Goal: Task Accomplishment & Management: Complete application form

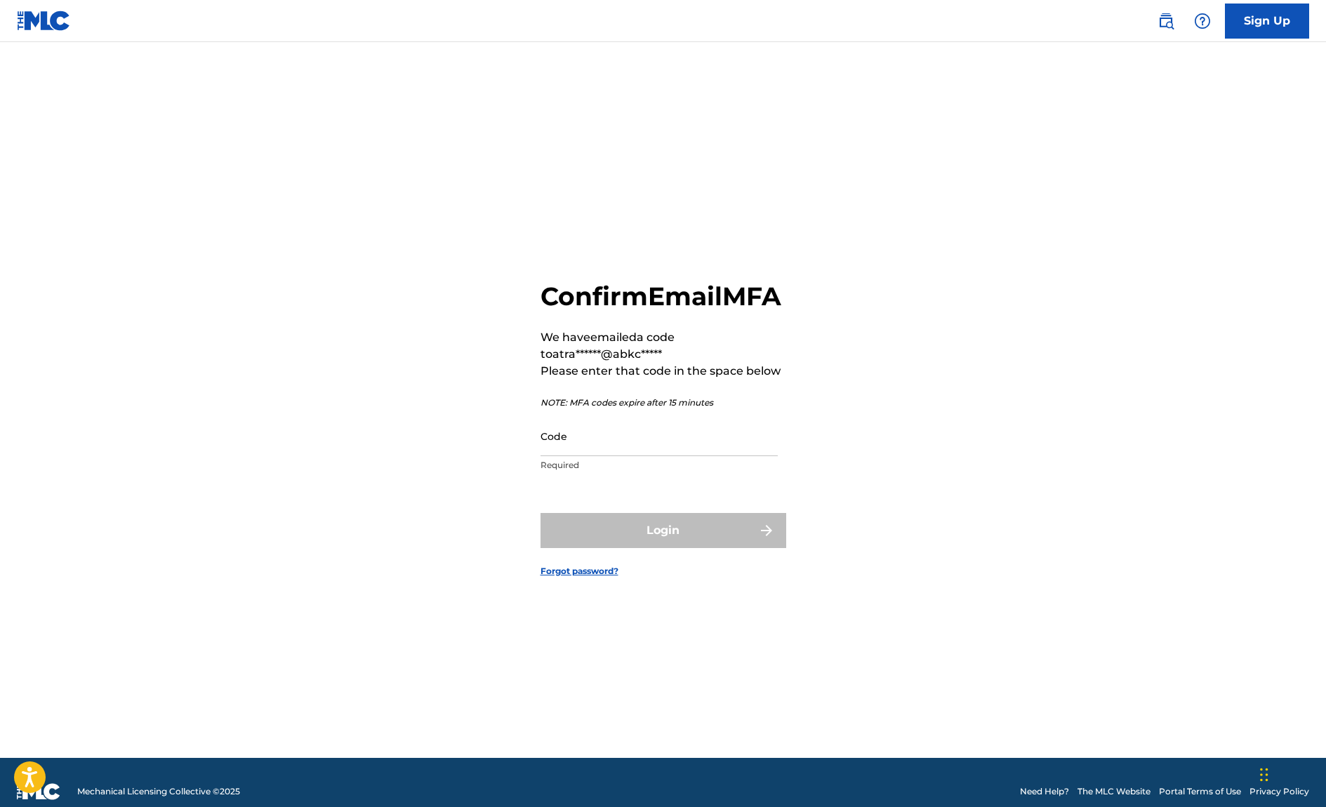
drag, startPoint x: 586, startPoint y: 487, endPoint x: 586, endPoint y: 477, distance: 9.8
click at [586, 479] on div "Code Required" at bounding box center [658, 447] width 237 height 63
click at [587, 456] on input "Code" at bounding box center [658, 436] width 237 height 40
paste input "469962"
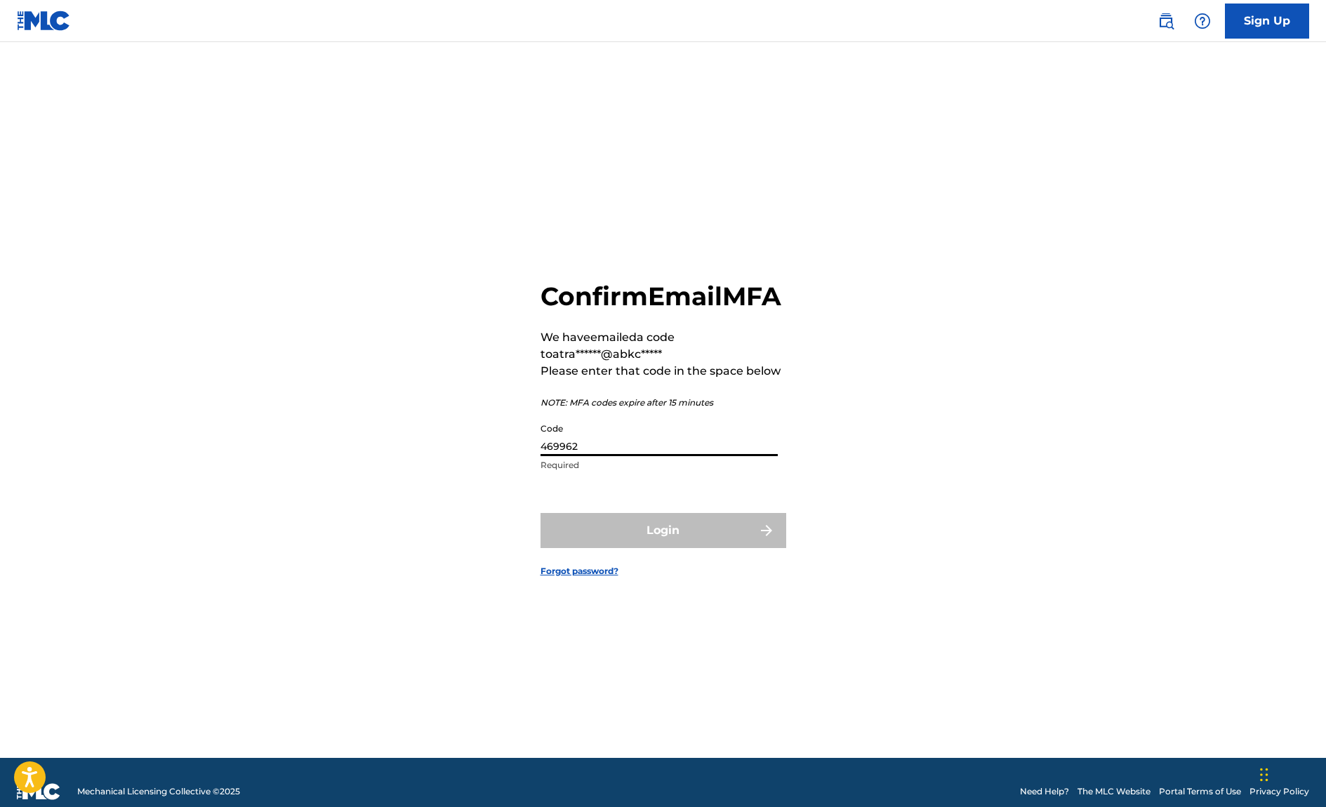
type input "469962"
click at [618, 548] on button "Login" at bounding box center [663, 530] width 246 height 35
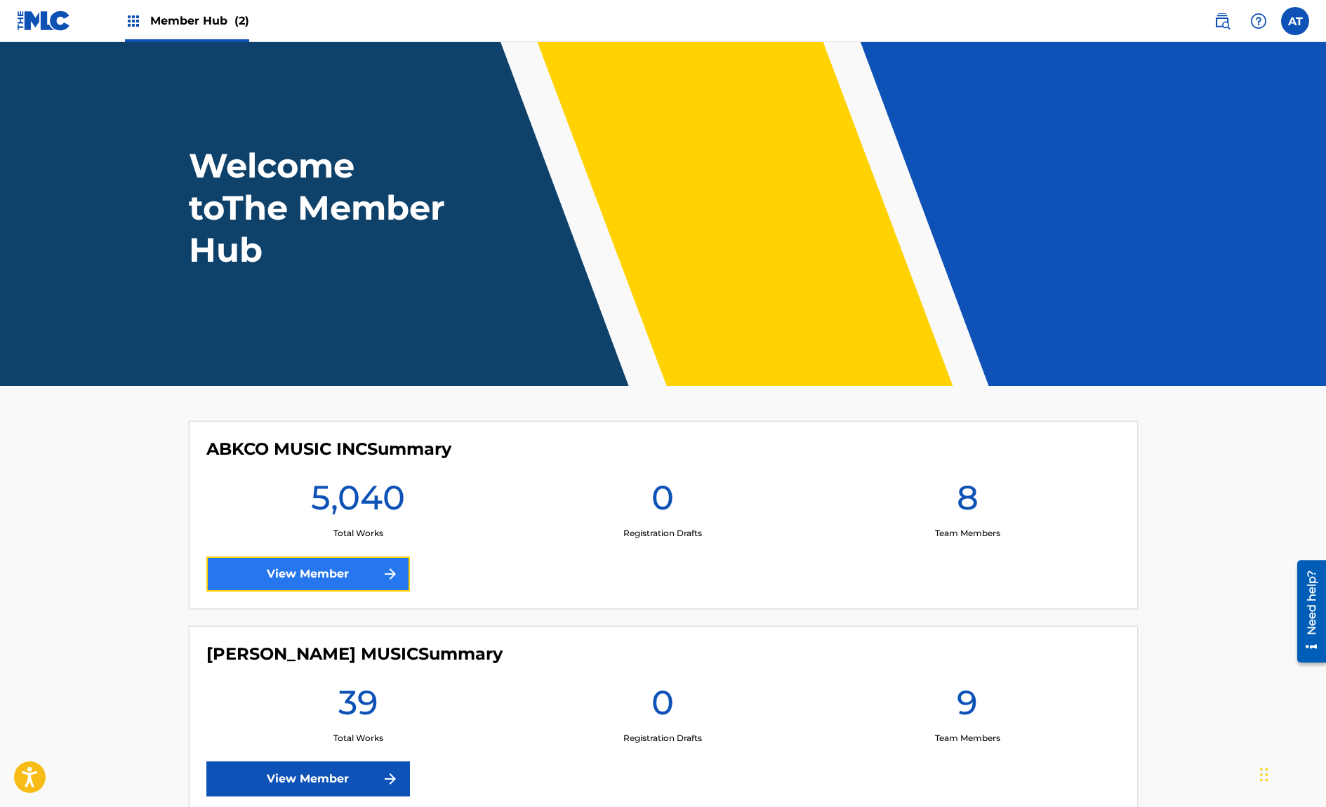
click at [368, 561] on link "View Member" at bounding box center [308, 574] width 204 height 35
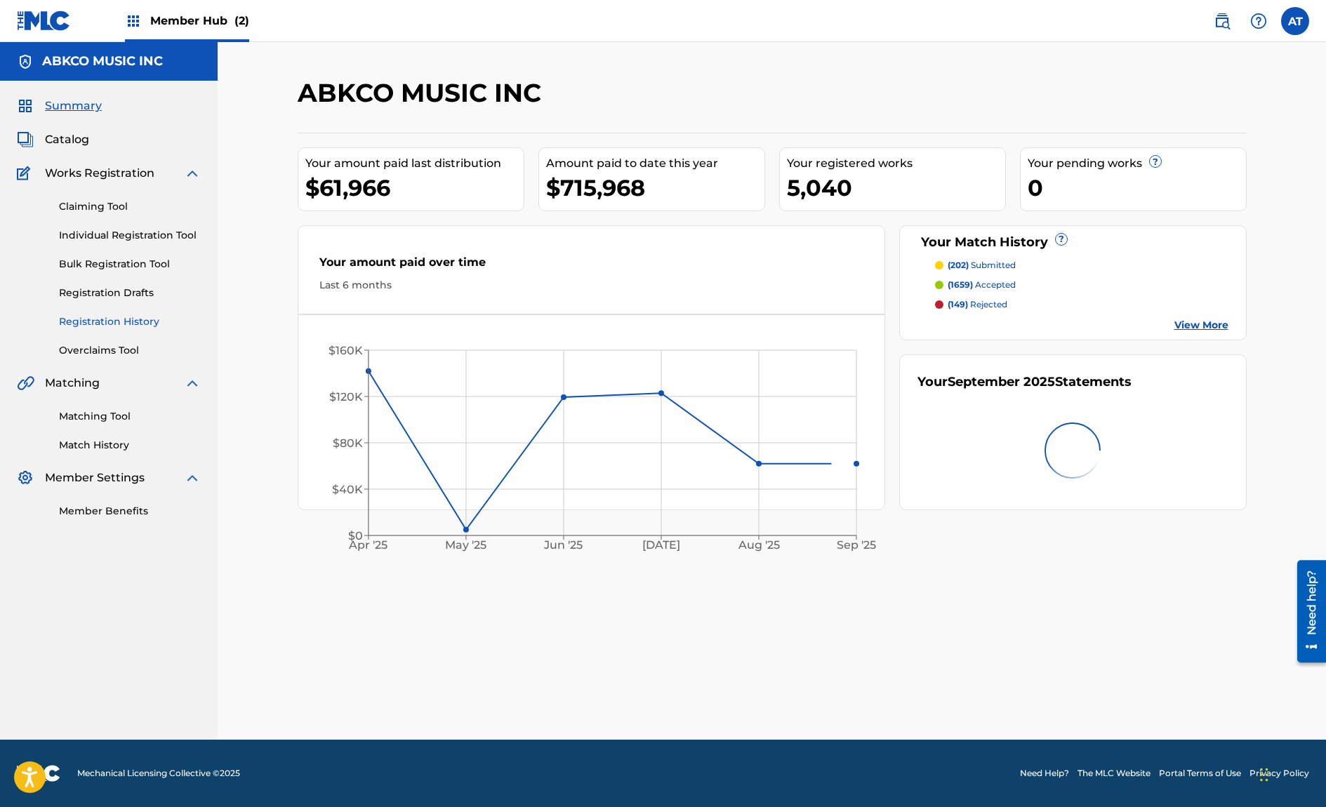
click at [132, 325] on link "Registration History" at bounding box center [130, 321] width 142 height 15
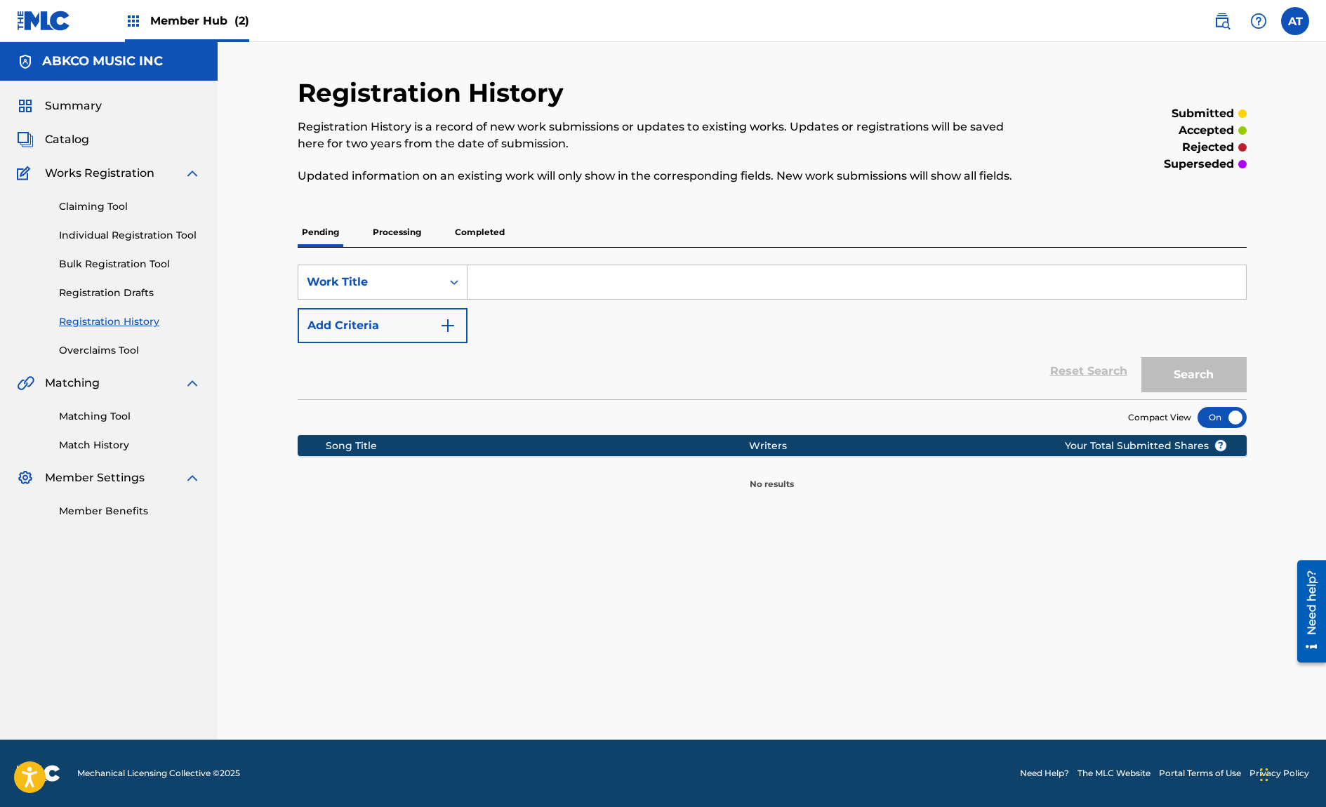
click at [100, 436] on div "Matching Tool Match History" at bounding box center [109, 422] width 184 height 61
click at [98, 456] on div "Summary Catalog Works Registration Claiming Tool Individual Registration Tool B…" at bounding box center [109, 308] width 218 height 455
click at [104, 453] on div "Summary Catalog Works Registration Claiming Tool Individual Registration Tool B…" at bounding box center [109, 308] width 218 height 455
click at [110, 450] on link "Match History" at bounding box center [130, 445] width 142 height 15
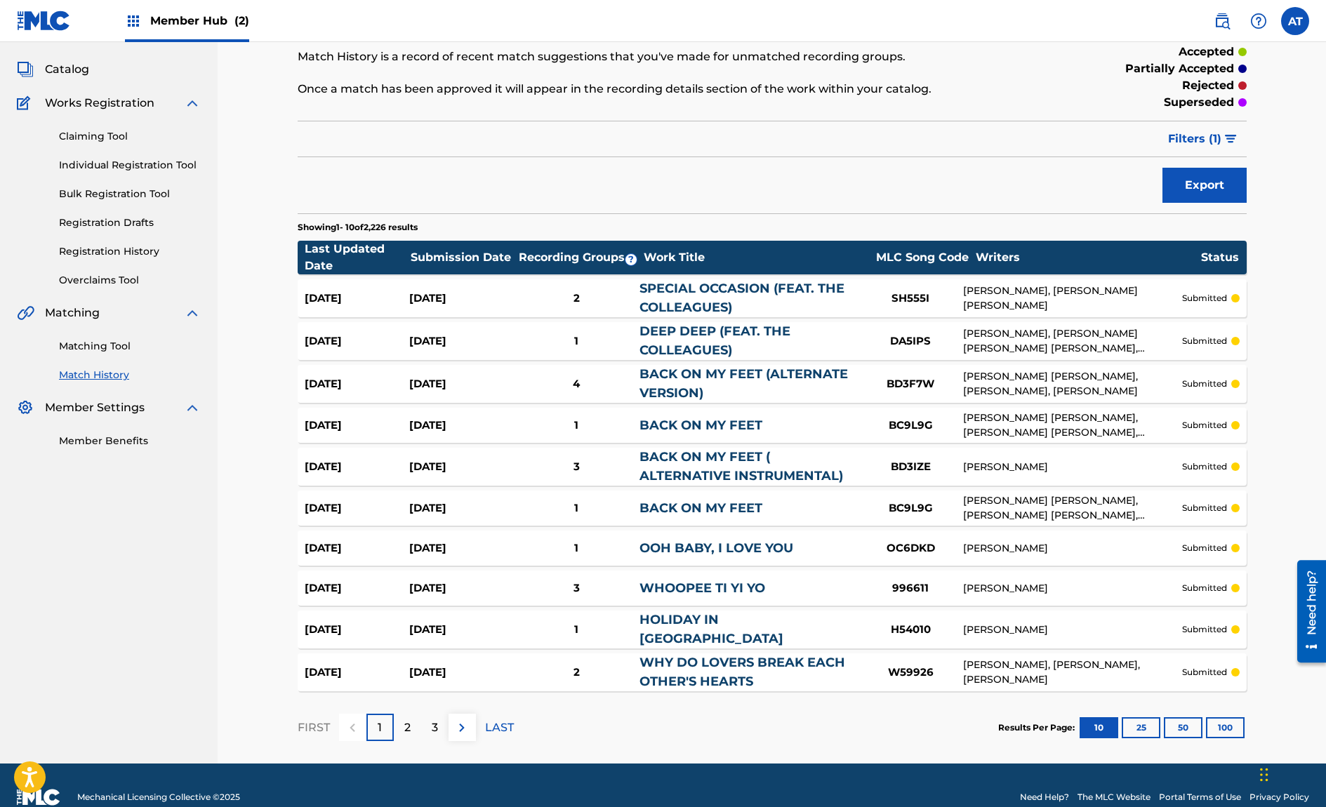
click at [1218, 112] on div "submitted in progress accepted partially accepted rejected superseded" at bounding box center [1137, 60] width 218 height 107
click at [1209, 133] on span "Filters ( 1 )" at bounding box center [1194, 139] width 53 height 17
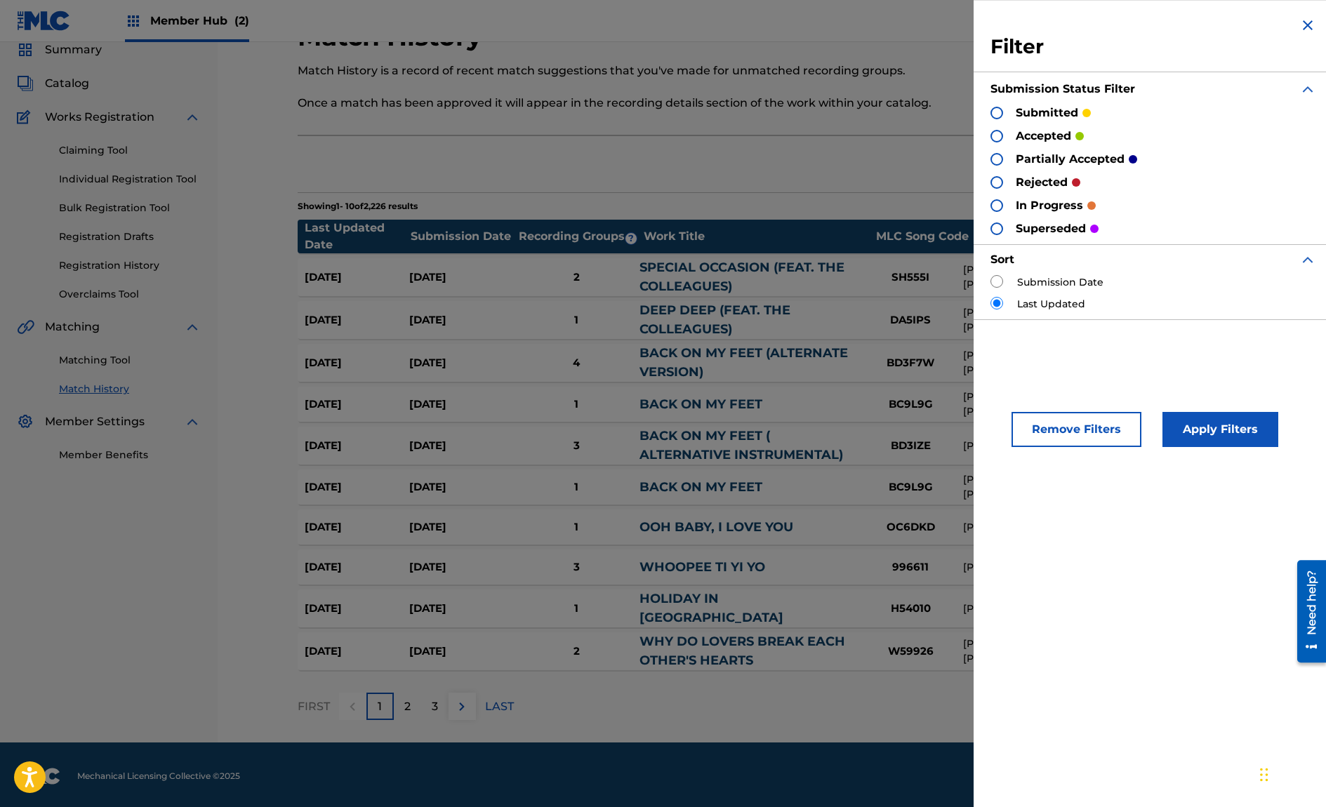
click at [1044, 191] on div "submitted accepted partially accepted rejected in progress superseded" at bounding box center [1153, 171] width 326 height 132
click at [1044, 187] on p "rejected" at bounding box center [1041, 182] width 52 height 17
click at [996, 173] on div "submitted accepted partially accepted rejected in progress superseded" at bounding box center [1153, 171] width 326 height 132
click at [996, 178] on div at bounding box center [996, 182] width 13 height 13
click at [1214, 430] on button "Apply Filters" at bounding box center [1220, 429] width 116 height 35
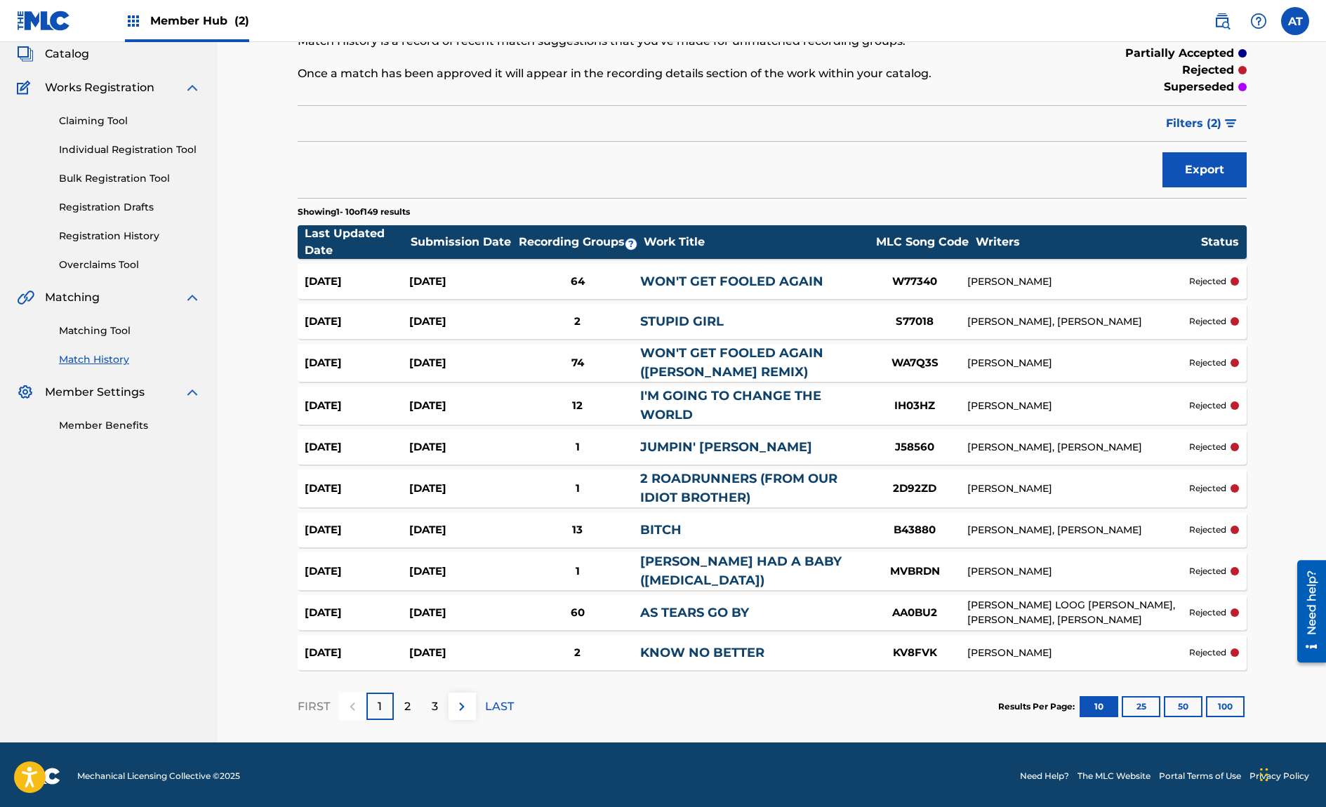
scroll to position [0, 0]
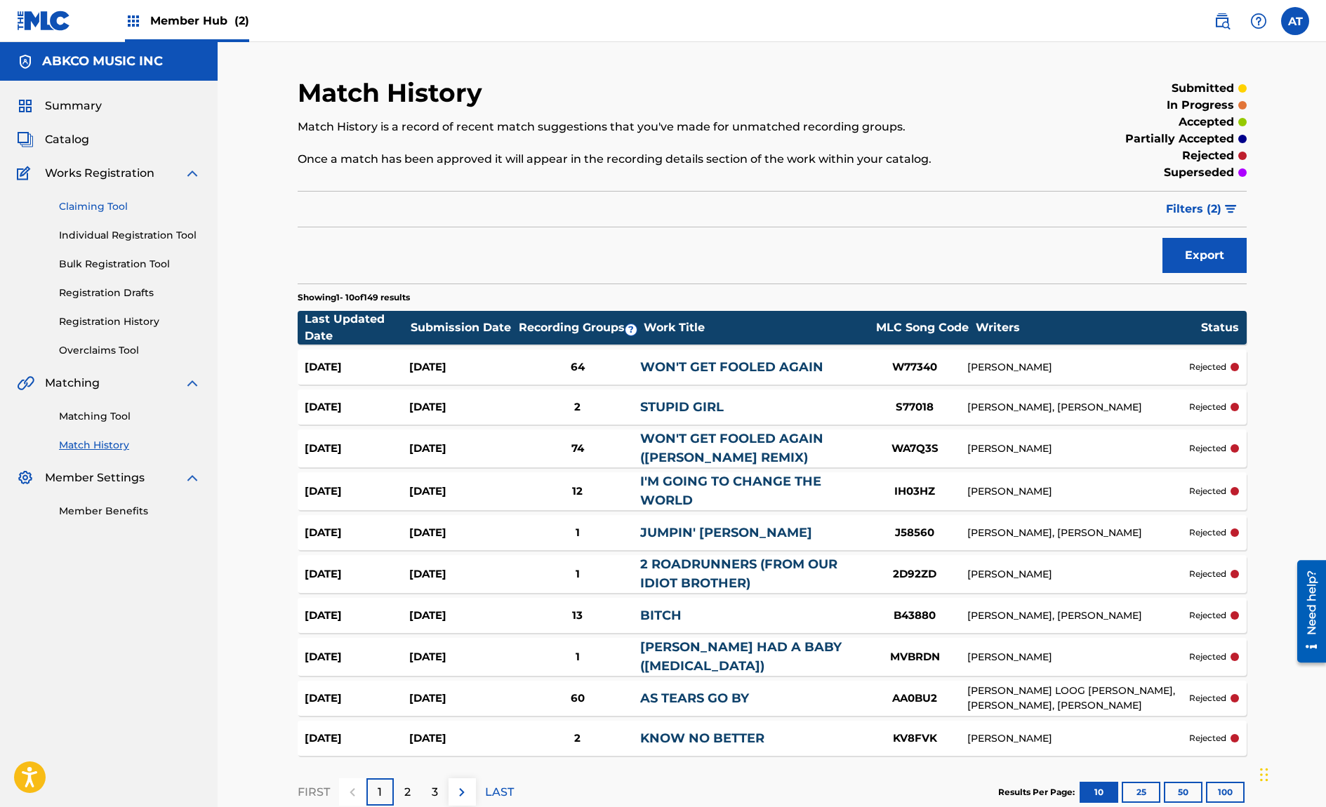
click at [97, 211] on link "Claiming Tool" at bounding box center [130, 206] width 142 height 15
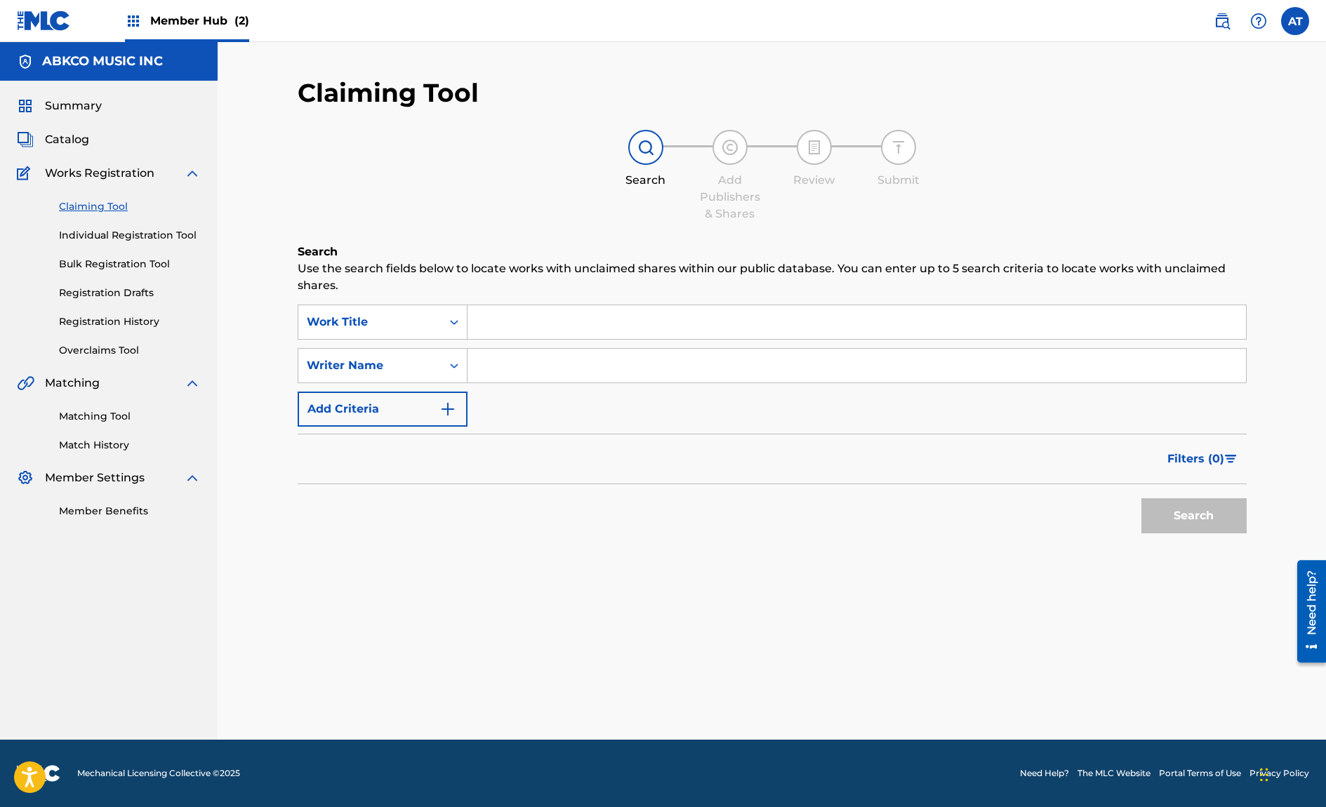
click at [80, 130] on div "Summary Catalog Works Registration Claiming Tool Individual Registration Tool B…" at bounding box center [109, 308] width 218 height 455
click at [74, 148] on div "Summary Catalog Works Registration Claiming Tool Individual Registration Tool B…" at bounding box center [109, 308] width 218 height 455
click at [73, 143] on span "Catalog" at bounding box center [67, 139] width 44 height 17
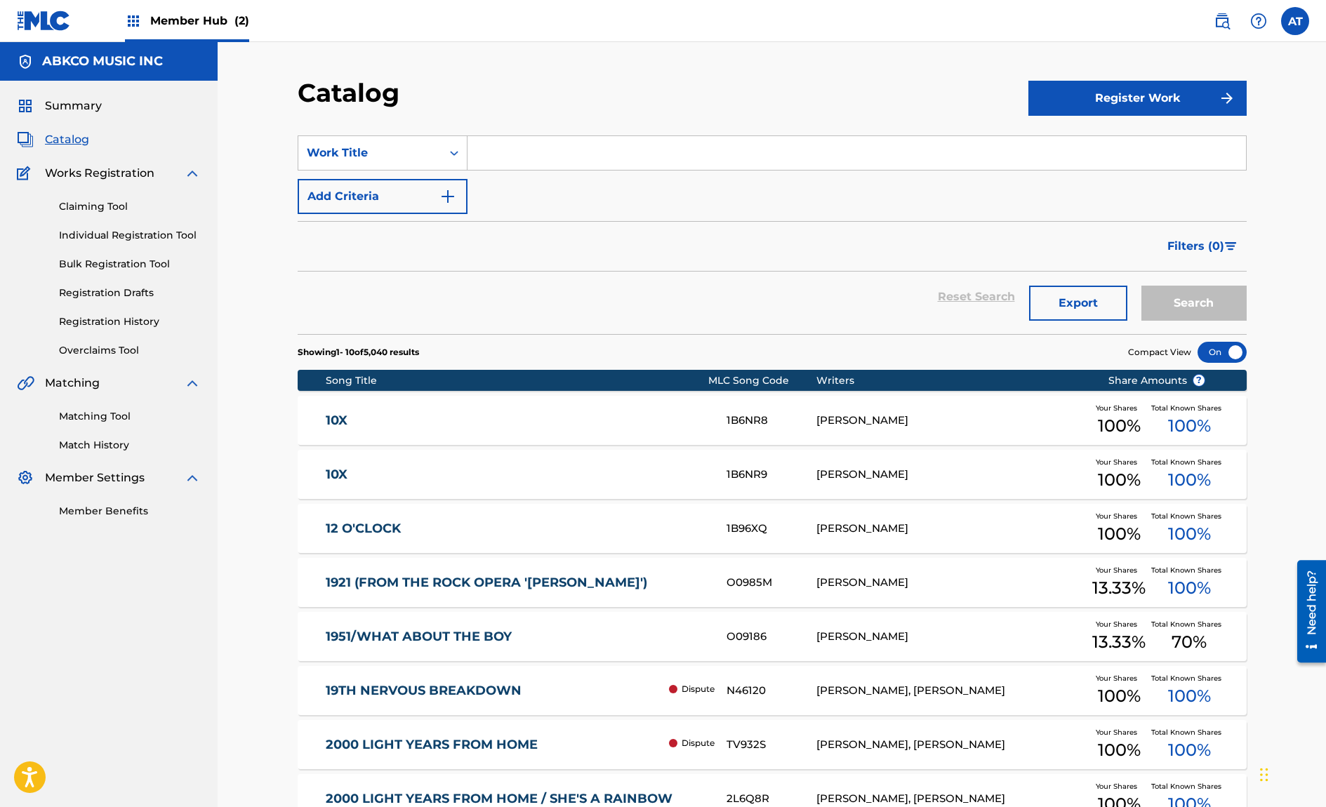
click at [95, 220] on div "Claiming Tool Individual Registration Tool Bulk Registration Tool Registration …" at bounding box center [109, 270] width 184 height 176
click at [95, 232] on link "Individual Registration Tool" at bounding box center [130, 235] width 142 height 15
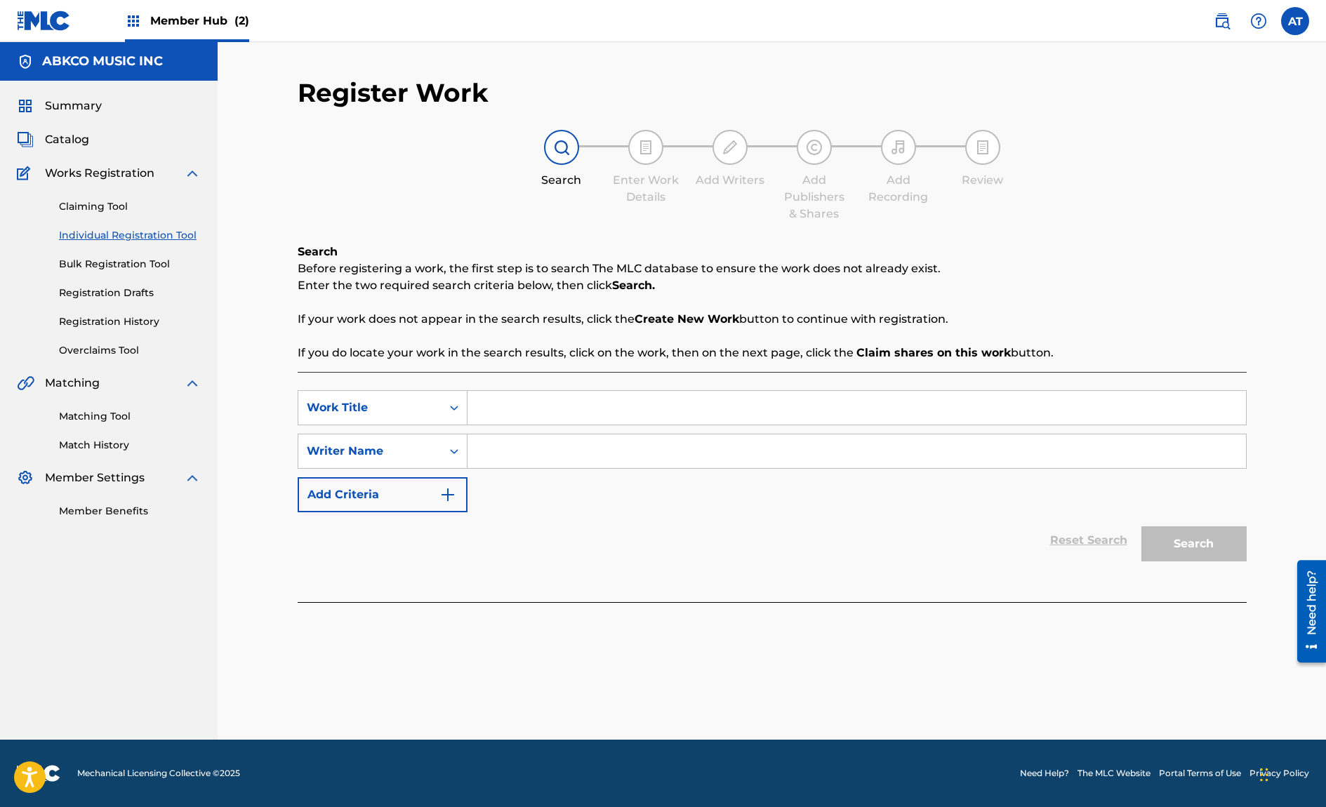
click at [526, 400] on input "Search Form" at bounding box center [856, 408] width 778 height 34
type input "too close to the sun"
type input "O"
type input "F"
type input "[PERSON_NAME]"
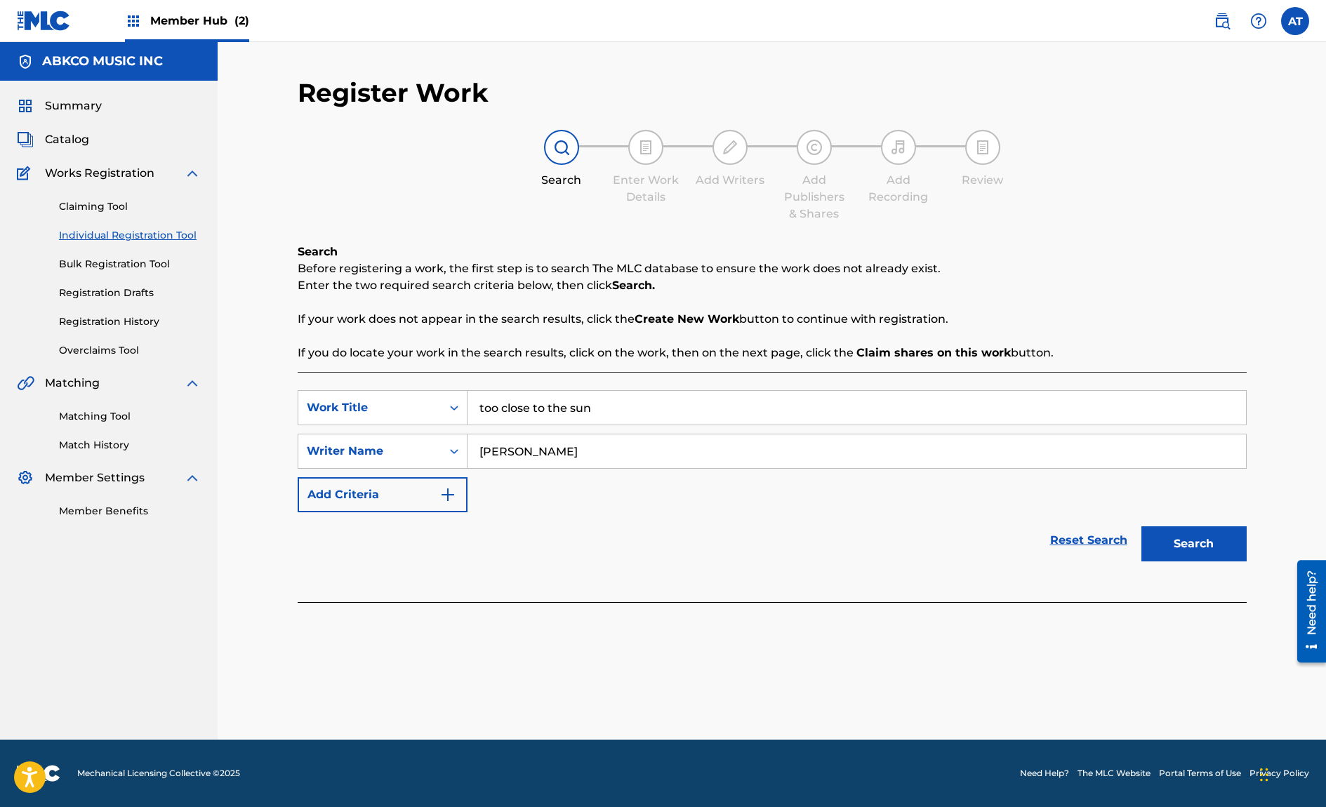
click at [1141, 526] on button "Search" at bounding box center [1193, 543] width 105 height 35
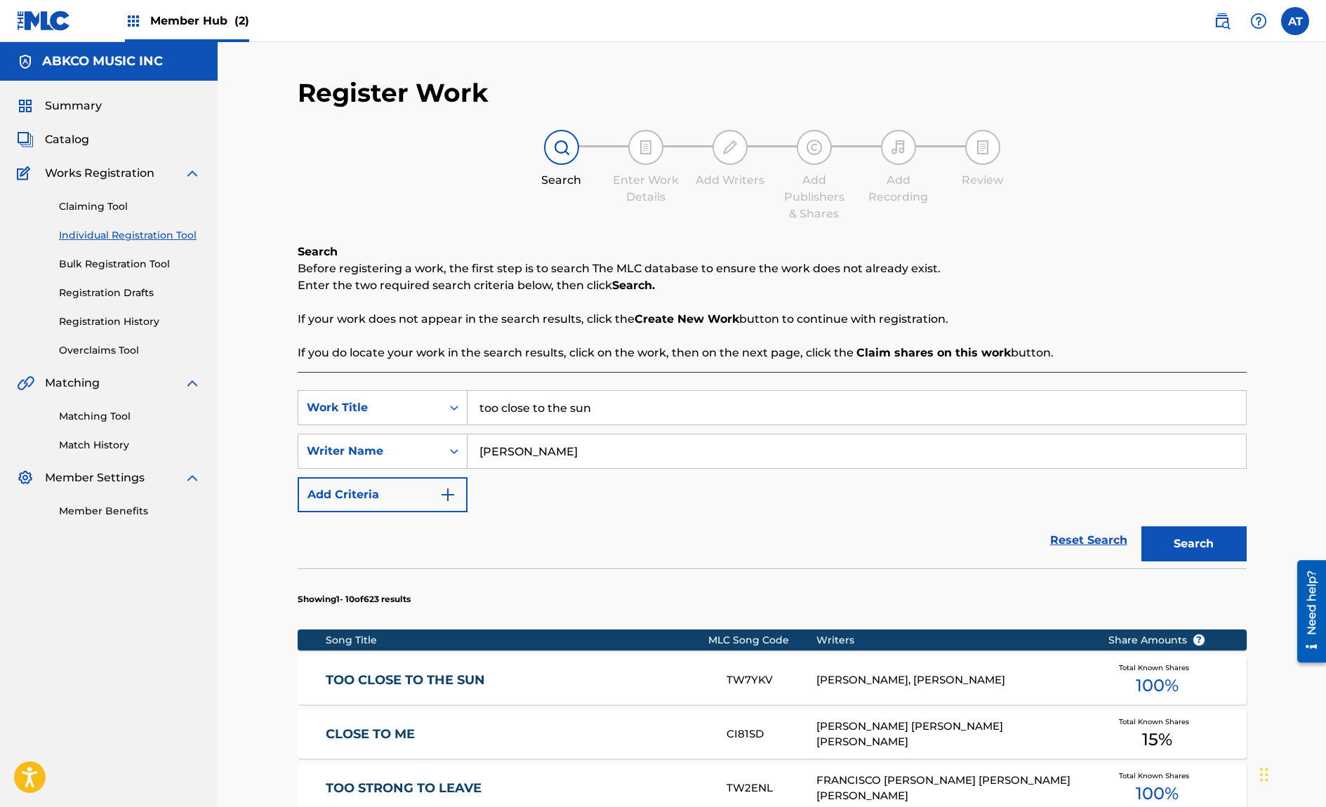
click at [460, 672] on link "TOO CLOSE TO THE SUN" at bounding box center [517, 680] width 382 height 16
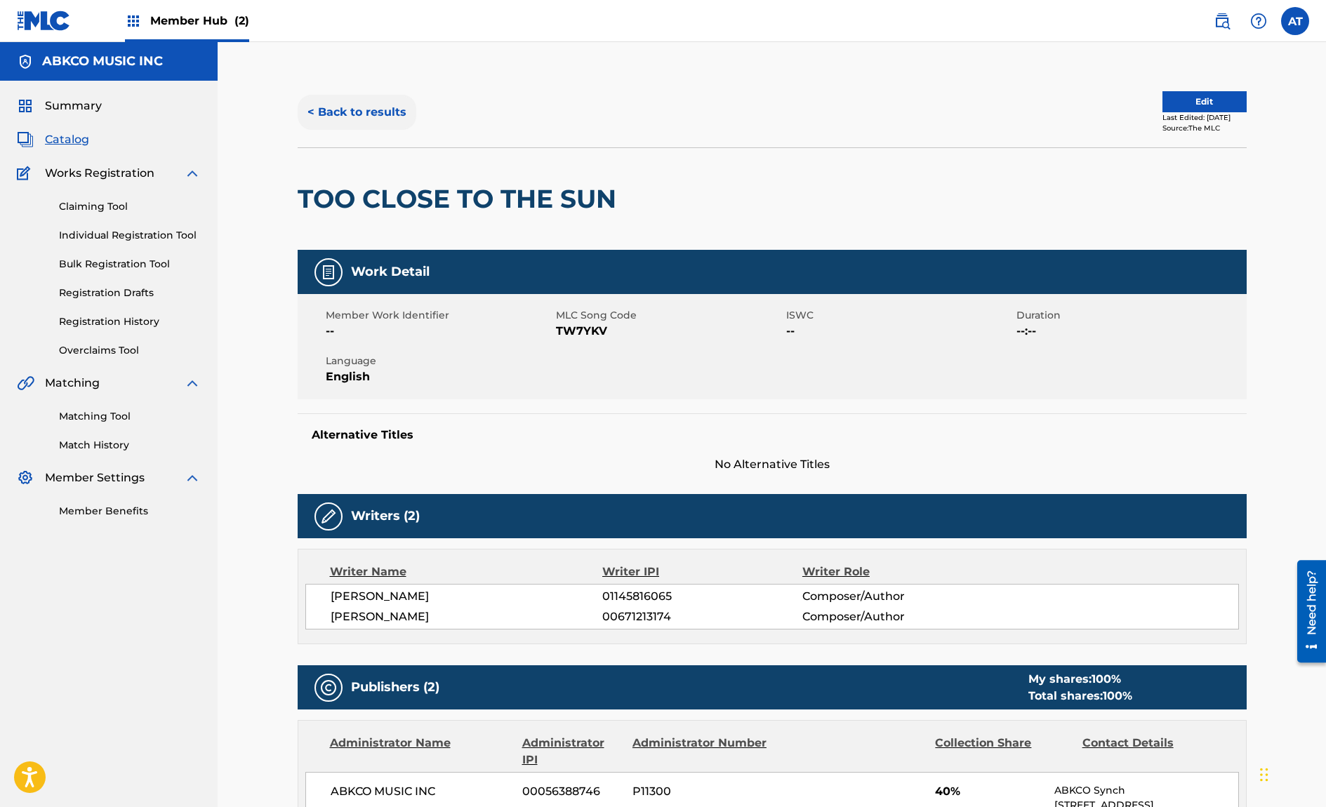
click at [377, 124] on button "< Back to results" at bounding box center [357, 112] width 119 height 35
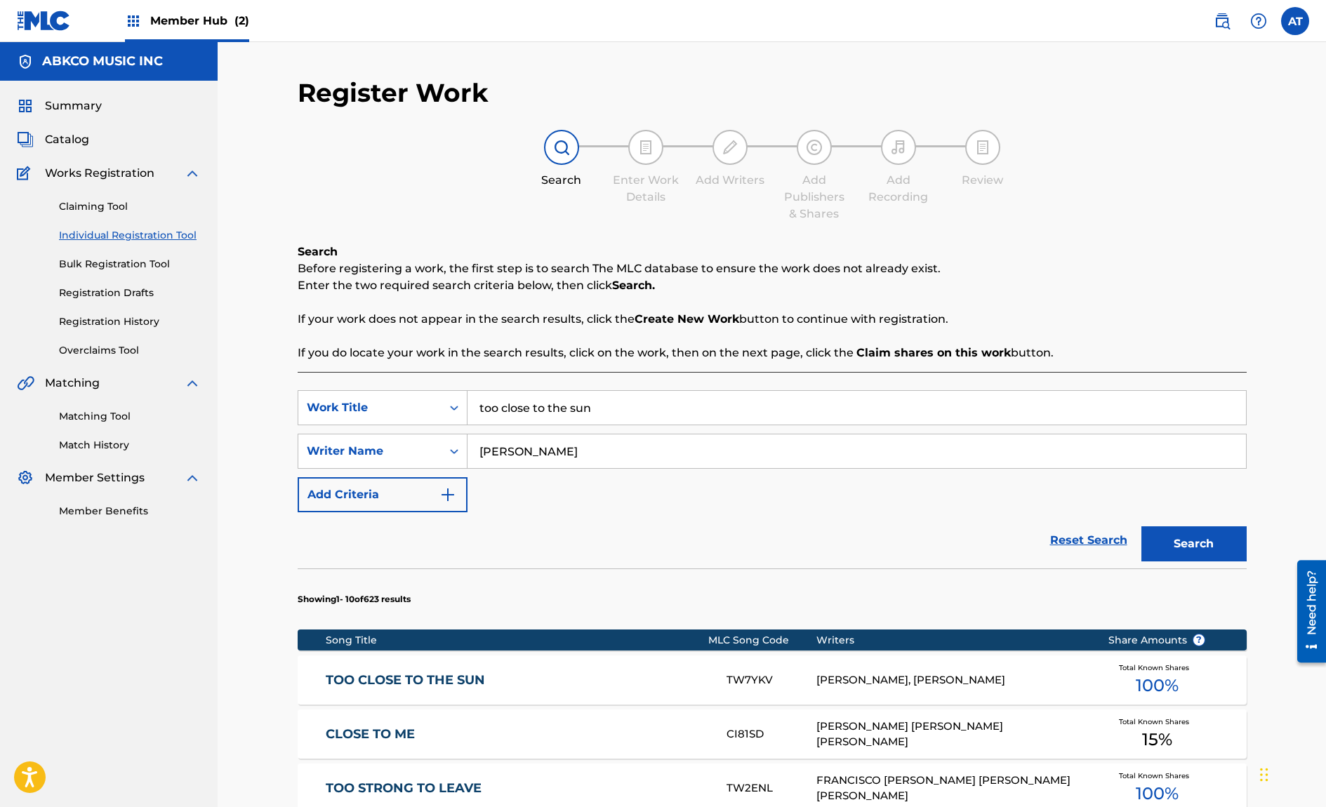
click at [604, 407] on input "too close to the sun" at bounding box center [856, 408] width 778 height 34
drag, startPoint x: 458, startPoint y: 380, endPoint x: 206, endPoint y: 361, distance: 252.0
click at [208, 363] on main "ABKCO MUSIC INC Summary Catalog Works Registration Claiming Tool Individual Reg…" at bounding box center [663, 705] width 1326 height 1327
type input "BACKSLIDE"
click at [1141, 526] on button "Search" at bounding box center [1193, 543] width 105 height 35
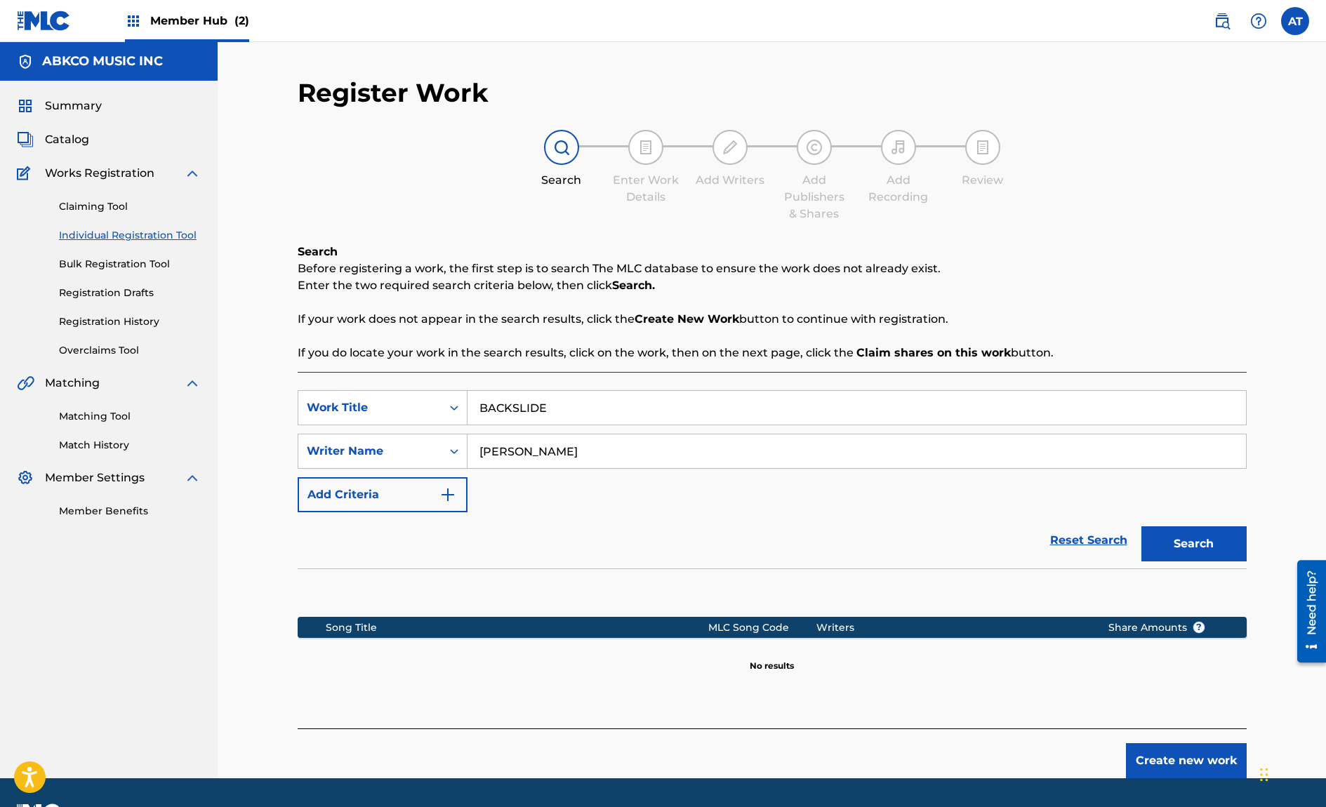
scroll to position [39, 0]
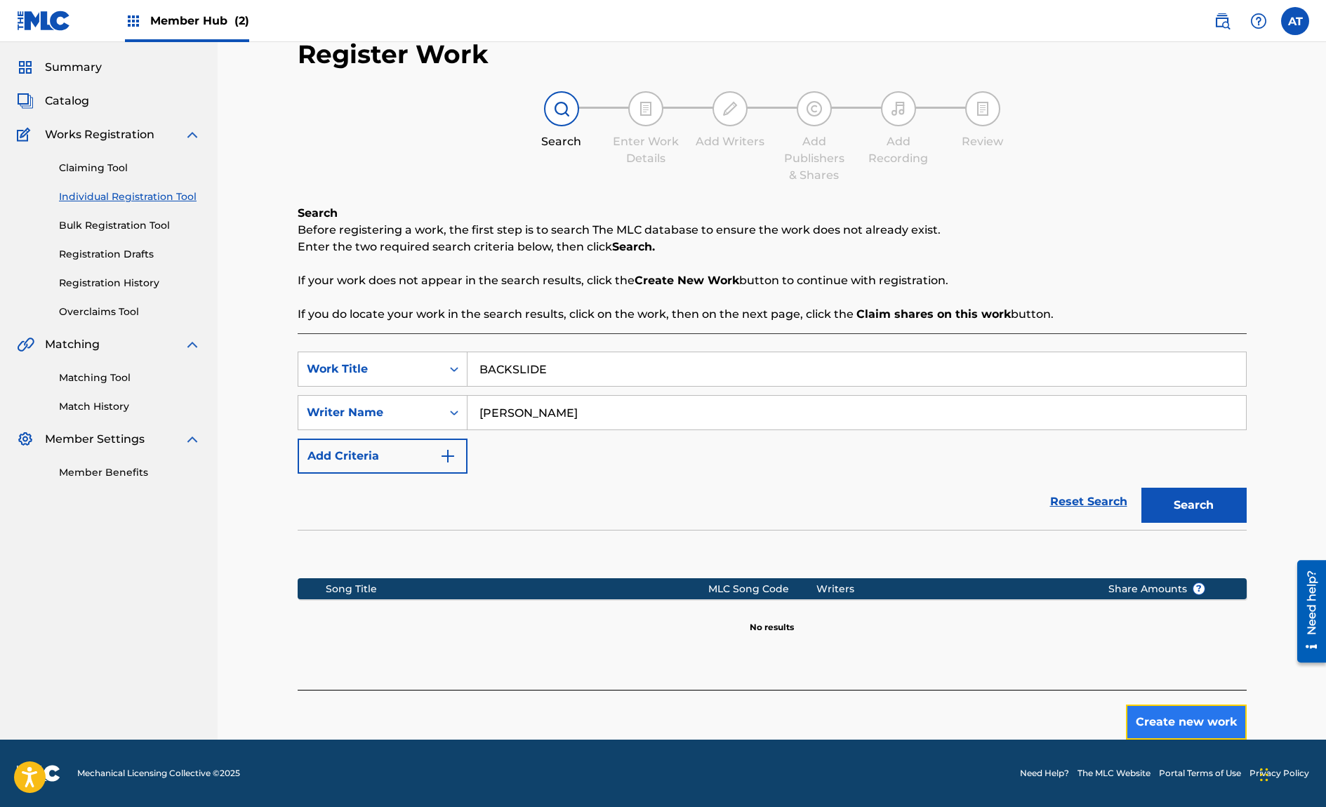
click at [1171, 710] on button "Create new work" at bounding box center [1186, 722] width 121 height 35
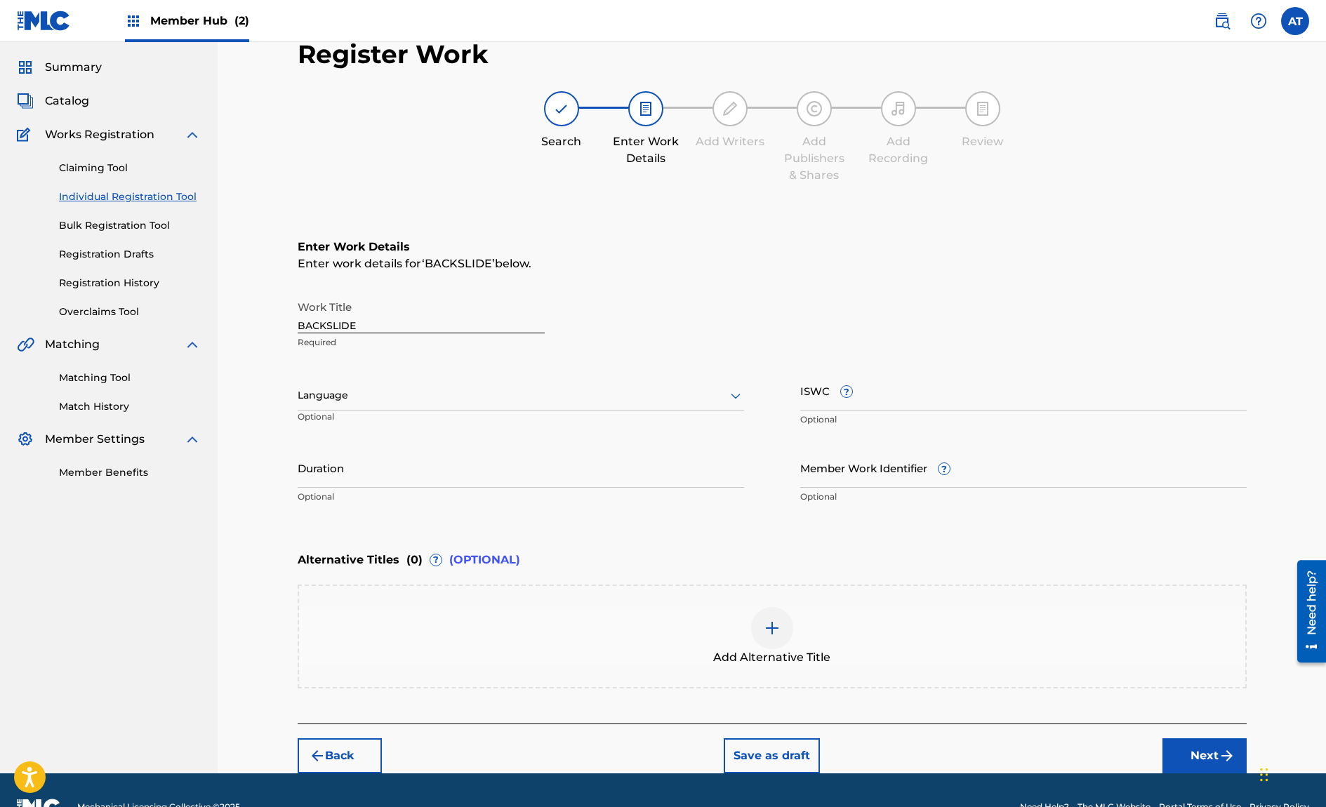
click at [474, 334] on div "Work Title BACKSLIDE Required" at bounding box center [421, 324] width 247 height 63
click at [437, 383] on div "Language" at bounding box center [521, 395] width 446 height 29
click at [902, 390] on input "ISWC ?" at bounding box center [1023, 391] width 446 height 40
click at [383, 321] on input "BACKSLIDE" at bounding box center [421, 313] width 247 height 40
click at [65, 91] on div "Summary Catalog Works Registration Claiming Tool Individual Registration Tool B…" at bounding box center [109, 269] width 218 height 455
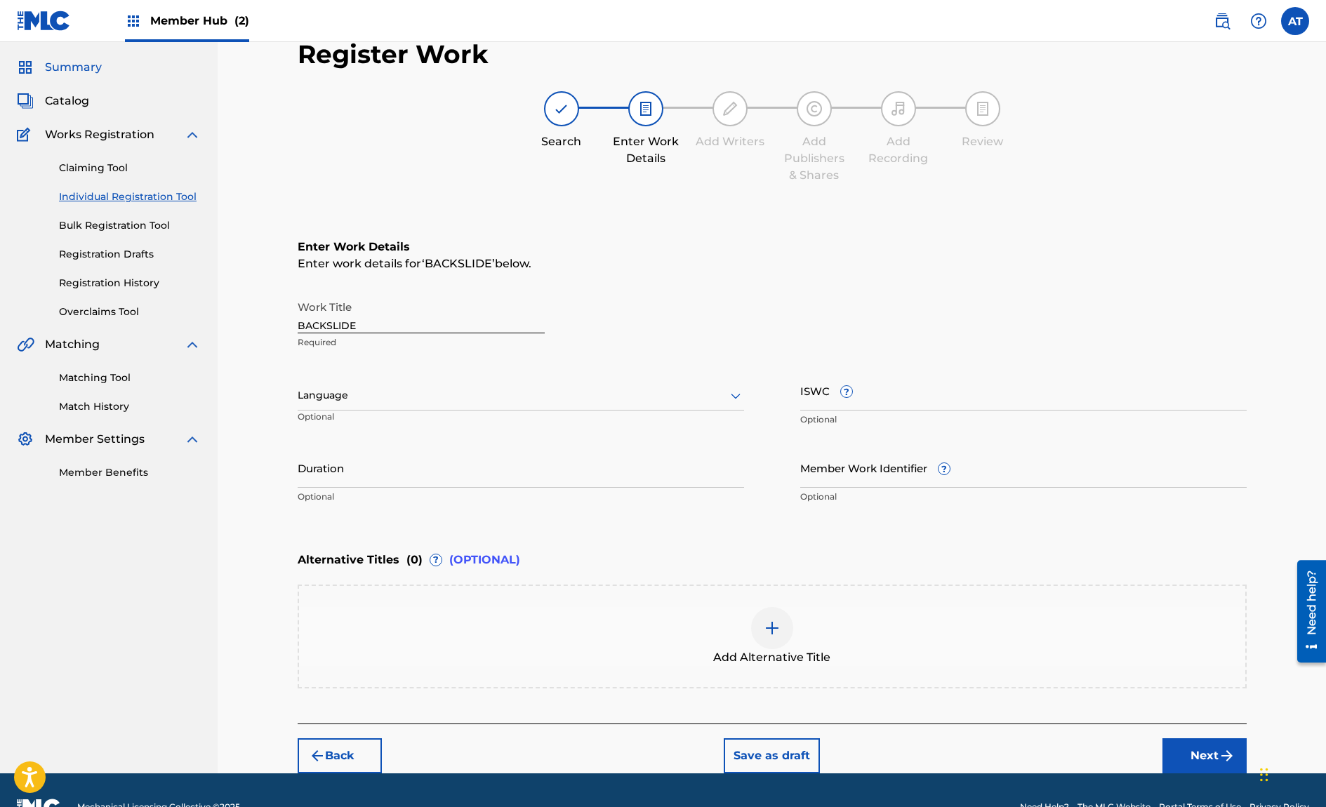
click at [59, 98] on span "Catalog" at bounding box center [67, 101] width 44 height 17
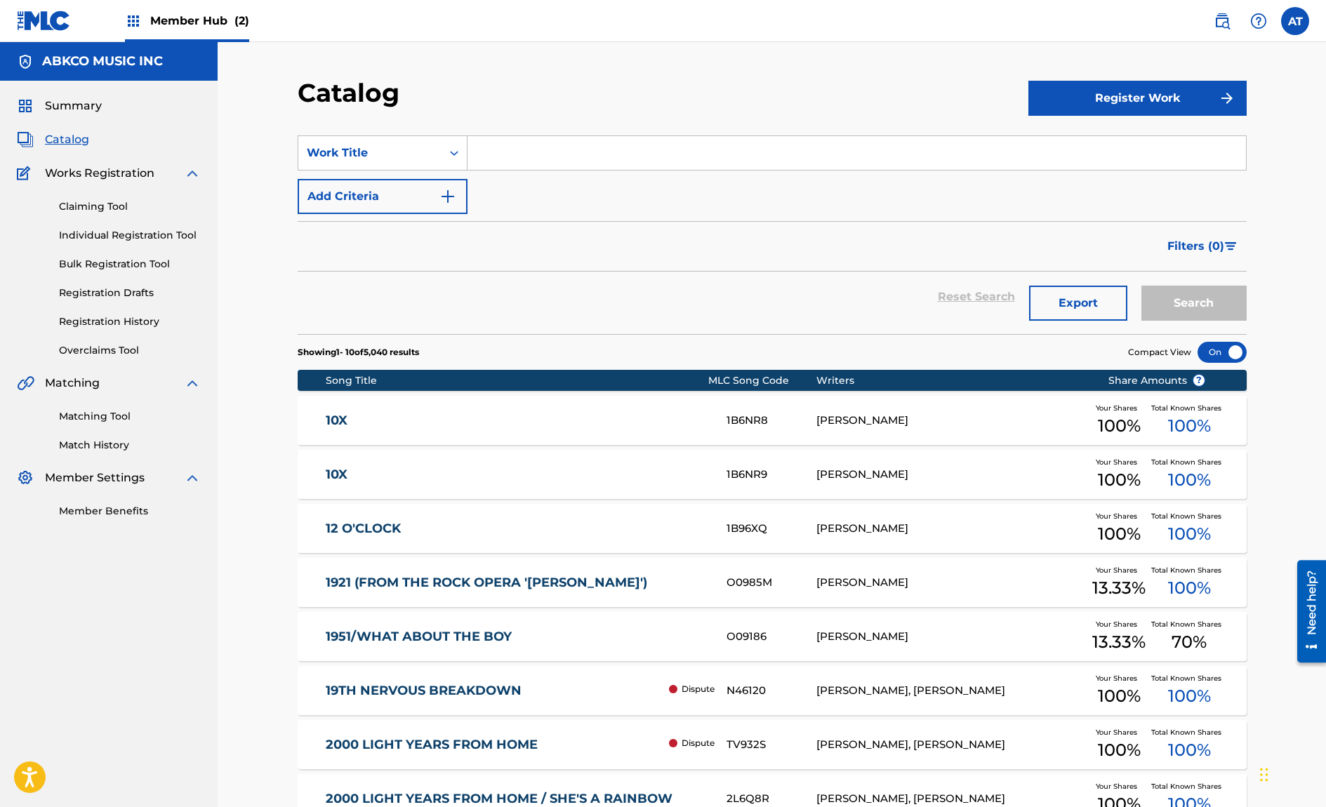
click at [483, 148] on input "Search Form" at bounding box center [856, 153] width 778 height 34
click at [1141, 286] on button "Search" at bounding box center [1193, 303] width 105 height 35
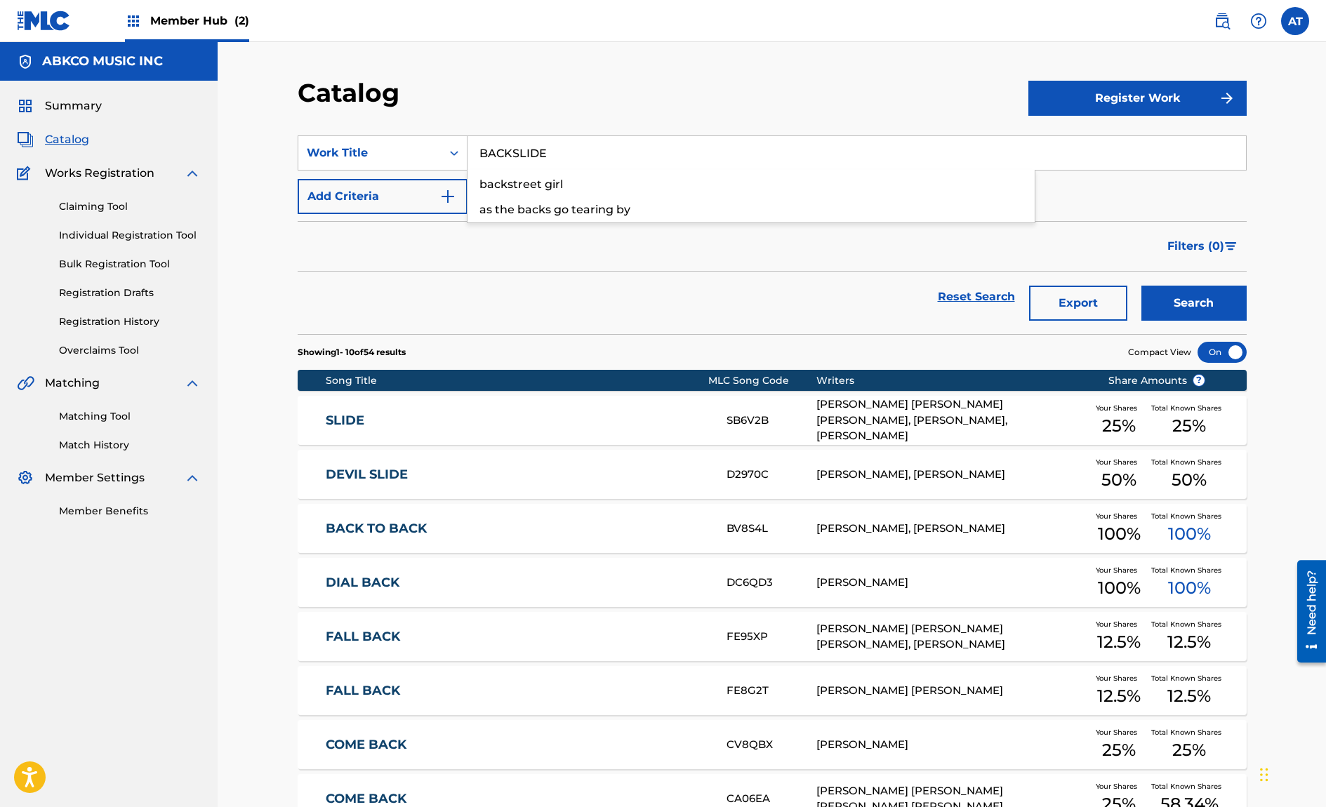
type input "BACKSLIDE"
click at [1141, 286] on button "Search" at bounding box center [1193, 303] width 105 height 35
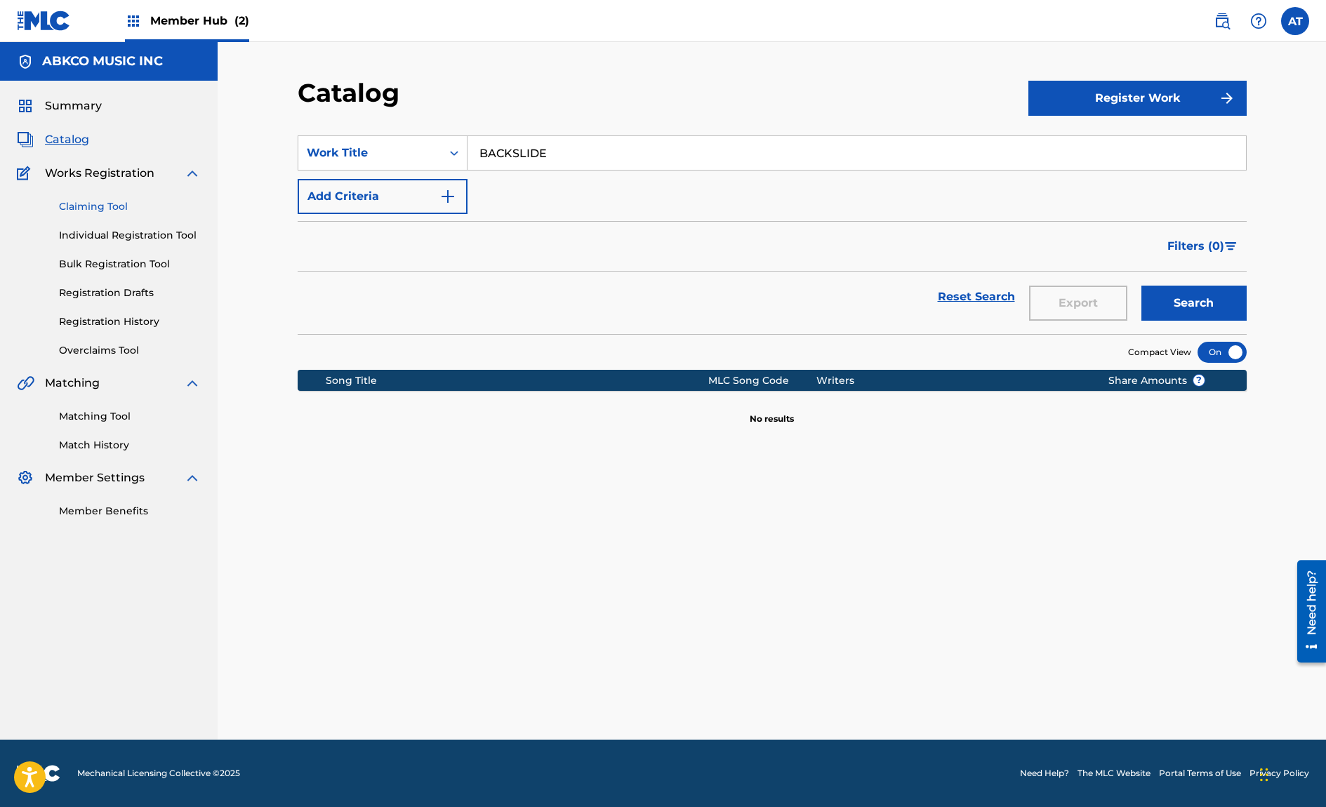
click at [112, 211] on link "Claiming Tool" at bounding box center [130, 206] width 142 height 15
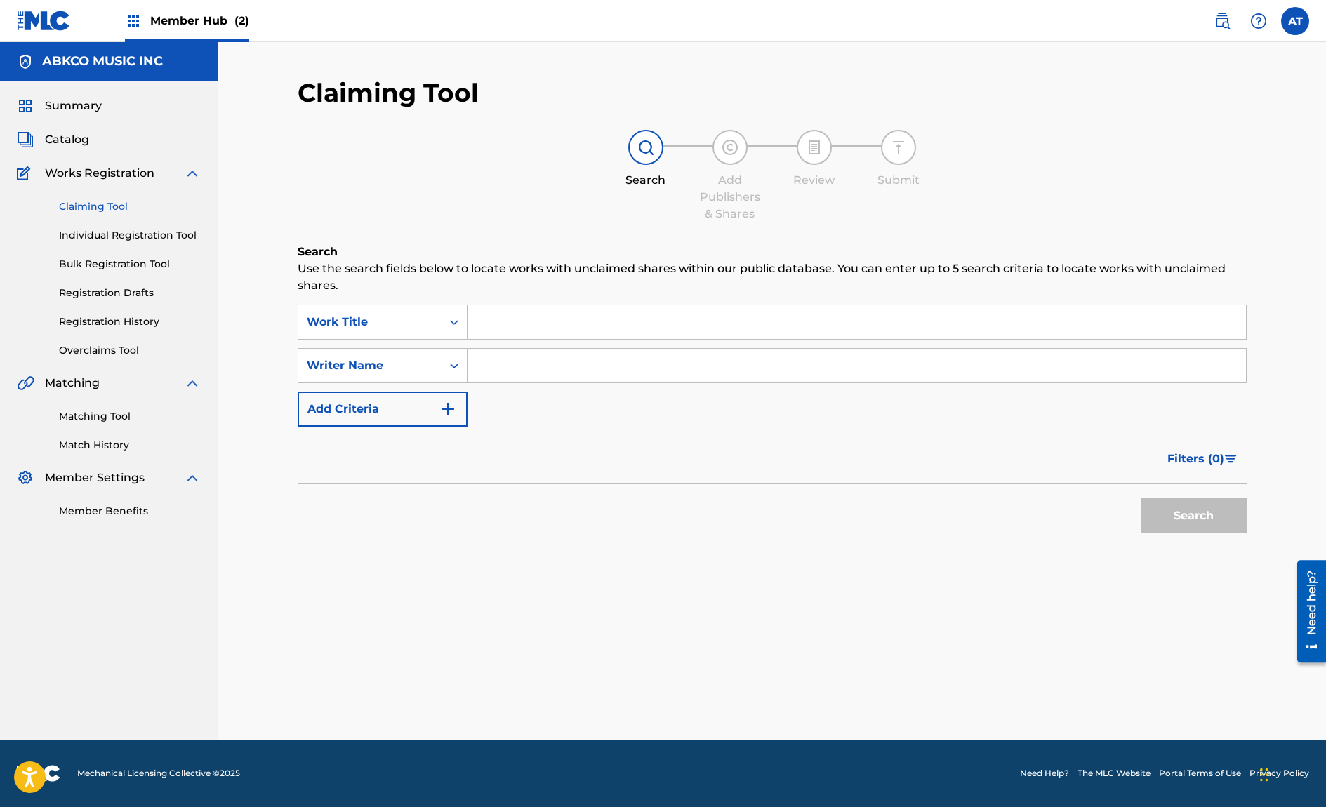
click at [539, 299] on div "Search Use the search fields below to locate works with unclaimed shares within…" at bounding box center [772, 427] width 949 height 367
click at [539, 317] on input "Search Form" at bounding box center [856, 322] width 778 height 34
type input "B"
type input "backslide"
type input "[PERSON_NAME]"
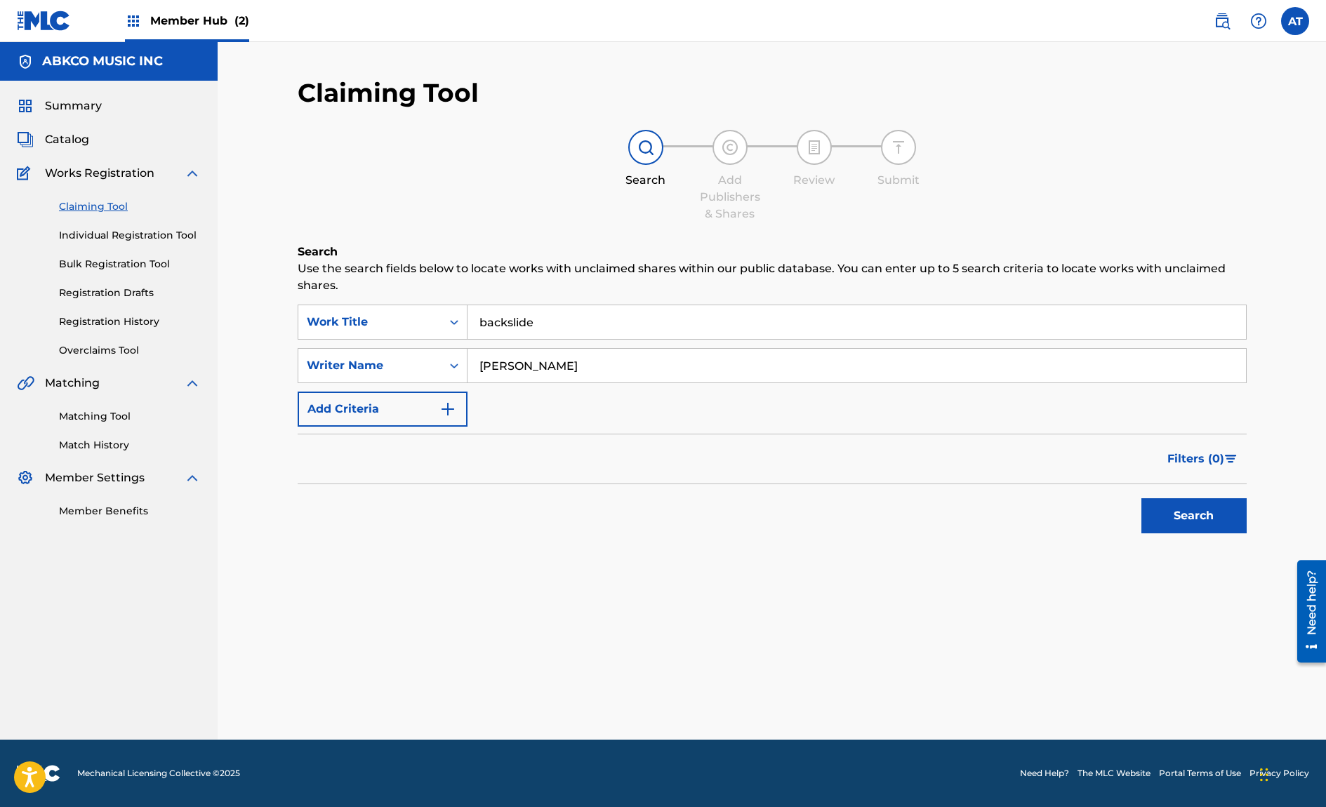
click at [1141, 498] on button "Search" at bounding box center [1193, 515] width 105 height 35
click at [111, 232] on link "Individual Registration Tool" at bounding box center [130, 235] width 142 height 15
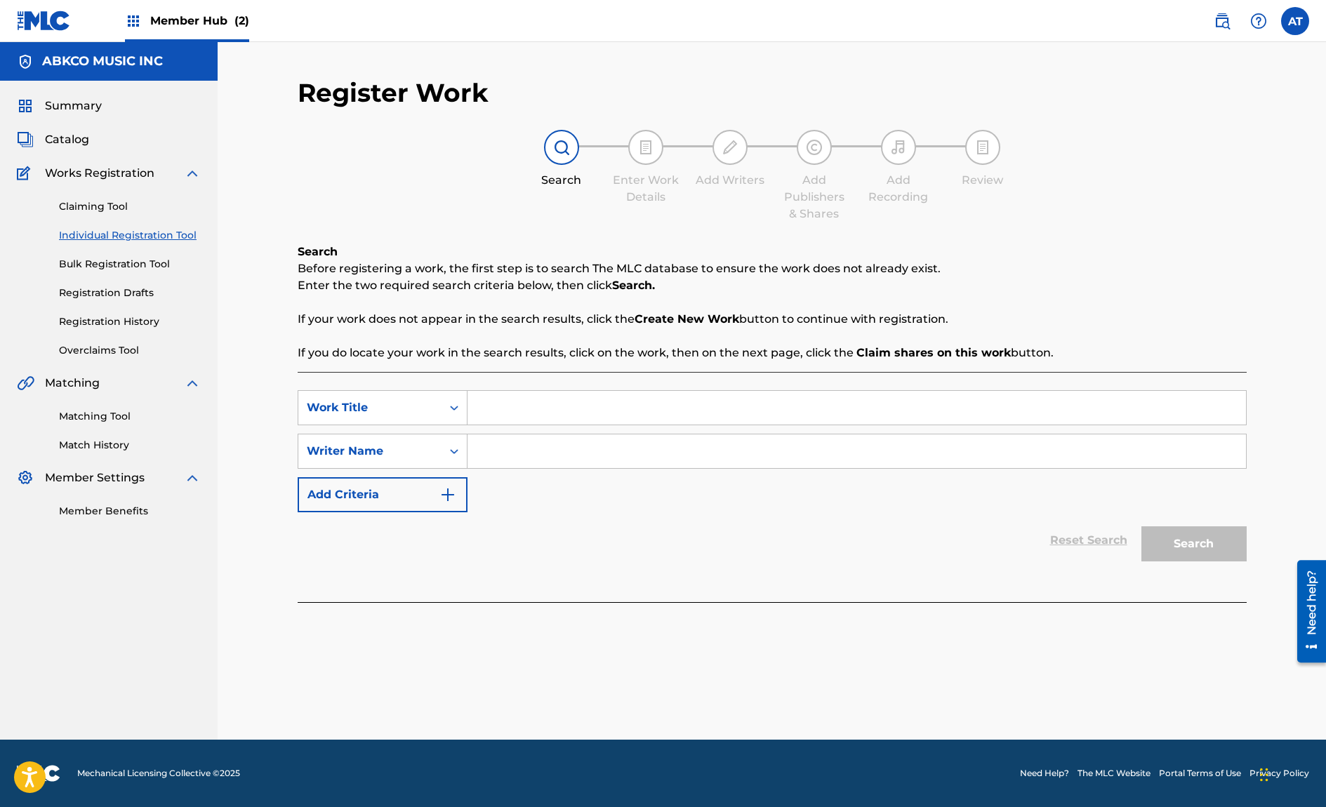
drag, startPoint x: 564, startPoint y: 412, endPoint x: 559, endPoint y: 380, distance: 32.1
click at [563, 409] on input "Search Form" at bounding box center [856, 408] width 778 height 34
click at [559, 380] on div "SearchWithCriteriae03e870c-76bd-4a27-897e-8e2813dd8ad6 Work Title SearchWithCri…" at bounding box center [772, 487] width 949 height 230
click at [540, 415] on input "Search Form" at bounding box center [856, 408] width 778 height 34
type input "BACKSLIDE"
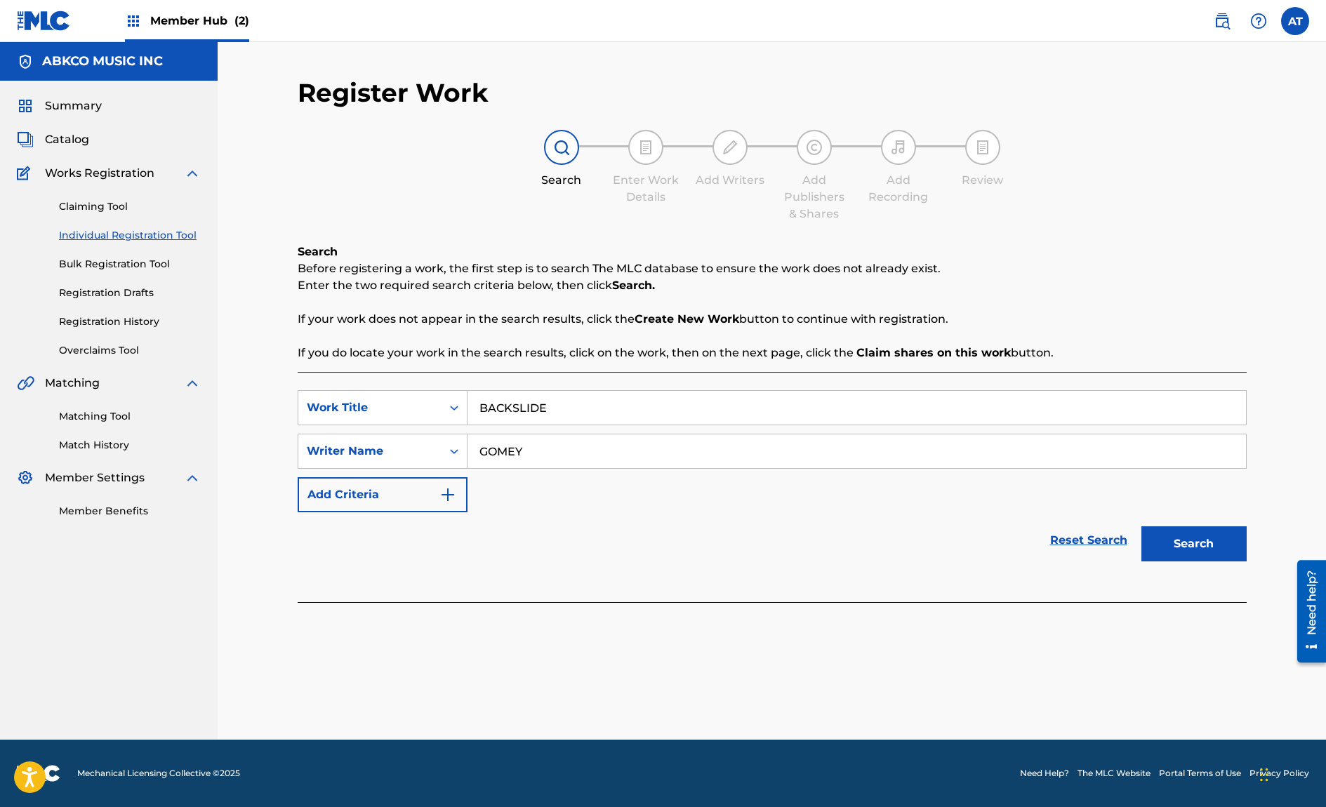
click at [1141, 526] on button "Search" at bounding box center [1193, 543] width 105 height 35
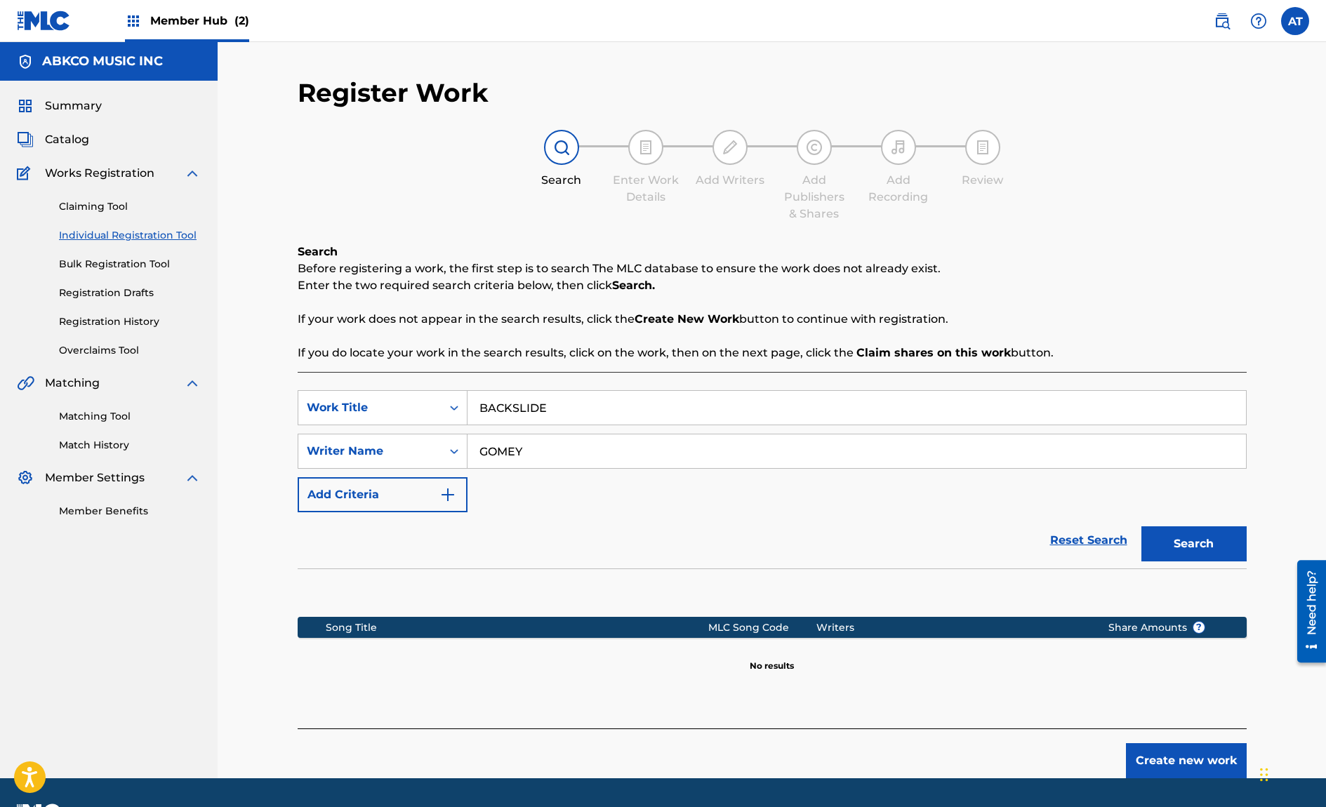
click at [549, 442] on input "GOMEY" at bounding box center [856, 451] width 778 height 34
type input "[PERSON_NAME]"
click at [1141, 526] on button "Search" at bounding box center [1193, 543] width 105 height 35
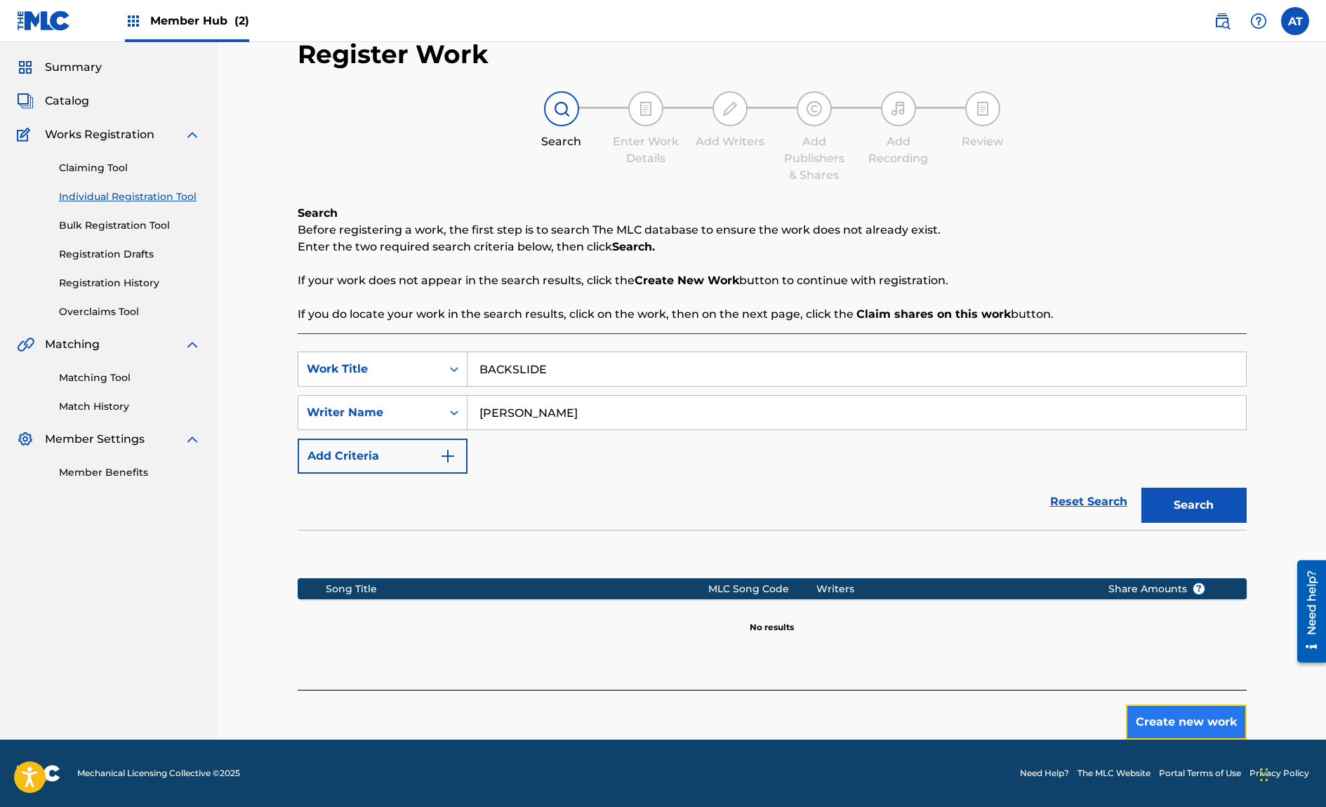
click at [1144, 730] on button "Create new work" at bounding box center [1186, 722] width 121 height 35
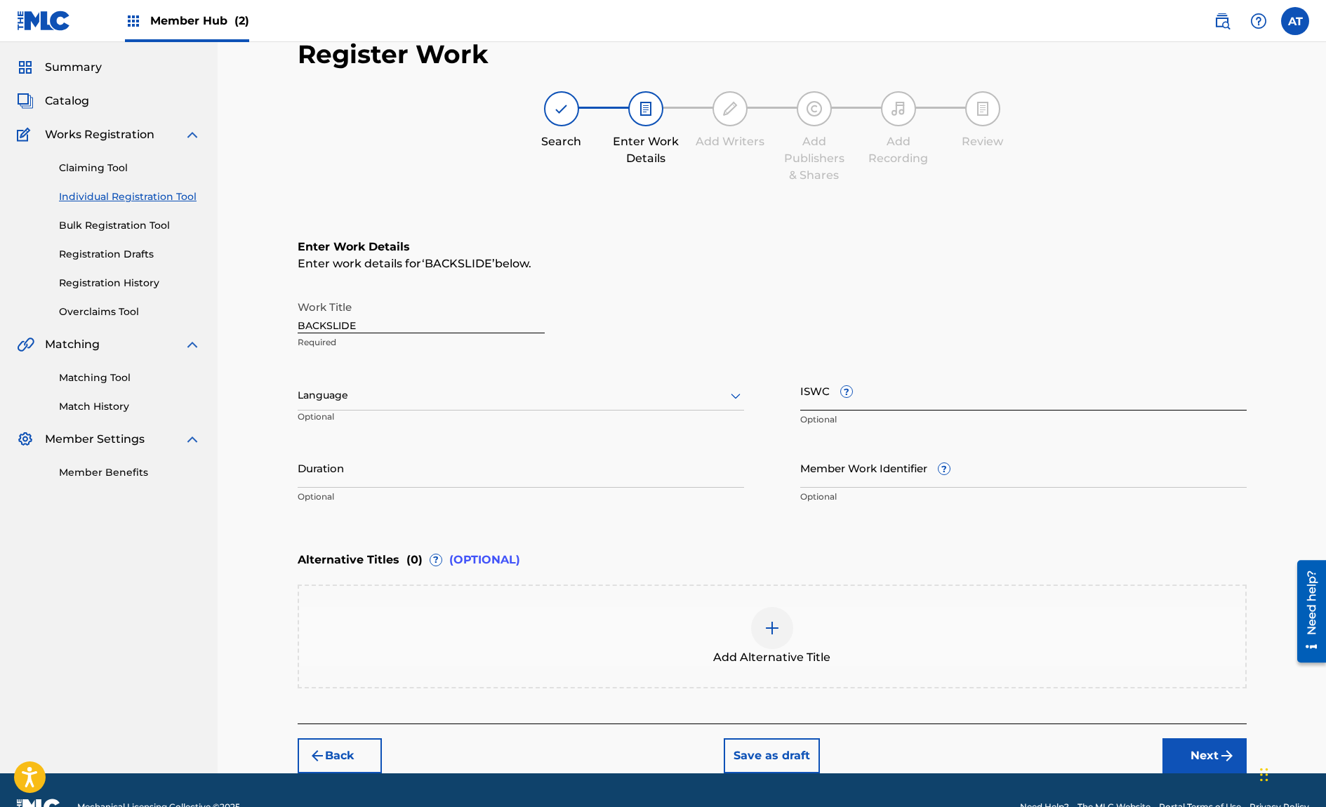
drag, startPoint x: 881, startPoint y: 399, endPoint x: 888, endPoint y: 385, distance: 14.8
click at [881, 398] on input "ISWC ?" at bounding box center [1023, 391] width 446 height 40
click at [868, 401] on input "ISWC ?" at bounding box center [1023, 391] width 446 height 40
paste input "T3351462341"
type input "T3351462341"
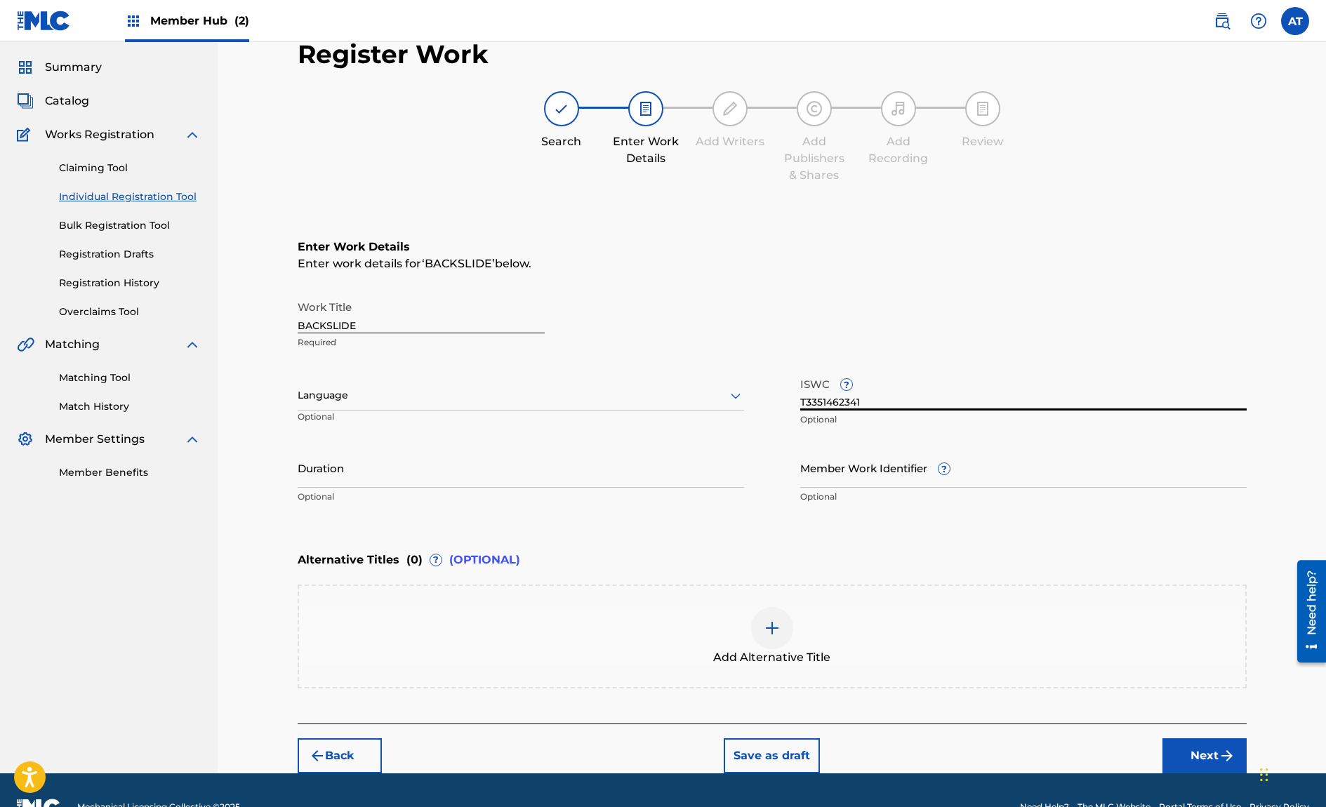
click at [583, 442] on div "Work Title BACKSLIDE Required Language Optional ISWC ? T3351462341 Optional Dur…" at bounding box center [772, 402] width 949 height 218
click at [540, 466] on input "Duration" at bounding box center [521, 468] width 446 height 40
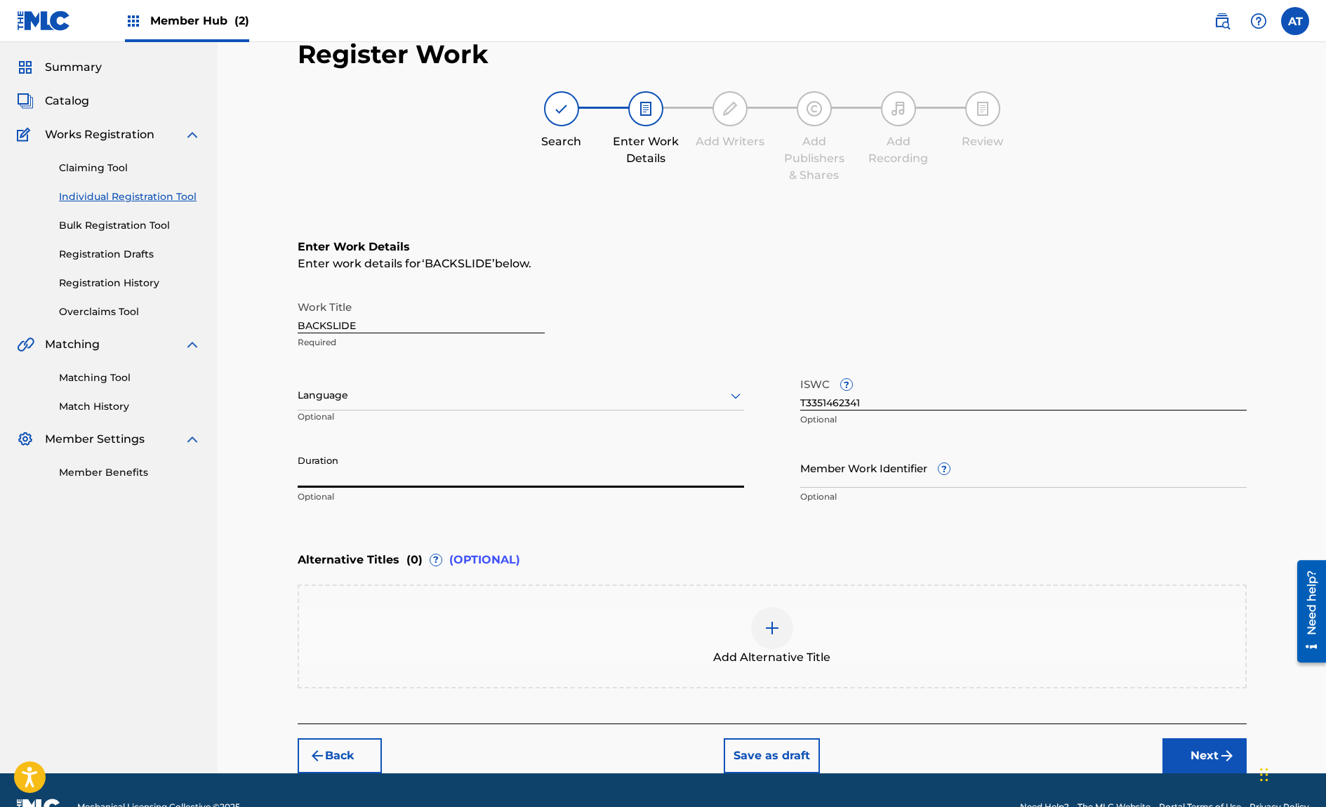
click at [523, 478] on input "Duration" at bounding box center [521, 468] width 446 height 40
type input "02:13"
click at [1208, 752] on button "Next" at bounding box center [1204, 755] width 84 height 35
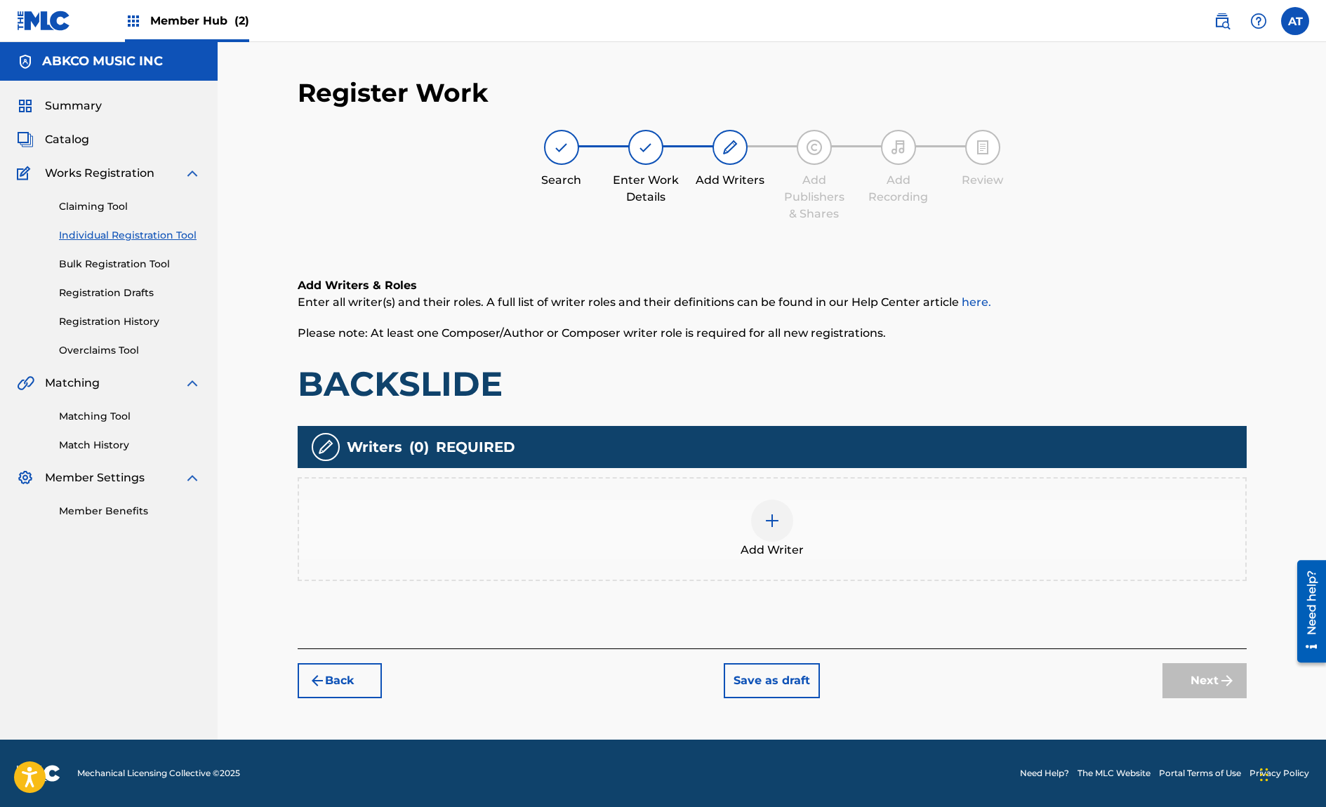
click at [540, 529] on div "Add Writer" at bounding box center [772, 529] width 946 height 59
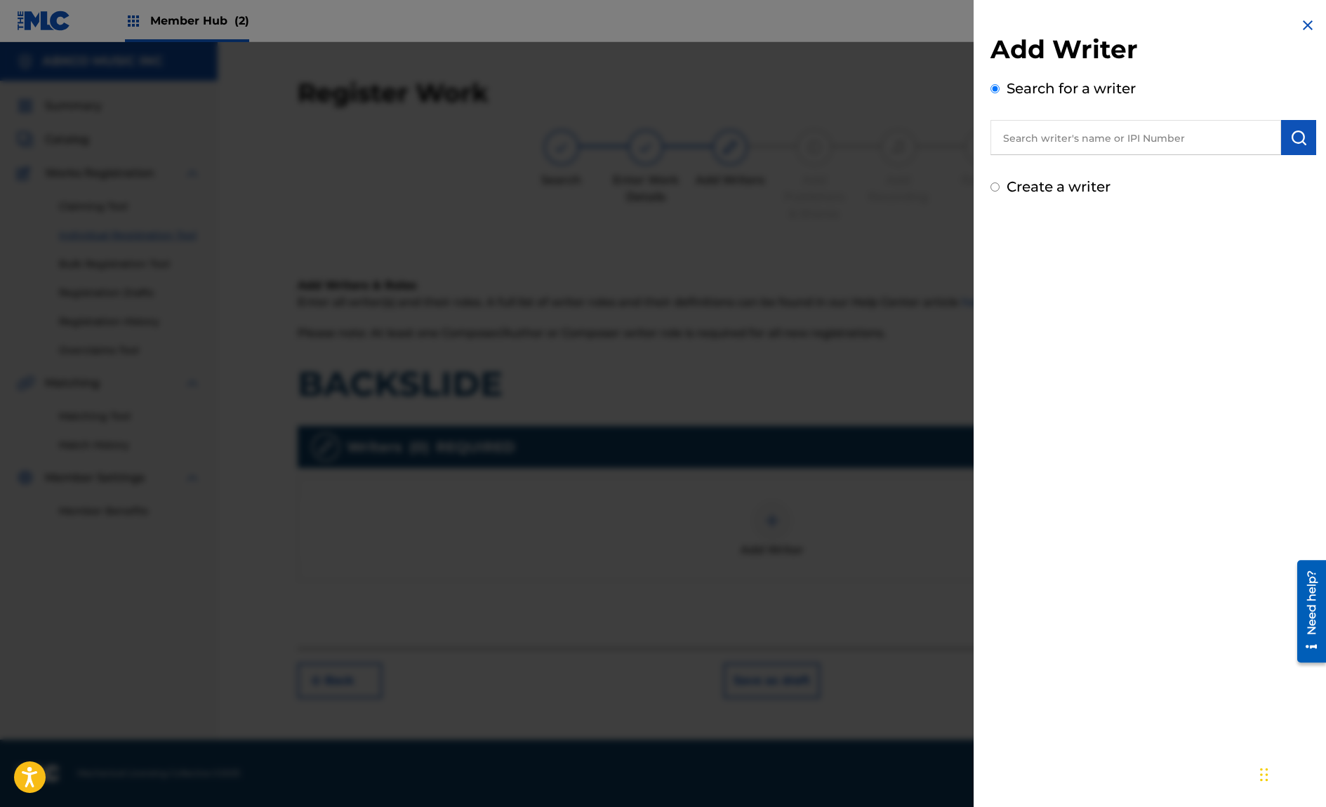
click at [1096, 140] on input "text" at bounding box center [1135, 137] width 291 height 35
click at [1006, 133] on input "text" at bounding box center [1135, 137] width 291 height 35
click at [1114, 159] on div "Add Writer Search for a writer Create a writer" at bounding box center [1153, 116] width 326 height 164
click at [1134, 122] on input "text" at bounding box center [1135, 137] width 291 height 35
paste input "00671213174"
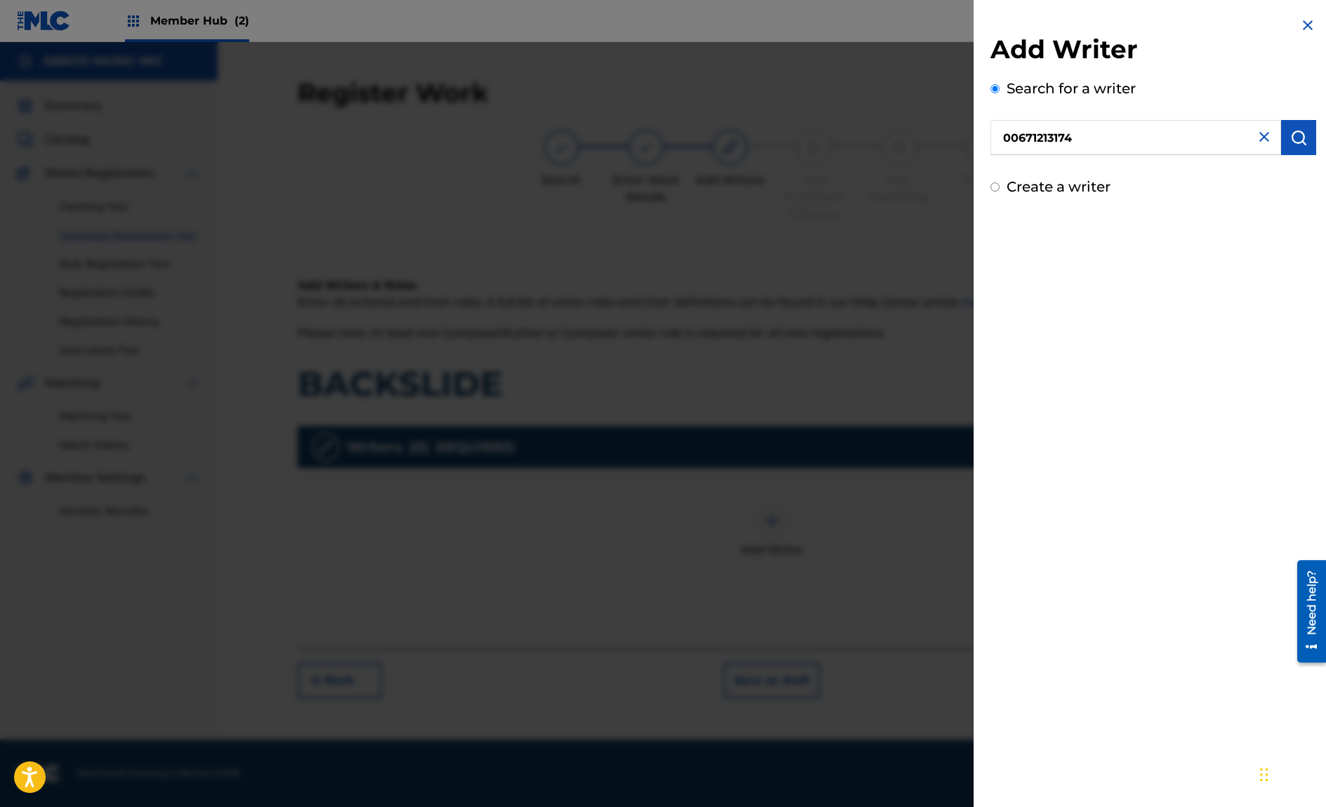
type input "00671213174"
click at [1317, 131] on div "Add Writer Search for a writer 00671213174 Create a writer" at bounding box center [1152, 107] width 359 height 214
click at [1303, 133] on button "submit" at bounding box center [1298, 137] width 35 height 35
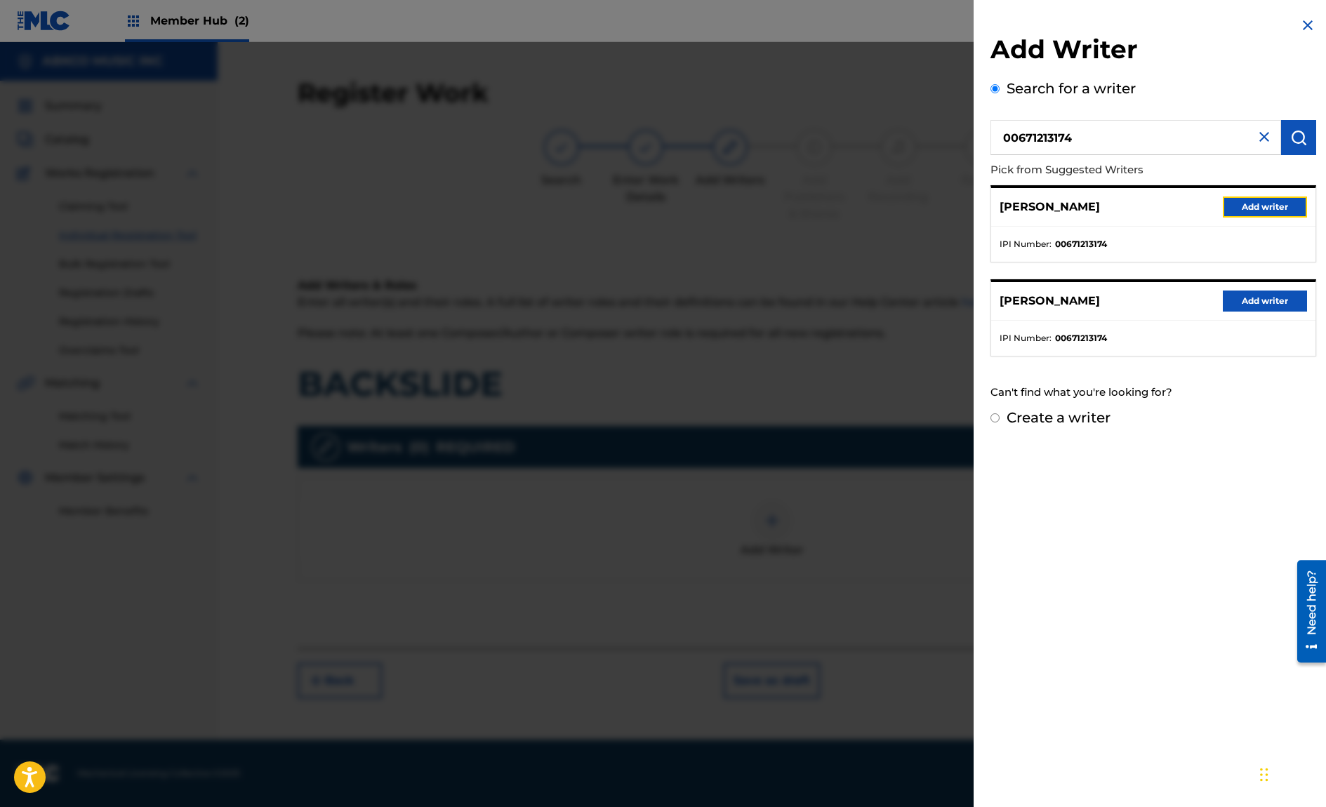
click at [1255, 206] on button "Add writer" at bounding box center [1264, 206] width 84 height 21
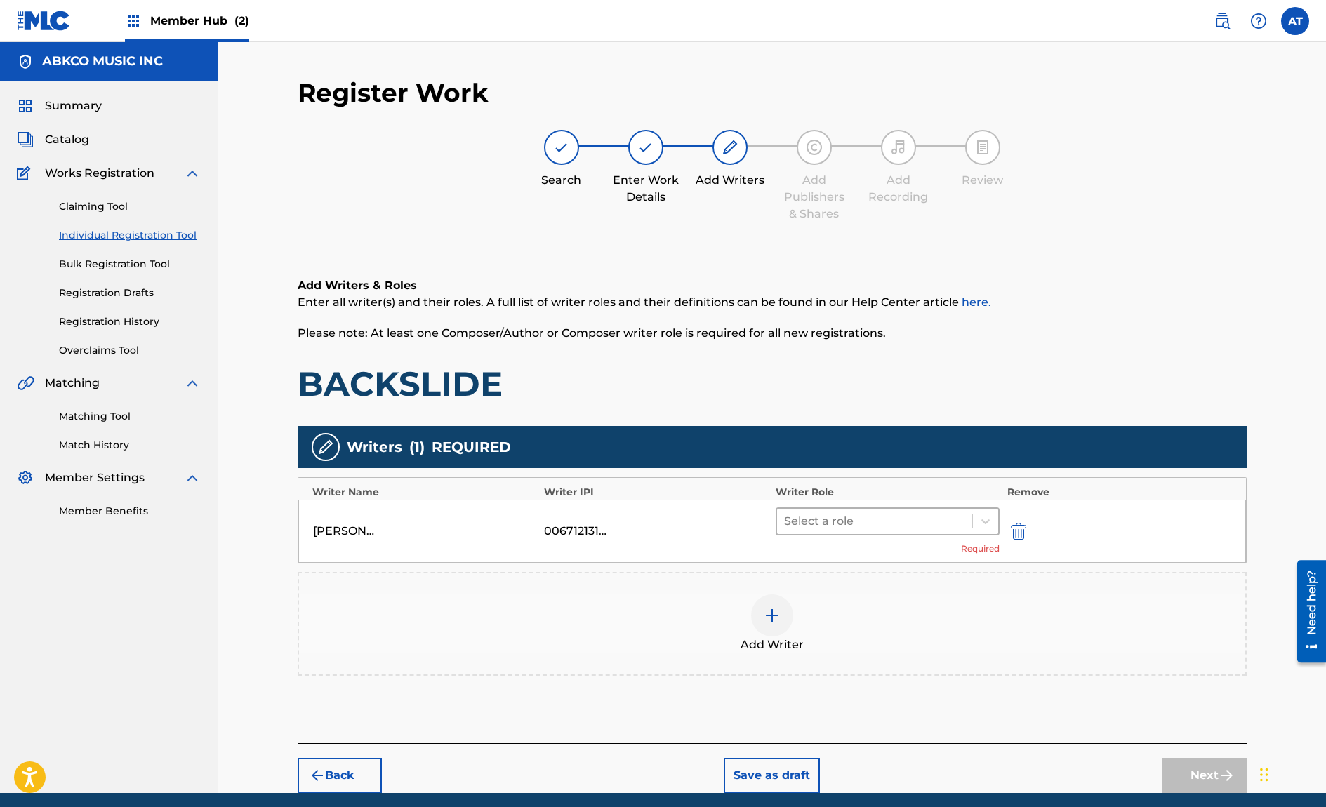
click at [862, 514] on div at bounding box center [875, 522] width 182 height 20
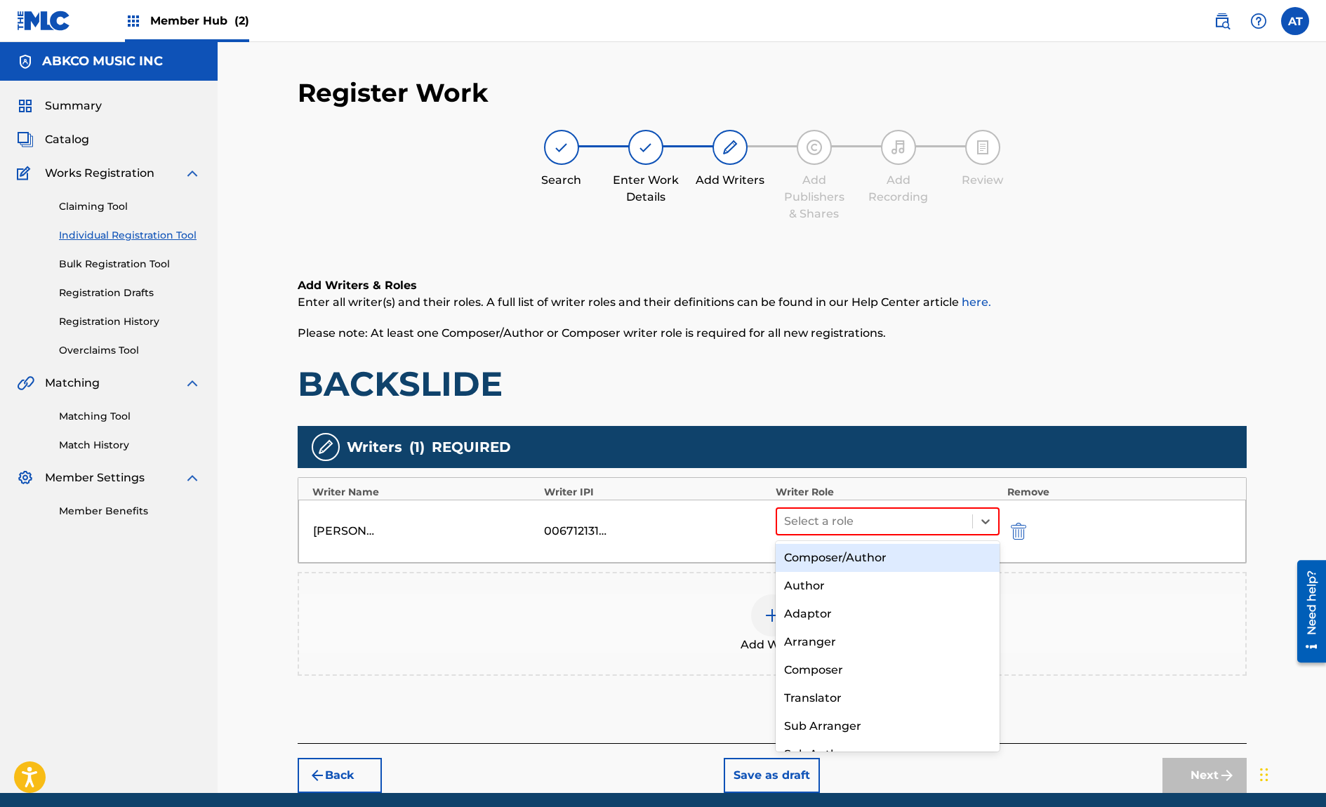
click at [858, 561] on div "Composer/Author" at bounding box center [887, 558] width 225 height 28
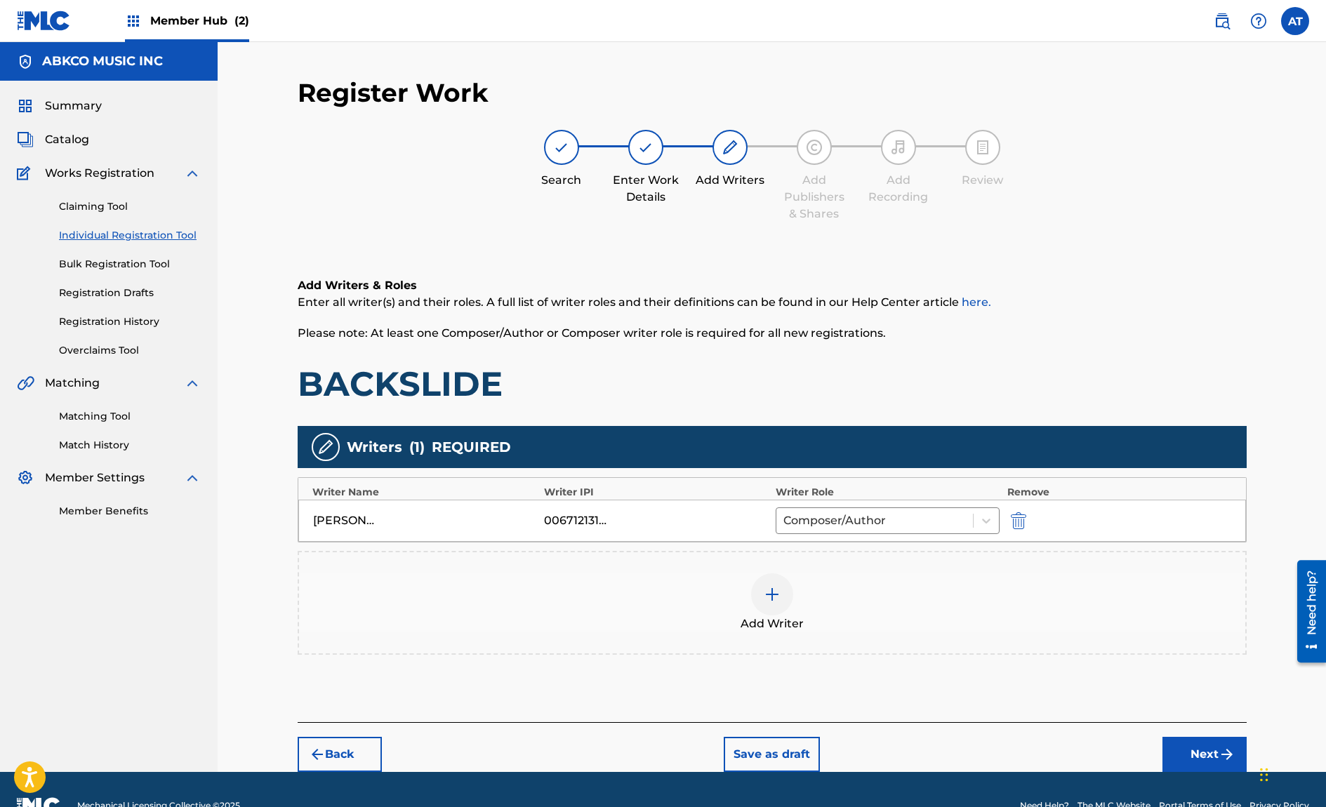
click at [854, 608] on div "Add Writer" at bounding box center [772, 602] width 946 height 59
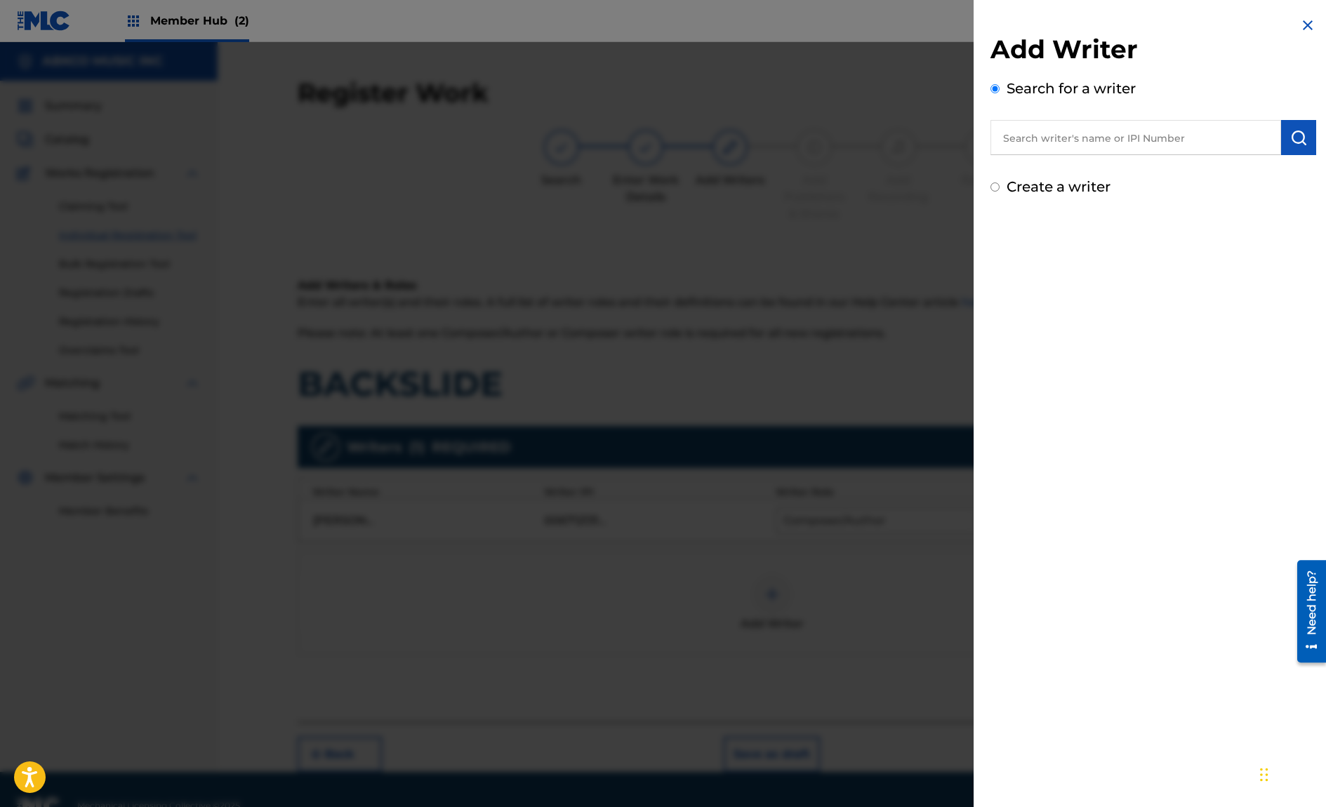
click at [1161, 147] on input "text" at bounding box center [1135, 137] width 291 height 35
paste input "01145816065"
type input "01145816065"
click at [1281, 136] on button "submit" at bounding box center [1298, 137] width 35 height 35
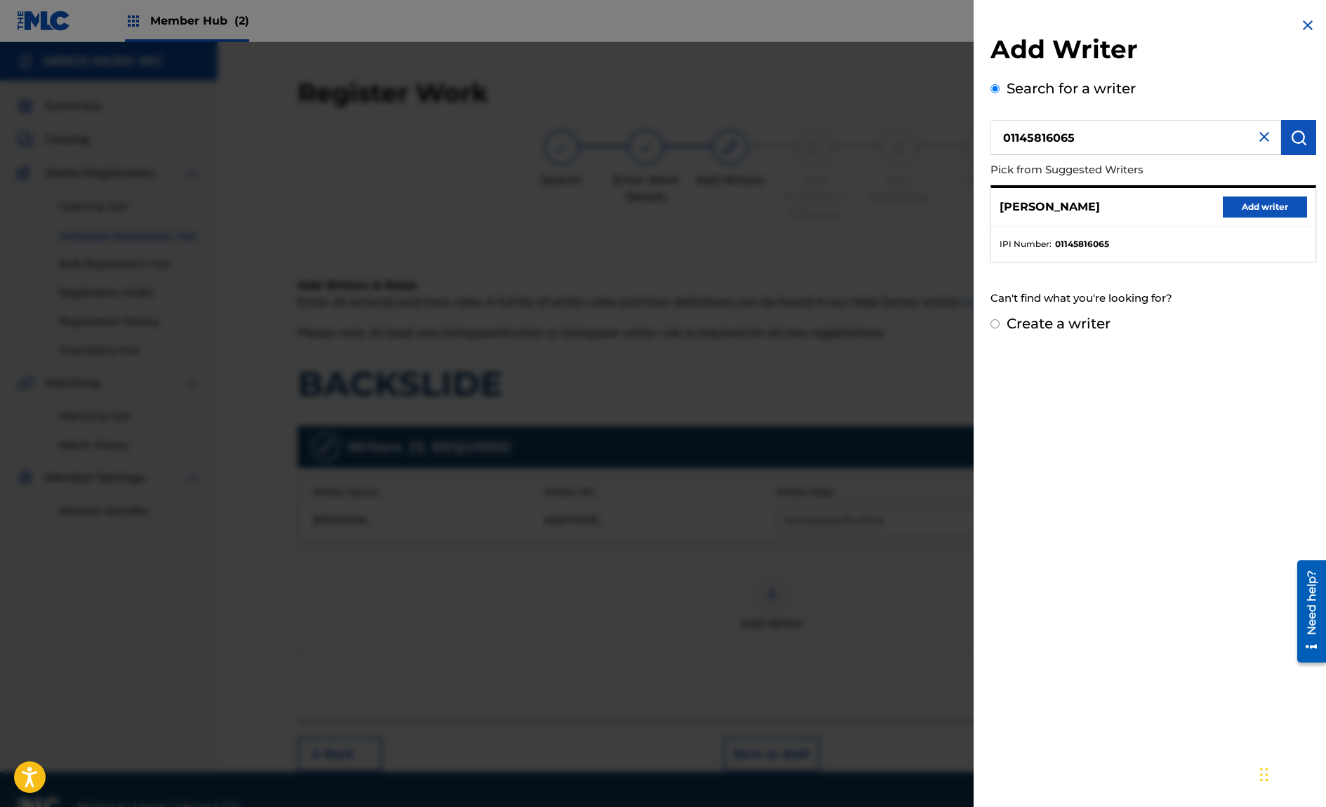
click at [1275, 195] on div "[PERSON_NAME][DEMOGRAPHIC_DATA] Add writer" at bounding box center [1153, 207] width 324 height 39
click at [1272, 201] on button "Add writer" at bounding box center [1264, 206] width 84 height 21
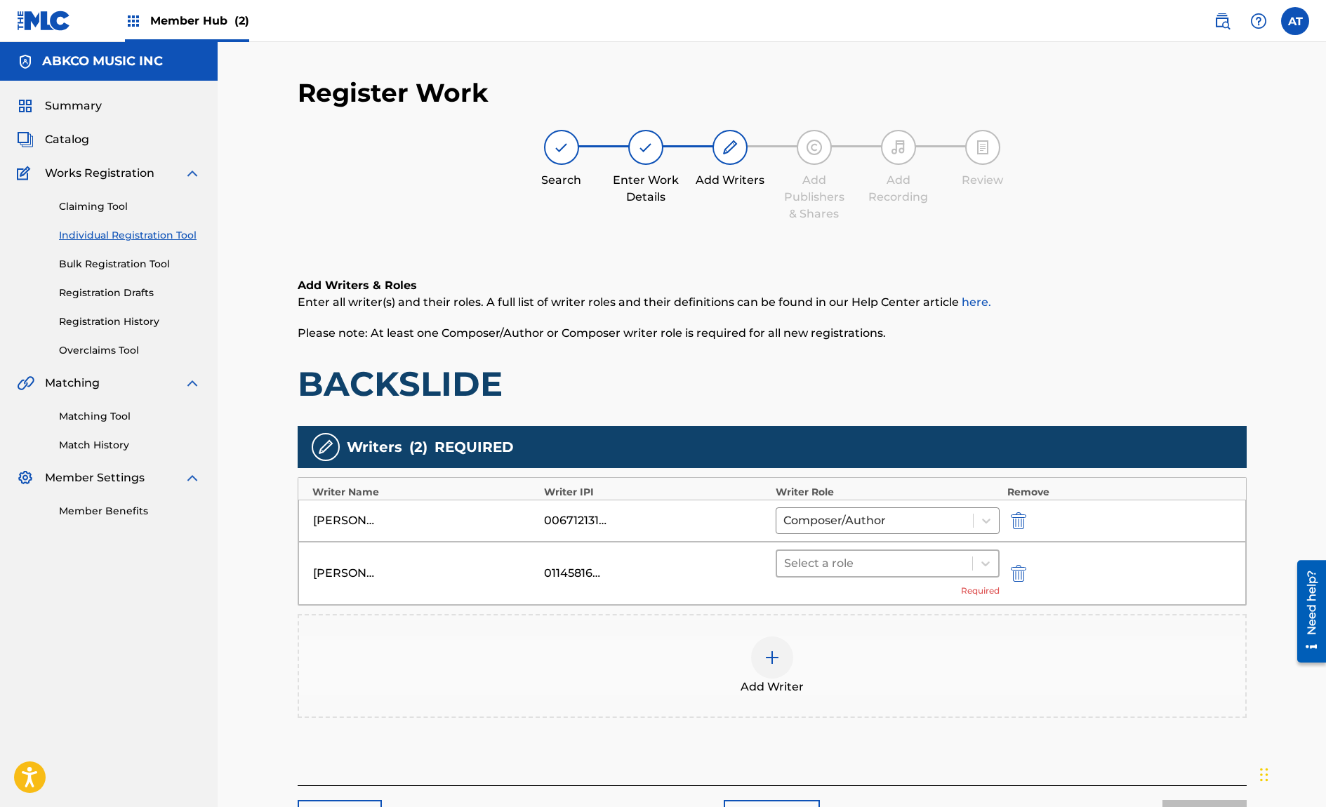
click at [900, 573] on div "Select a role" at bounding box center [875, 563] width 196 height 25
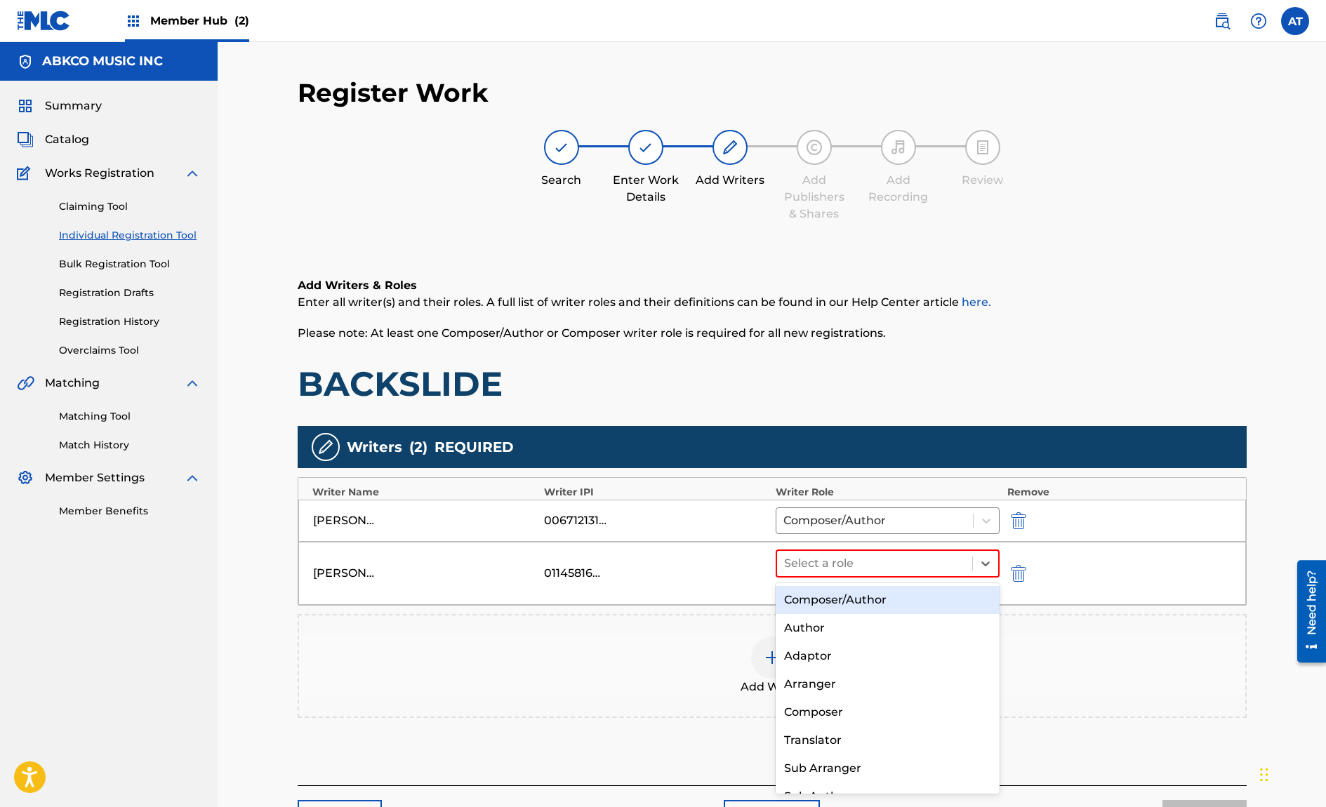
click at [888, 602] on div "Composer/Author" at bounding box center [887, 600] width 225 height 28
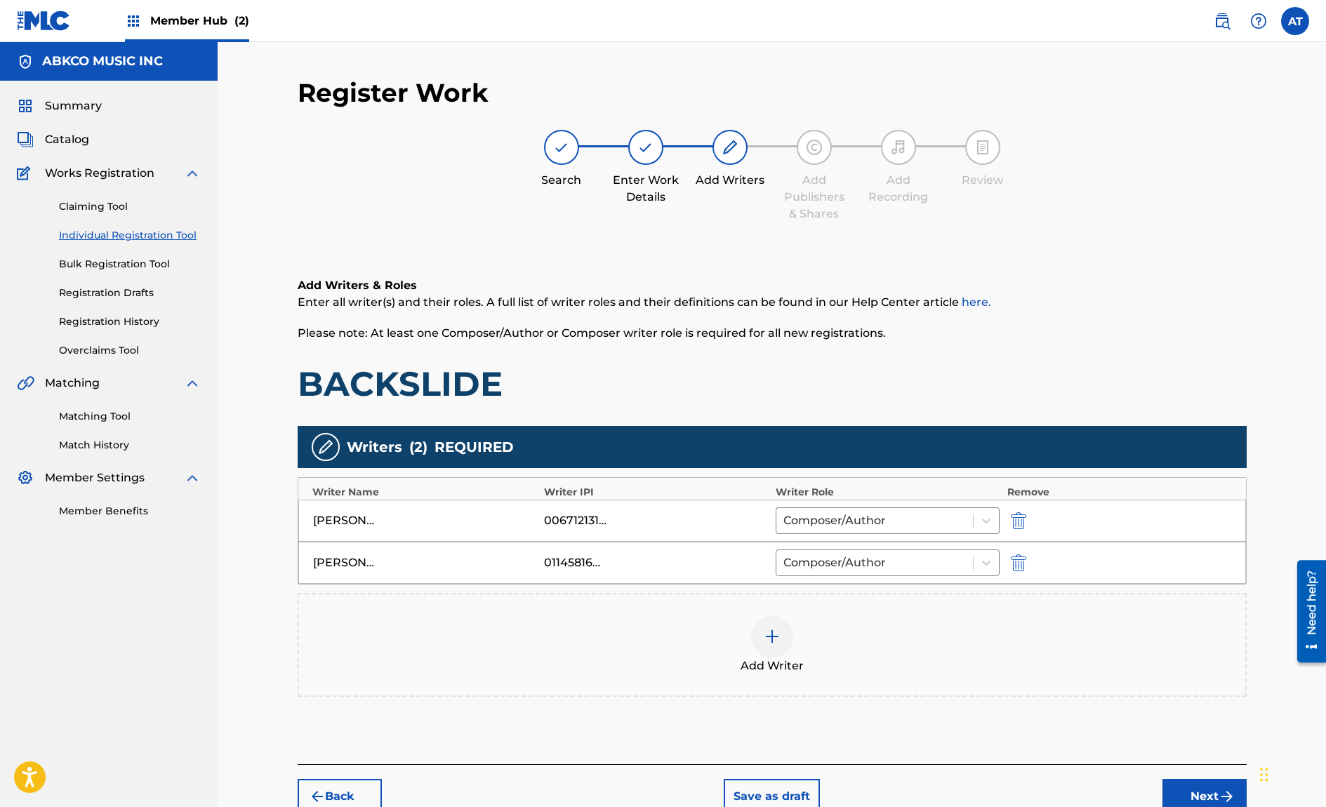
scroll to position [74, 0]
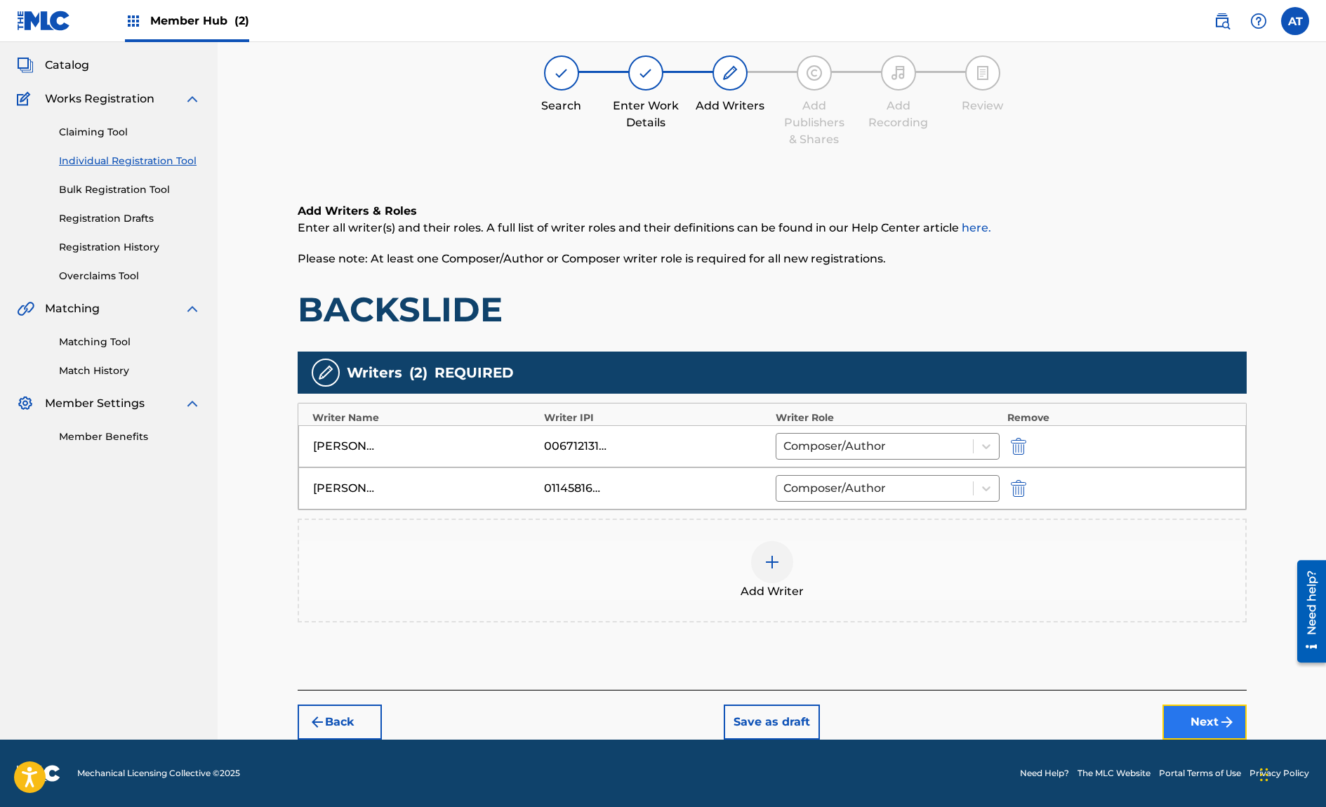
click at [1209, 709] on button "Next" at bounding box center [1204, 722] width 84 height 35
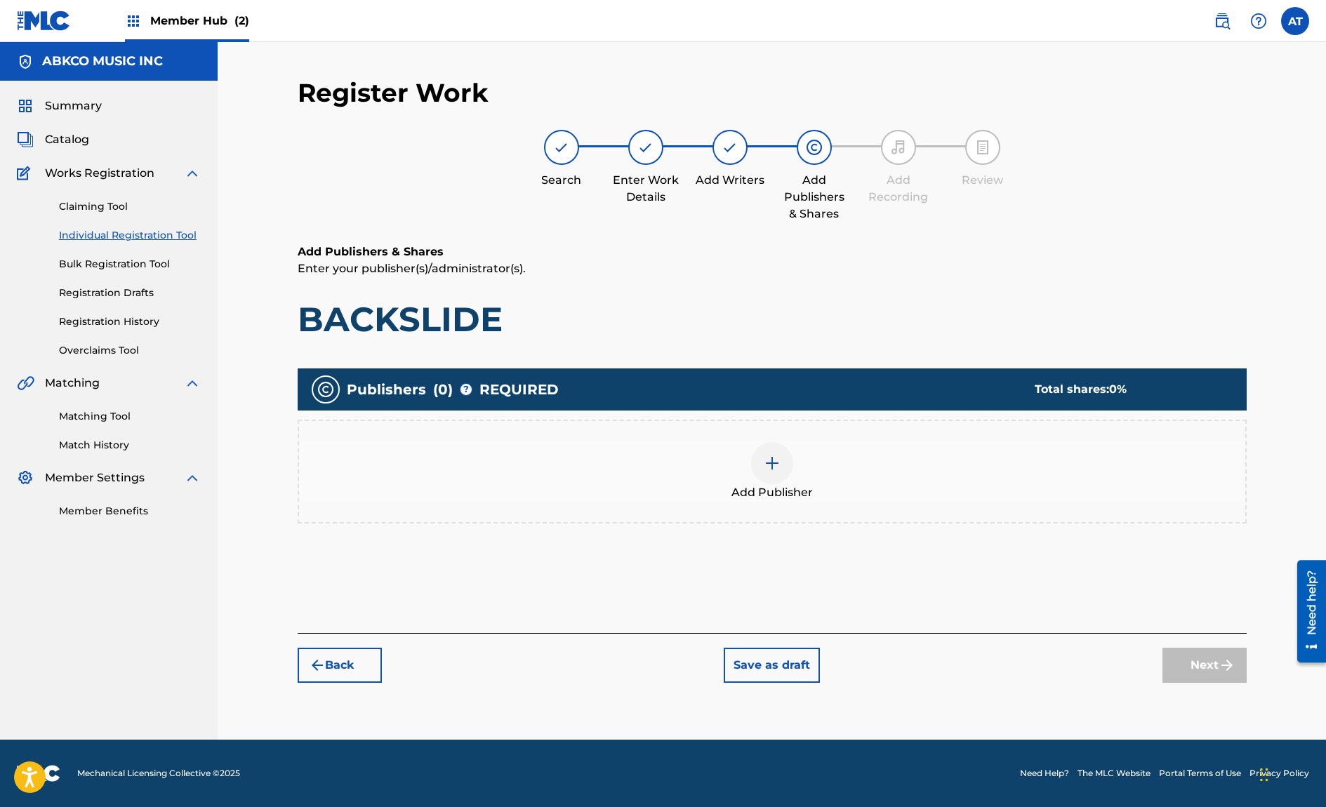
drag, startPoint x: 799, startPoint y: 414, endPoint x: 804, endPoint y: 459, distance: 45.3
click at [799, 422] on div "Publishers ( 0 ) ? REQUIRED Total shares: 0 % Add Publisher" at bounding box center [772, 445] width 949 height 155
click at [804, 459] on div "Add Publisher" at bounding box center [772, 471] width 946 height 59
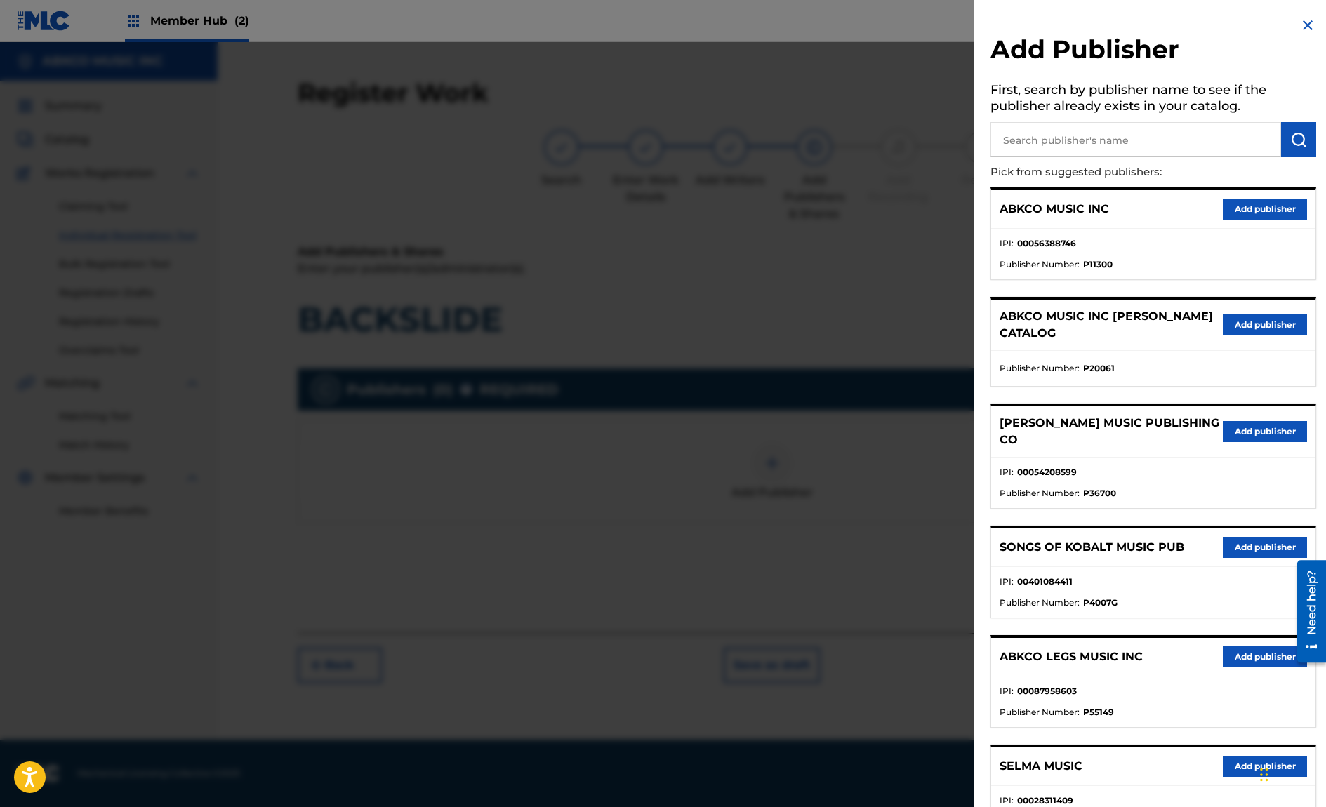
click at [1122, 141] on input "text" at bounding box center [1135, 139] width 291 height 35
click at [1216, 131] on input "text" at bounding box center [1135, 139] width 291 height 35
type input "gomey"
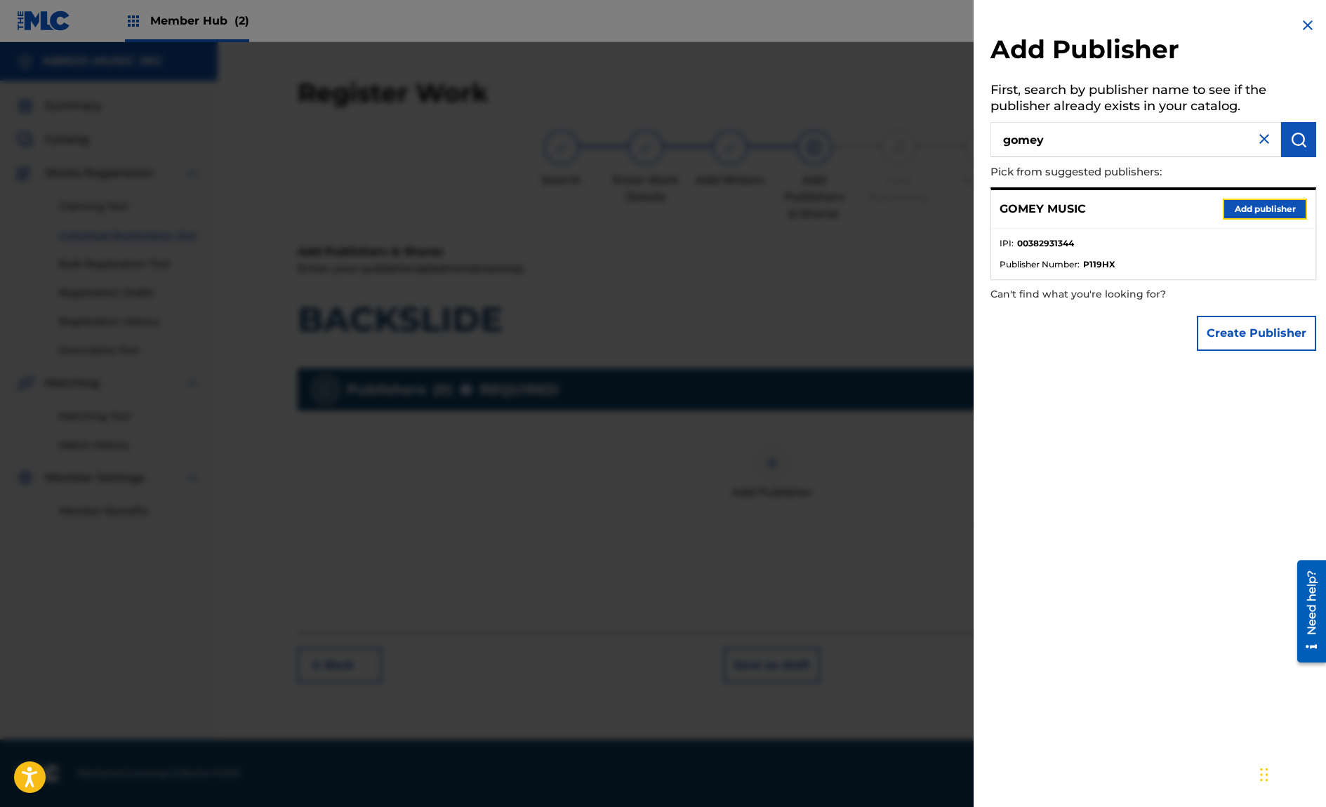
click at [1265, 208] on button "Add publisher" at bounding box center [1264, 209] width 84 height 21
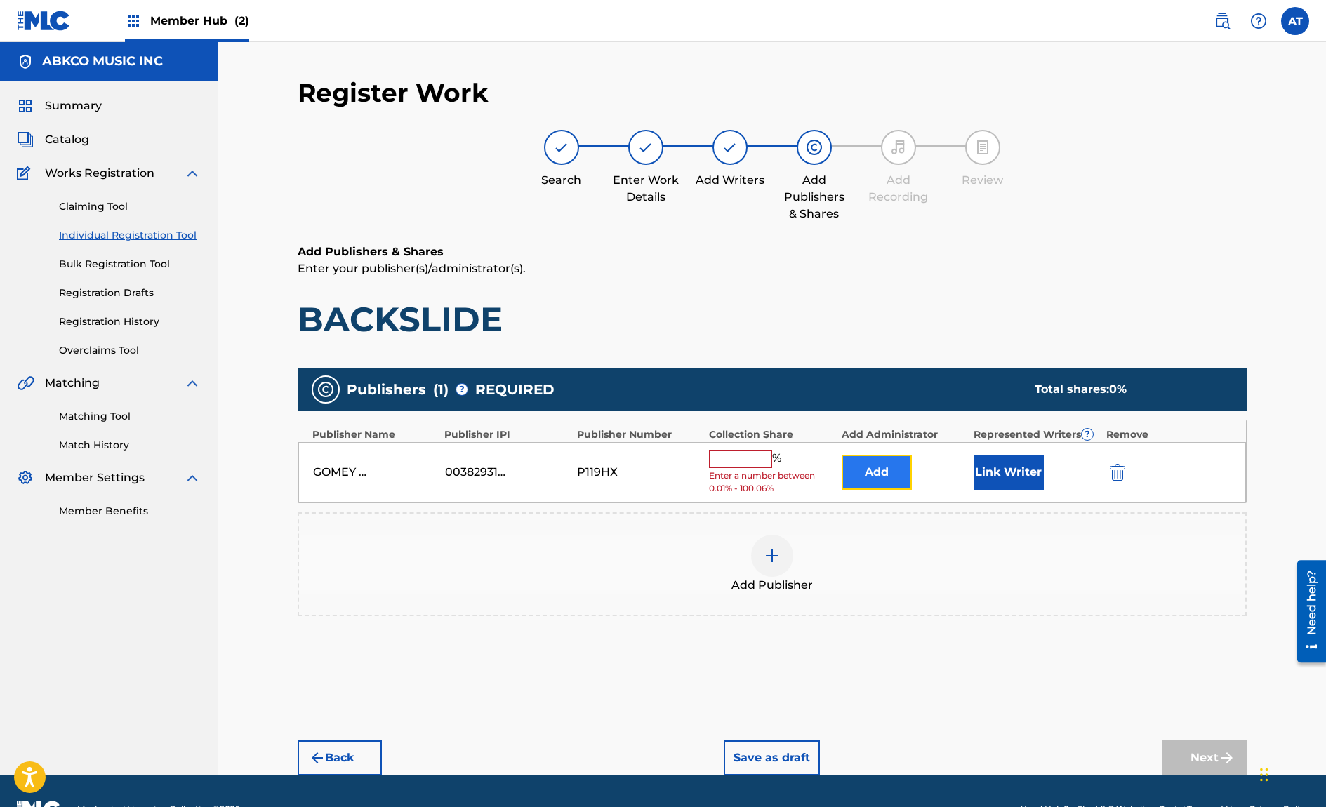
click at [860, 483] on button "Add" at bounding box center [876, 472] width 70 height 35
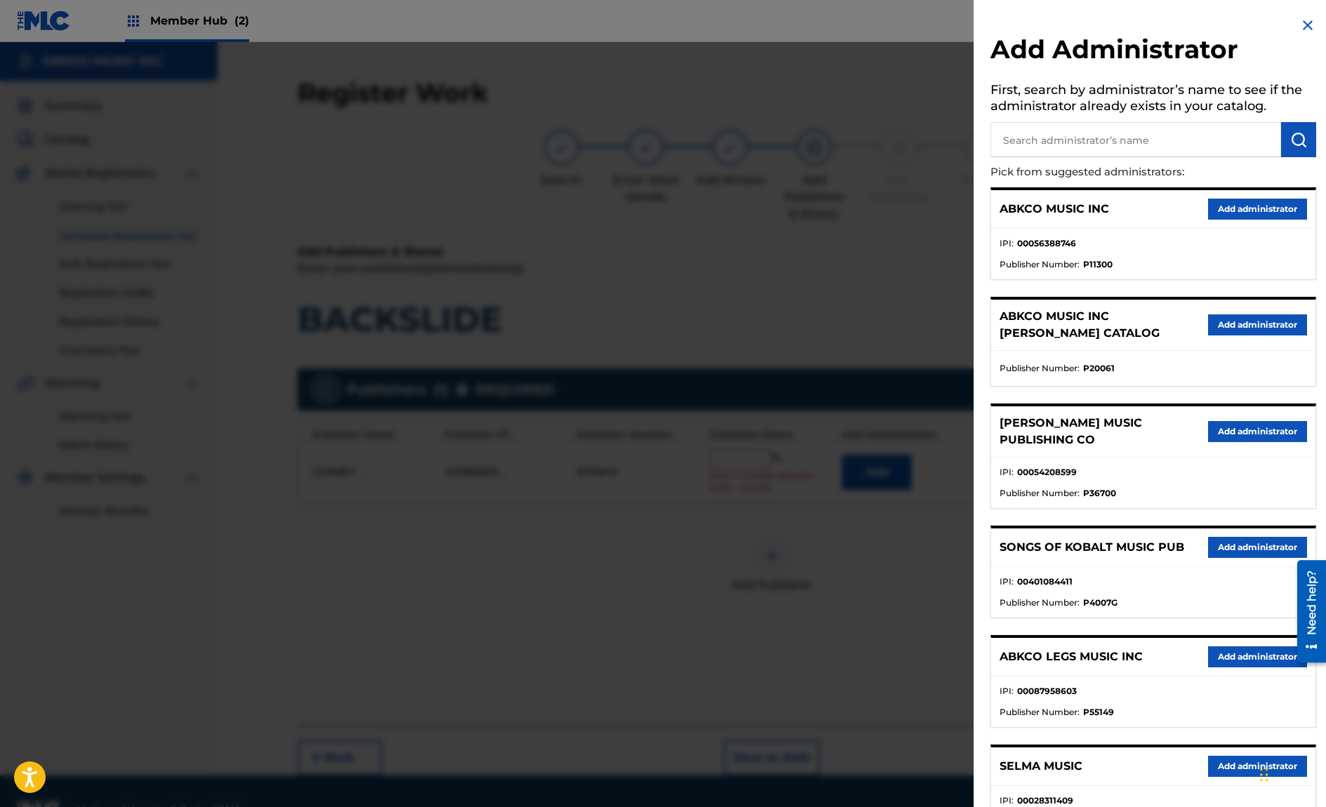
click at [1132, 137] on input "text" at bounding box center [1135, 139] width 291 height 35
click at [1230, 220] on div "ABKCO MUSIC INC Add administrator" at bounding box center [1153, 209] width 324 height 39
click at [1234, 215] on button "Add administrator" at bounding box center [1257, 209] width 99 height 21
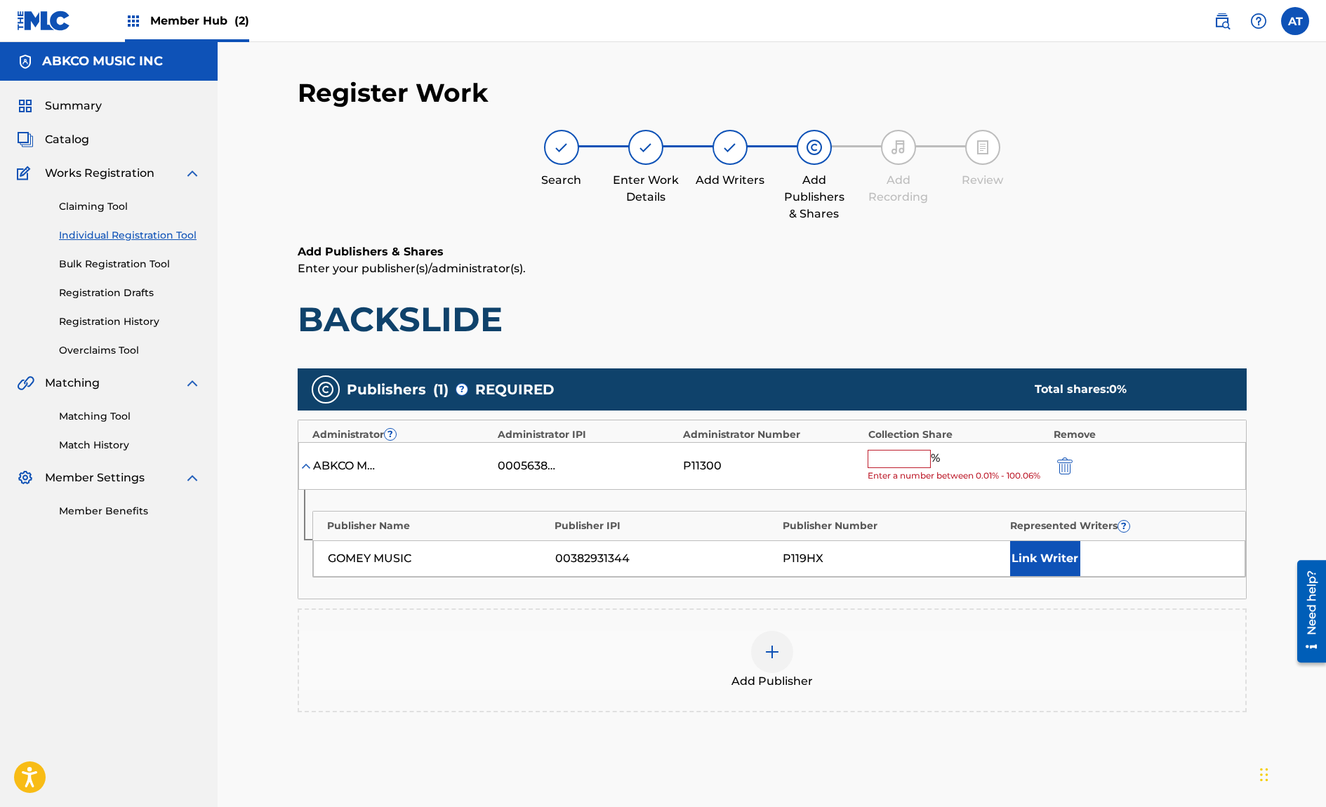
click at [778, 652] on img at bounding box center [772, 652] width 17 height 17
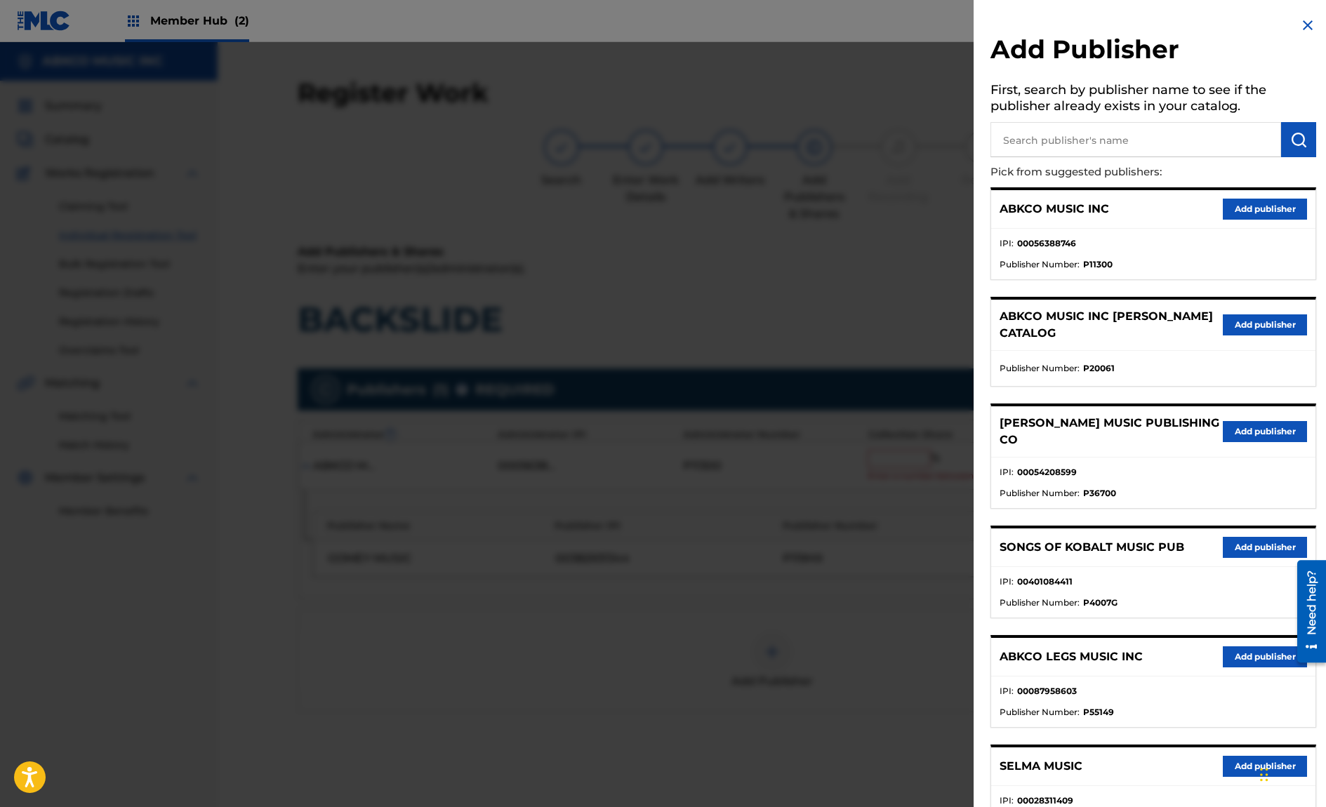
drag, startPoint x: 1135, startPoint y: 145, endPoint x: 1125, endPoint y: 143, distance: 10.0
click at [1134, 145] on input "text" at bounding box center [1135, 139] width 291 height 35
type input "songs of"
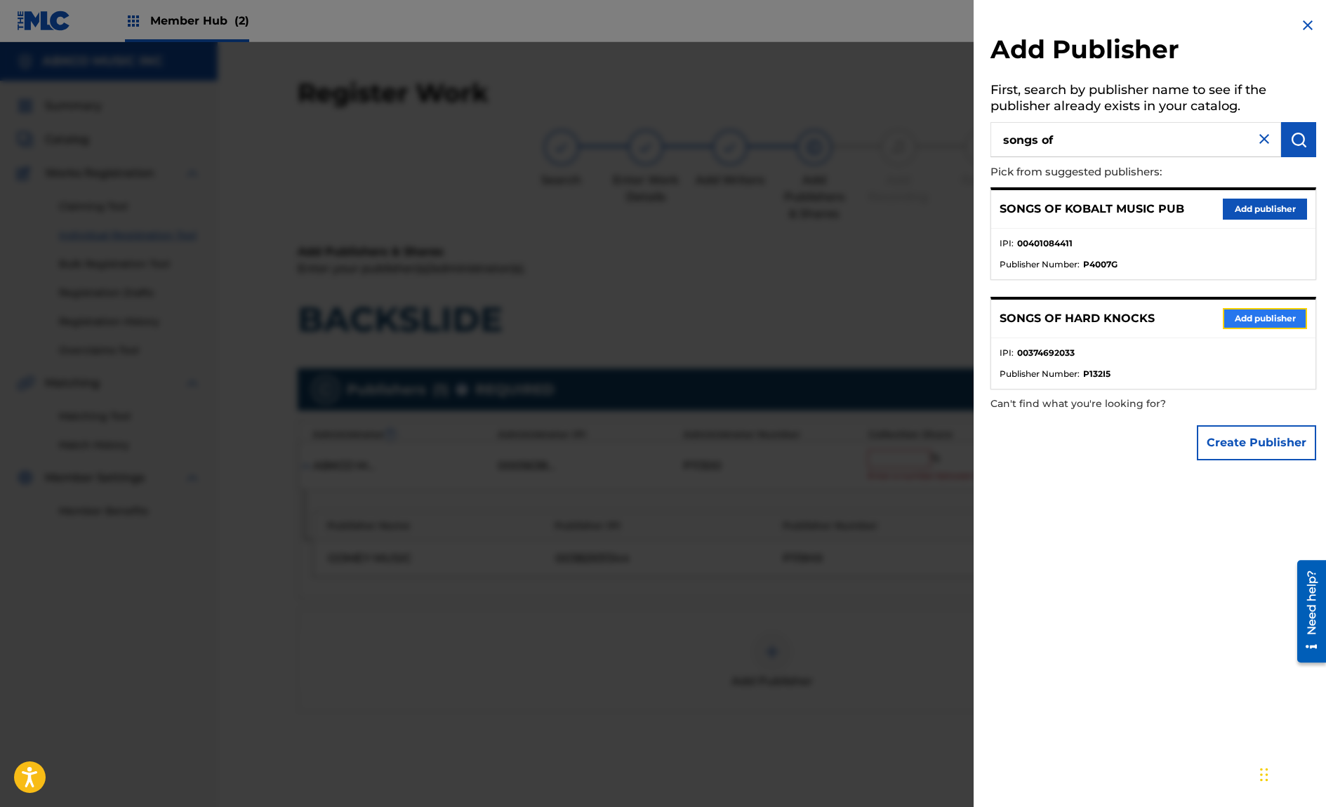
click at [1240, 315] on button "Add publisher" at bounding box center [1264, 318] width 84 height 21
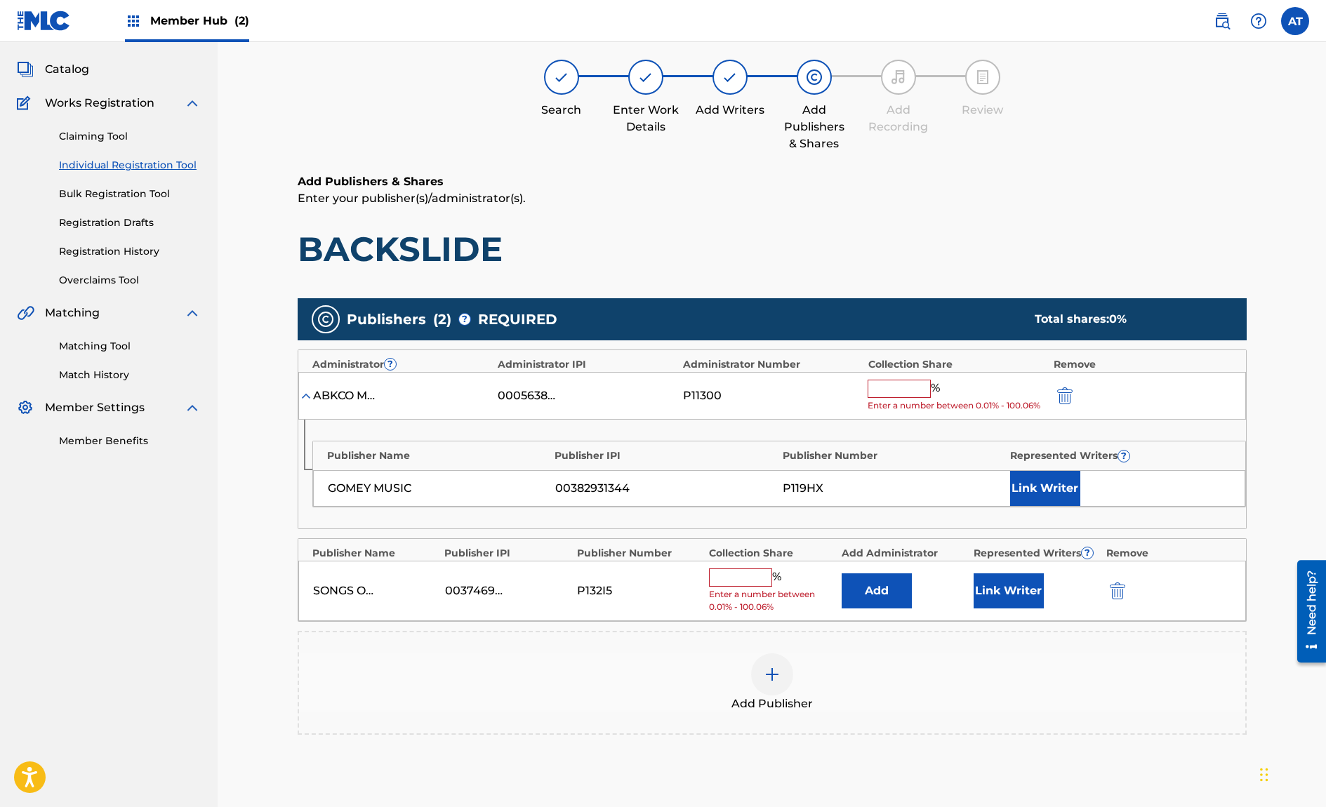
scroll to position [211, 0]
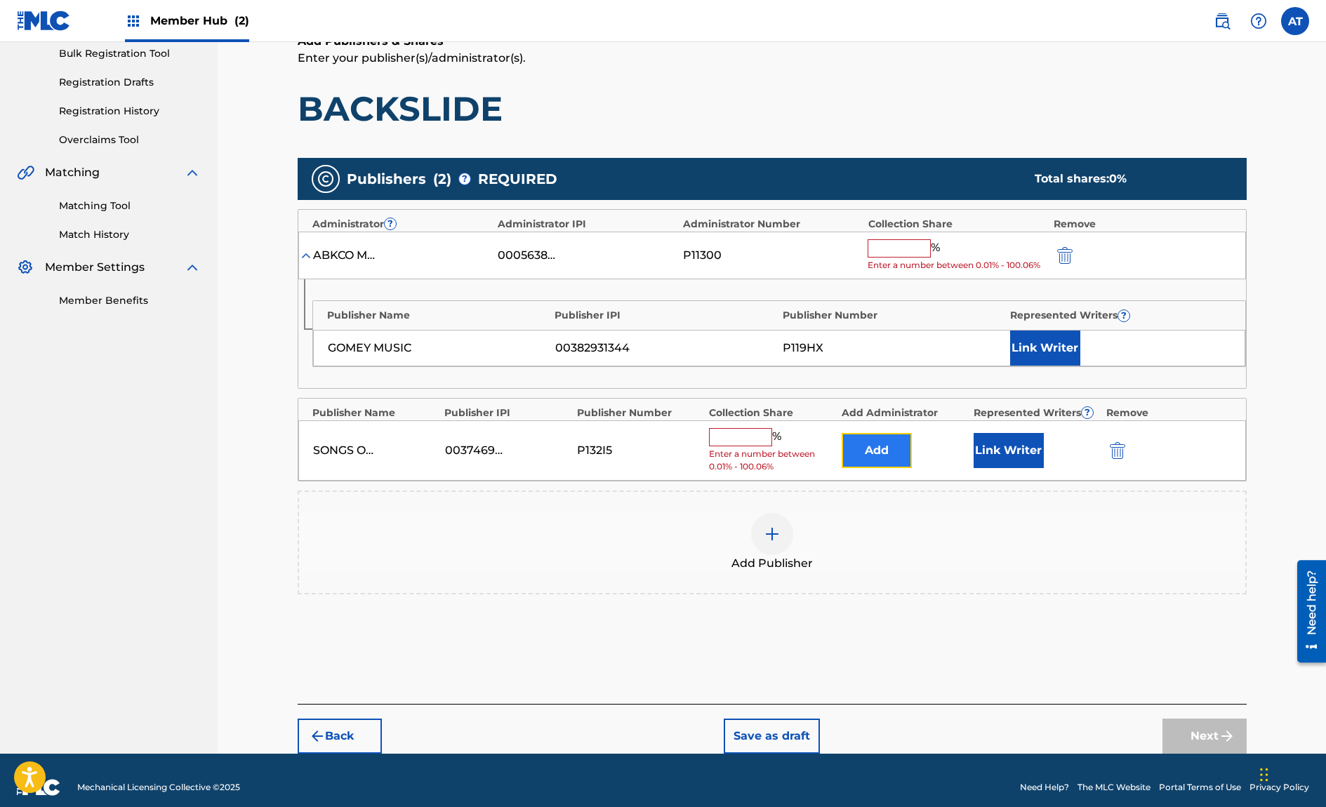
click at [895, 440] on button "Add" at bounding box center [876, 450] width 70 height 35
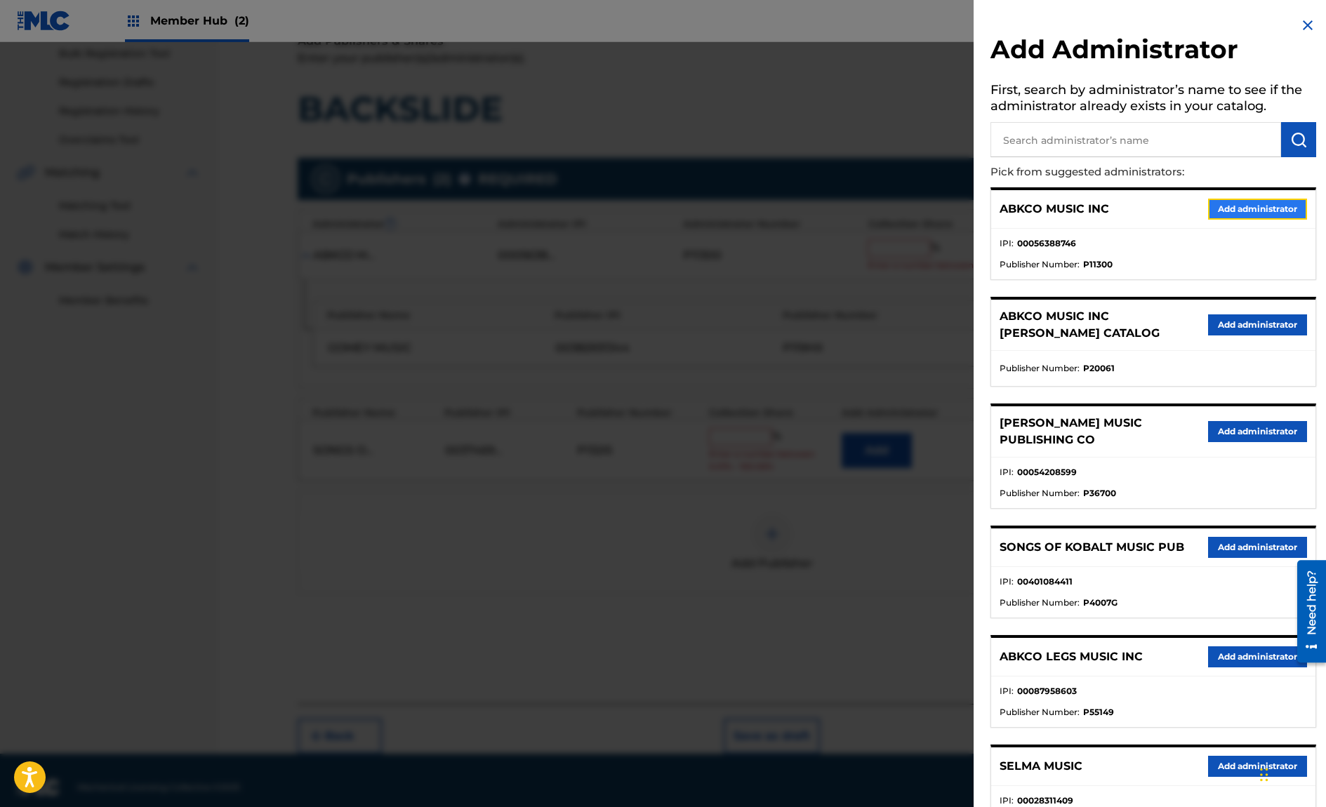
click at [1239, 204] on button "Add administrator" at bounding box center [1257, 209] width 99 height 21
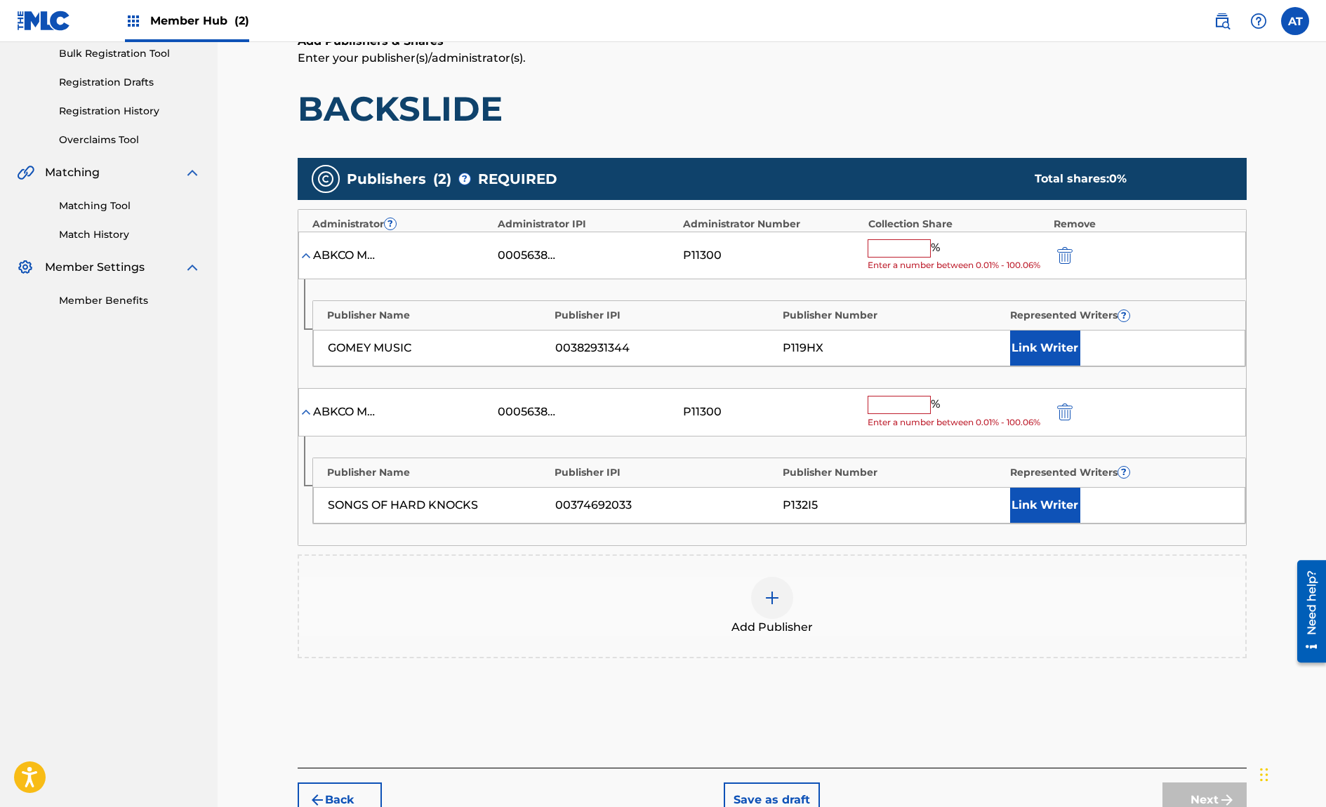
scroll to position [288, 0]
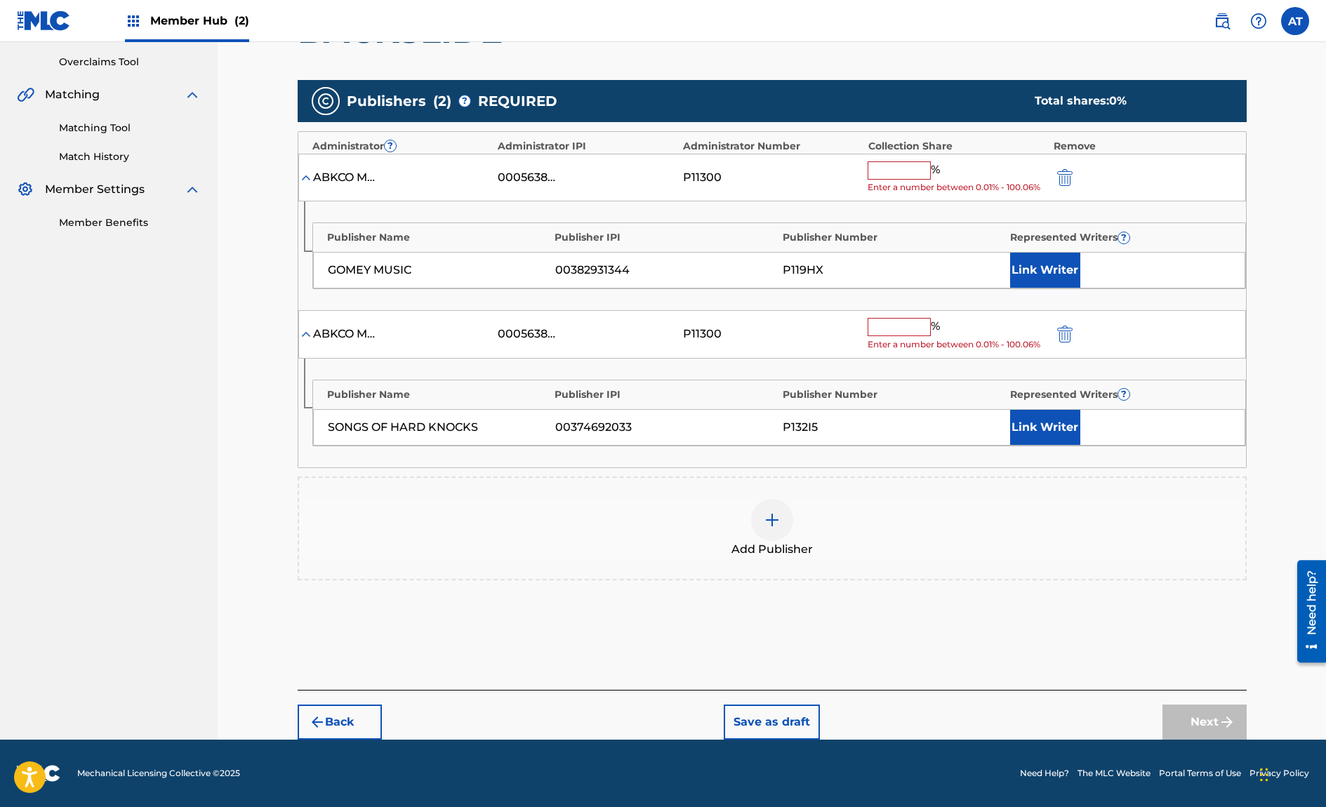
click at [931, 170] on span "%" at bounding box center [937, 170] width 13 height 18
drag, startPoint x: 922, startPoint y: 170, endPoint x: 917, endPoint y: 179, distance: 10.4
click at [922, 170] on input "text" at bounding box center [898, 170] width 63 height 18
click at [904, 173] on input "text" at bounding box center [898, 170] width 63 height 18
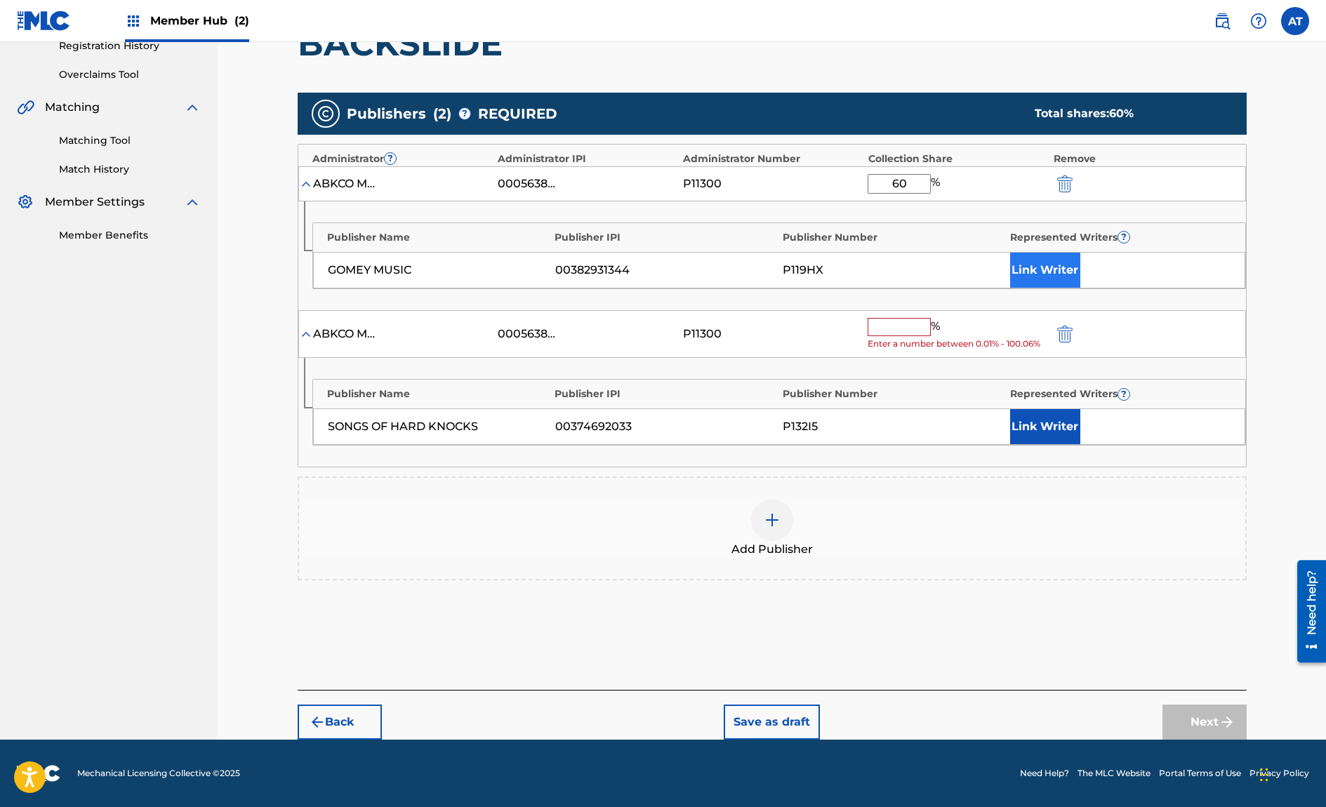
type input "60"
click at [1068, 269] on button "Link Writer" at bounding box center [1045, 270] width 70 height 35
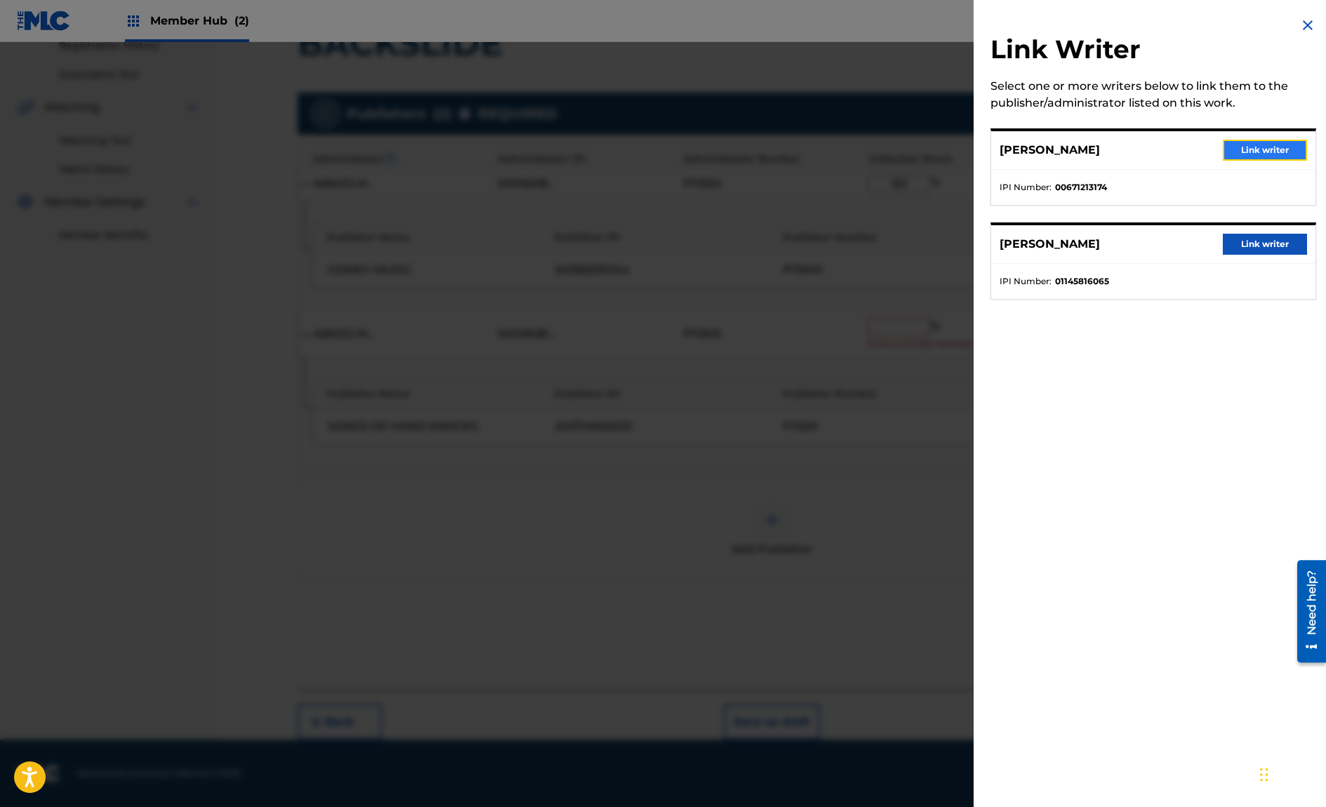
click at [1244, 154] on button "Link writer" at bounding box center [1264, 150] width 84 height 21
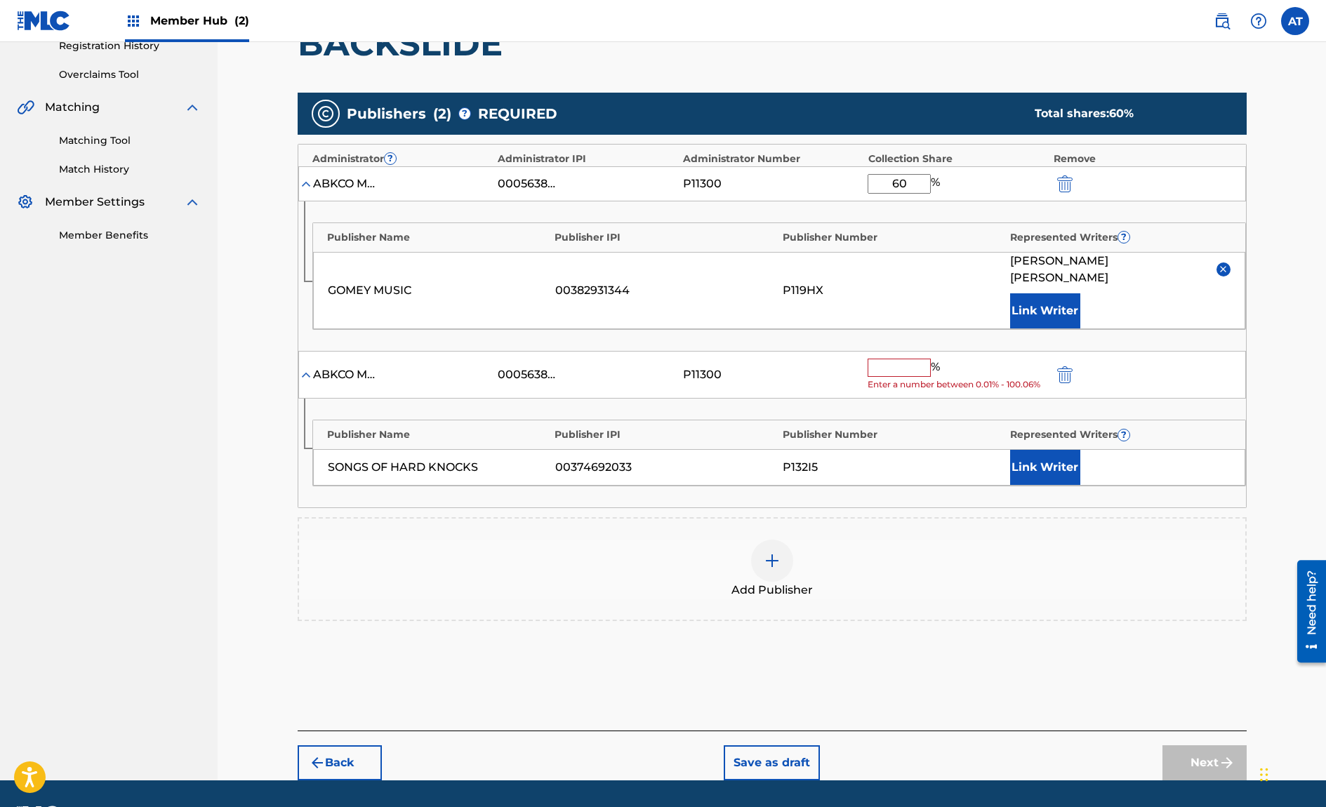
click at [900, 359] on input "text" at bounding box center [898, 368] width 63 height 18
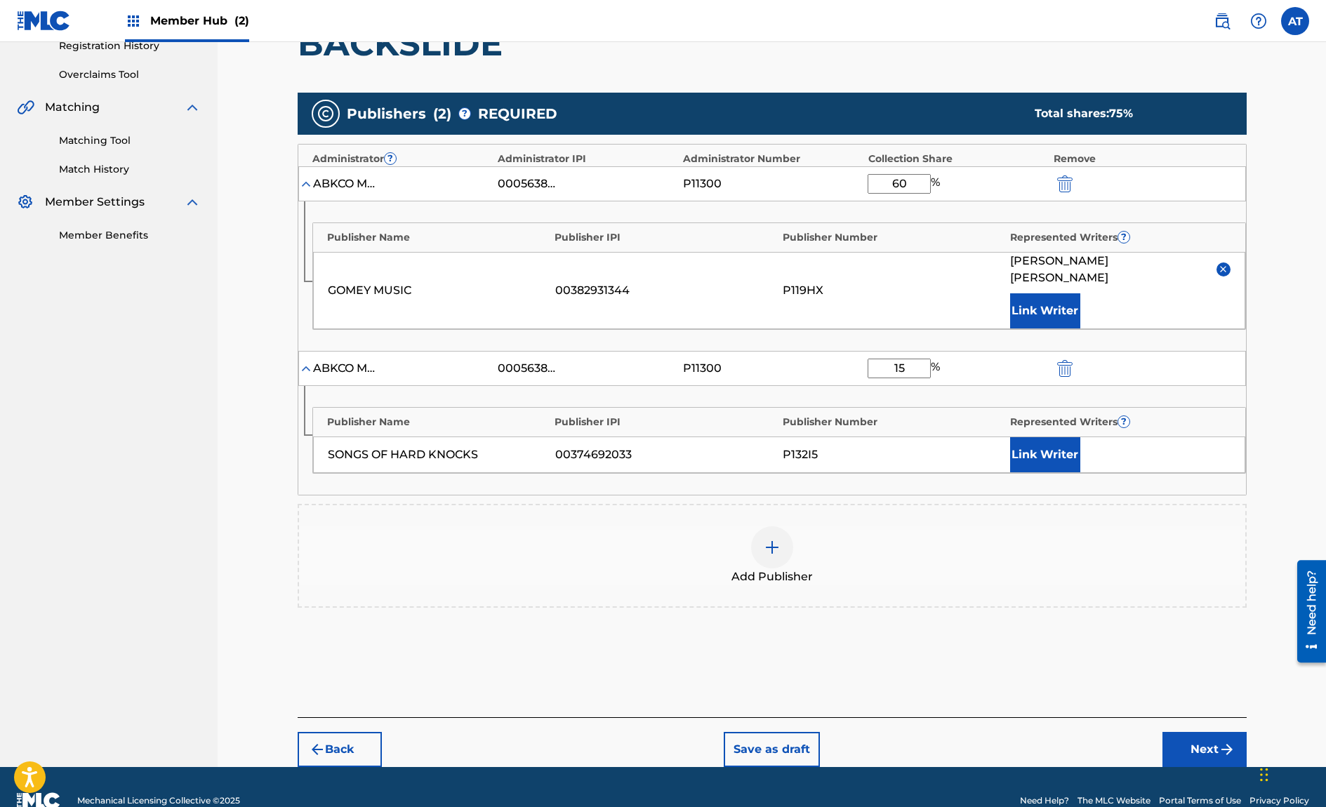
type input "15"
click at [973, 486] on div "Publishers ( 2 ) ? REQUIRED Total shares: 75 % Administrator ? Administrator IP…" at bounding box center [772, 350] width 949 height 515
click at [898, 526] on div "Add Publisher" at bounding box center [772, 555] width 946 height 59
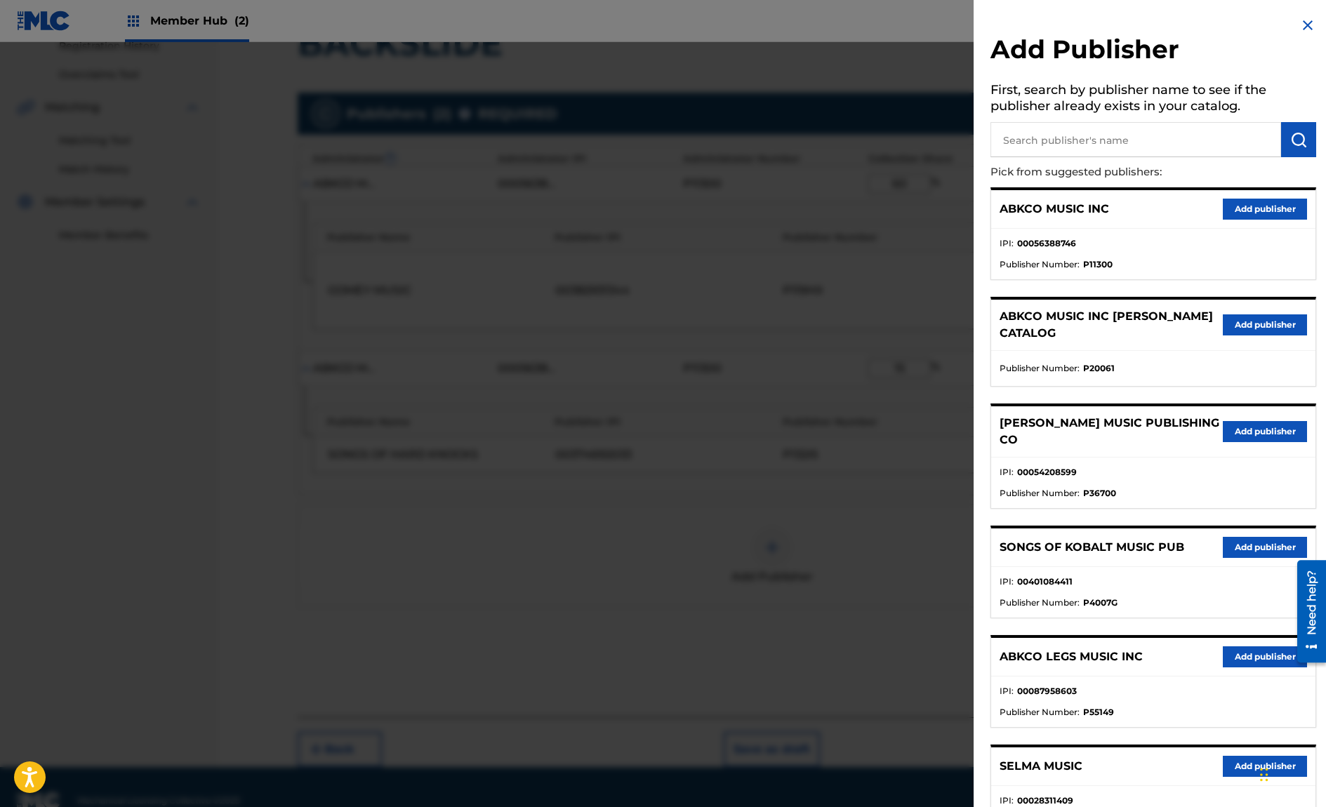
click at [1177, 154] on input "text" at bounding box center [1135, 139] width 291 height 35
click at [1170, 147] on input "text" at bounding box center [1135, 139] width 291 height 35
type input "o"
type input "songs of"
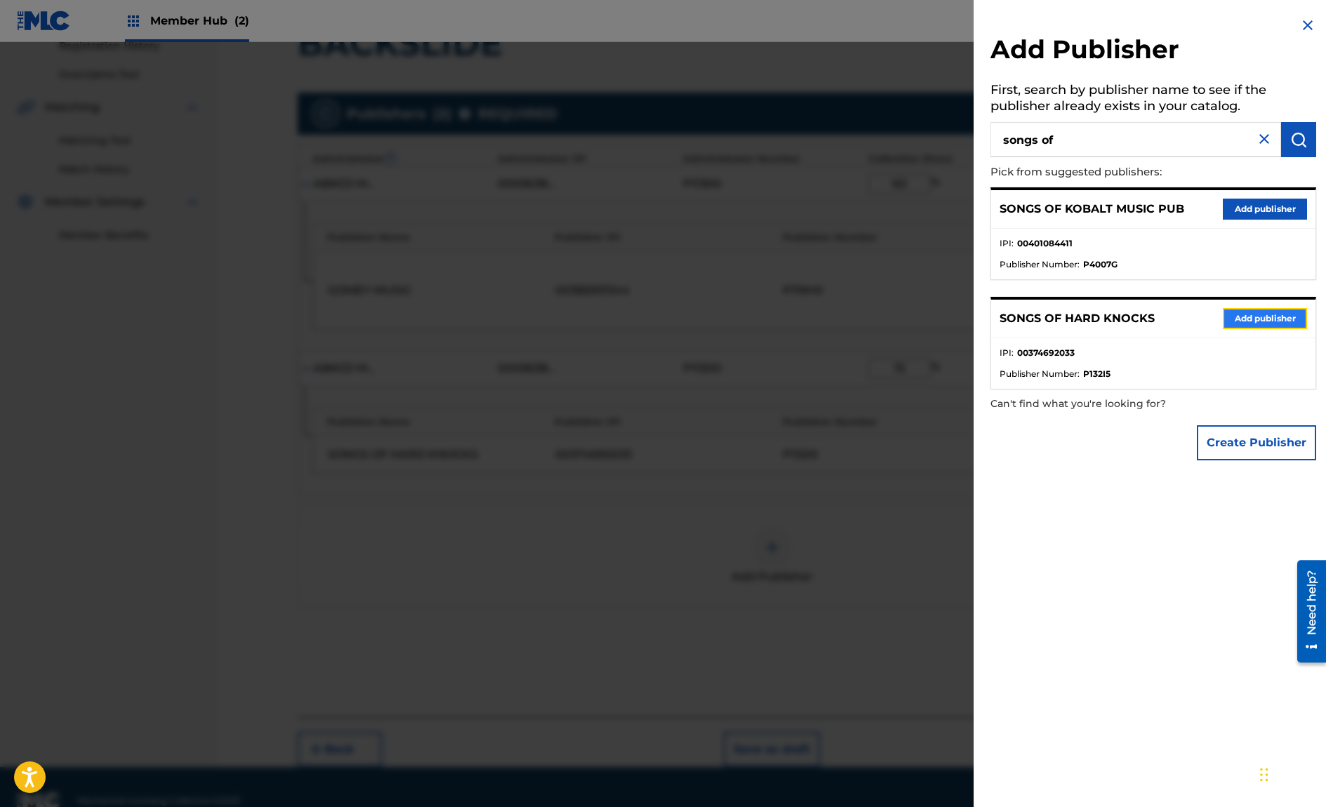
click at [1248, 317] on button "Add publisher" at bounding box center [1264, 318] width 84 height 21
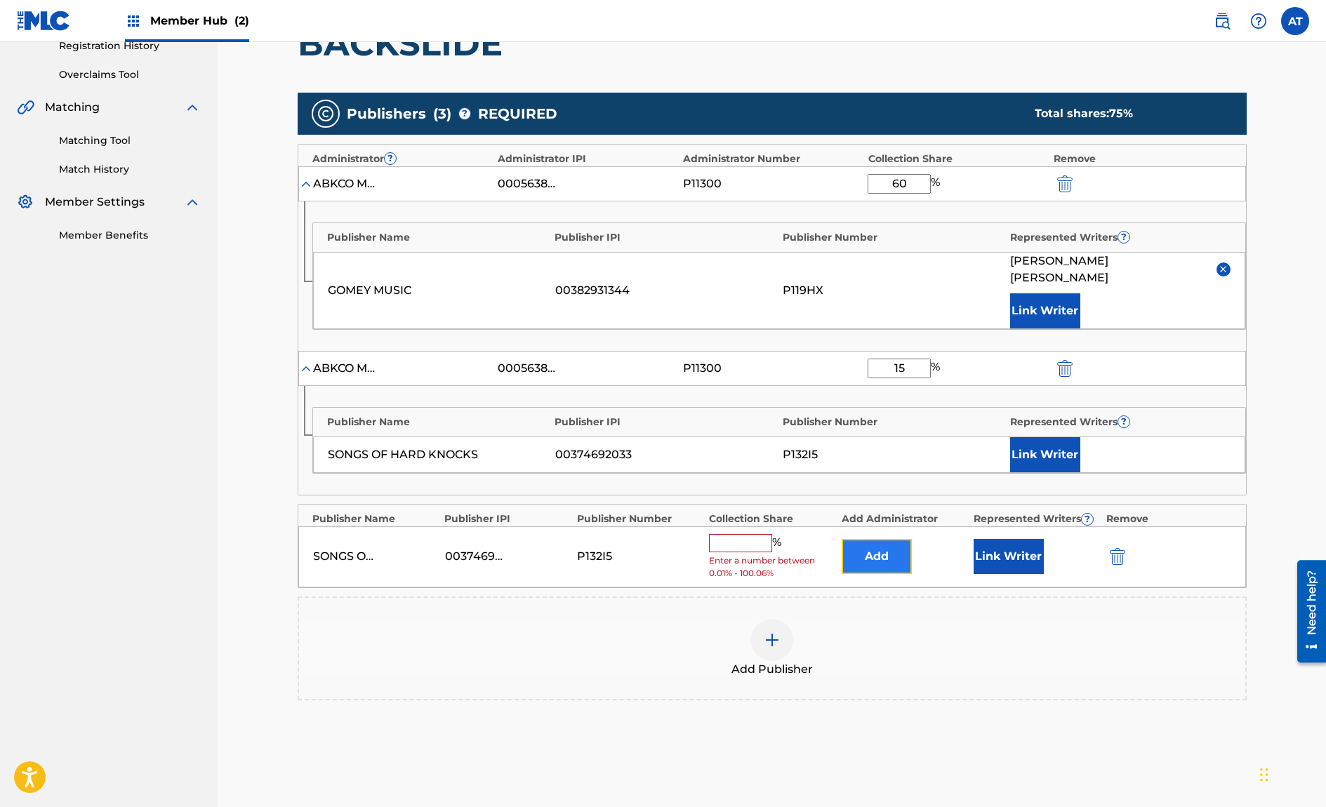
click at [882, 539] on button "Add" at bounding box center [876, 556] width 70 height 35
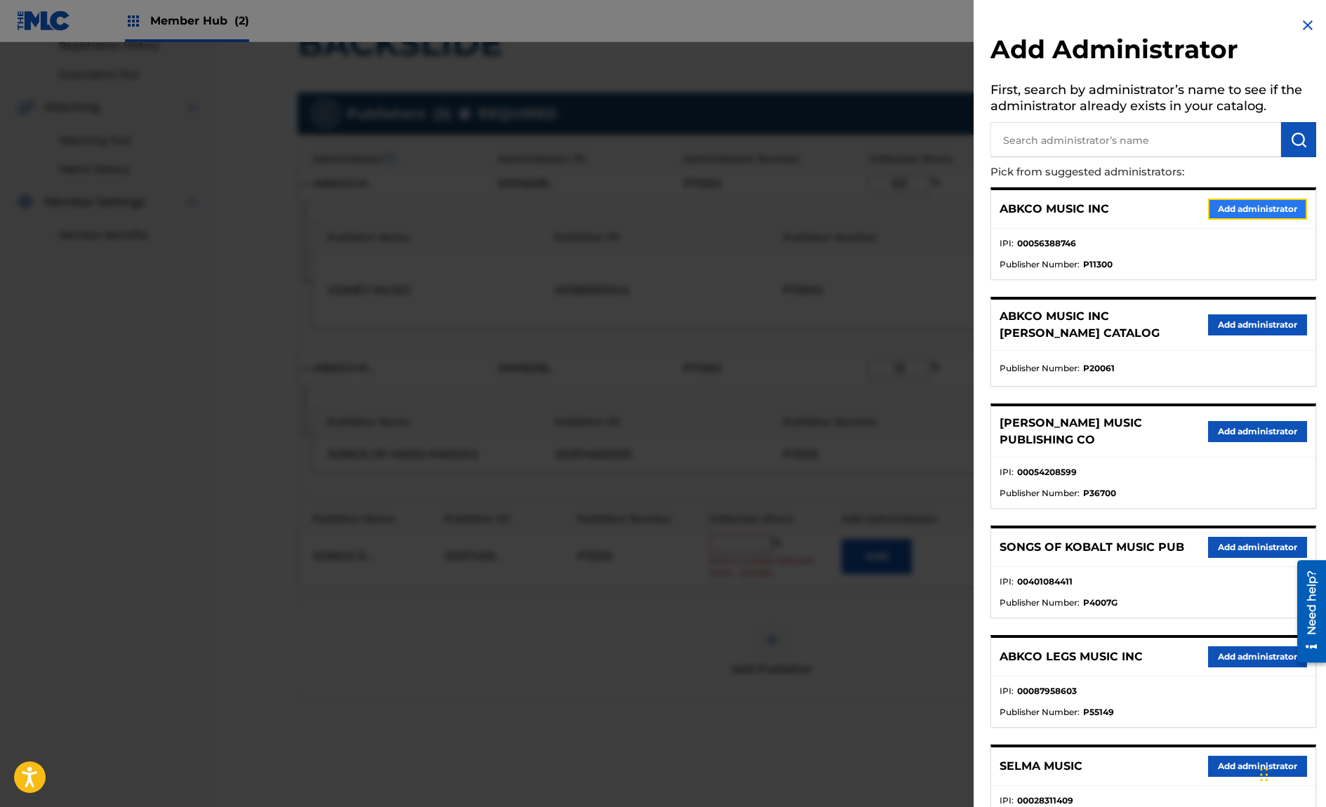
click at [1232, 206] on button "Add administrator" at bounding box center [1257, 209] width 99 height 21
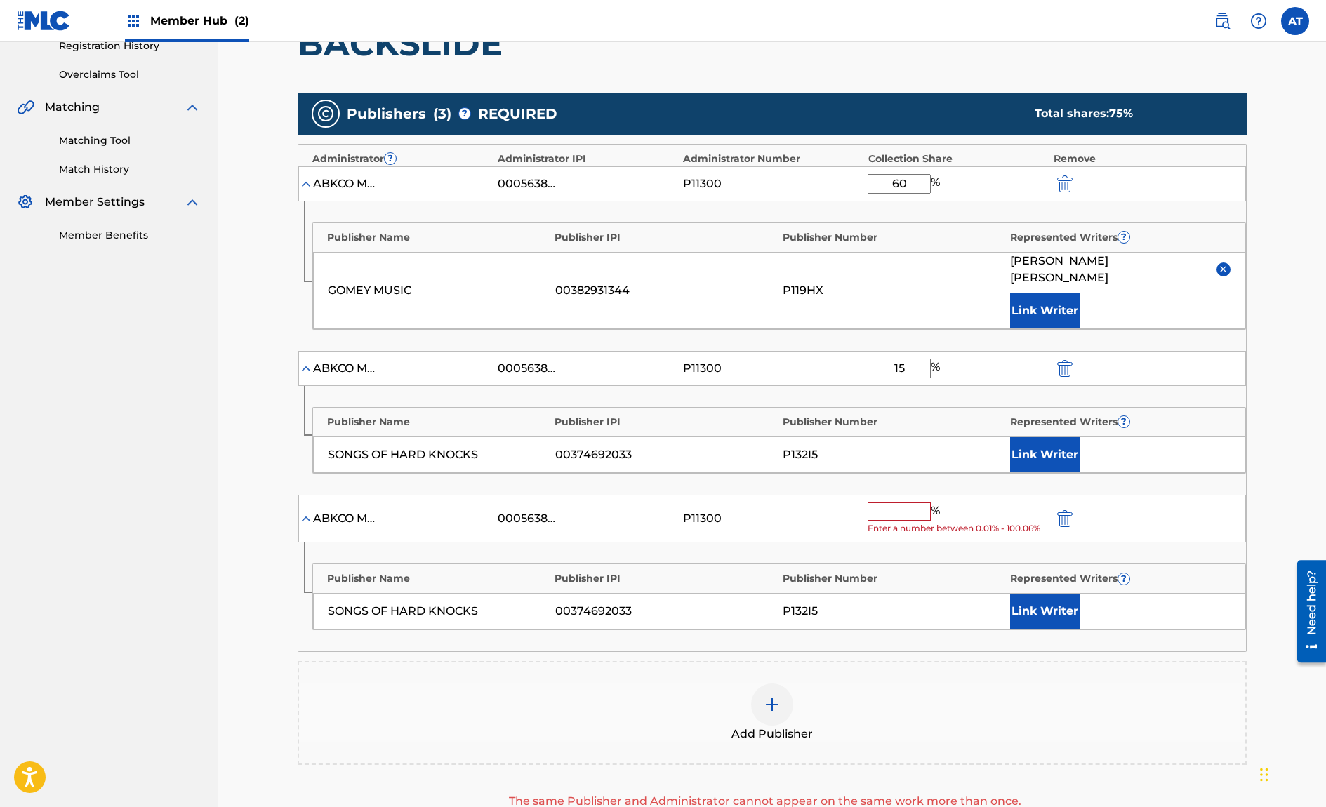
click at [901, 502] on input "text" at bounding box center [898, 511] width 63 height 18
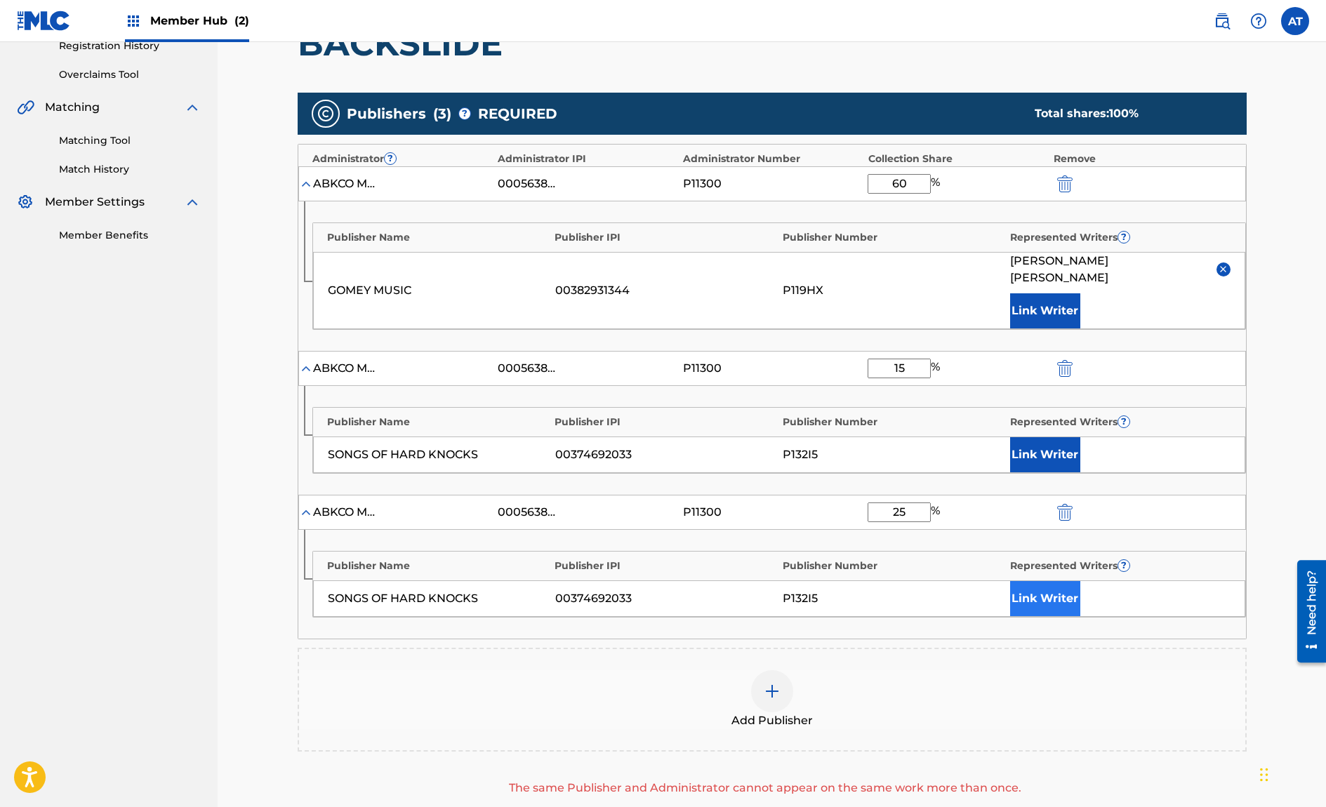
type input "25"
click at [1063, 585] on button "Link Writer" at bounding box center [1045, 598] width 70 height 35
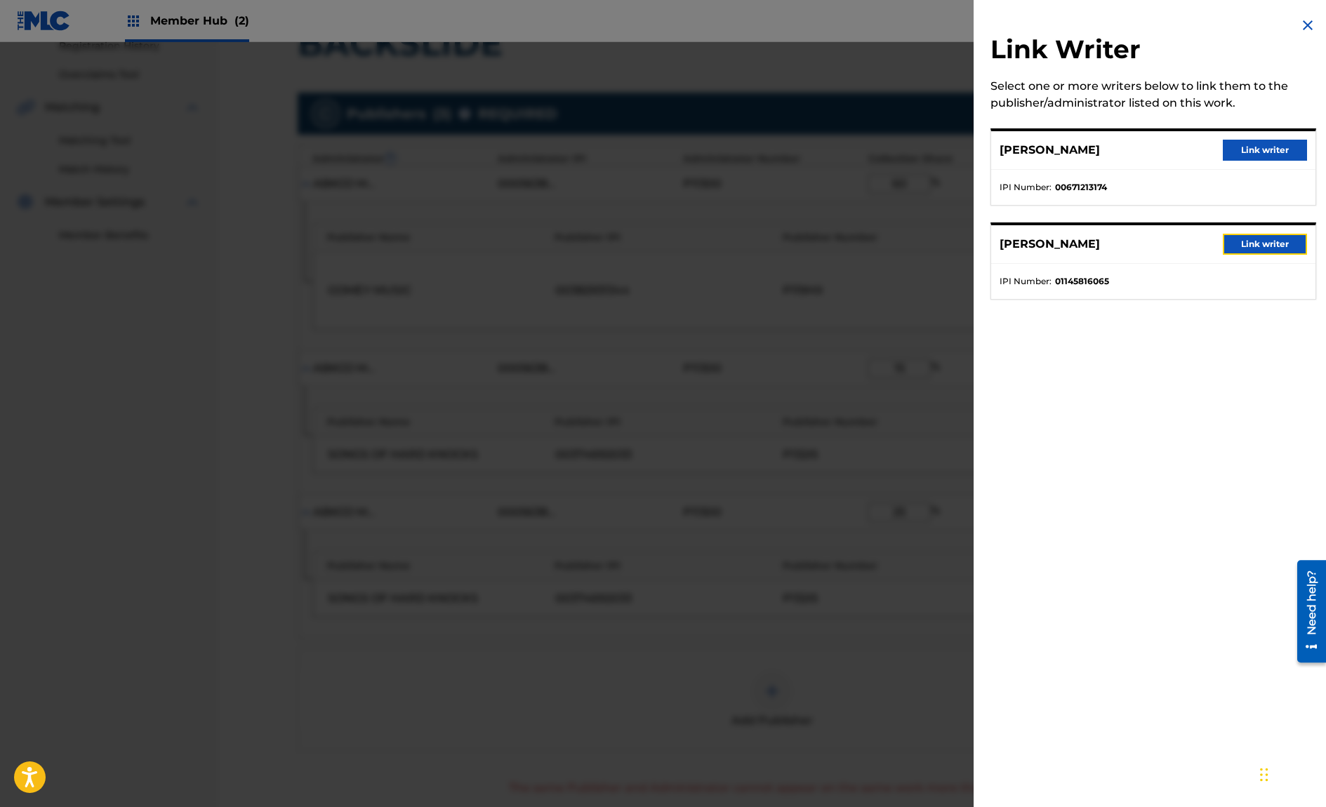
drag, startPoint x: 1246, startPoint y: 236, endPoint x: 1239, endPoint y: 281, distance: 46.3
click at [1246, 237] on button "Link writer" at bounding box center [1264, 244] width 84 height 21
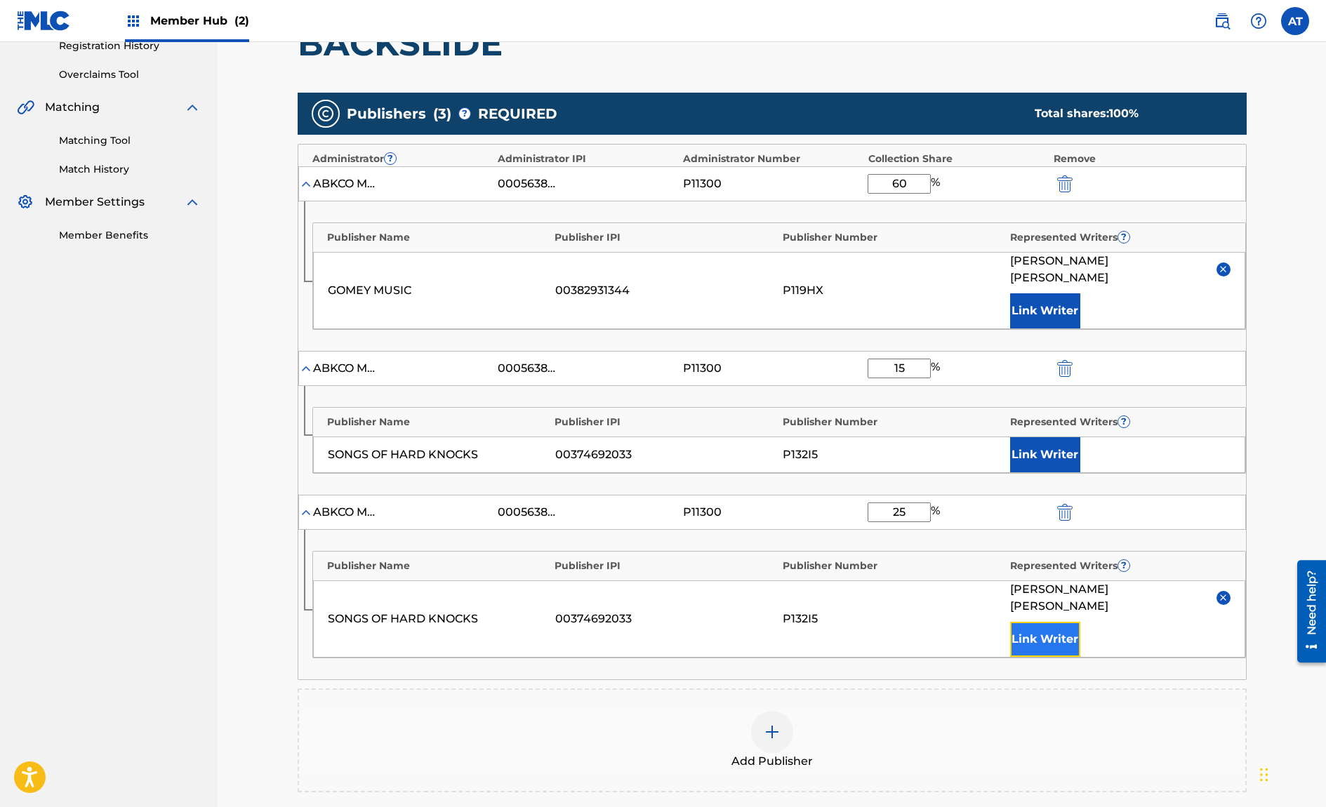
click at [1047, 622] on button "Link Writer" at bounding box center [1045, 639] width 70 height 35
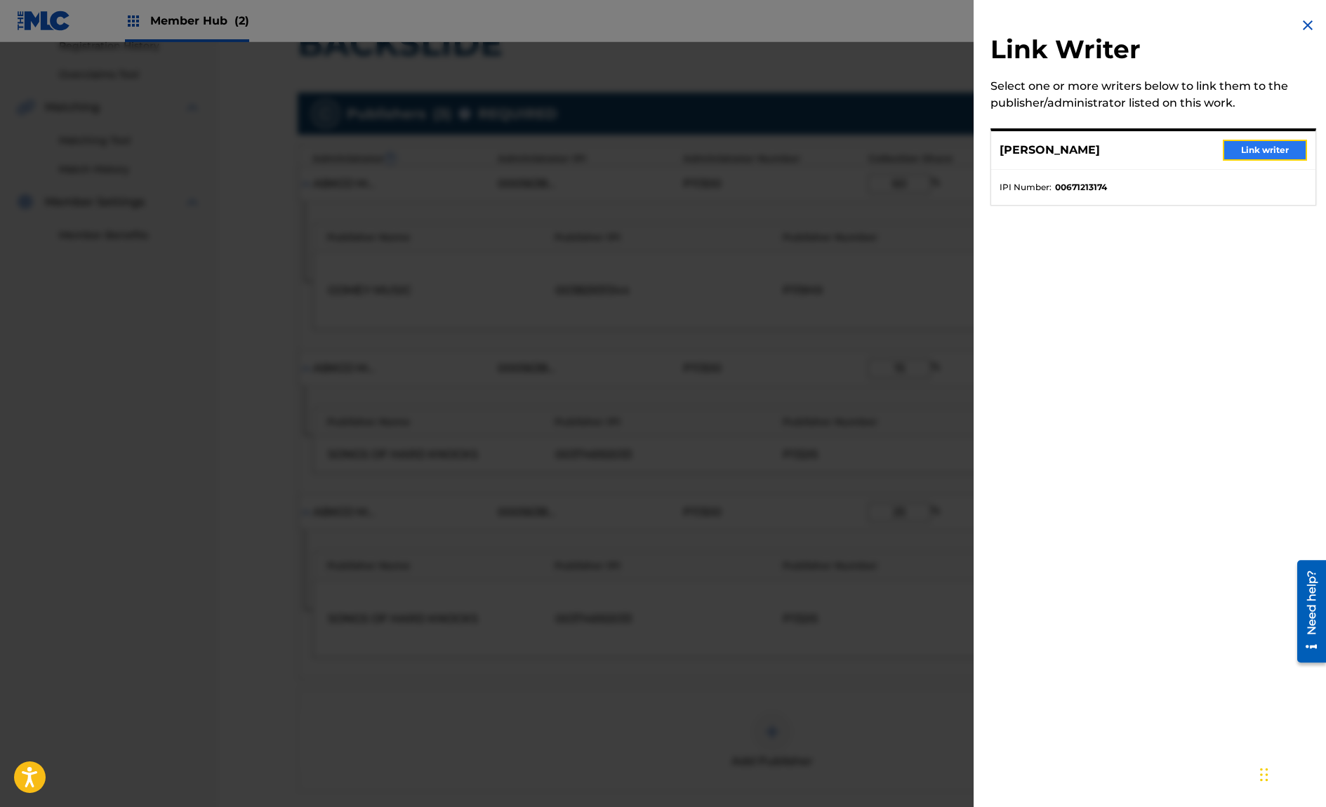
click at [1227, 140] on button "Link writer" at bounding box center [1264, 150] width 84 height 21
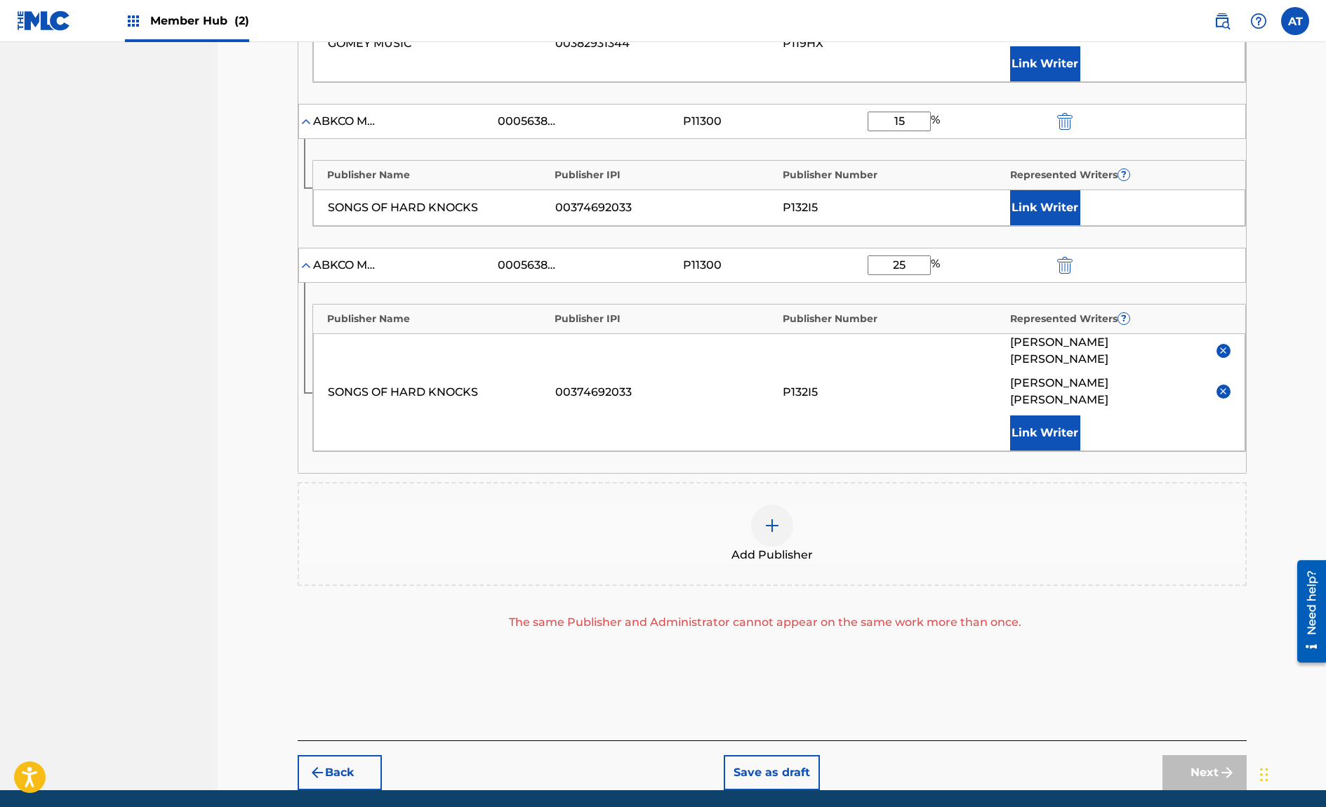
scroll to position [382, 0]
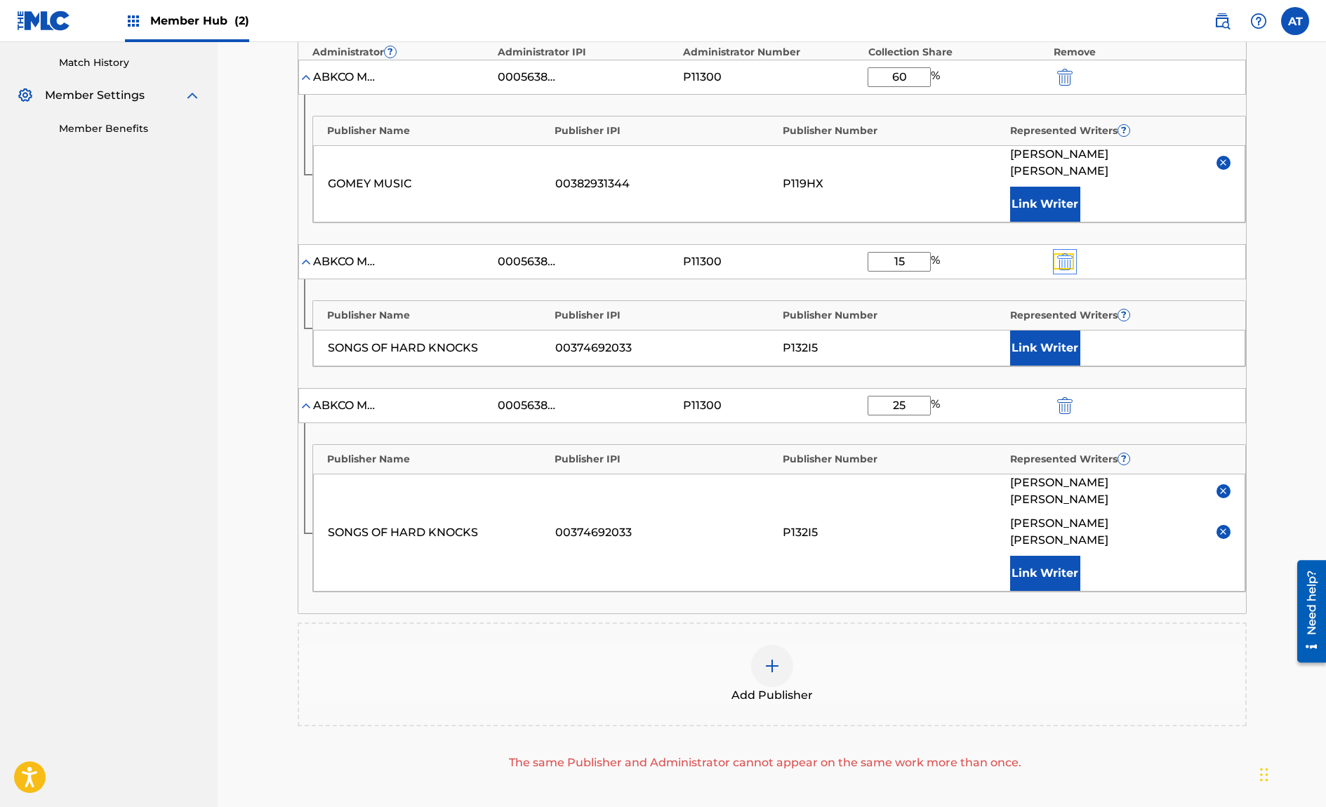
click at [1068, 253] on img "submit" at bounding box center [1064, 261] width 15 height 17
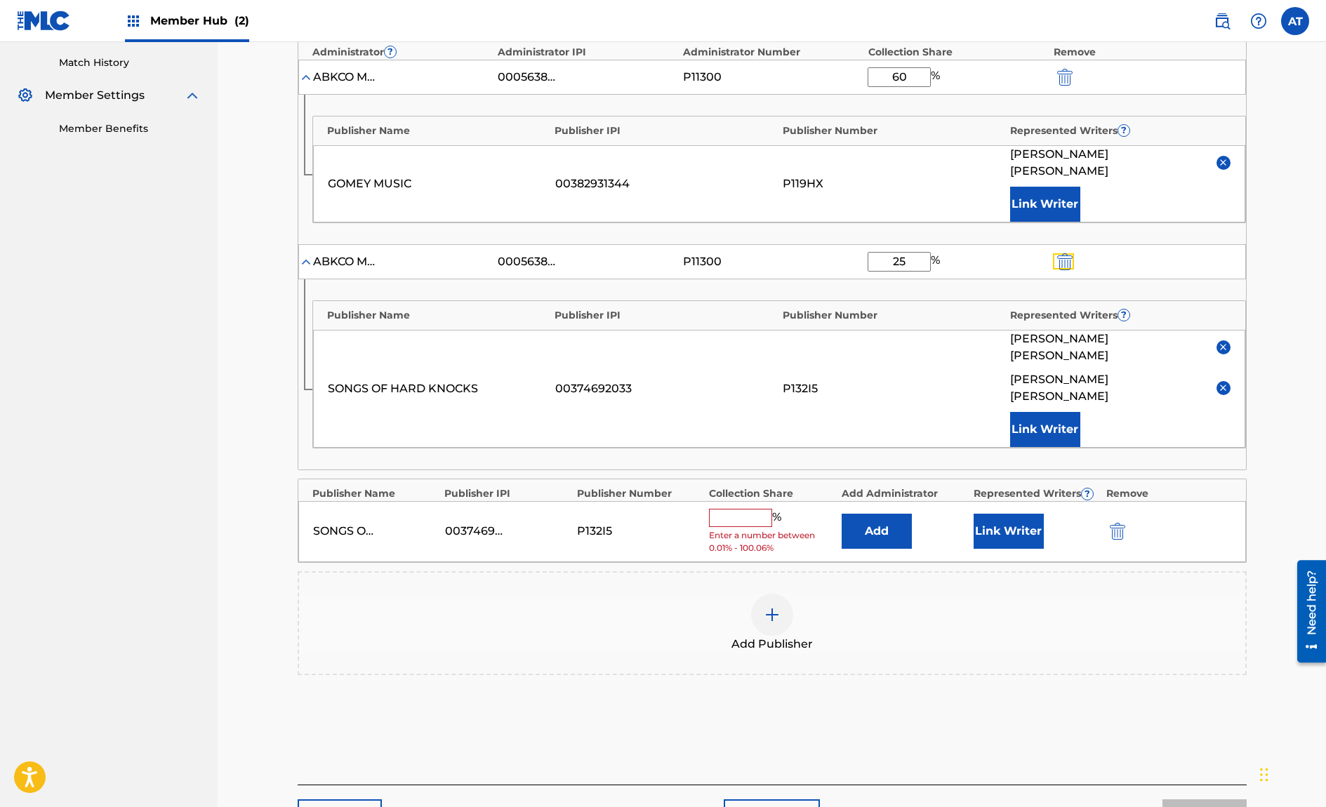
scroll to position [312, 0]
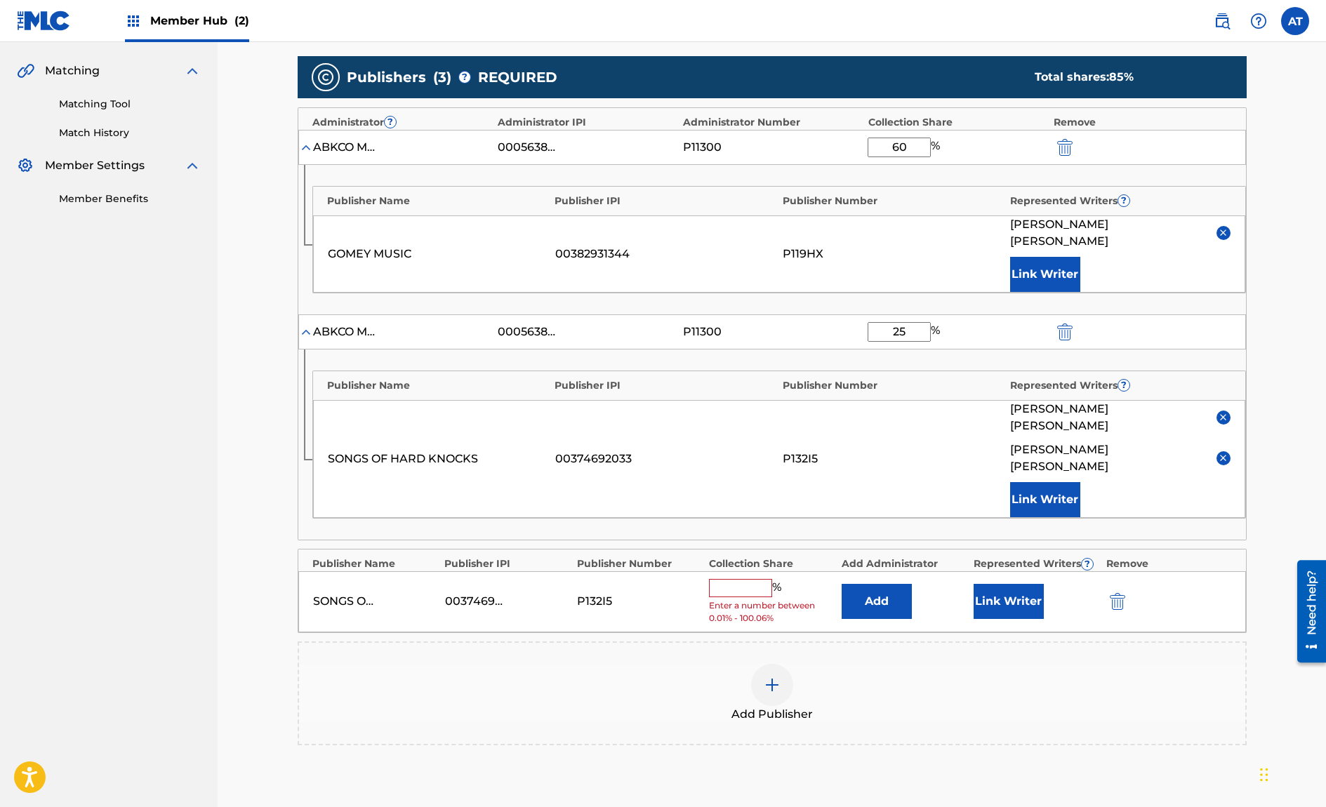
click at [919, 322] on input "25" at bounding box center [898, 332] width 63 height 20
drag, startPoint x: 728, startPoint y: 284, endPoint x: 666, endPoint y: 282, distance: 61.8
click at [665, 282] on div "Administrator ? Administrator IPI Administrator Number Collection Share Remove …" at bounding box center [772, 323] width 949 height 433
type input "40"
click at [736, 579] on input "text" at bounding box center [740, 588] width 63 height 18
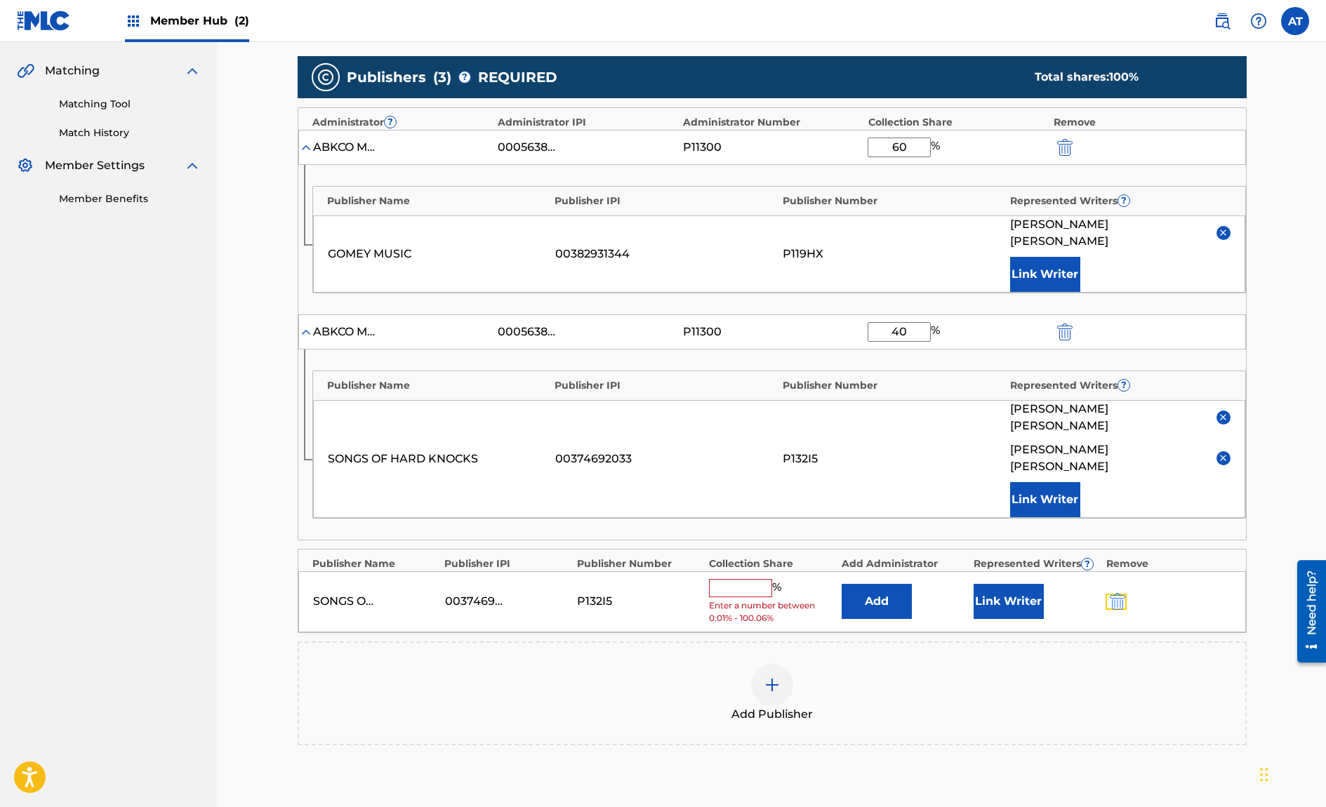
click at [1126, 594] on button "submit" at bounding box center [1115, 602] width 21 height 16
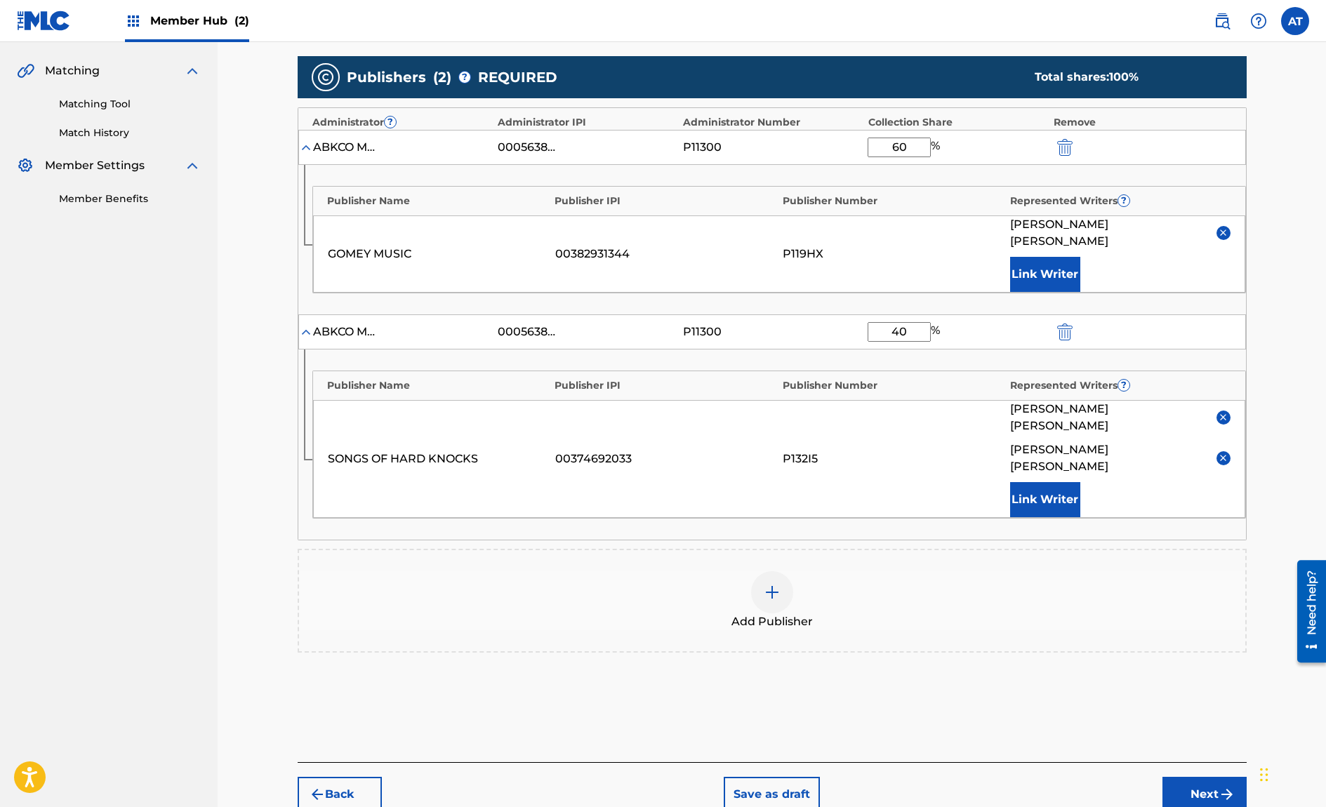
scroll to position [242, 0]
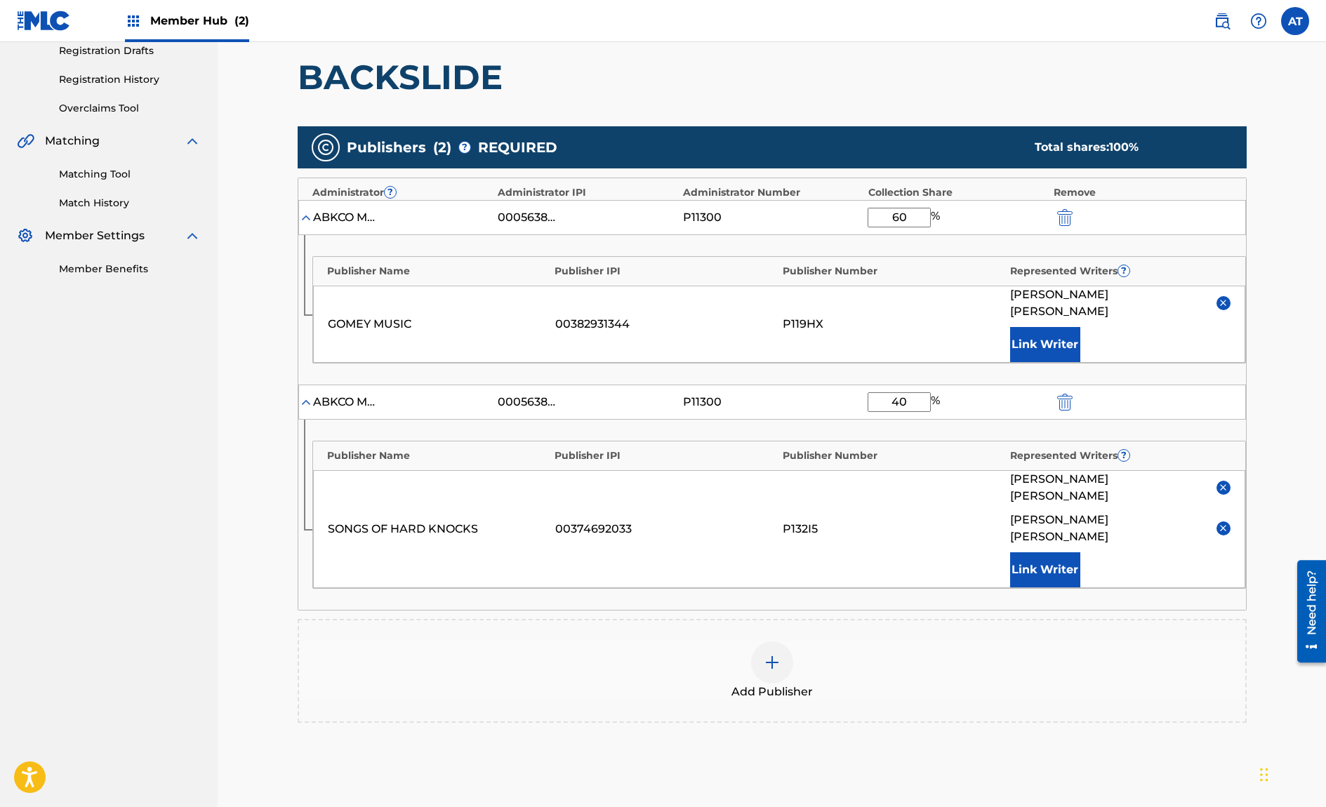
click at [235, 414] on div "Register Work Search Enter Work Details Add Writers Add Publishers & Shares Add…" at bounding box center [772, 341] width 1108 height 1082
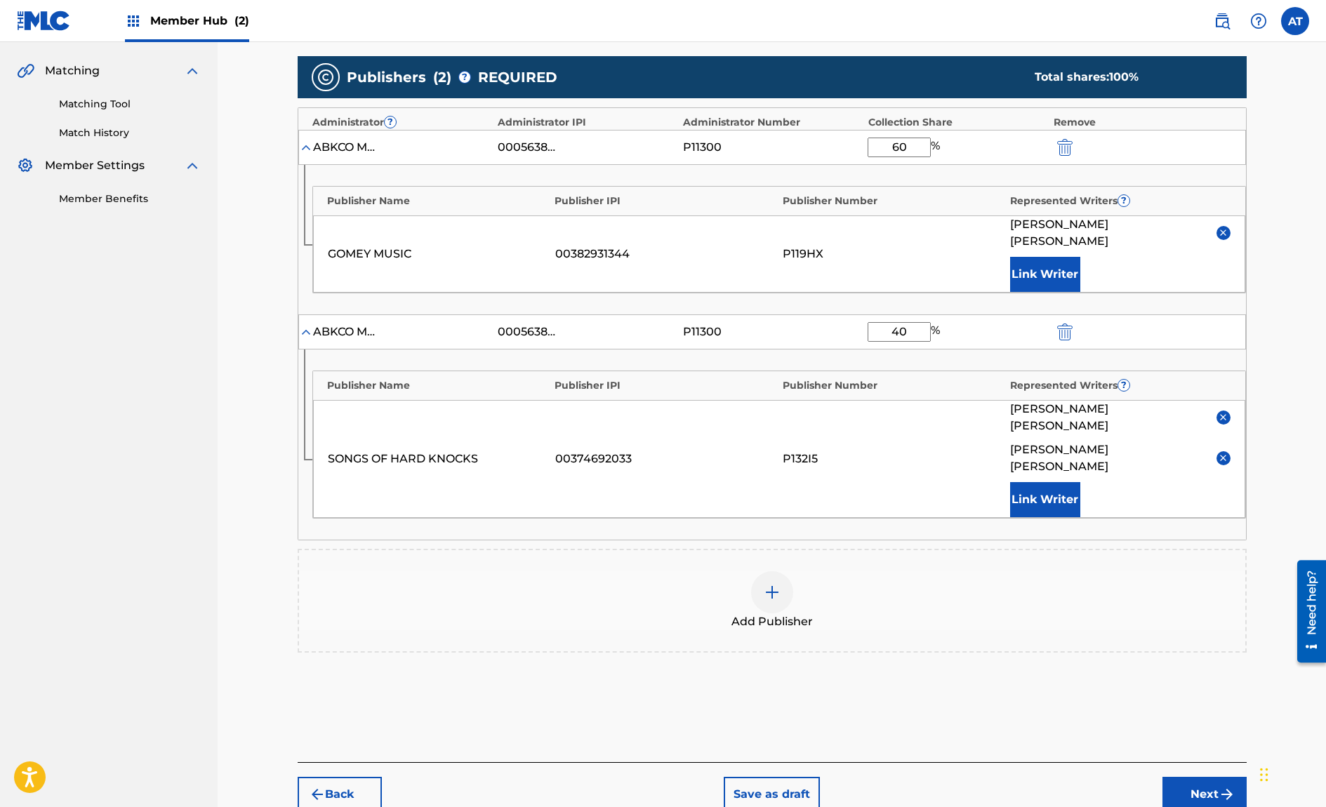
scroll to position [334, 0]
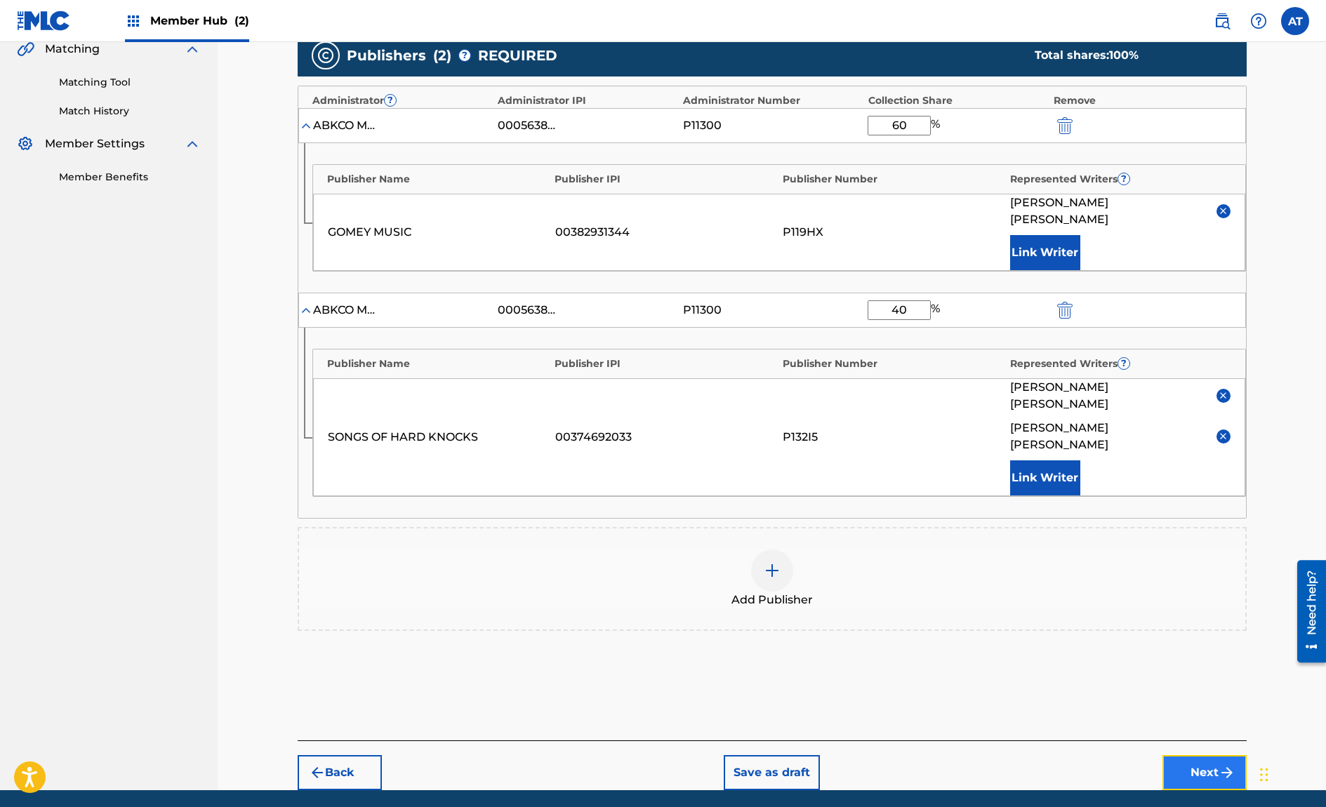
click at [1225, 764] on img "submit" at bounding box center [1226, 772] width 17 height 17
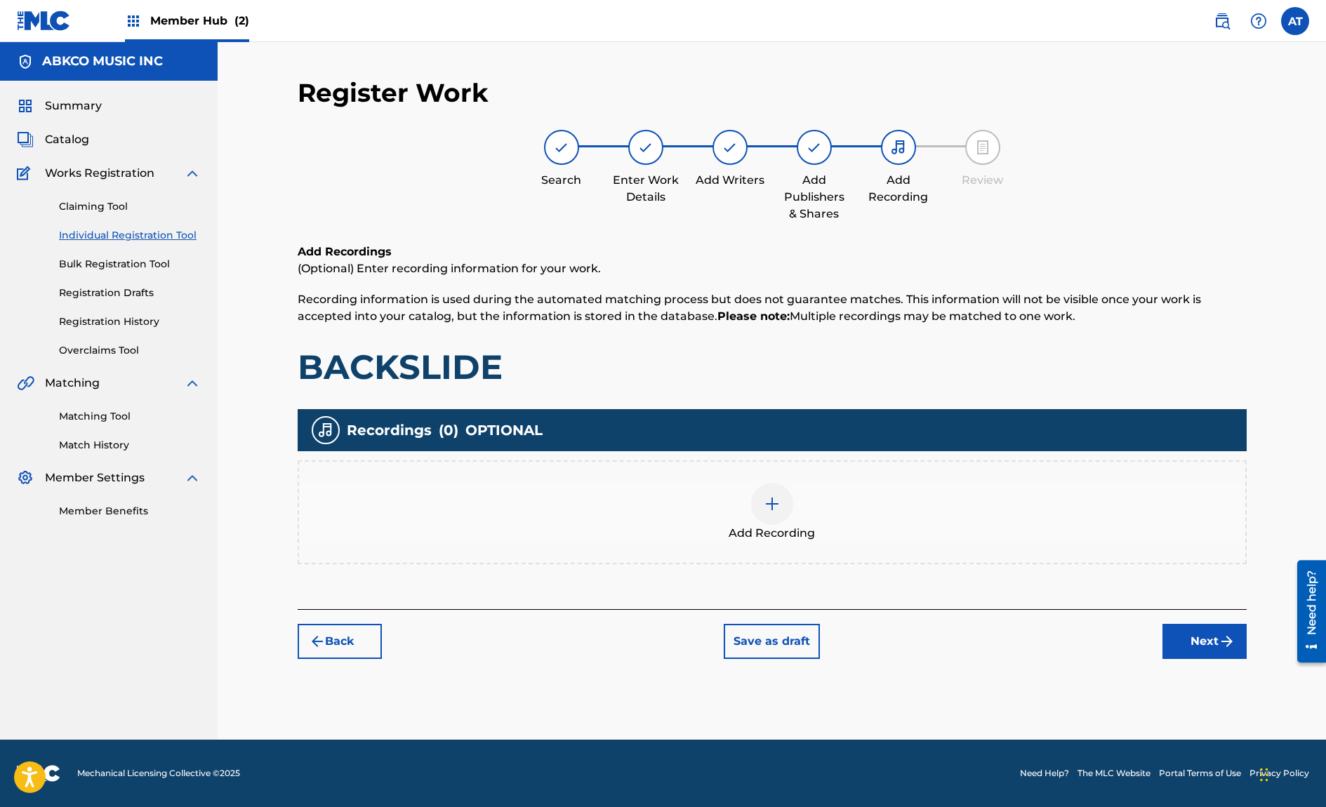
scroll to position [0, 0]
click at [669, 474] on div "Add Recording" at bounding box center [772, 512] width 949 height 104
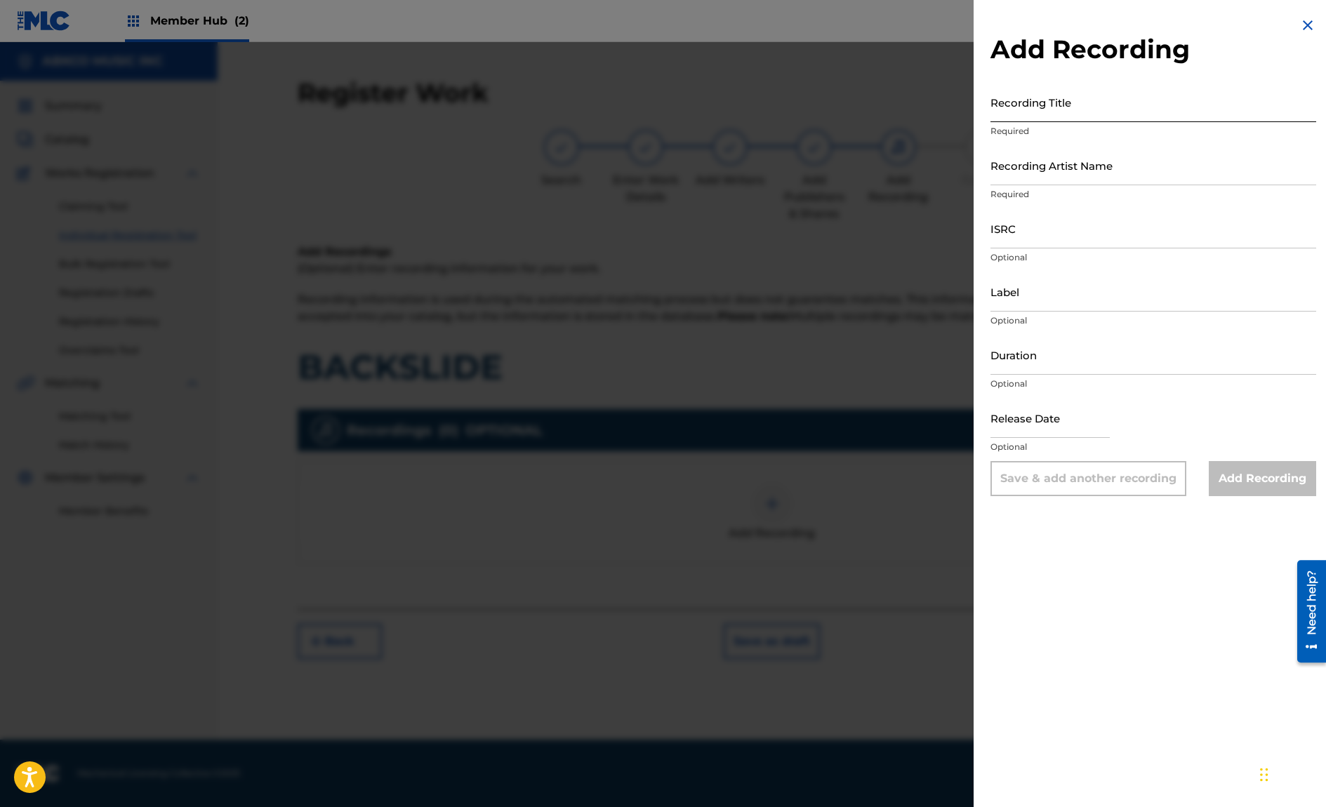
click at [1188, 102] on input "Recording Title" at bounding box center [1153, 102] width 326 height 40
type input "b"
type input "BACKSLIDE"
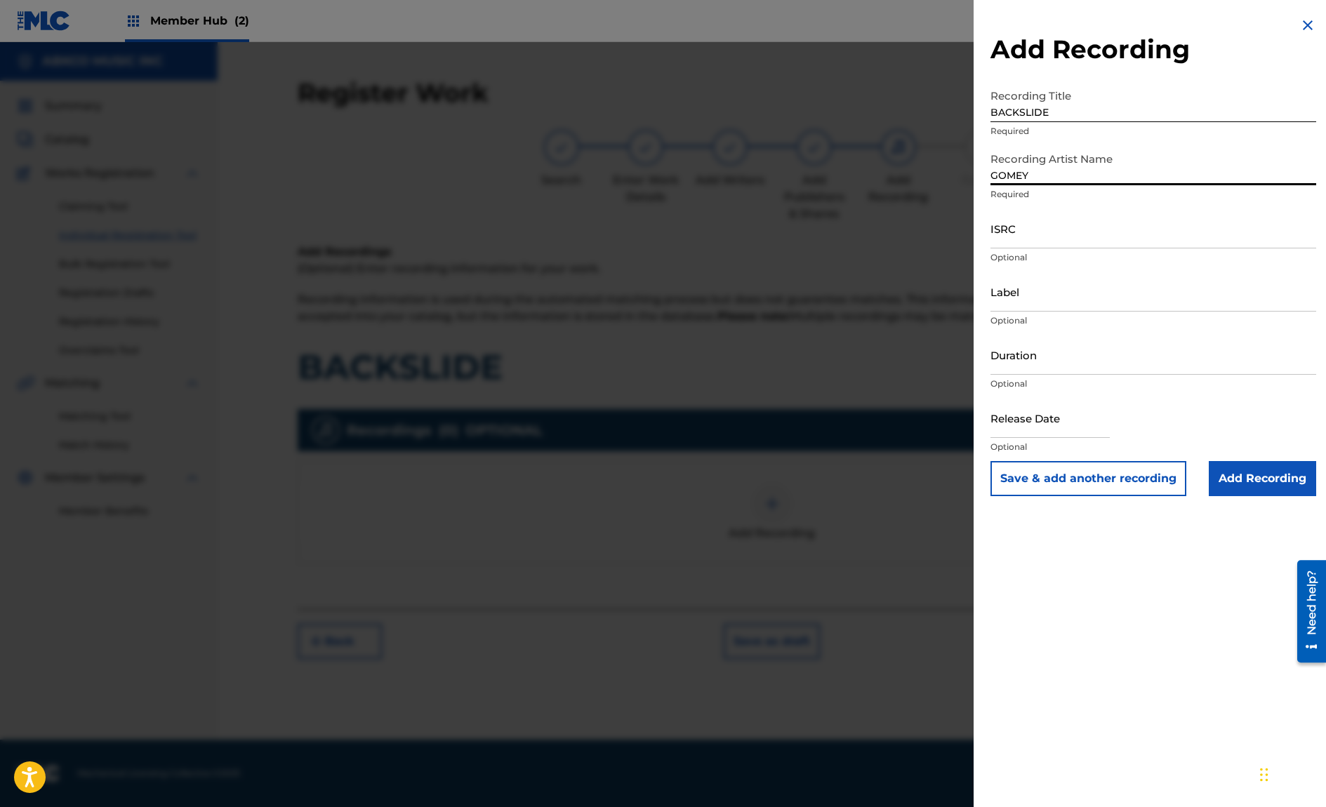
type input "GOMEY"
click at [1087, 227] on input "ISRC" at bounding box center [1153, 228] width 326 height 40
paste input "QZ9ND2209300"
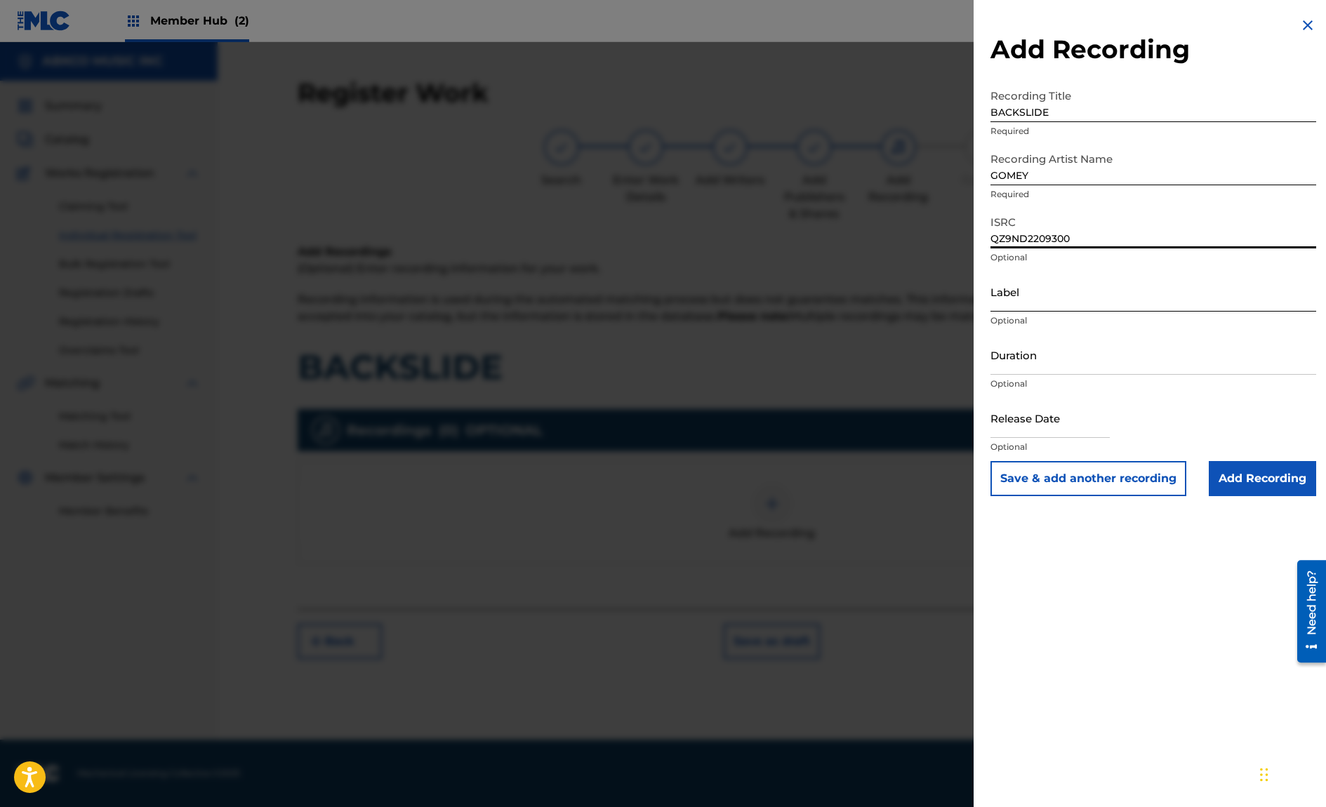
type input "QZ9ND2209300"
click at [1035, 305] on input "Label" at bounding box center [1153, 292] width 326 height 40
type input "PREACH RECORDS LLC"
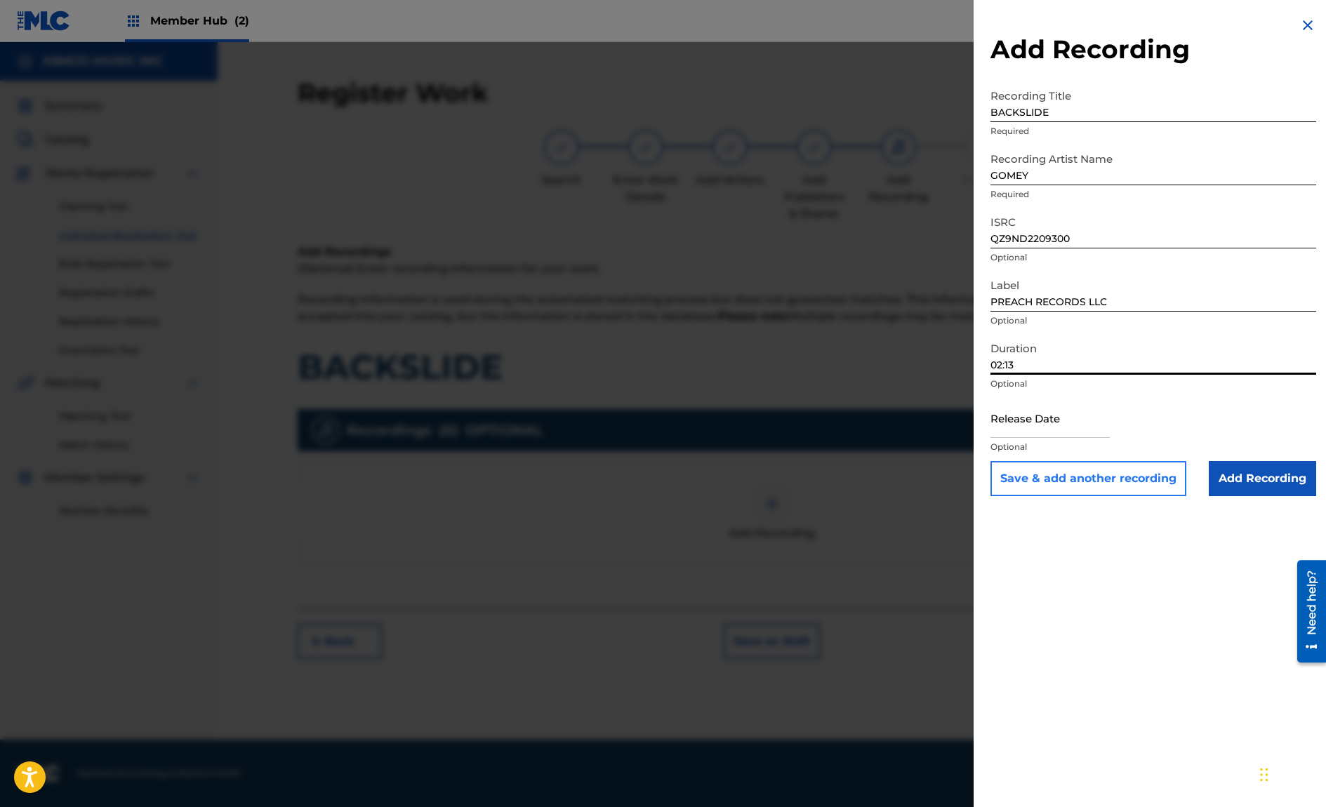
type input "02:13"
click at [1079, 533] on div "Add Recording Recording Title BACKSLIDE Required Recording Artist Name [PERSON_…" at bounding box center [1152, 403] width 359 height 807
click at [1054, 427] on input "text" at bounding box center [1049, 418] width 119 height 40
select select "8"
select select "2025"
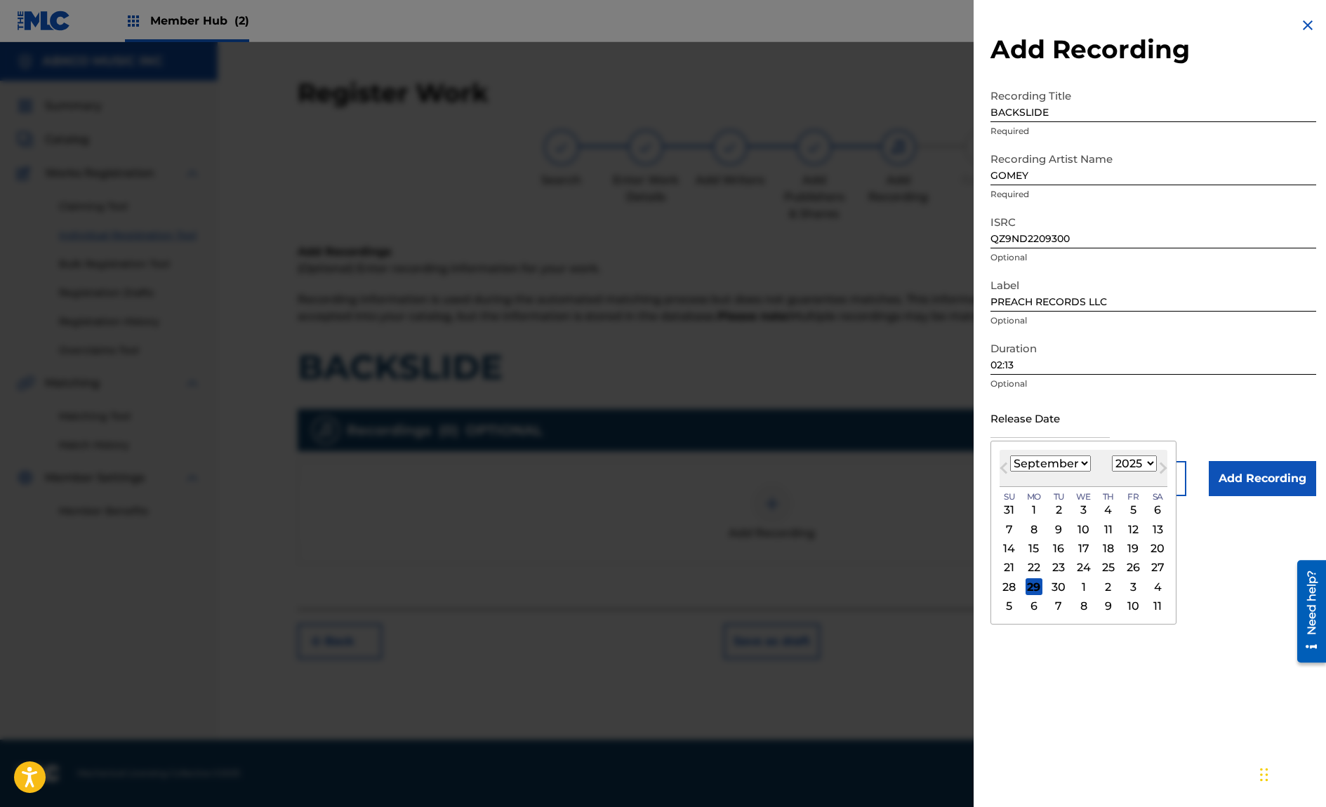
click at [1020, 479] on div "[DATE] January February March April May June July August September October Nove…" at bounding box center [1083, 468] width 168 height 37
click at [1161, 466] on span "Next Month" at bounding box center [1161, 470] width 0 height 21
select select "10"
click at [1149, 471] on select "1899 1900 1901 1902 1903 1904 1905 1906 1907 1908 1909 1910 1911 1912 1913 1914…" at bounding box center [1134, 463] width 45 height 16
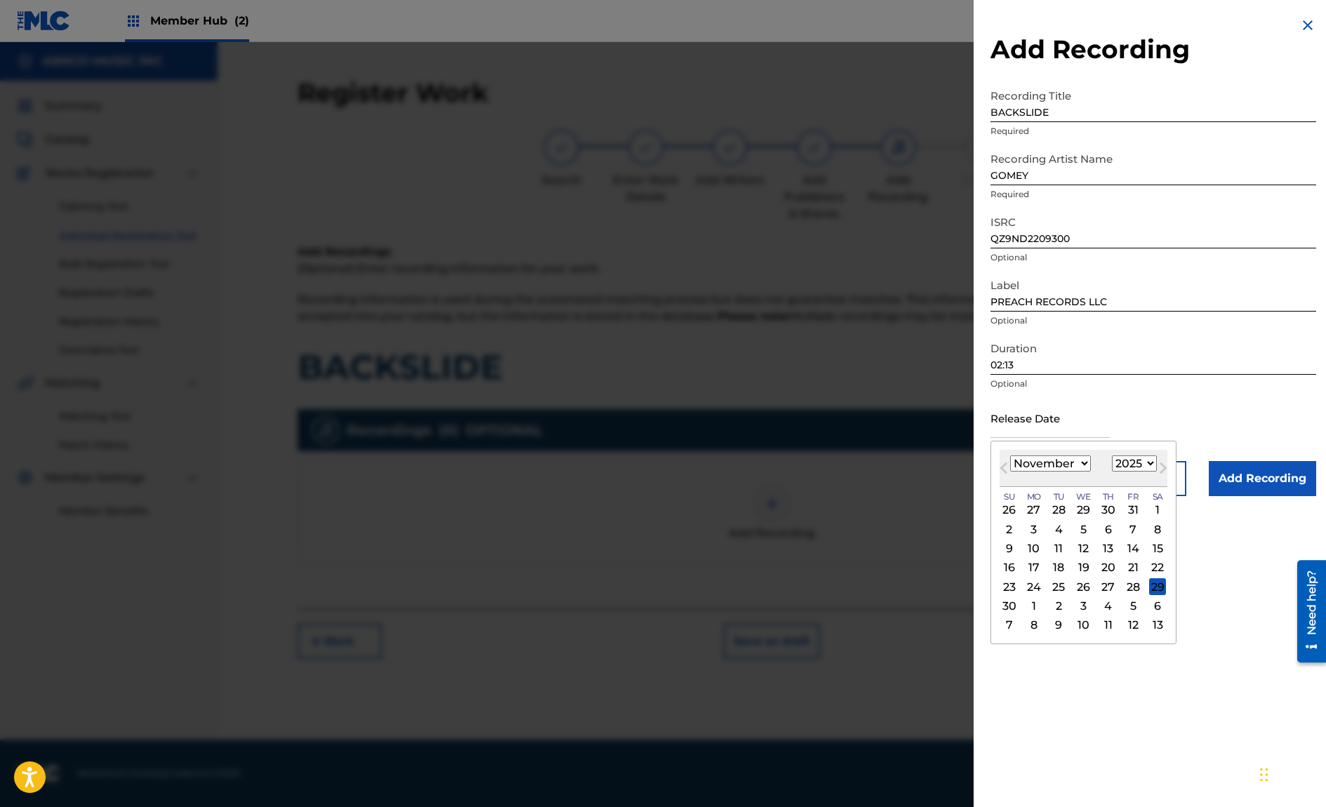
click at [1140, 462] on select "1899 1900 1901 1902 1903 1904 1905 1906 1907 1908 1909 1910 1911 1912 1913 1914…" at bounding box center [1134, 463] width 45 height 16
click at [1137, 465] on select "1899 1900 1901 1902 1903 1904 1905 1906 1907 1908 1909 1910 1911 1912 1913 1914…" at bounding box center [1134, 463] width 45 height 16
select select "2022"
click at [1112, 455] on select "1899 1900 1901 1902 1903 1904 1905 1906 1907 1908 1909 1910 1911 1912 1913 1914…" at bounding box center [1134, 463] width 45 height 16
click at [1005, 469] on span "Previous Month" at bounding box center [1005, 470] width 0 height 21
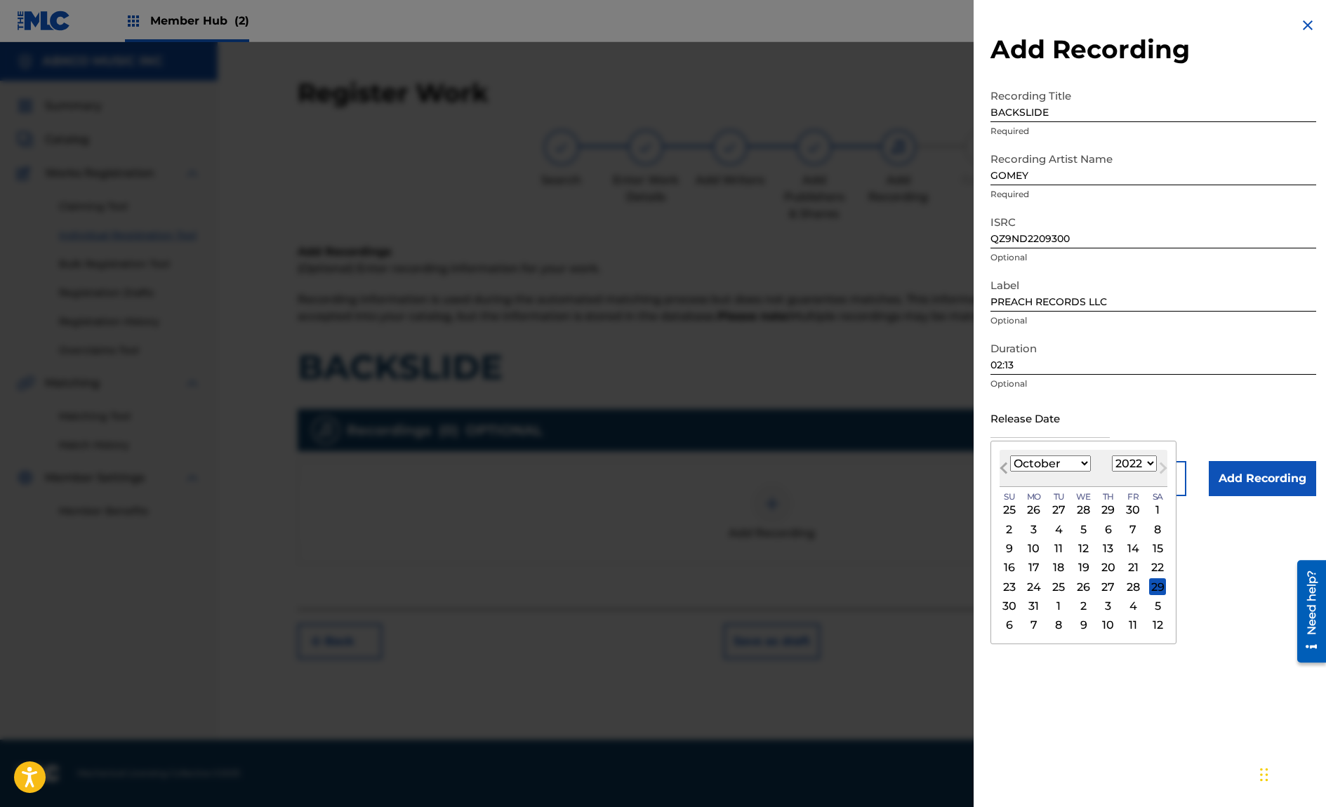
click at [1005, 469] on span "Previous Month" at bounding box center [1005, 470] width 0 height 21
select select "8"
click at [1131, 585] on div "30" at bounding box center [1132, 586] width 17 height 17
type input "[DATE]"
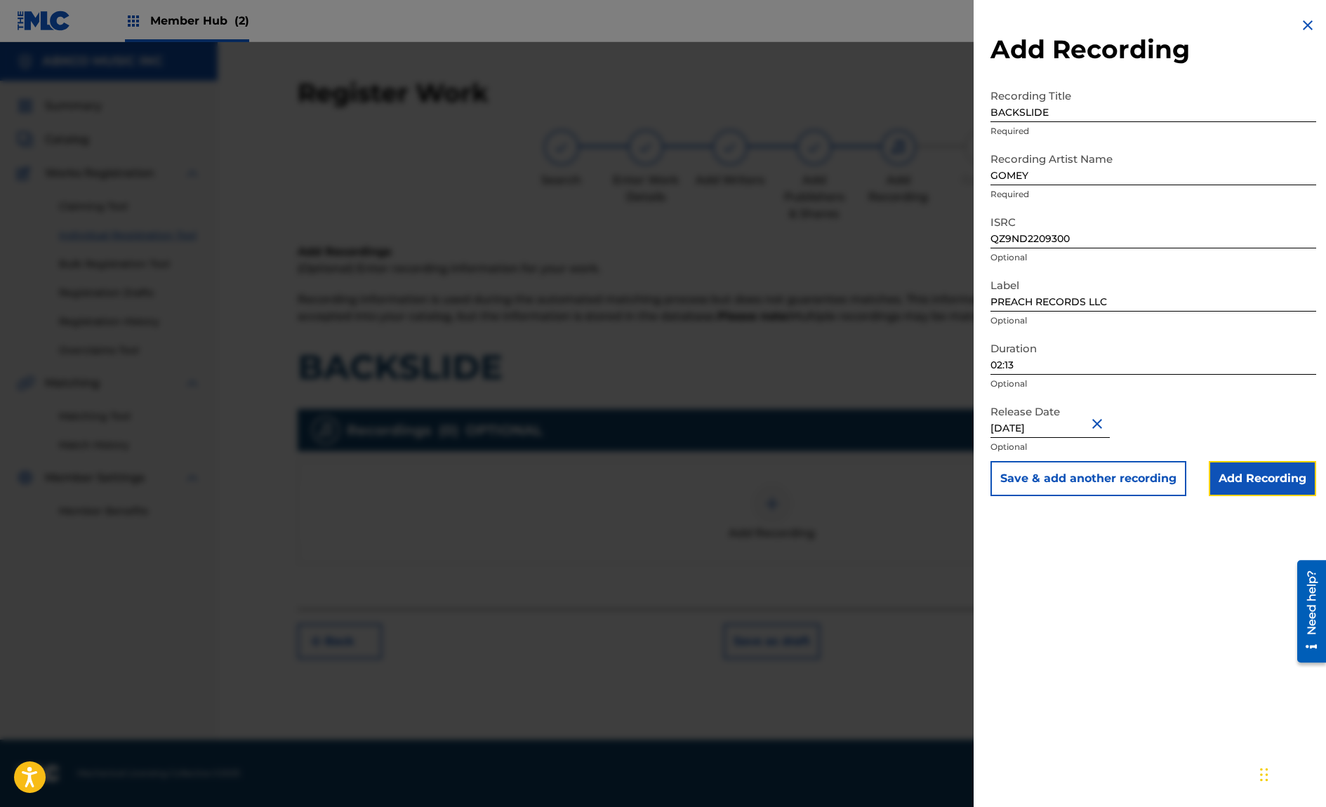
drag, startPoint x: 1272, startPoint y: 474, endPoint x: 1259, endPoint y: 479, distance: 13.3
click at [1272, 478] on input "Add Recording" at bounding box center [1261, 478] width 107 height 35
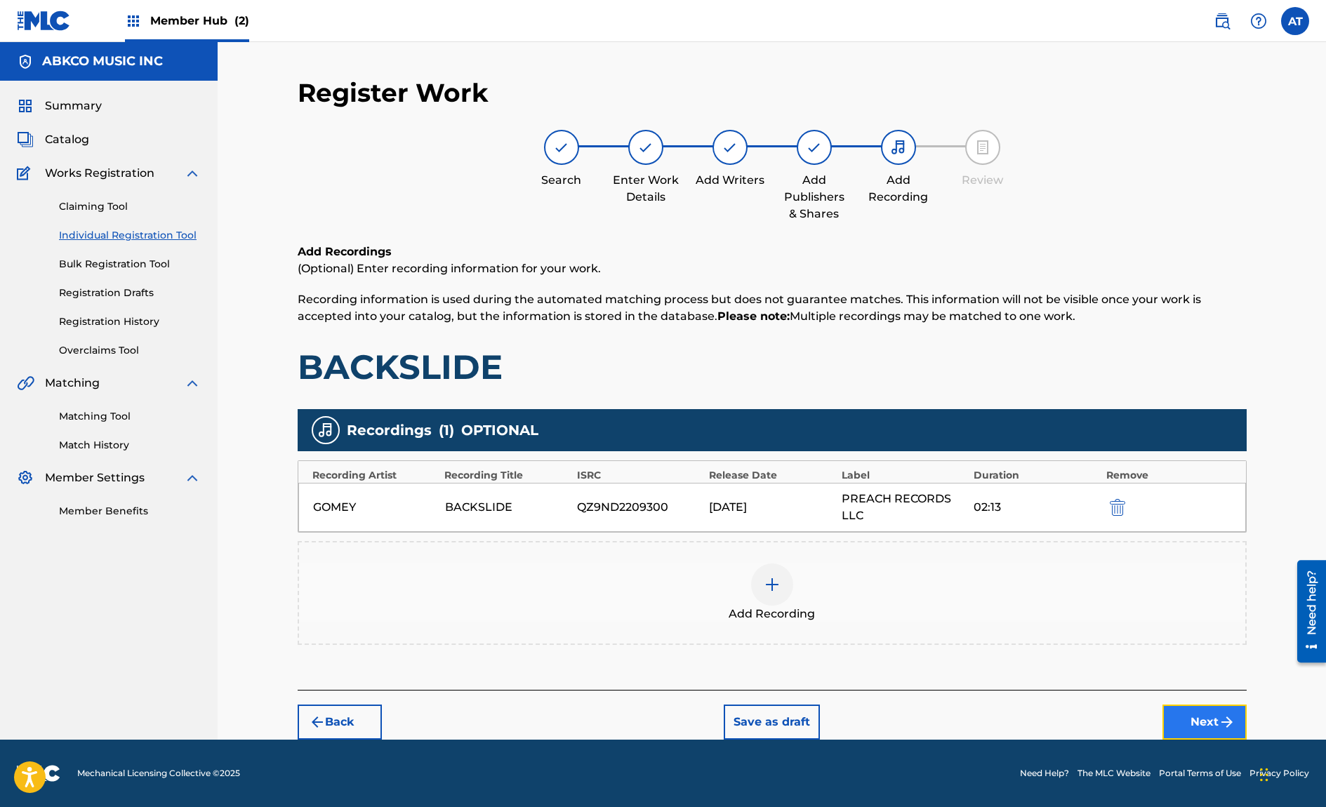
click at [1211, 721] on button "Next" at bounding box center [1204, 722] width 84 height 35
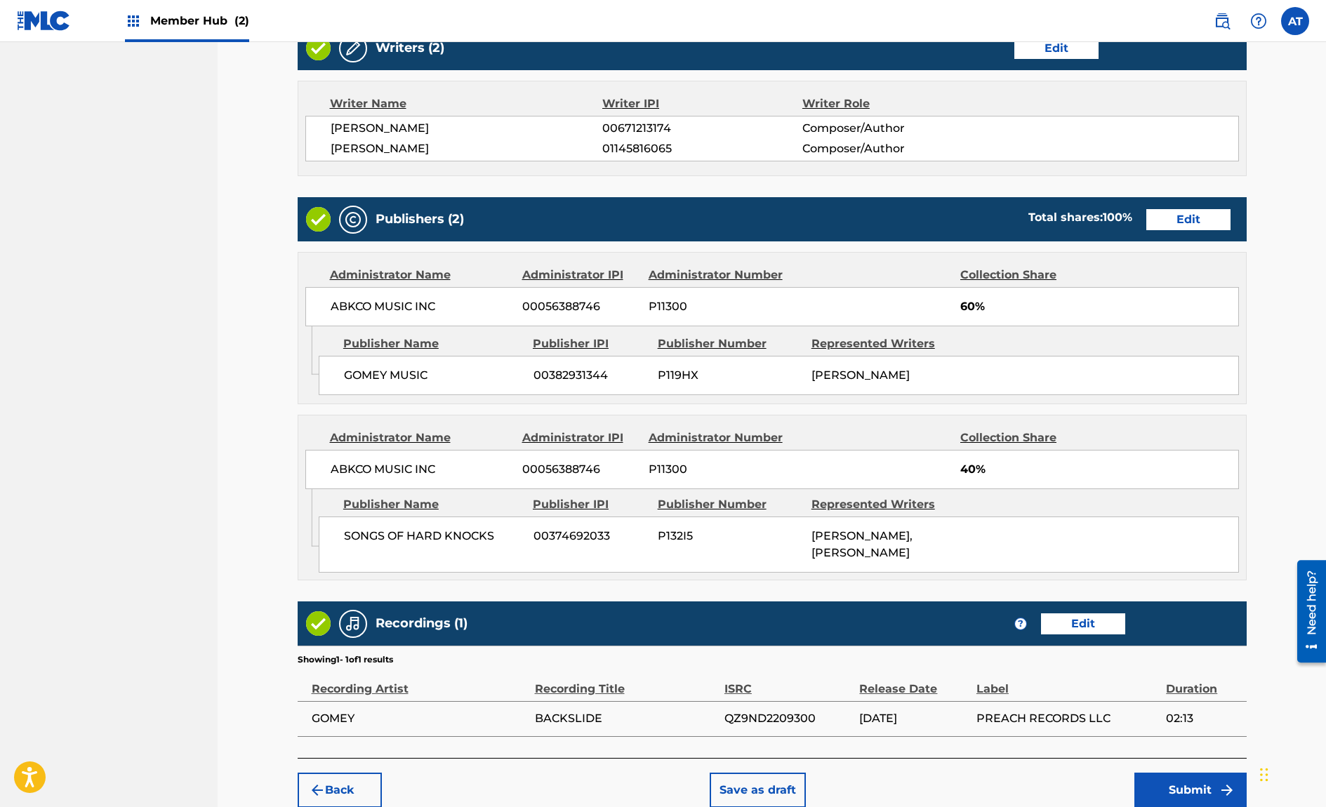
scroll to position [629, 0]
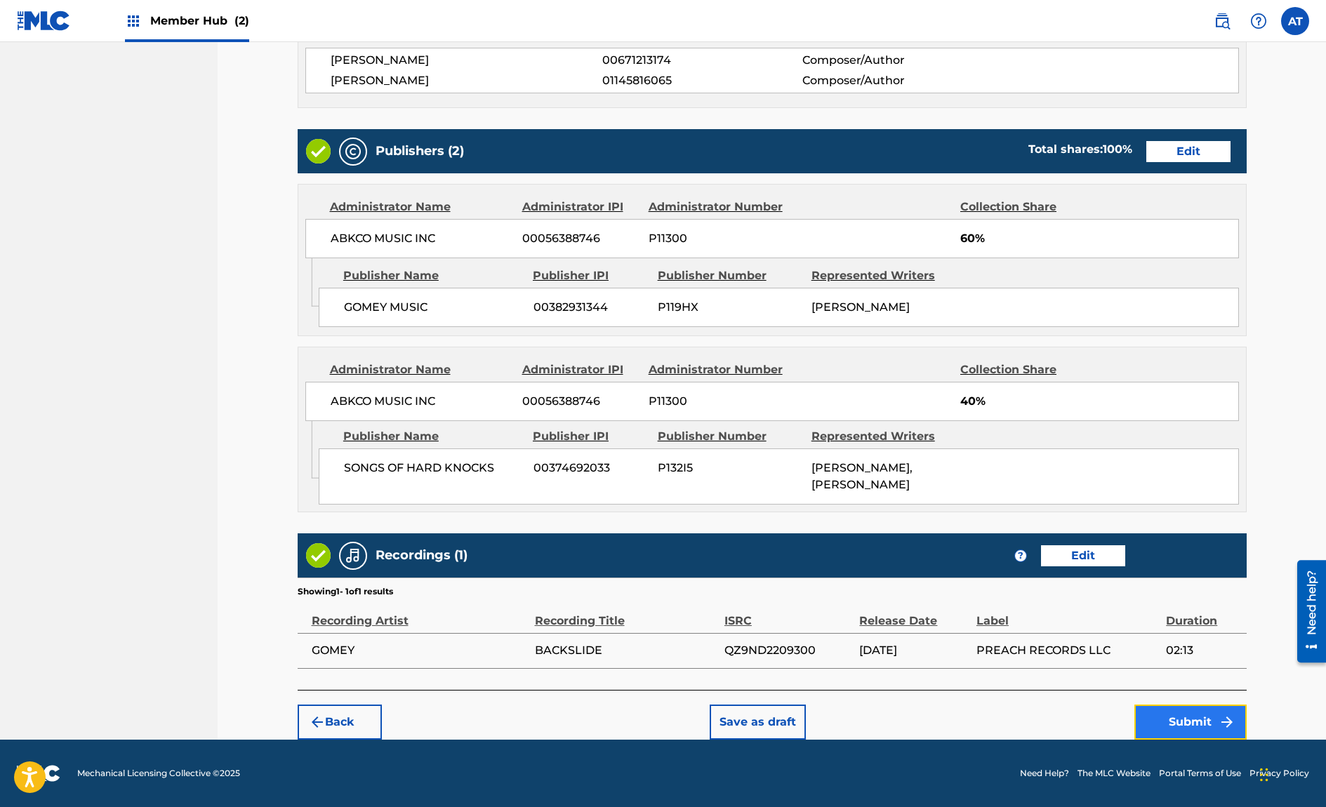
click at [1189, 709] on button "Submit" at bounding box center [1190, 722] width 112 height 35
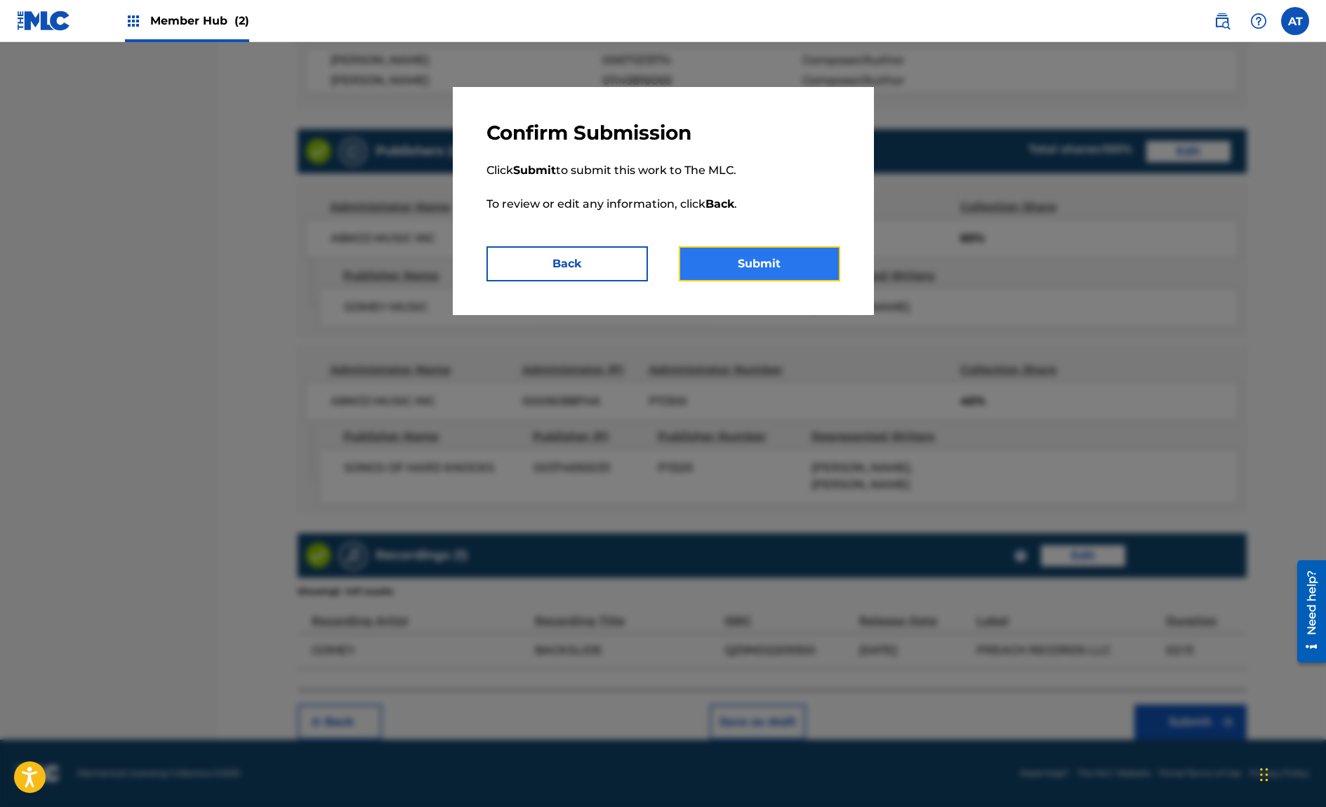
click at [799, 274] on button "Submit" at bounding box center [759, 263] width 161 height 35
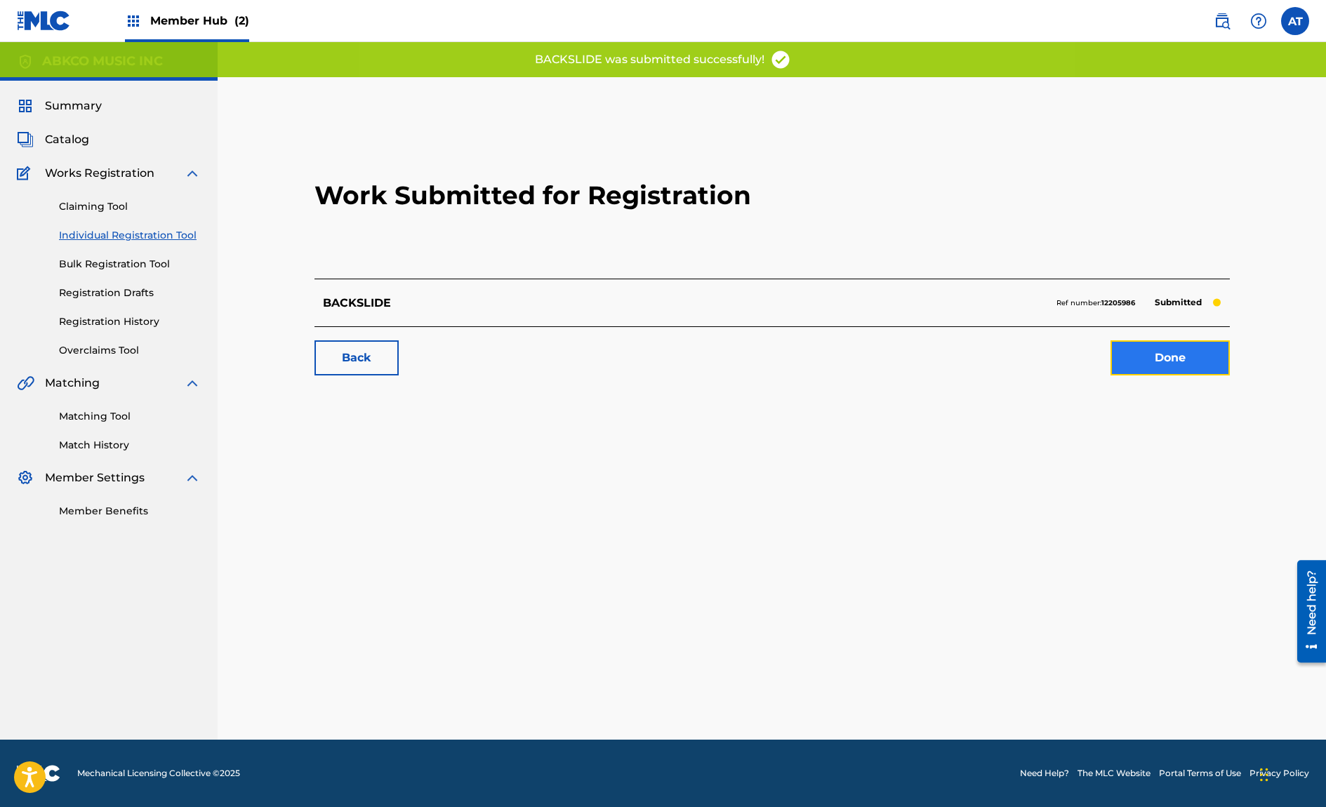
click at [1162, 346] on link "Done" at bounding box center [1169, 357] width 119 height 35
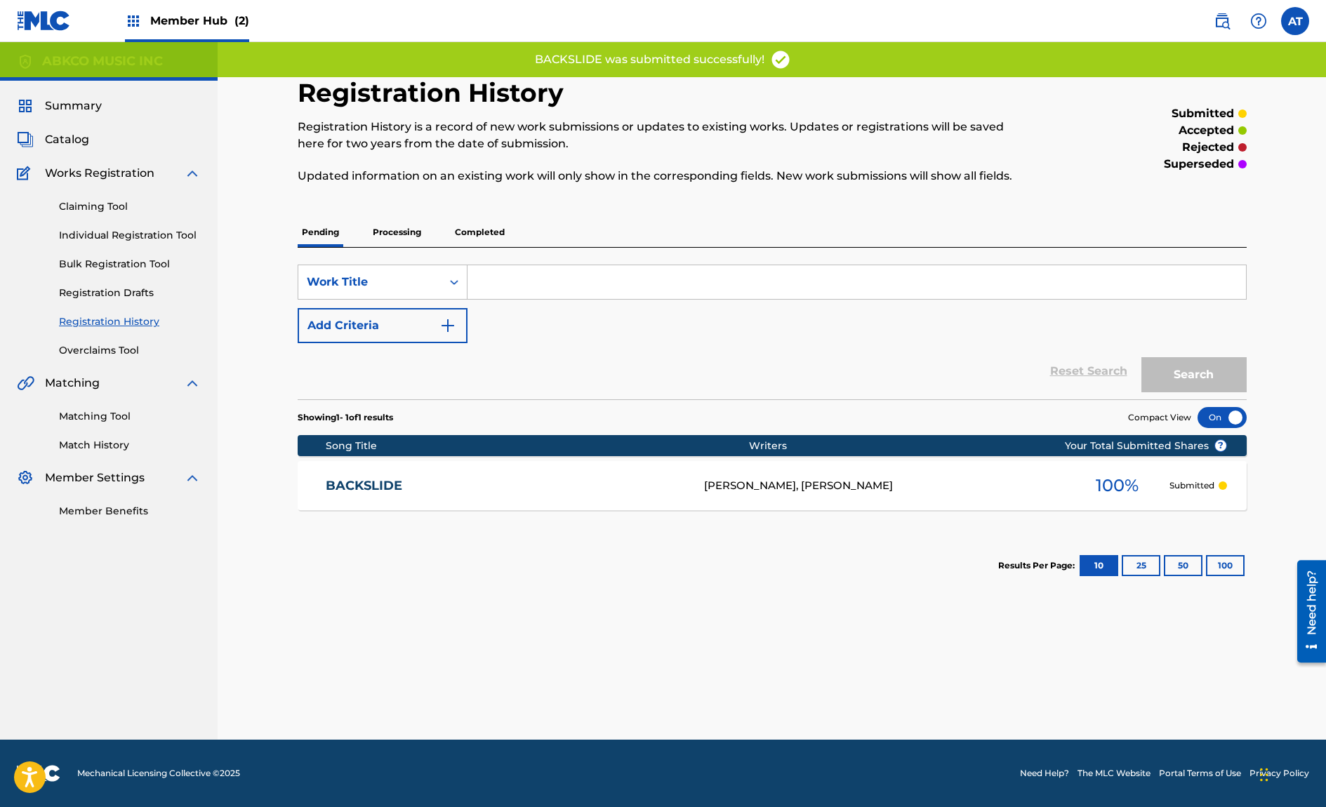
click at [491, 279] on input "Search Form" at bounding box center [856, 282] width 778 height 34
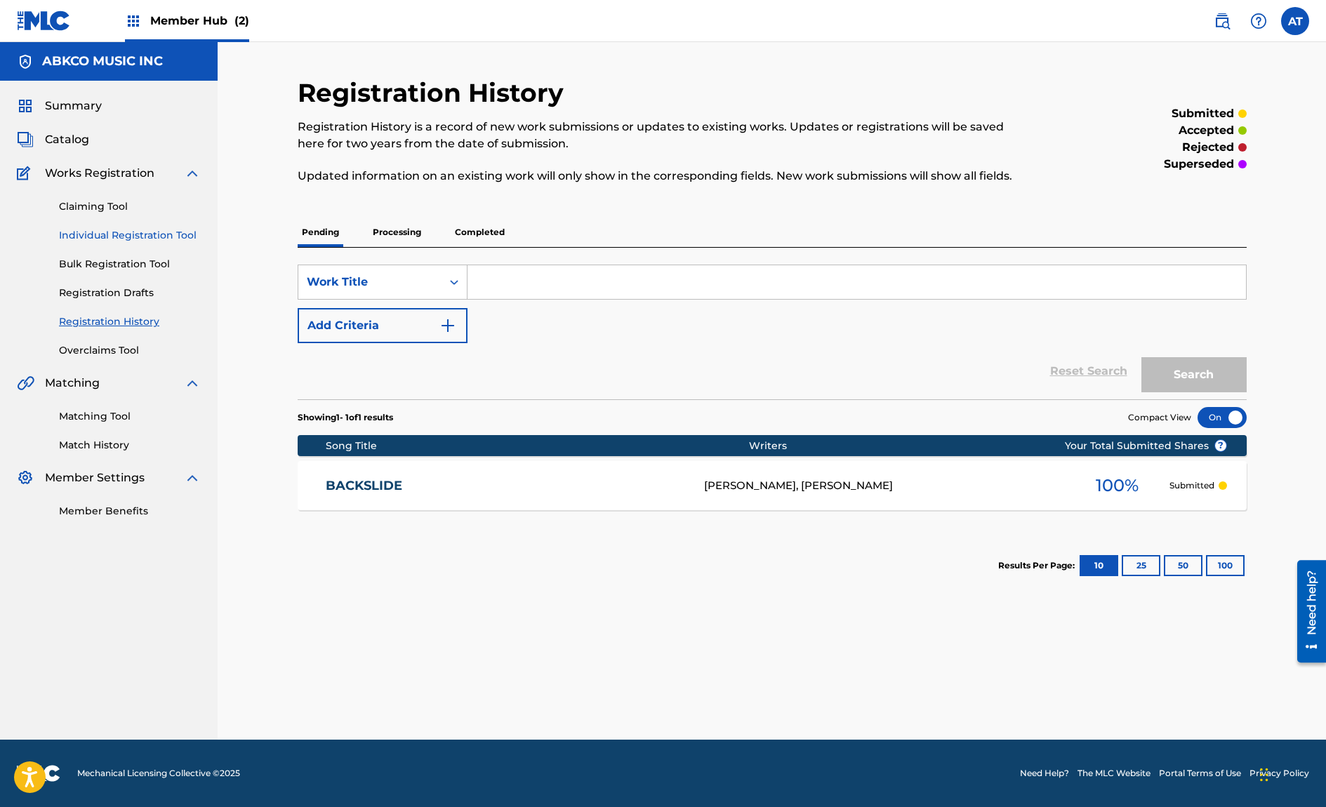
click at [140, 230] on link "Individual Registration Tool" at bounding box center [130, 235] width 142 height 15
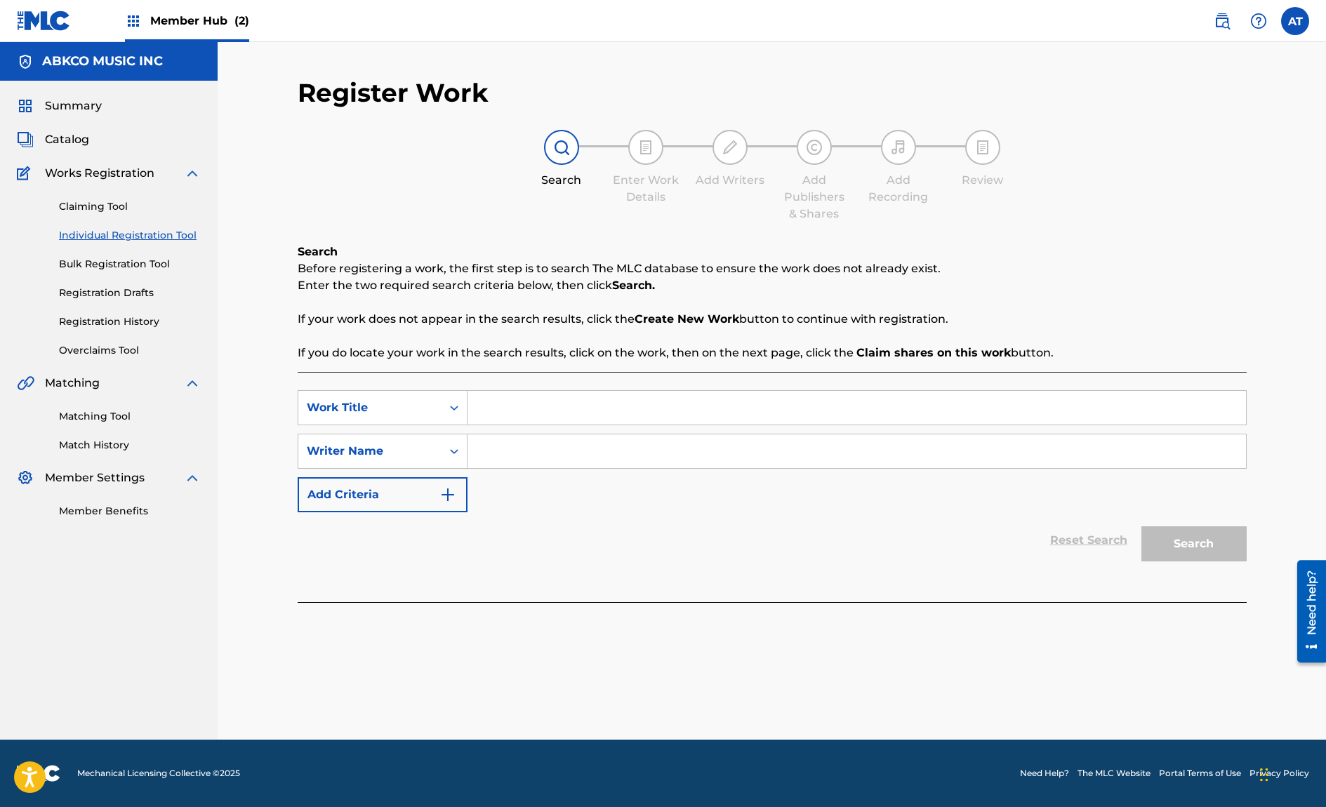
click at [603, 404] on input "Search Form" at bounding box center [856, 408] width 778 height 34
type input "d"
click at [505, 413] on input "Search Form" at bounding box center [856, 408] width 778 height 34
type input "the voices"
type input "o"
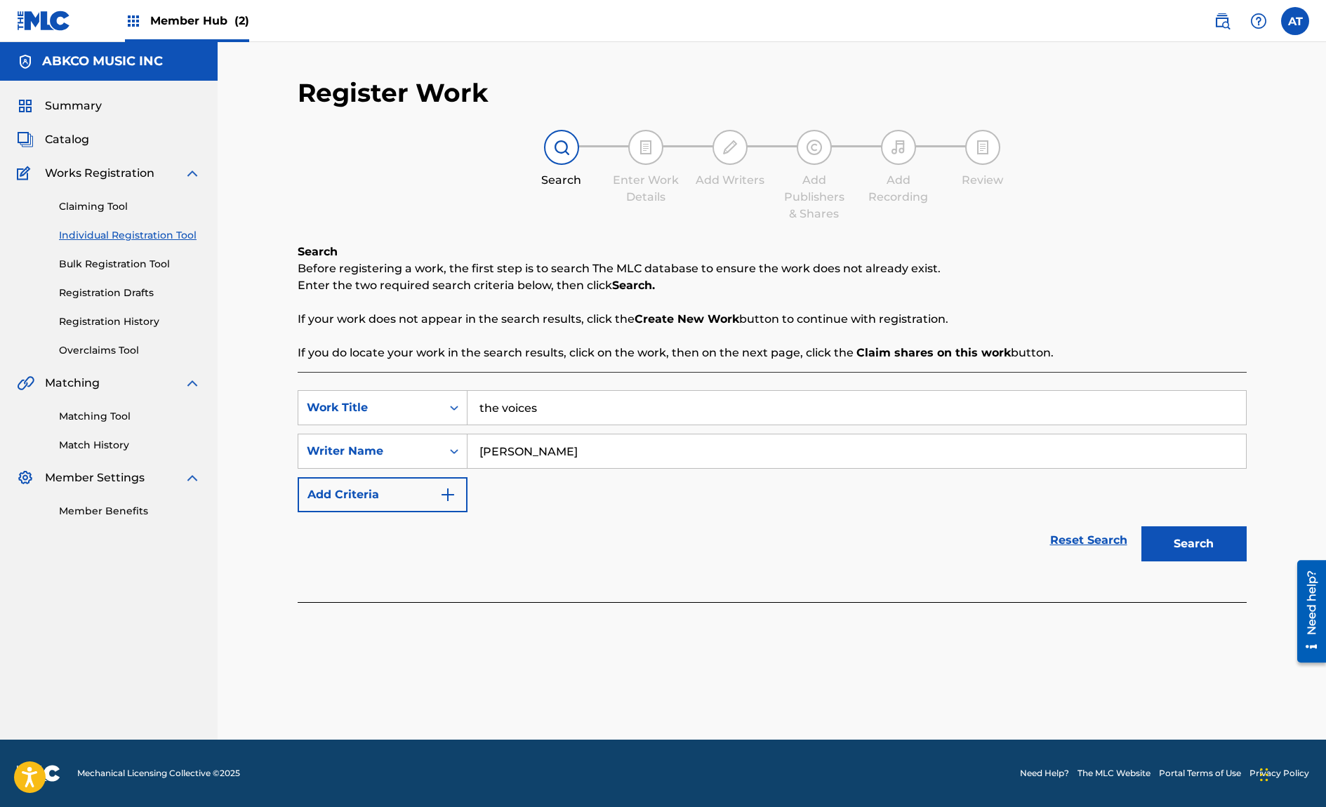
type input "[PERSON_NAME]"
click at [1141, 526] on button "Search" at bounding box center [1193, 543] width 105 height 35
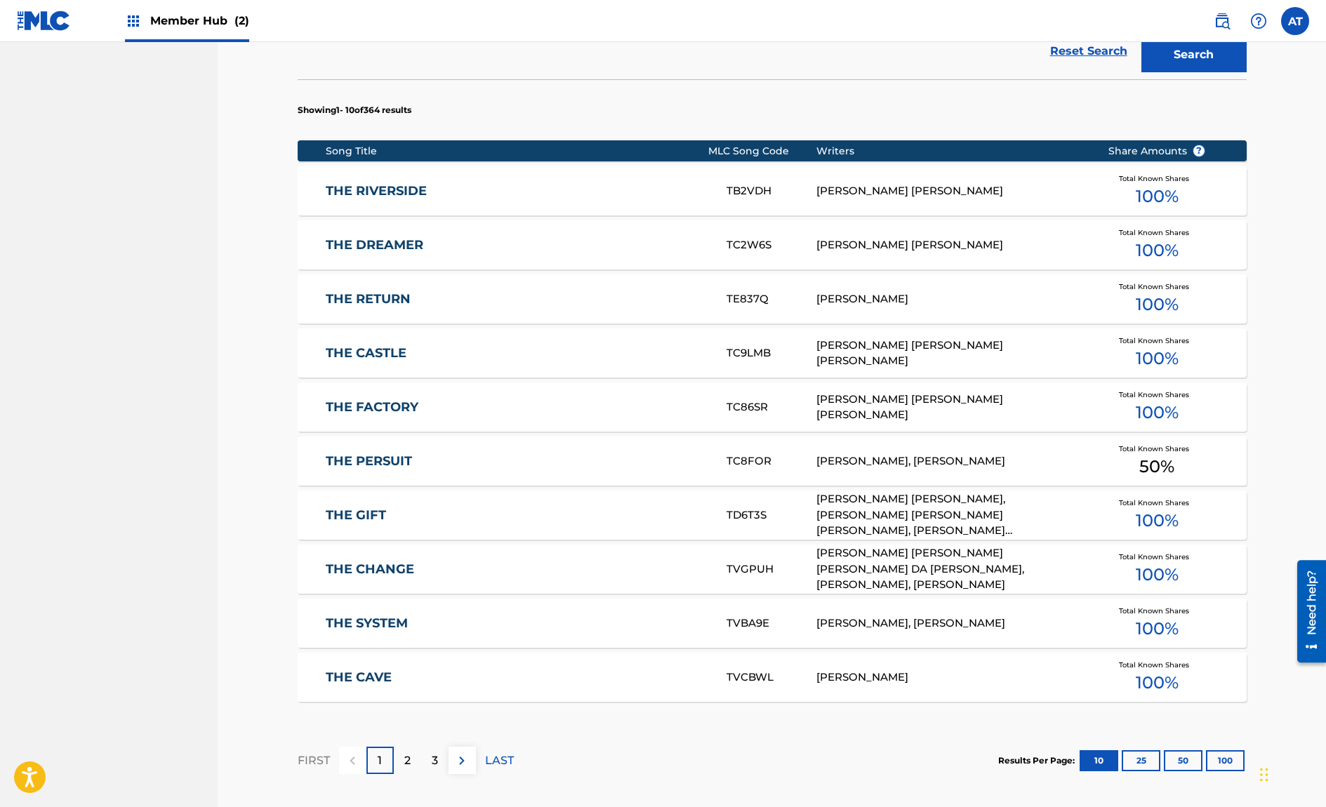
scroll to position [629, 0]
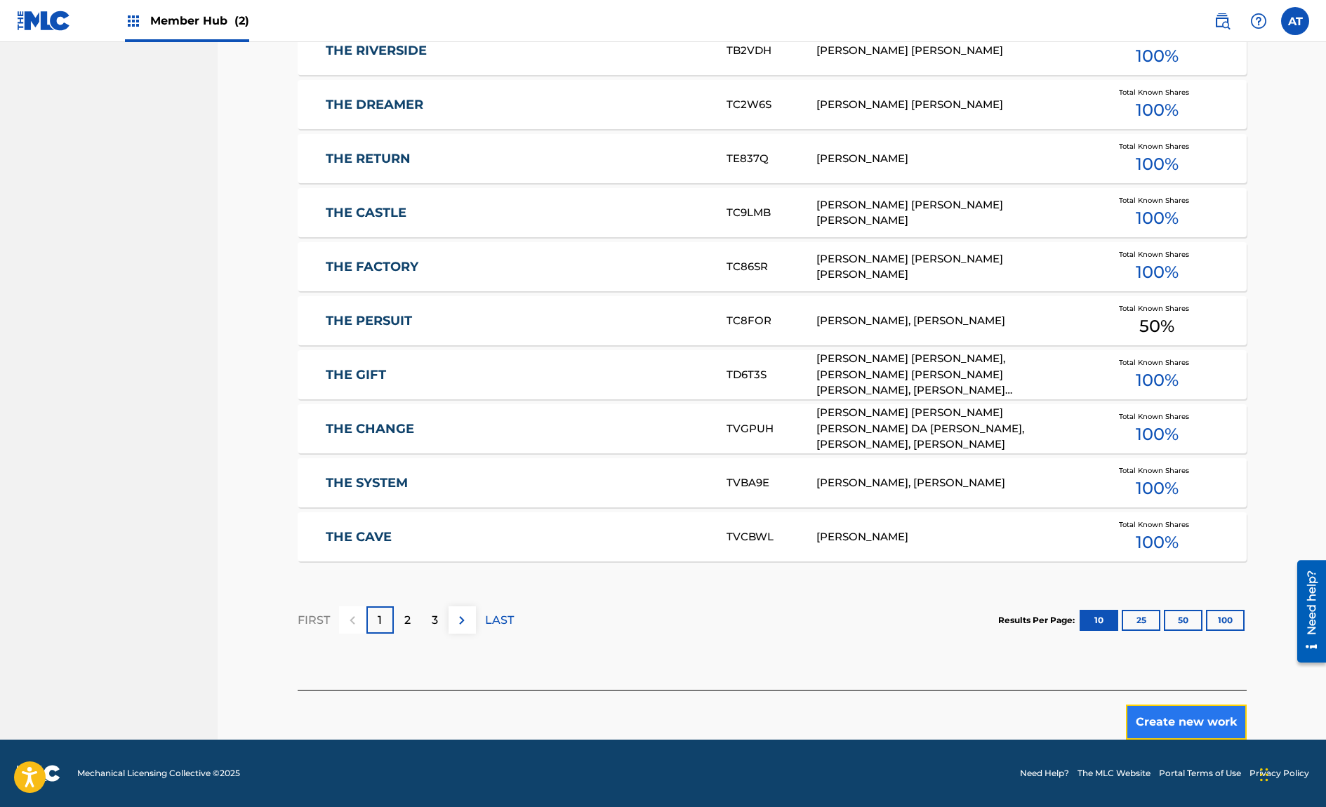
click at [1237, 712] on button "Create new work" at bounding box center [1186, 722] width 121 height 35
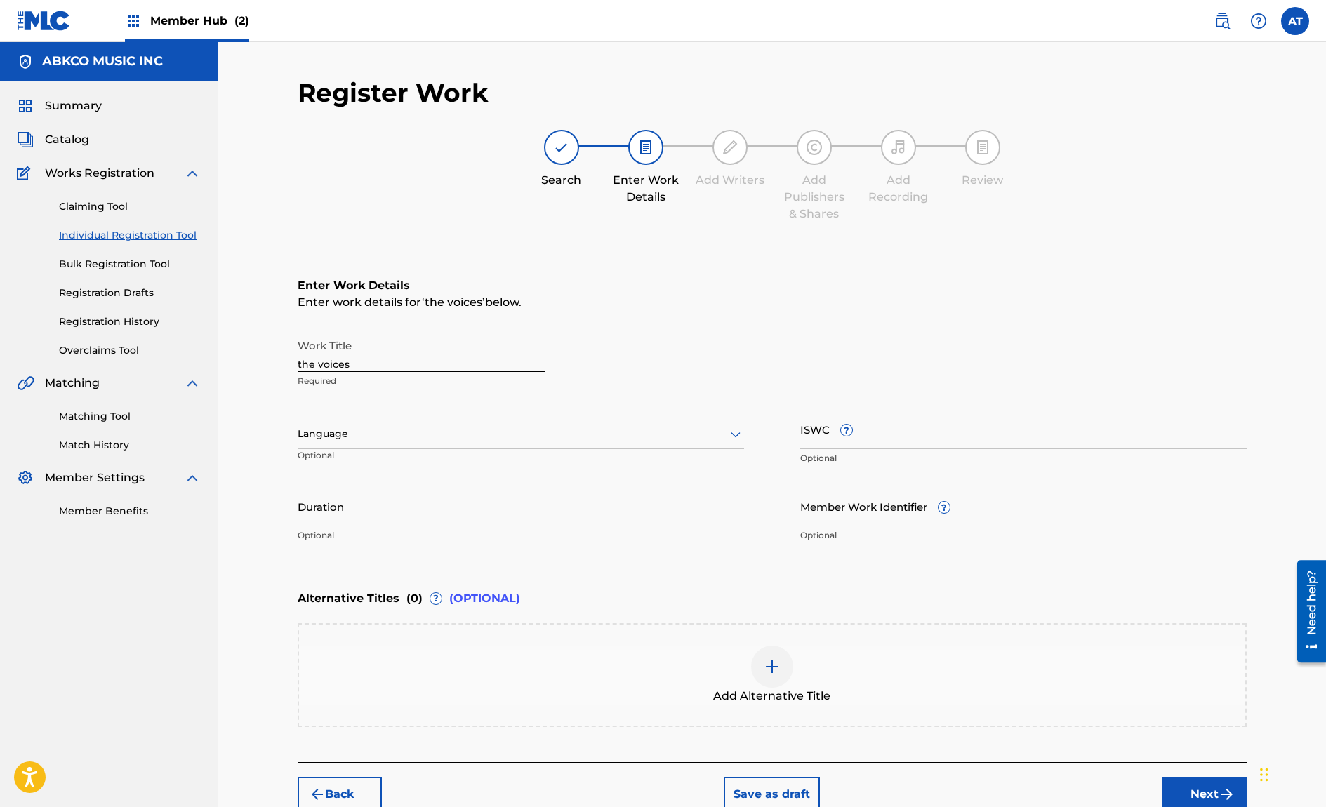
drag, startPoint x: 472, startPoint y: 368, endPoint x: 449, endPoint y: 368, distance: 22.5
click at [470, 369] on input "the voices" at bounding box center [421, 352] width 247 height 40
drag, startPoint x: 444, startPoint y: 368, endPoint x: 6, endPoint y: 374, distance: 437.9
click at [6, 374] on main "ABKCO MUSIC INC Summary Catalog Works Registration Claiming Tool Individual Reg…" at bounding box center [663, 427] width 1326 height 770
type input "THE VOICES"
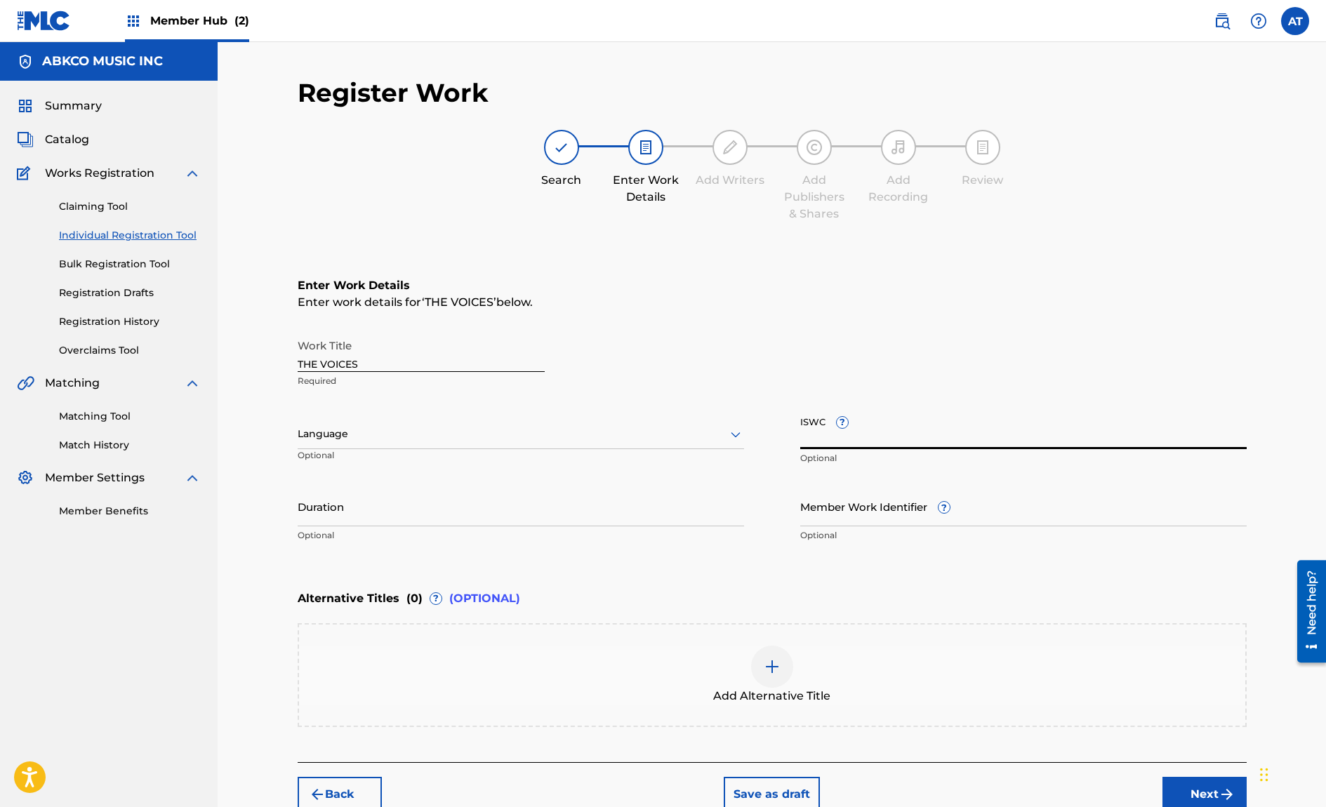
drag, startPoint x: 875, startPoint y: 422, endPoint x: 874, endPoint y: 430, distance: 8.5
click at [876, 422] on input "ISWC ?" at bounding box center [1023, 429] width 446 height 40
click at [874, 430] on input "ISWC ?" at bounding box center [1023, 429] width 446 height 40
paste input "T3323939573"
type input "T3323939573"
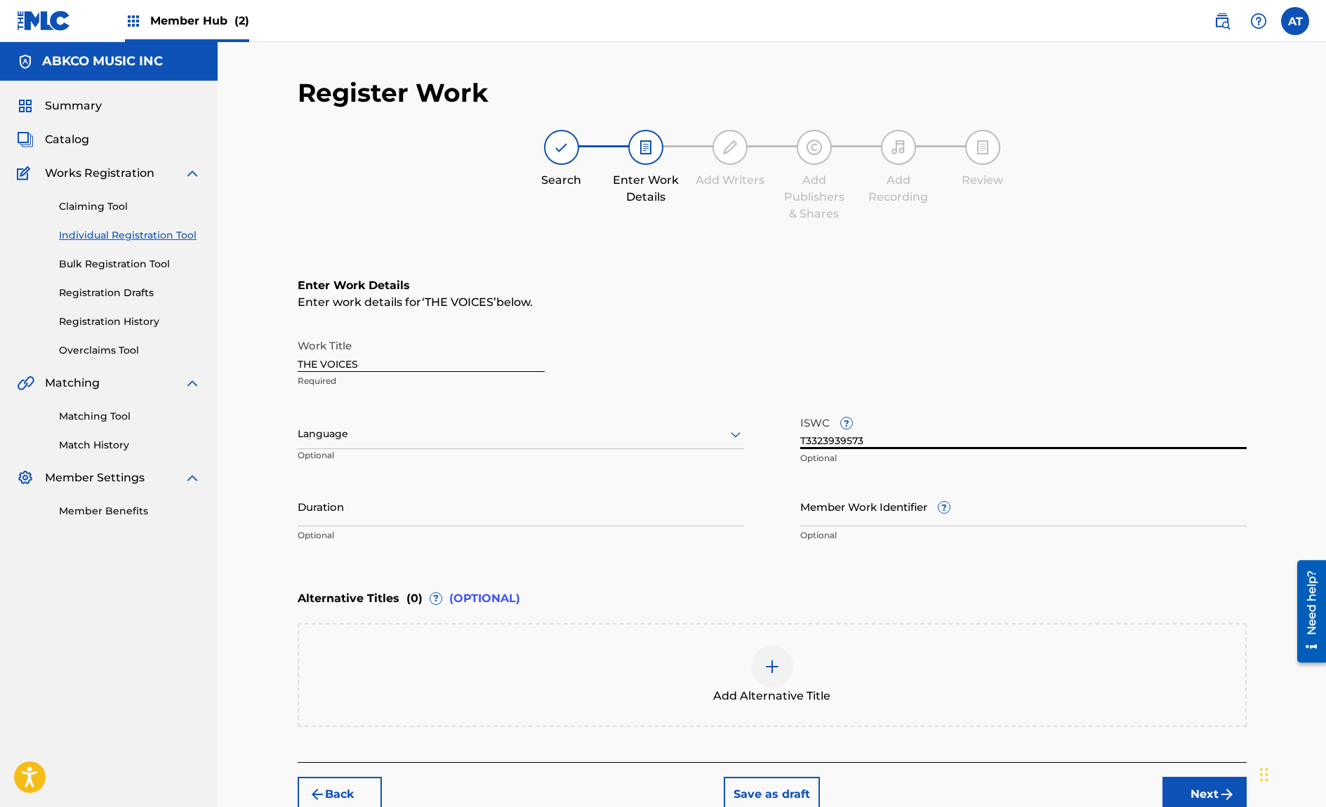
drag, startPoint x: 559, startPoint y: 519, endPoint x: 2, endPoint y: 487, distance: 557.4
click at [555, 518] on input "Duration" at bounding box center [521, 506] width 446 height 40
click at [498, 531] on p "Optional" at bounding box center [521, 535] width 446 height 13
click at [487, 512] on input "Duration" at bounding box center [521, 506] width 446 height 40
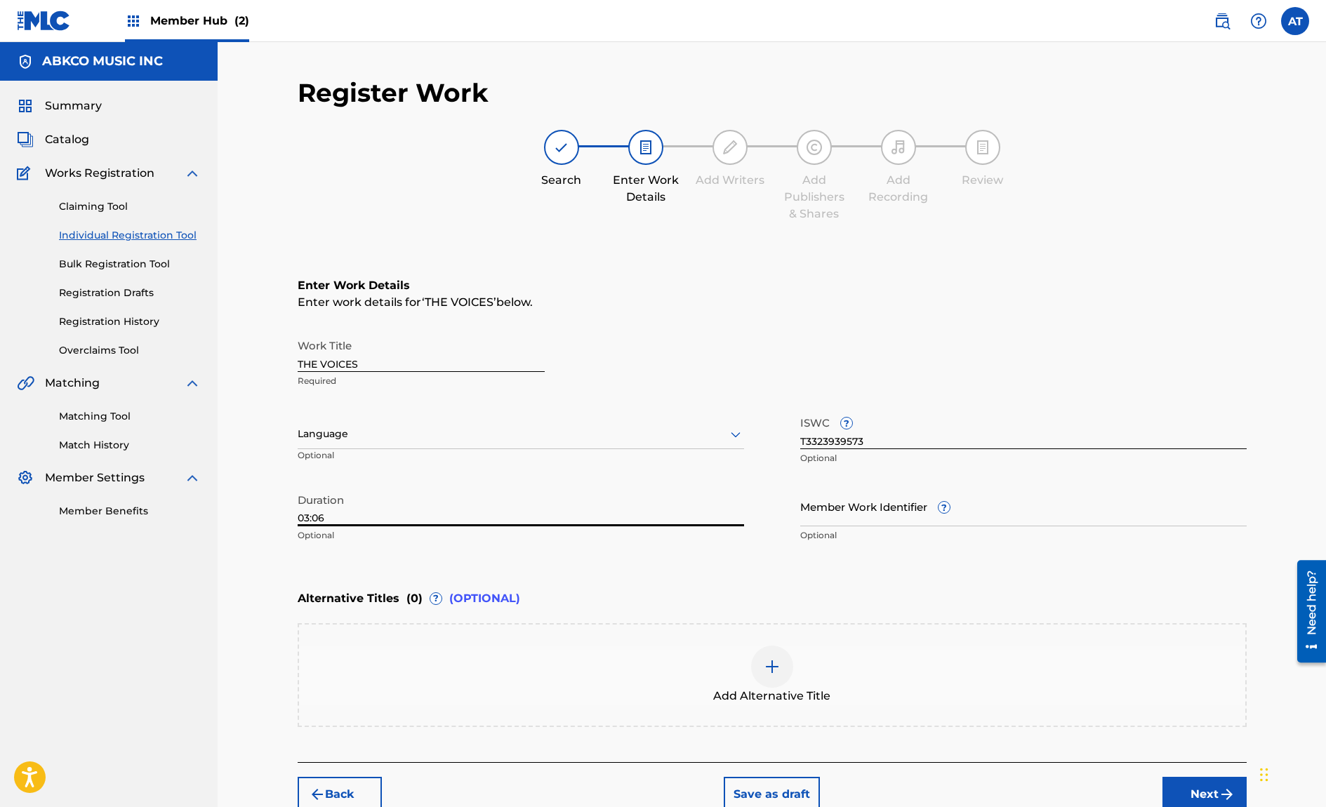
type input "03:06"
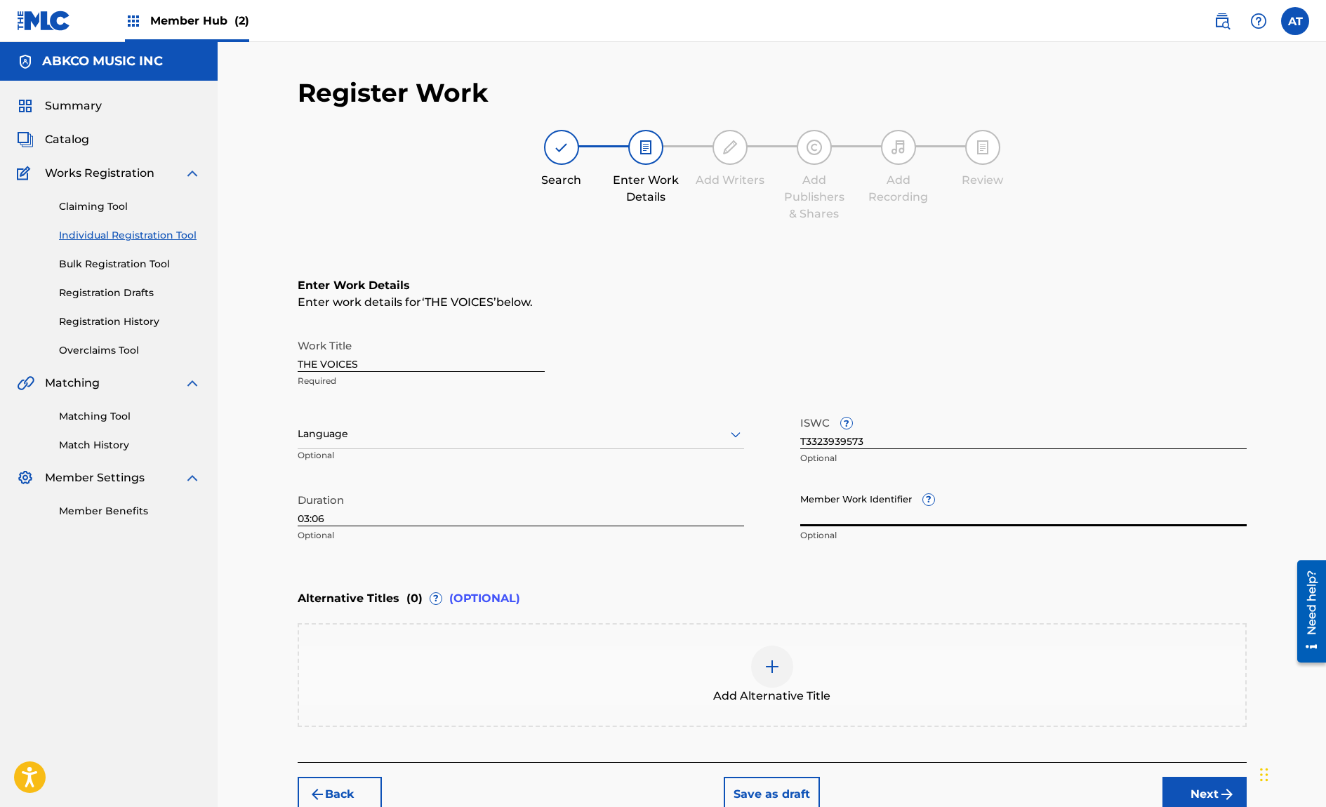
scroll to position [72, 0]
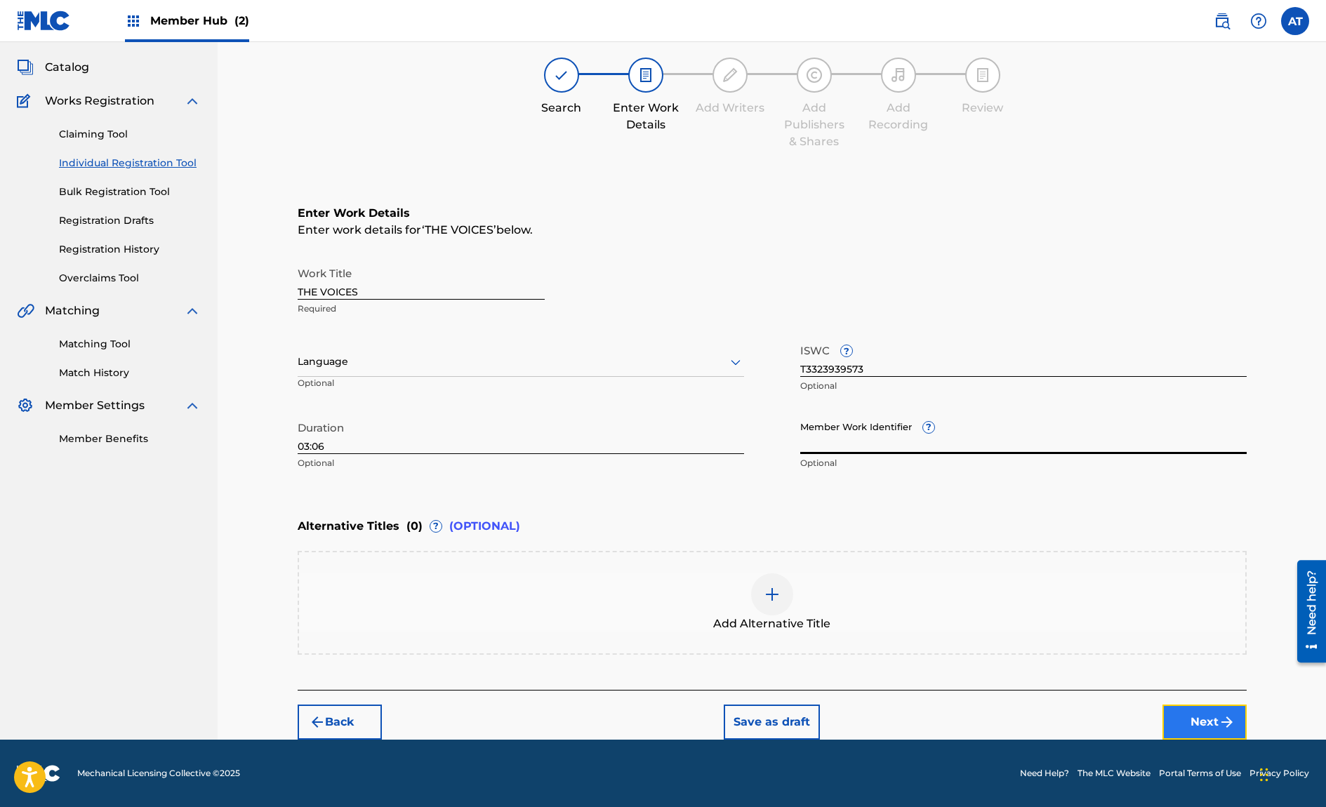
click at [1178, 731] on button "Next" at bounding box center [1204, 722] width 84 height 35
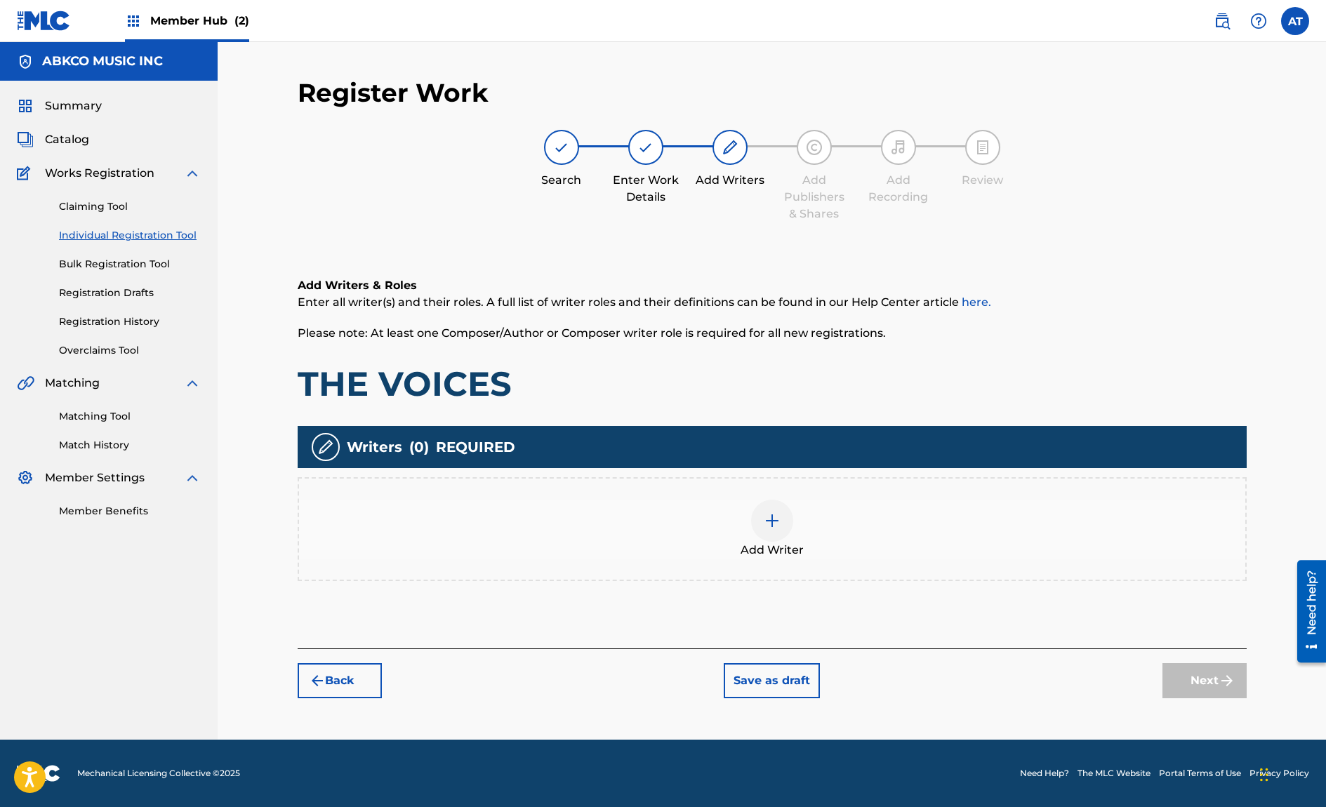
click at [645, 519] on div "Add Writer" at bounding box center [772, 529] width 946 height 59
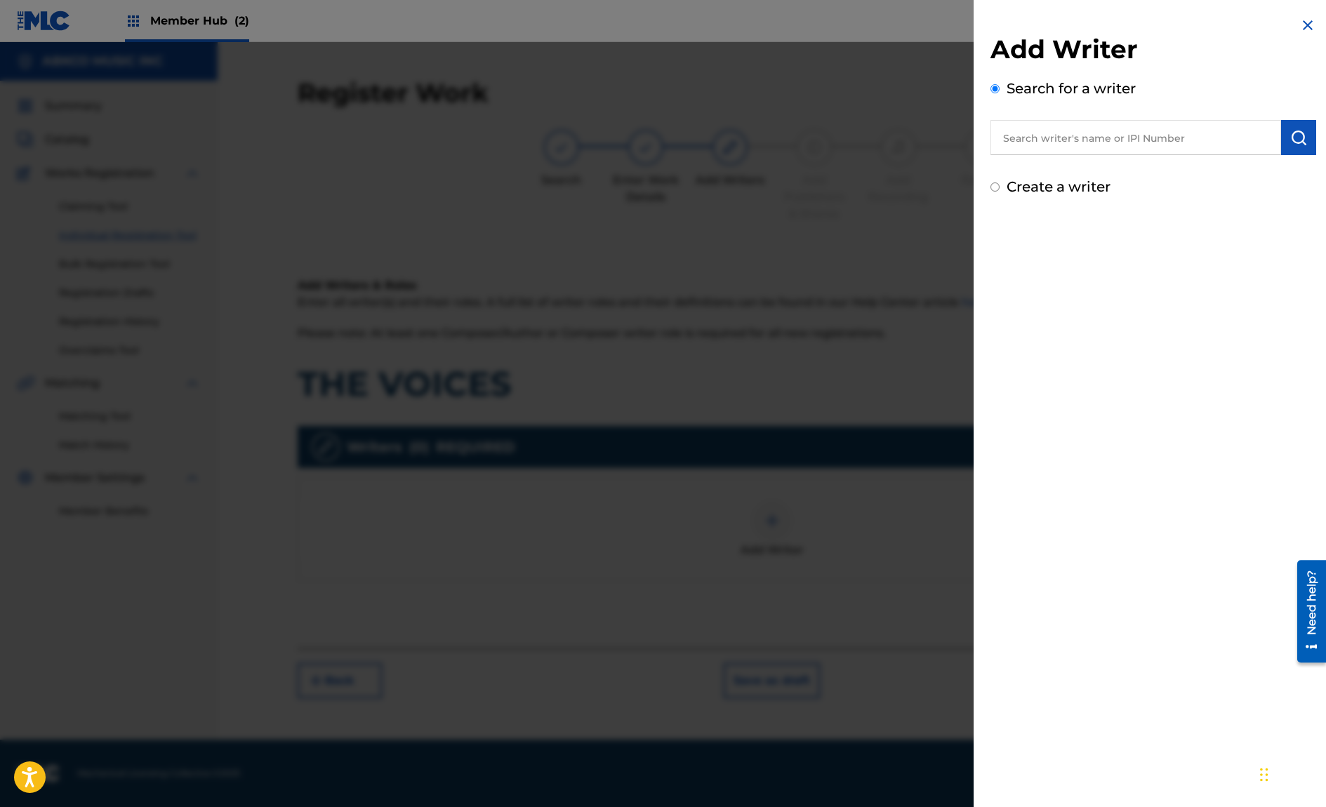
click at [1084, 143] on input "text" at bounding box center [1135, 137] width 291 height 35
click at [1151, 145] on input "text" at bounding box center [1135, 137] width 291 height 35
paste input "00671213174"
type input "00671213174"
click at [1295, 133] on img "submit" at bounding box center [1298, 137] width 17 height 17
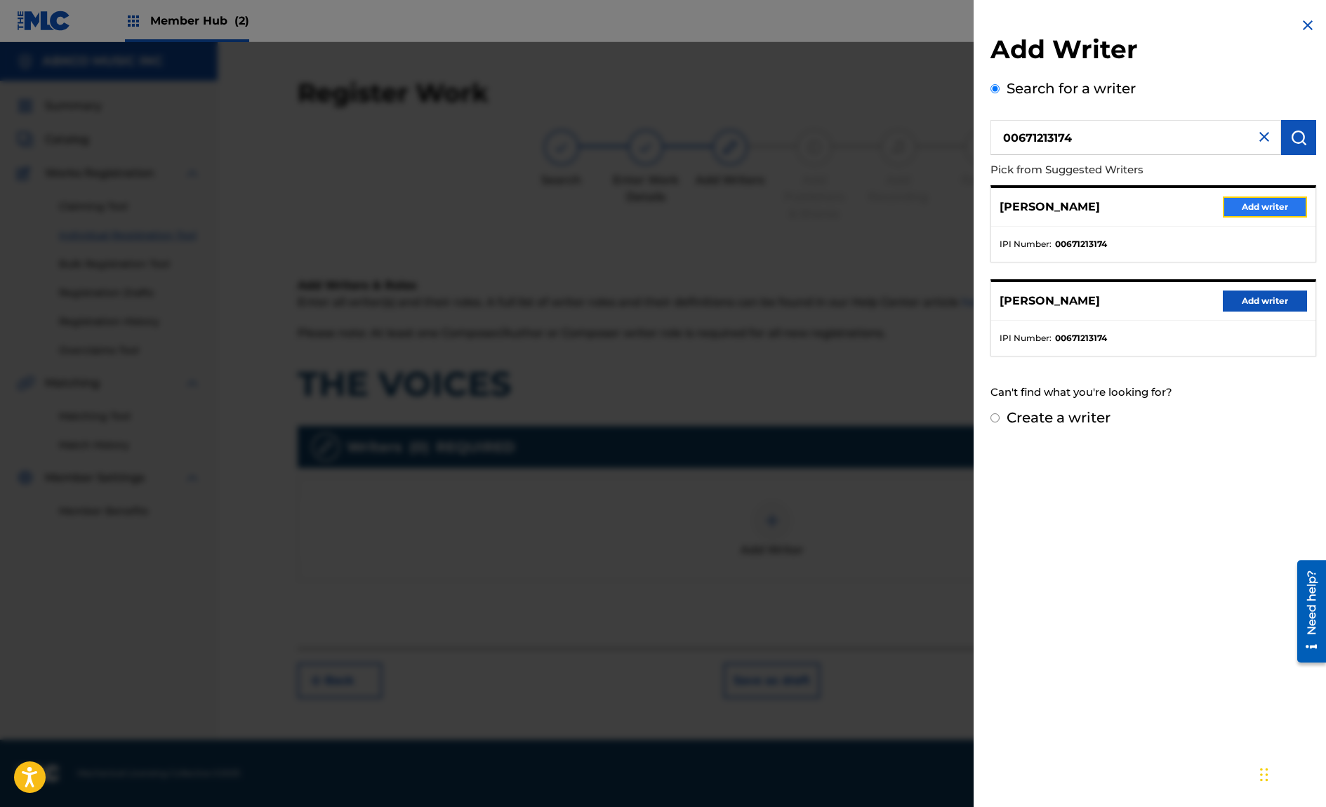
click at [1281, 214] on button "Add writer" at bounding box center [1264, 206] width 84 height 21
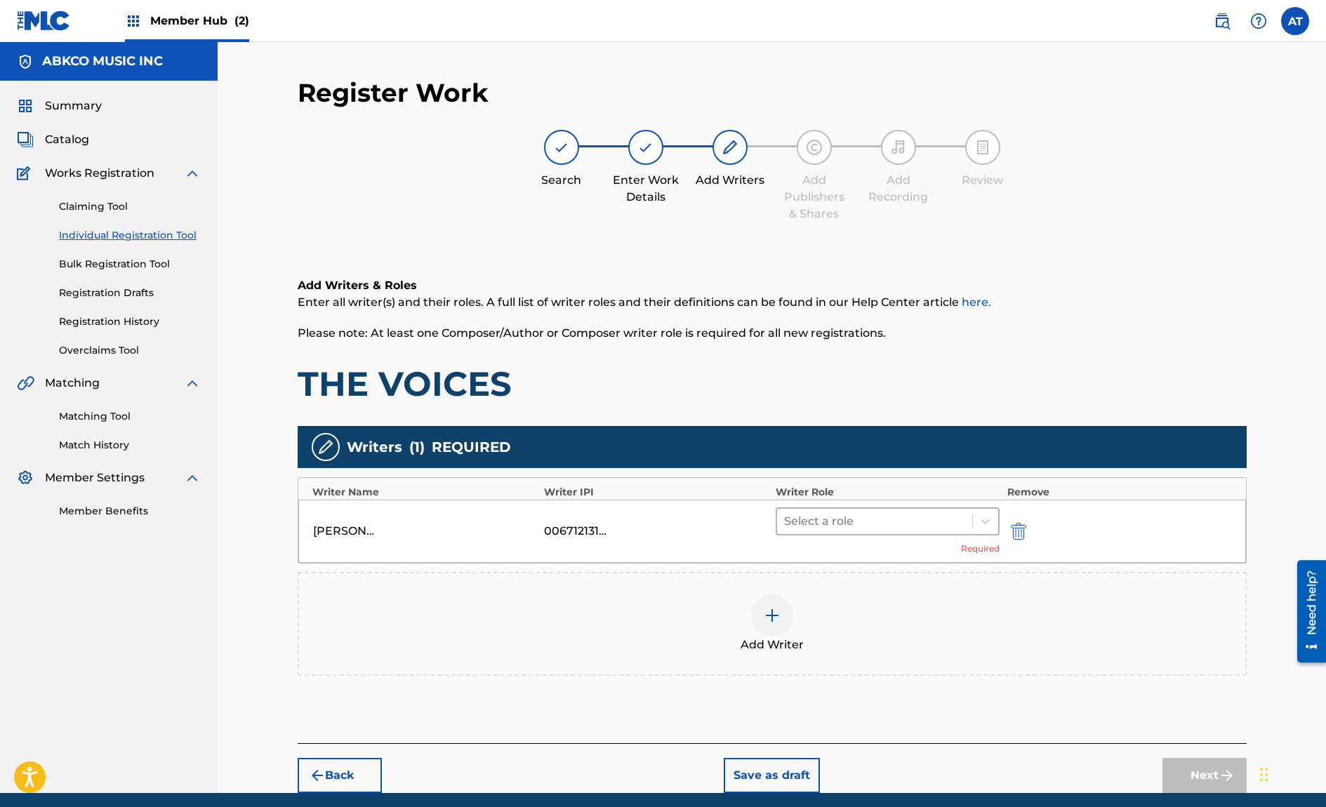
click at [928, 514] on div at bounding box center [875, 522] width 182 height 20
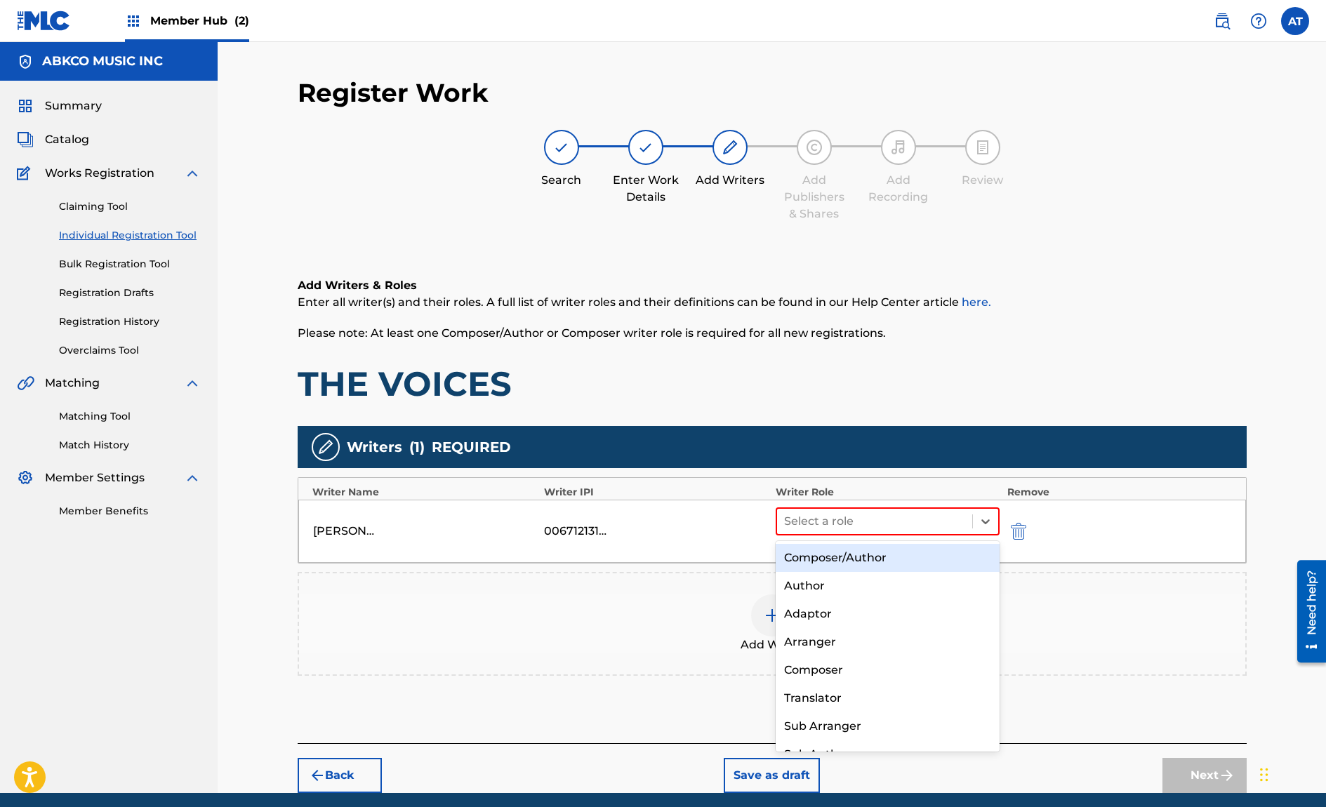
click at [919, 571] on div "Composer/Author" at bounding box center [887, 558] width 225 height 28
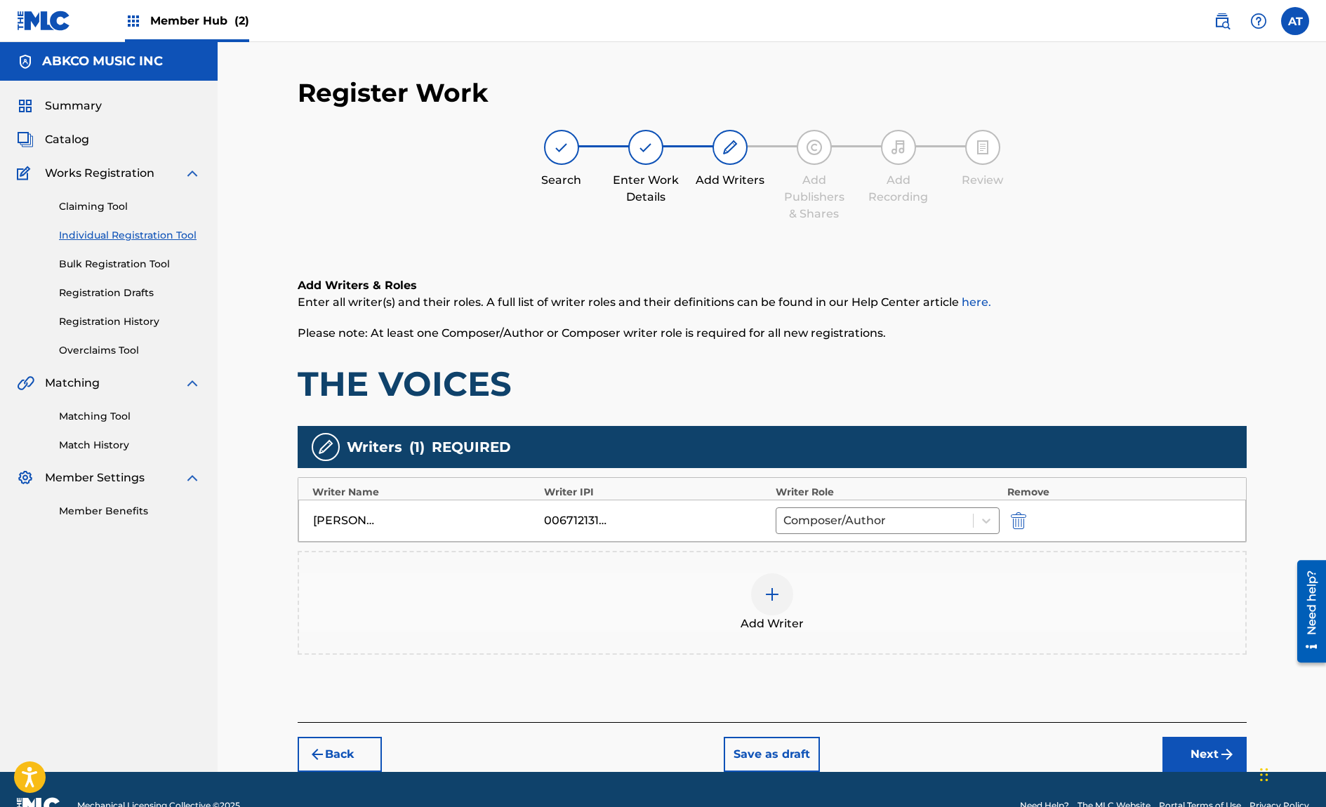
click at [898, 575] on div "Add Writer" at bounding box center [772, 602] width 946 height 59
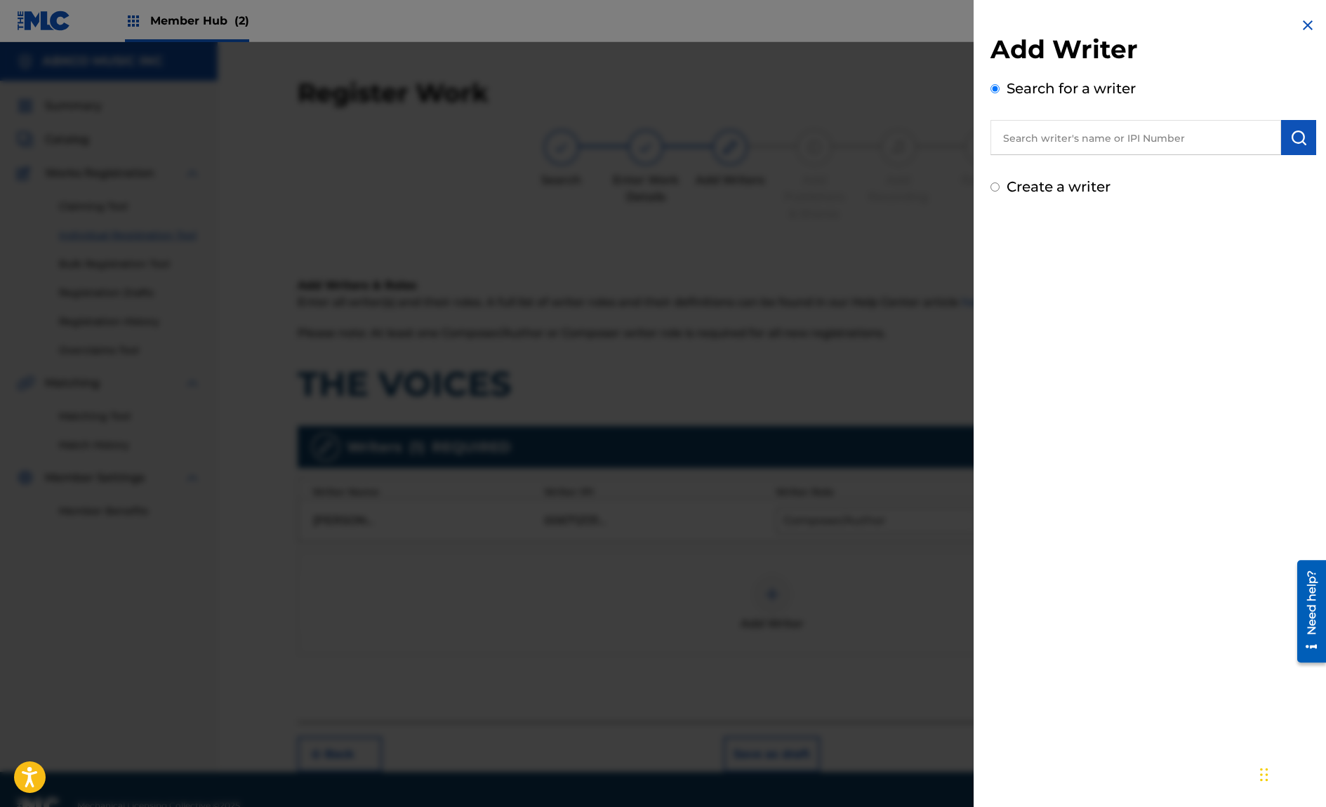
drag, startPoint x: 1161, startPoint y: 181, endPoint x: 1157, endPoint y: 157, distance: 24.2
click at [1161, 181] on div "Create a writer" at bounding box center [1153, 186] width 326 height 21
click at [1150, 136] on input "text" at bounding box center [1135, 137] width 291 height 35
paste input "01145816065"
type input "01145816065"
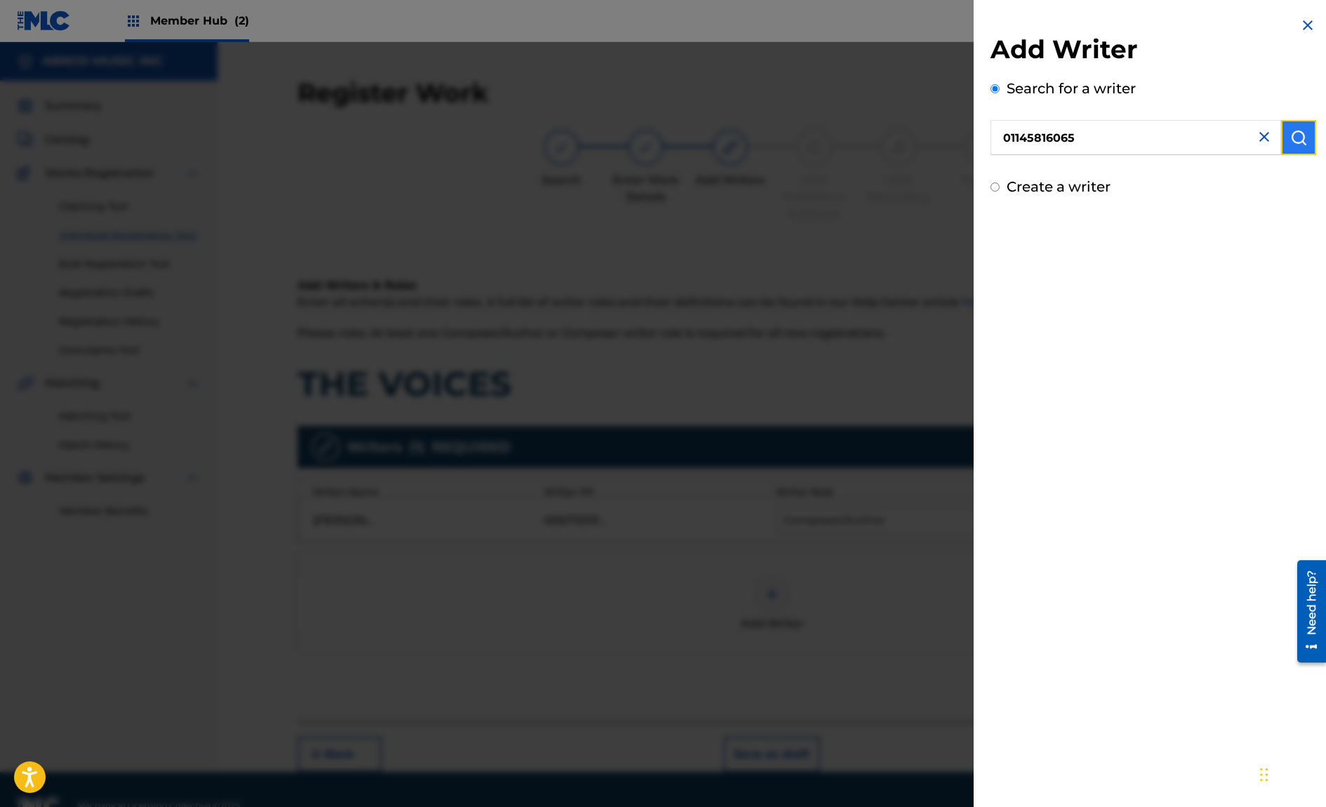
click at [1297, 133] on img "submit" at bounding box center [1298, 137] width 17 height 17
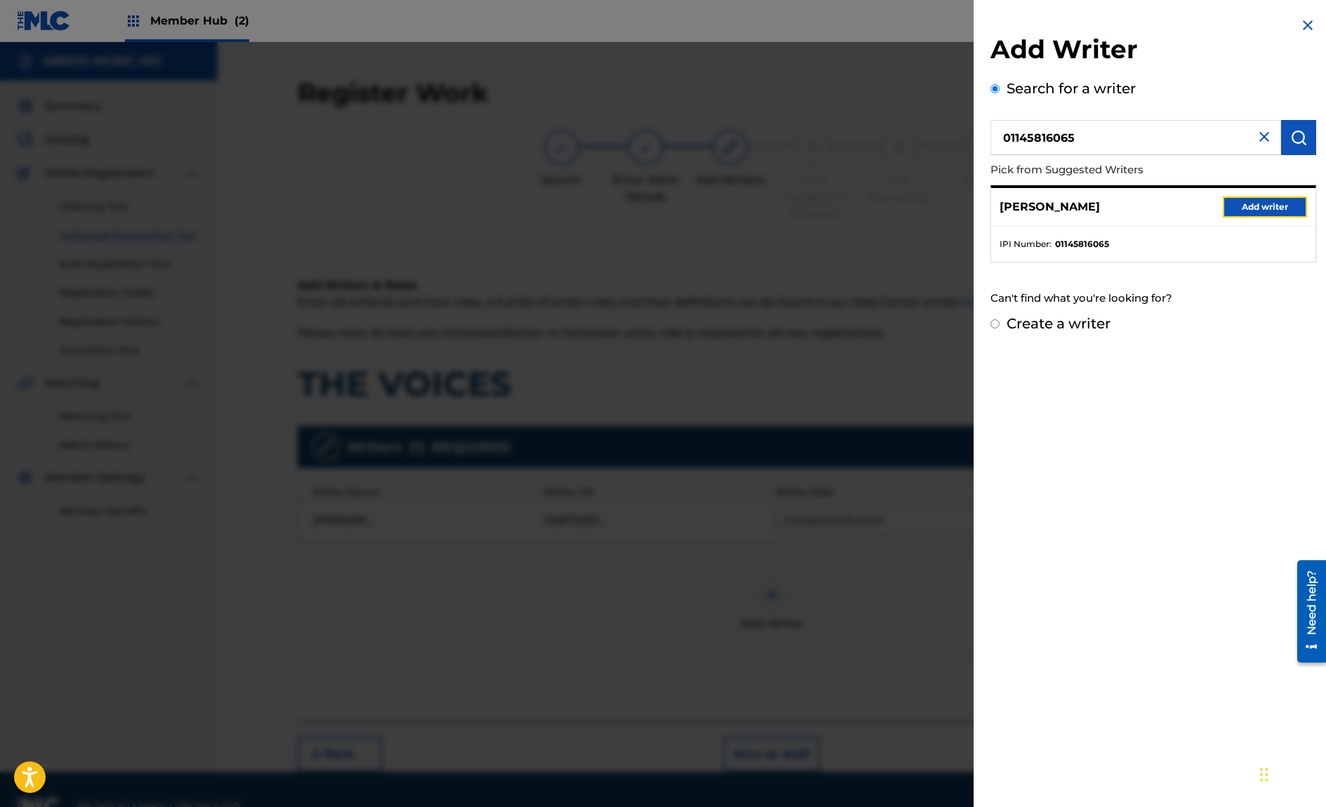
drag, startPoint x: 1230, startPoint y: 203, endPoint x: 1164, endPoint y: 204, distance: 65.3
click at [1229, 202] on button "Add writer" at bounding box center [1264, 206] width 84 height 21
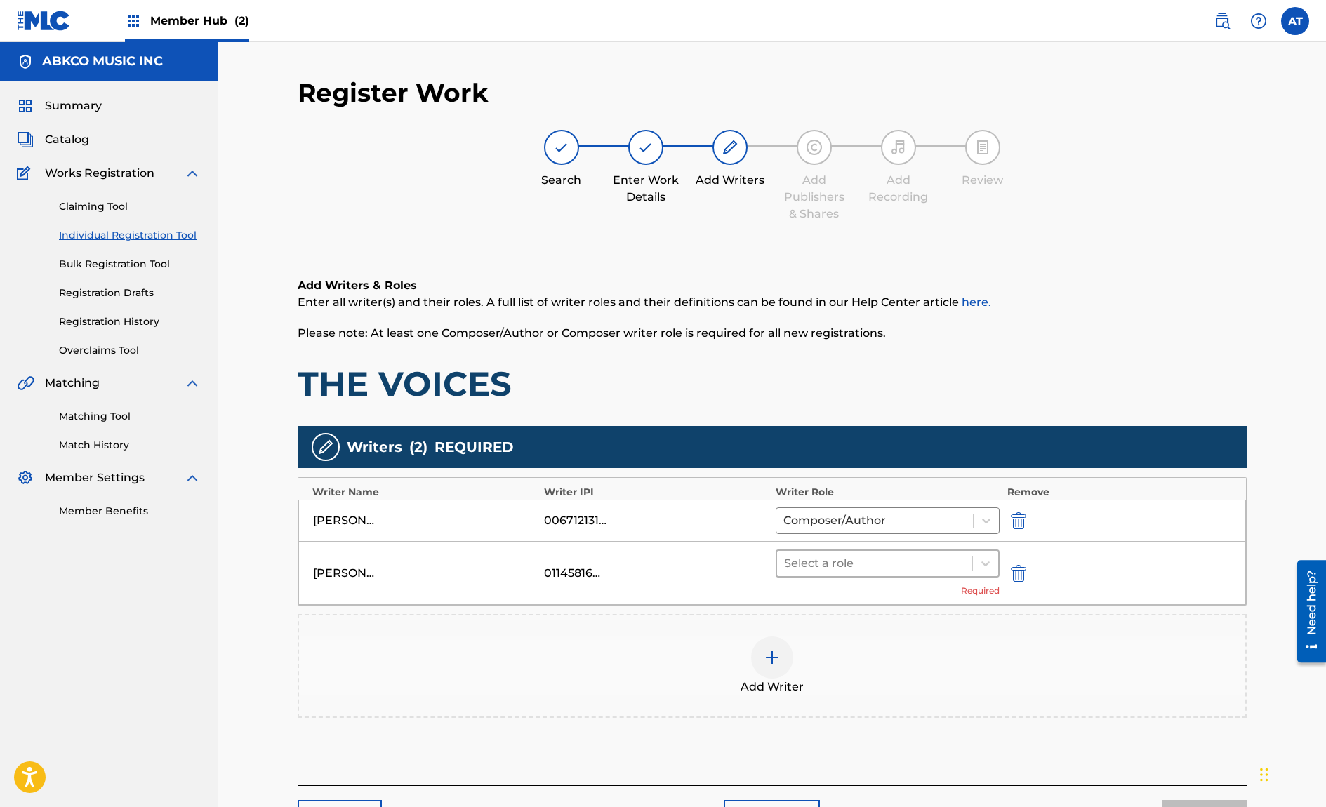
click at [844, 557] on div at bounding box center [875, 564] width 182 height 20
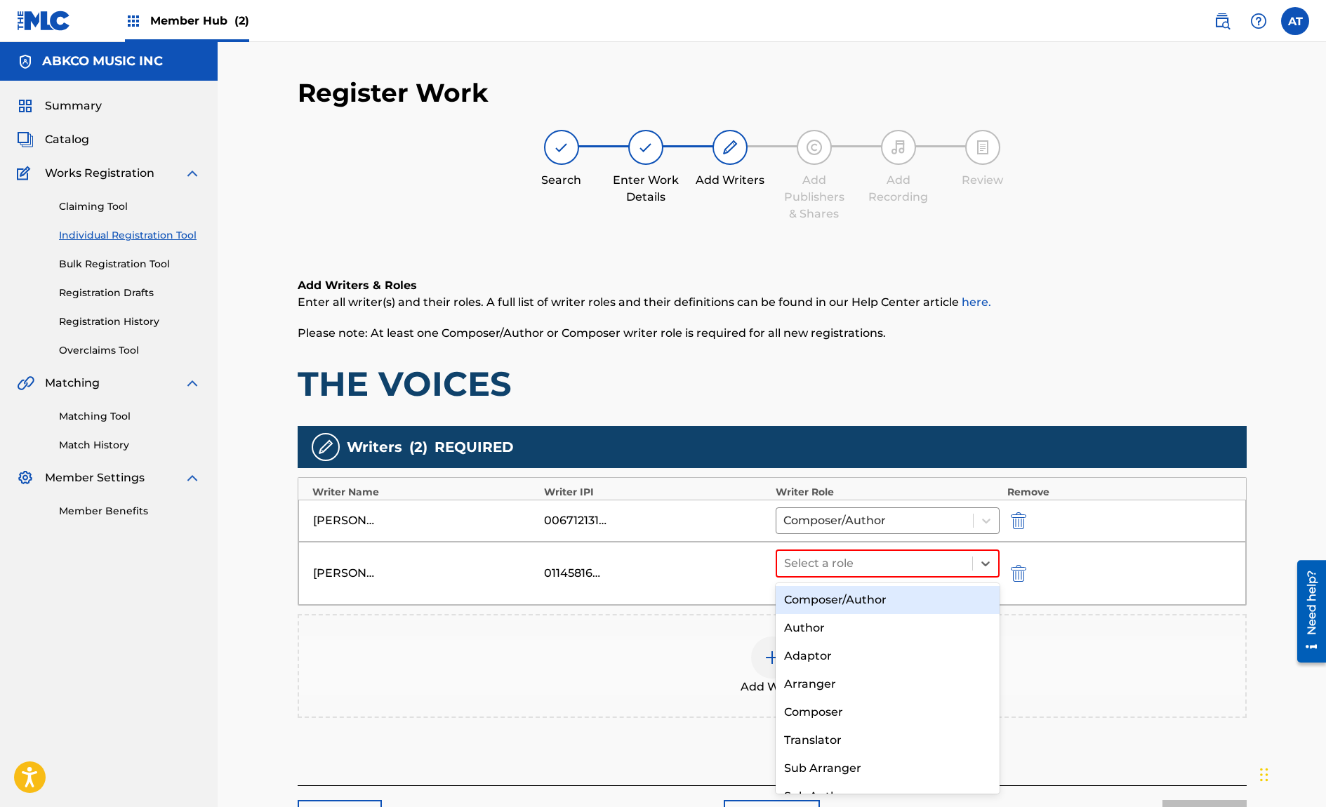
click at [841, 599] on div "Composer/Author" at bounding box center [887, 600] width 225 height 28
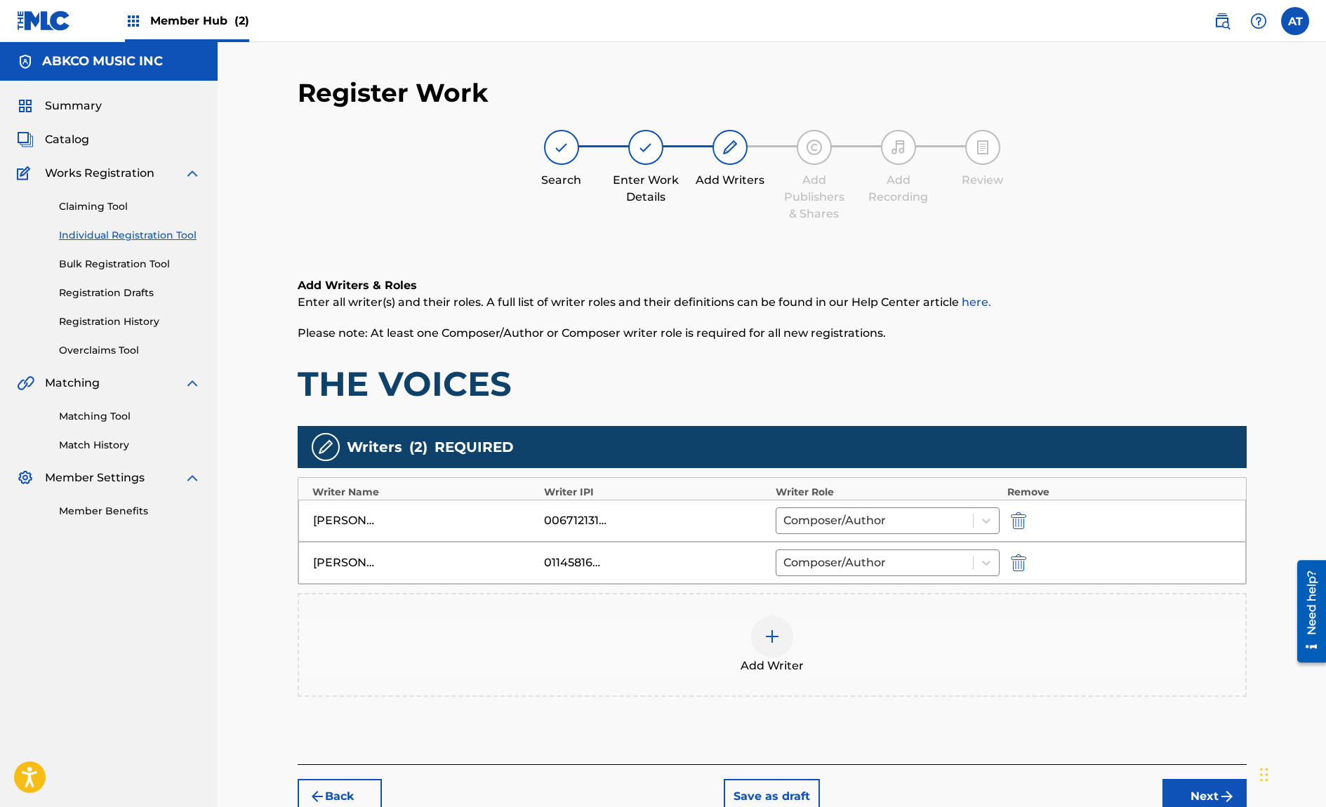
click at [823, 648] on div "Add Writer" at bounding box center [772, 644] width 946 height 59
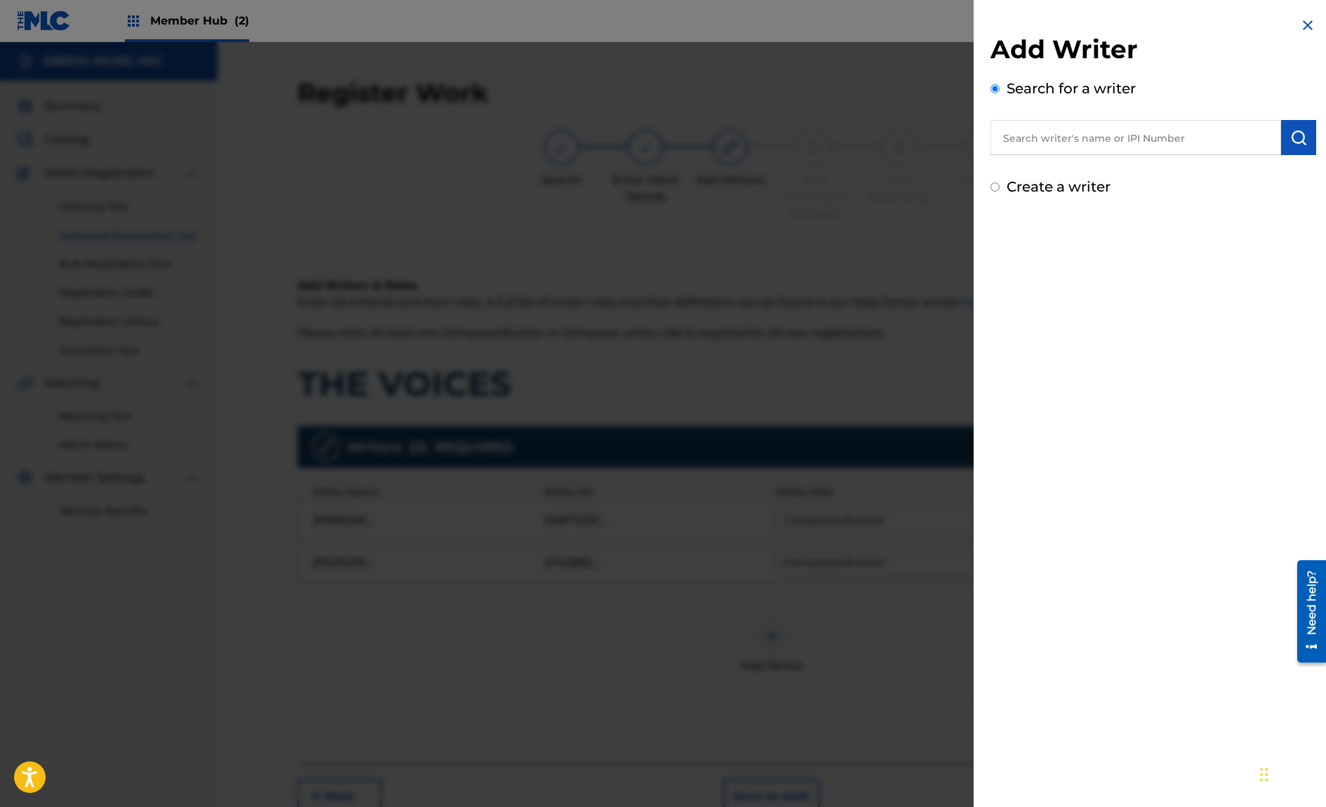
click at [1123, 149] on input "text" at bounding box center [1135, 137] width 291 height 35
paste input "01143045990"
type input "01143045990"
click at [1295, 152] on button "submit" at bounding box center [1298, 137] width 35 height 35
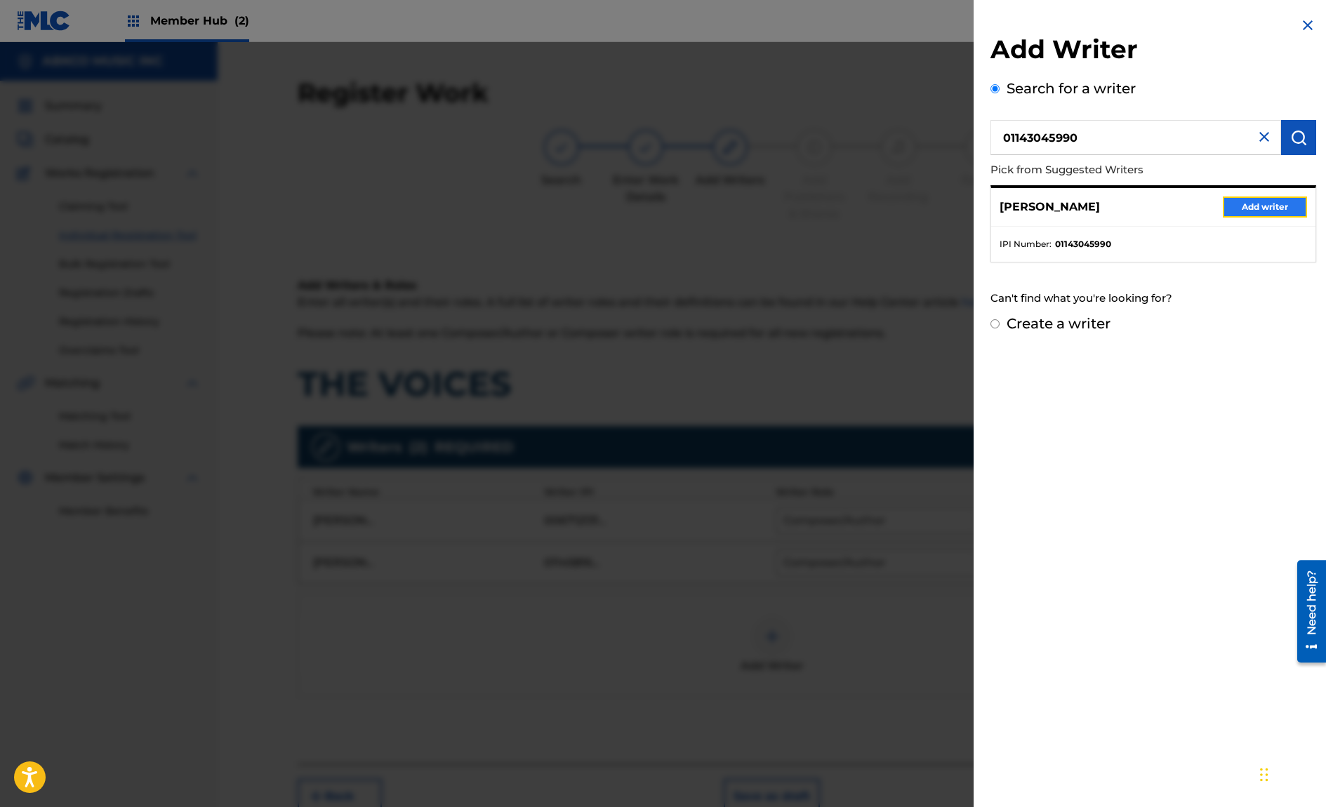
click at [1286, 199] on button "Add writer" at bounding box center [1264, 206] width 84 height 21
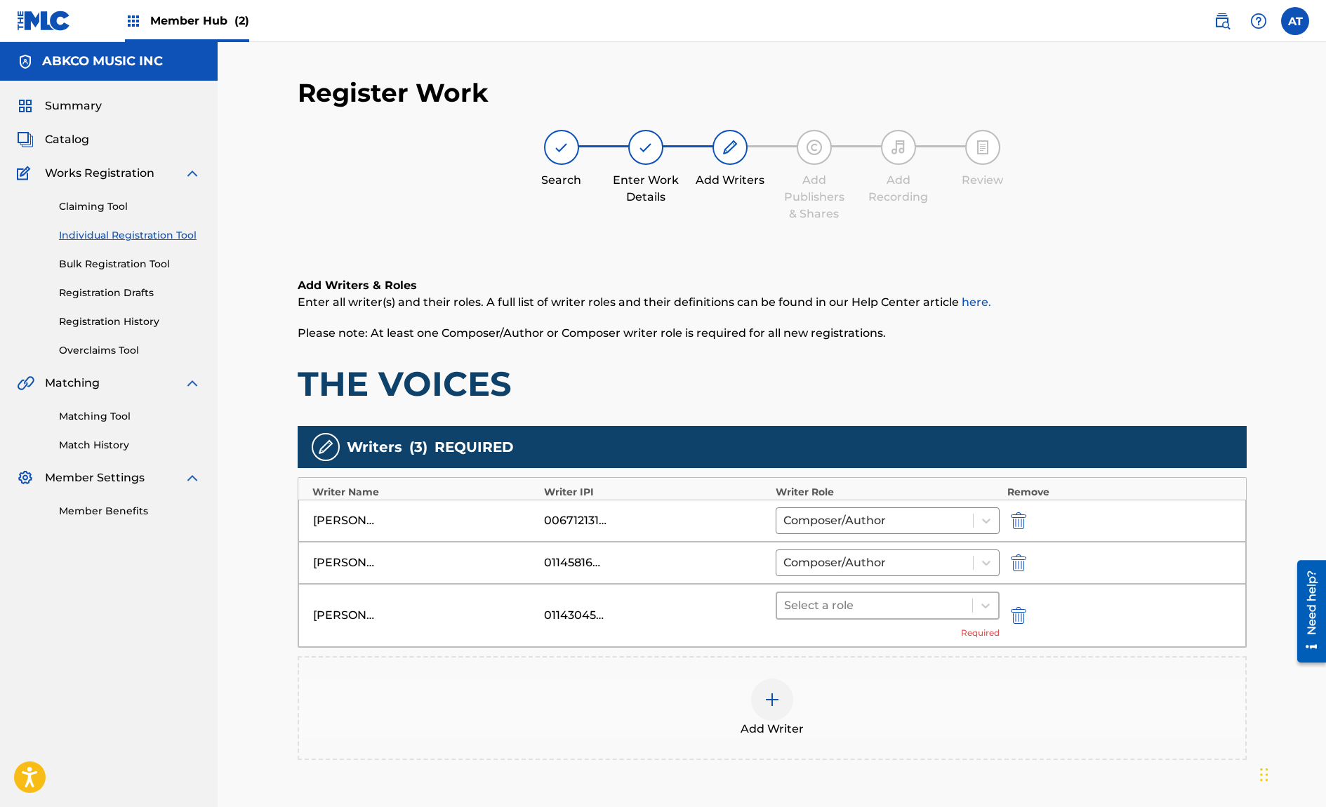
click at [861, 603] on div at bounding box center [875, 606] width 182 height 20
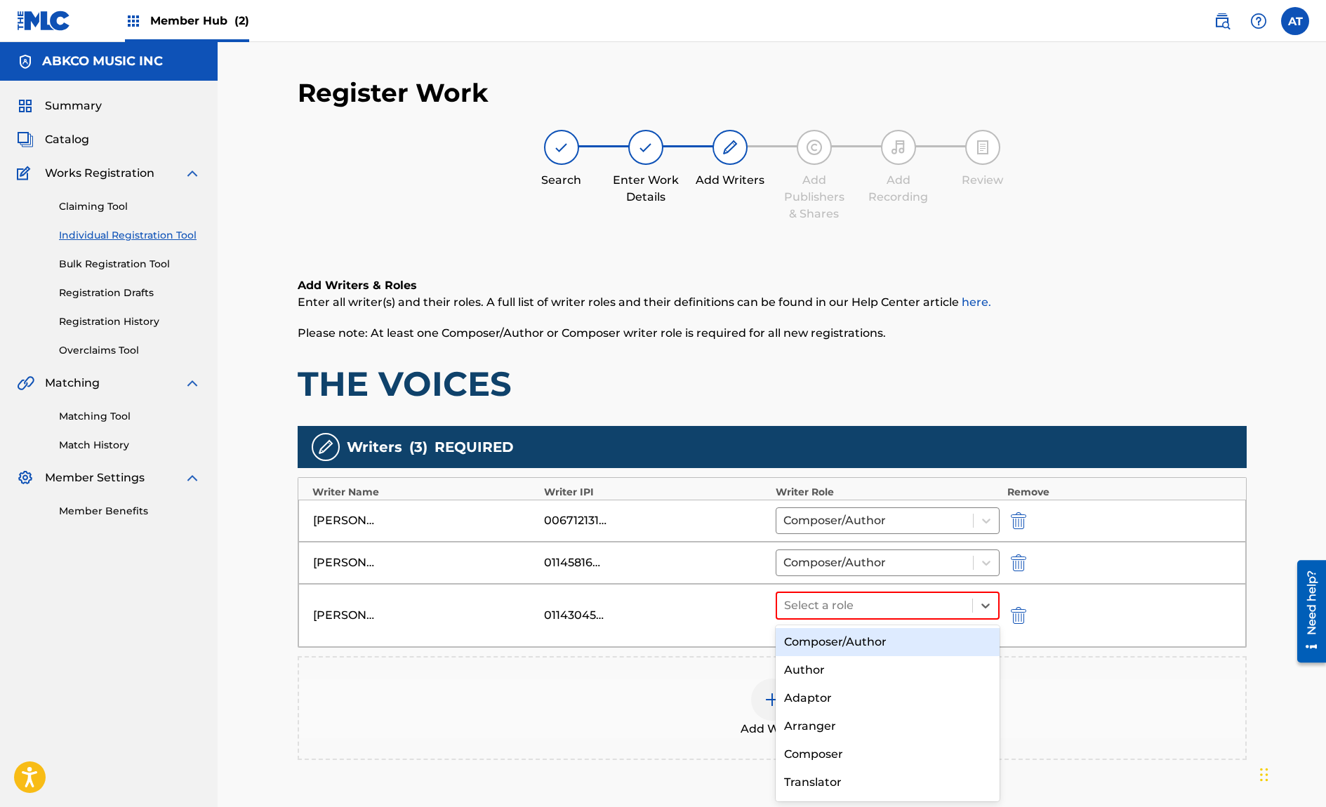
click at [866, 655] on div "Composer/Author" at bounding box center [887, 642] width 225 height 28
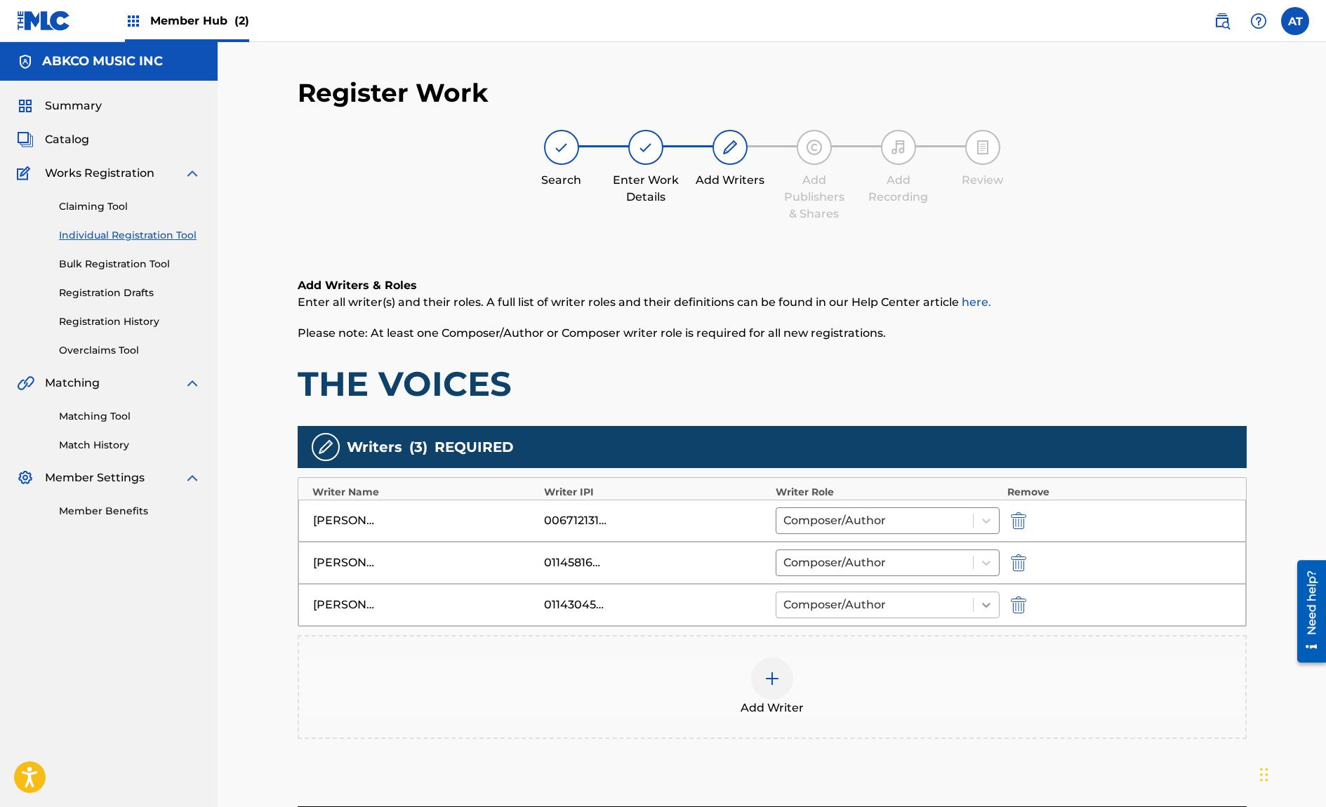
scroll to position [116, 0]
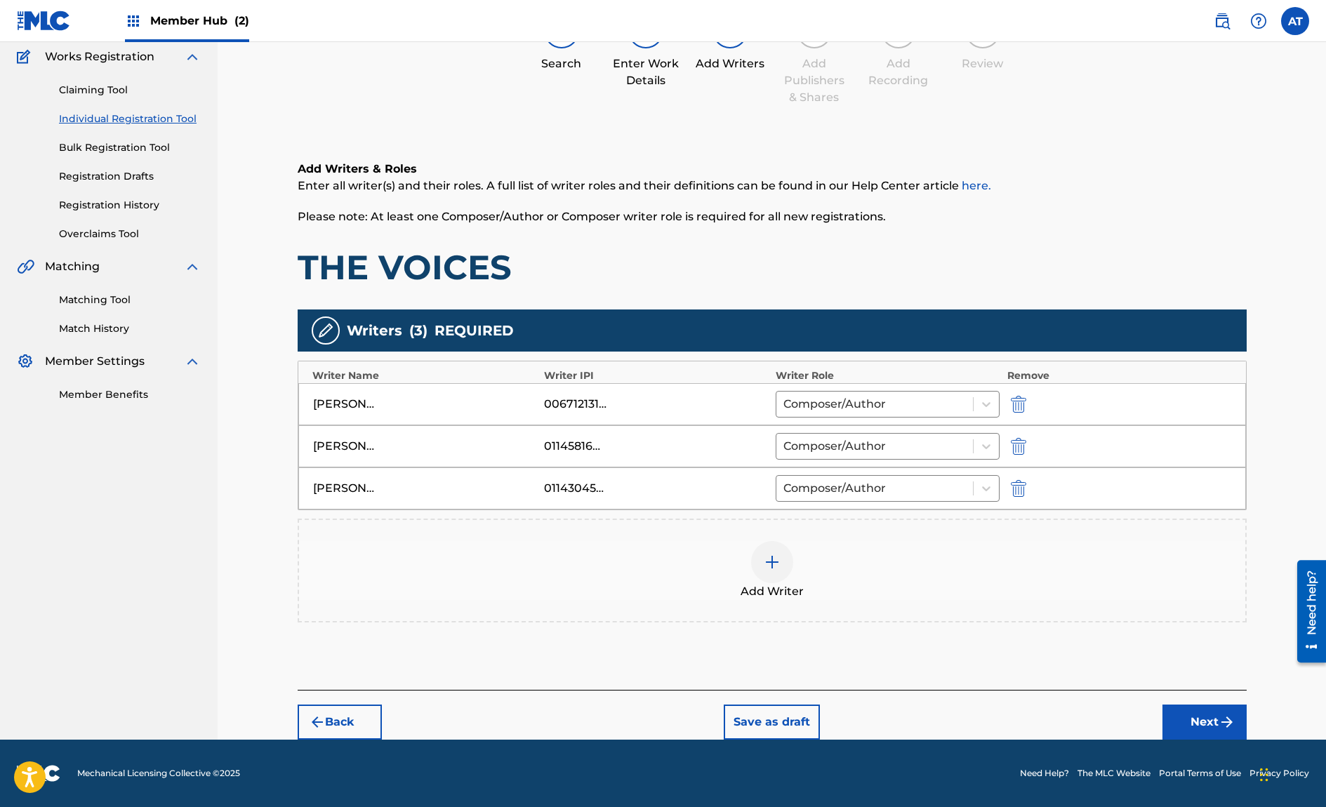
click at [1216, 749] on footer "Mechanical Licensing Collective © 2025 Need Help? The MLC Website Portal Terms …" at bounding box center [663, 773] width 1326 height 67
click at [1199, 718] on button "Next" at bounding box center [1204, 722] width 84 height 35
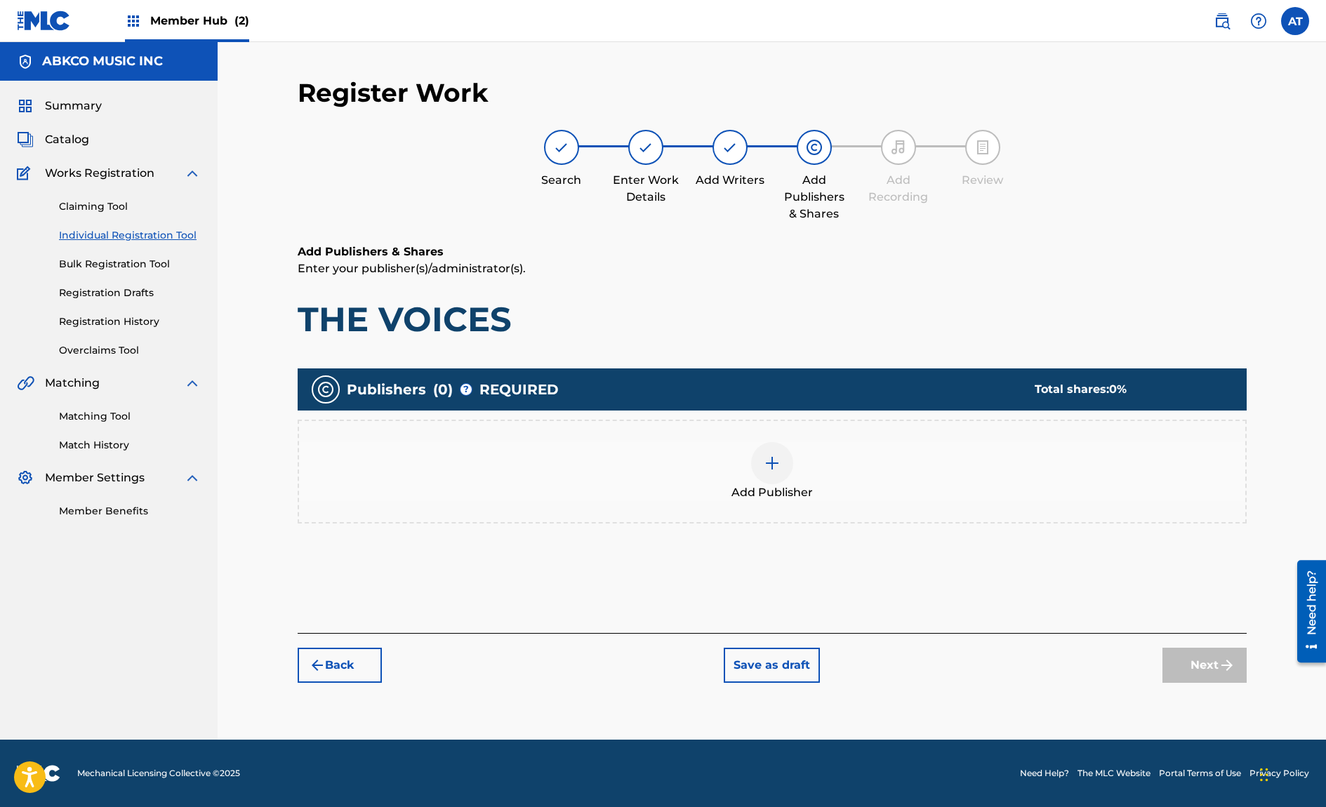
click at [607, 441] on div "Add Publisher" at bounding box center [772, 472] width 949 height 104
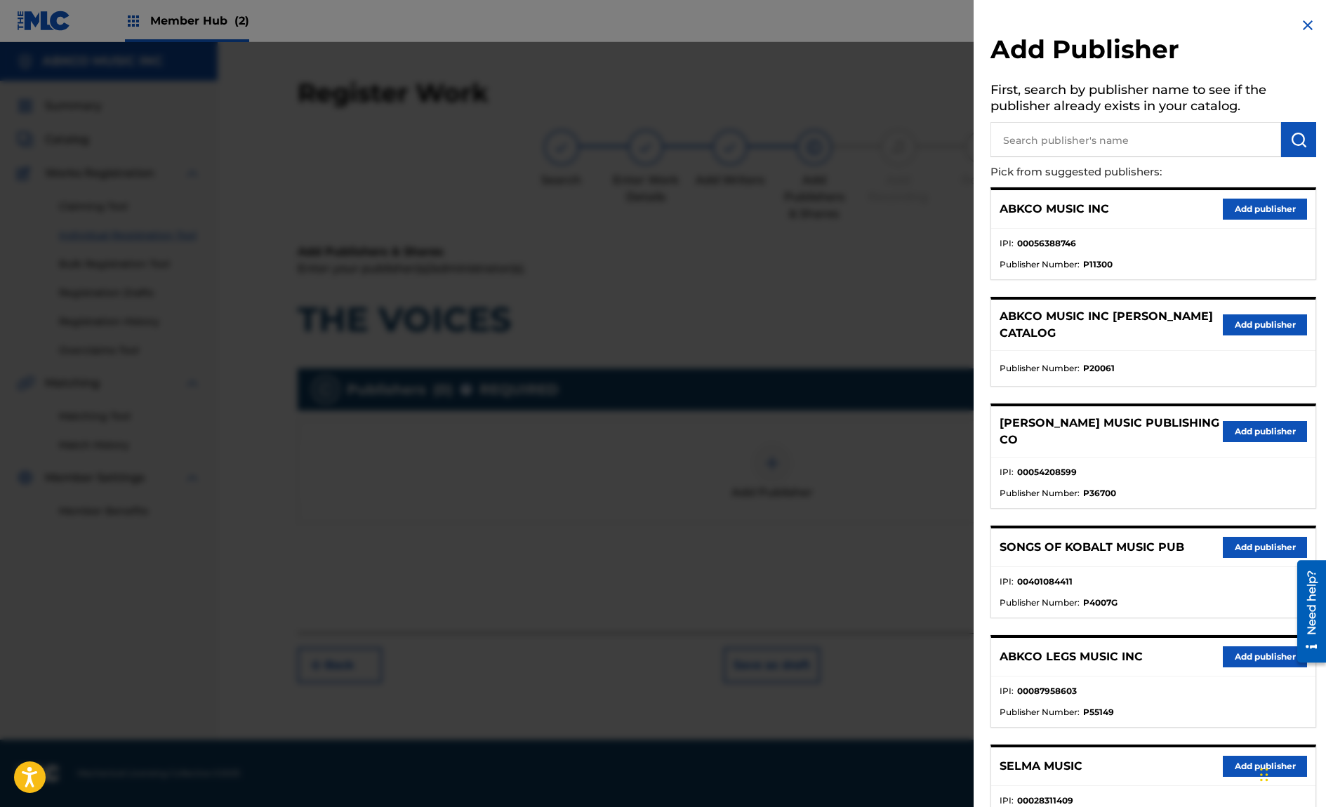
click at [1119, 150] on input "text" at bounding box center [1135, 139] width 291 height 35
type input "gomey"
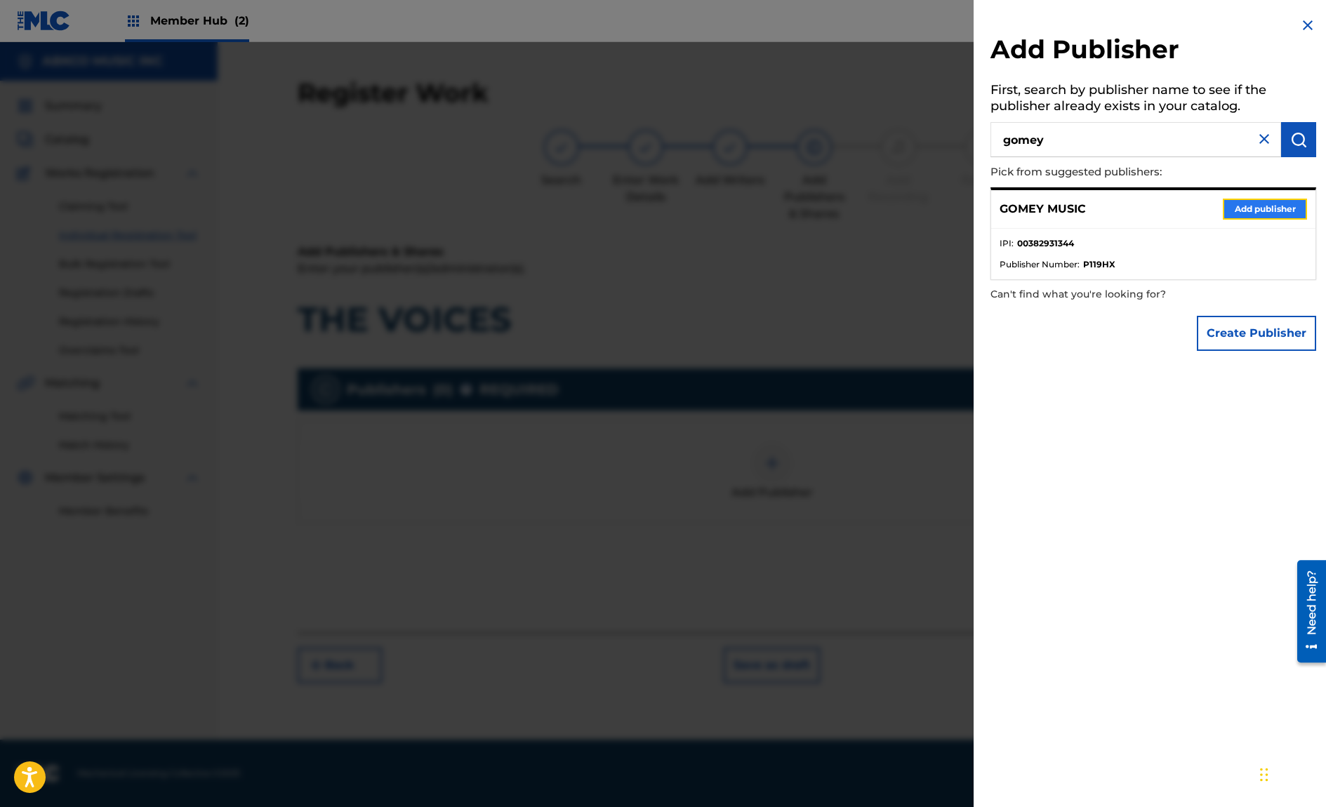
click at [1231, 210] on button "Add publisher" at bounding box center [1264, 209] width 84 height 21
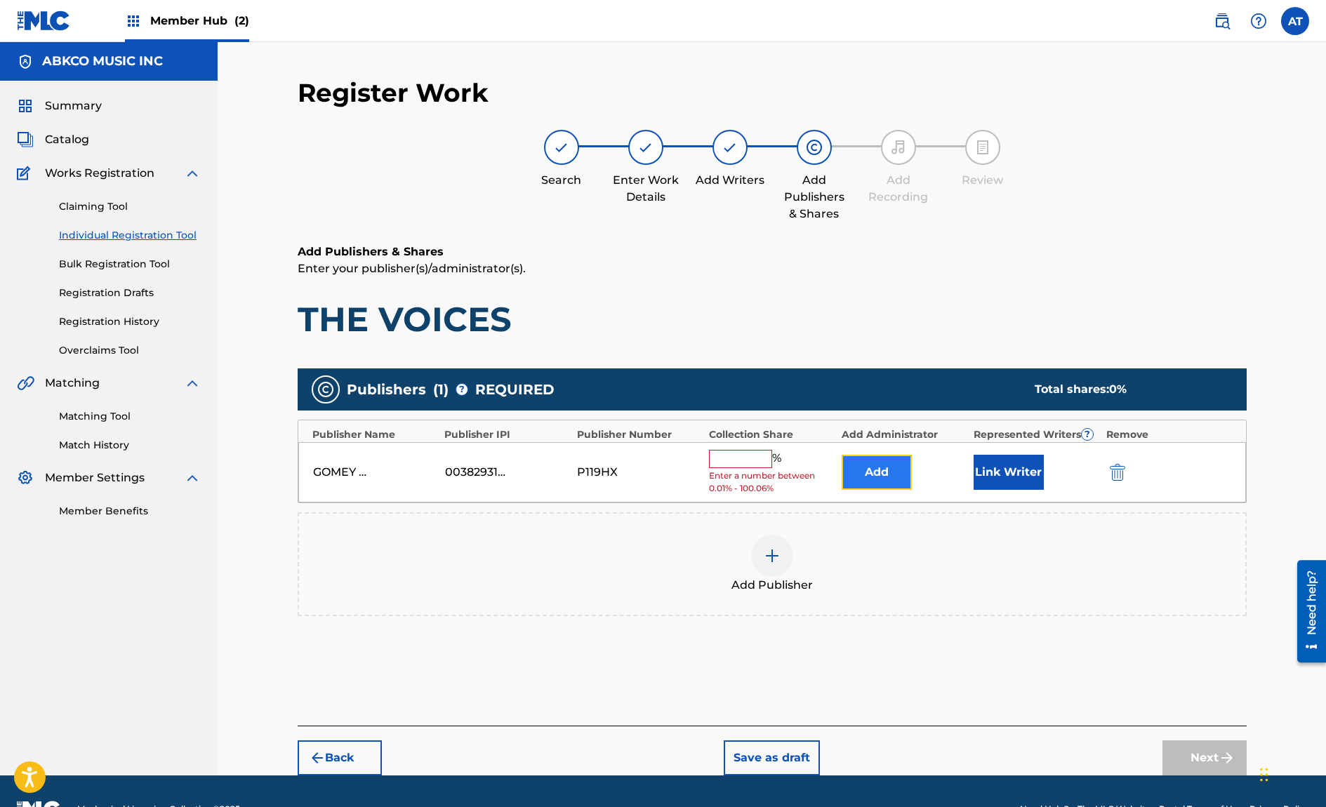
click at [885, 489] on button "Add" at bounding box center [876, 472] width 70 height 35
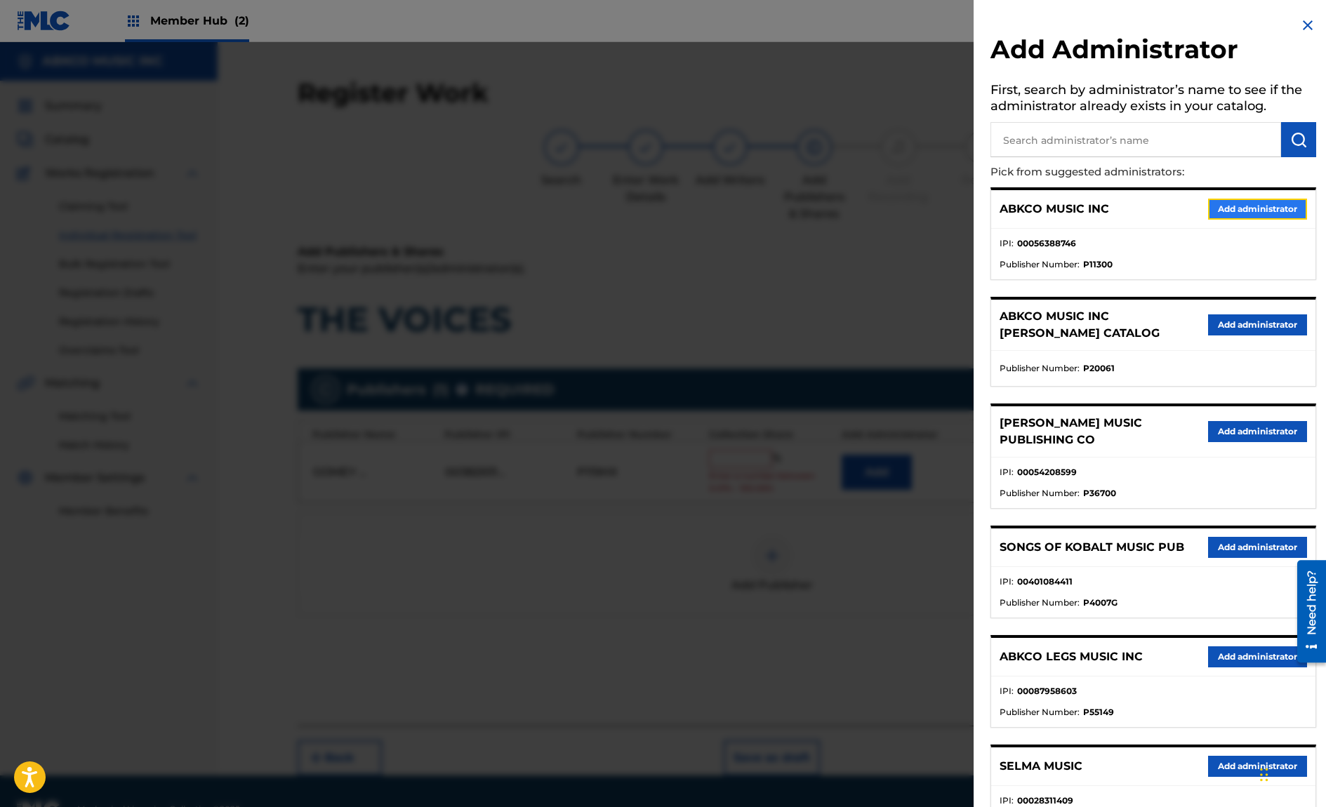
click at [1264, 204] on button "Add administrator" at bounding box center [1257, 209] width 99 height 21
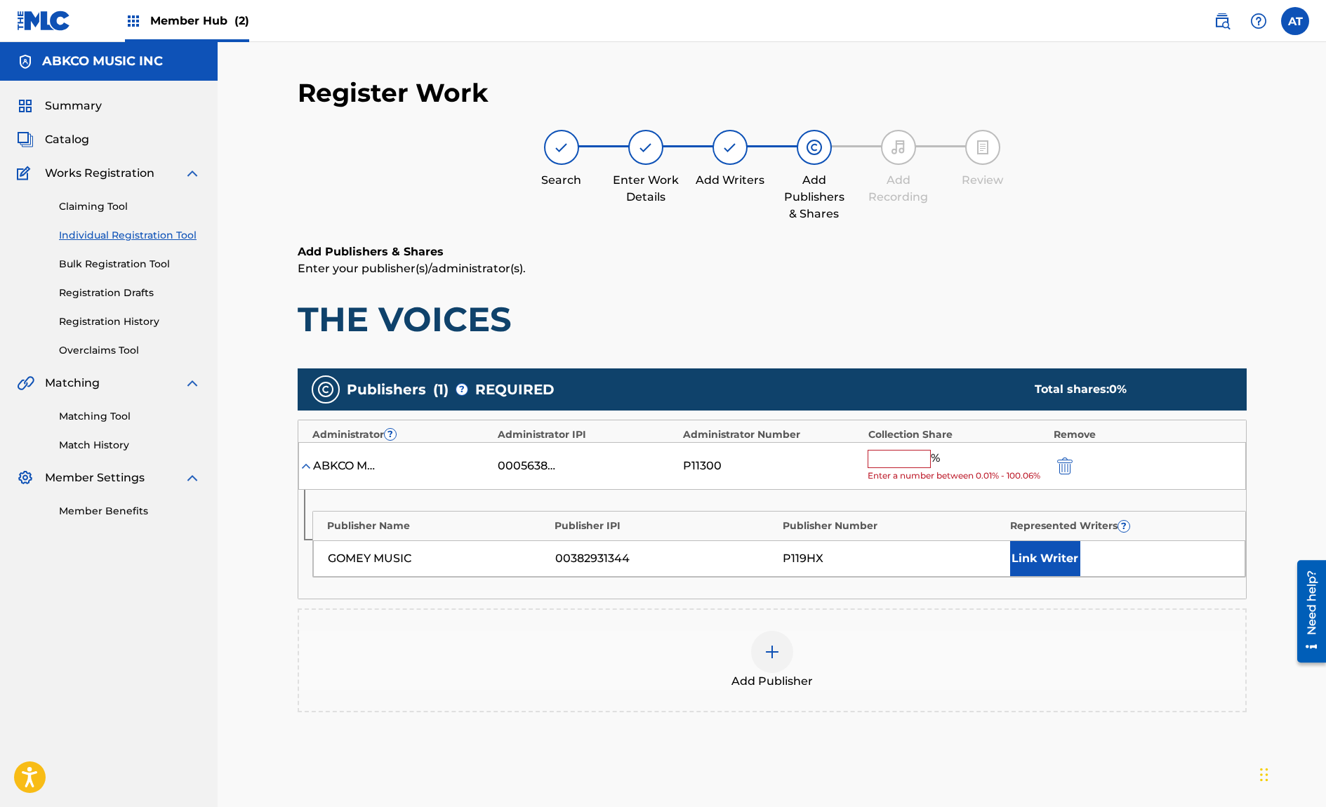
click at [896, 467] on input "text" at bounding box center [898, 459] width 63 height 18
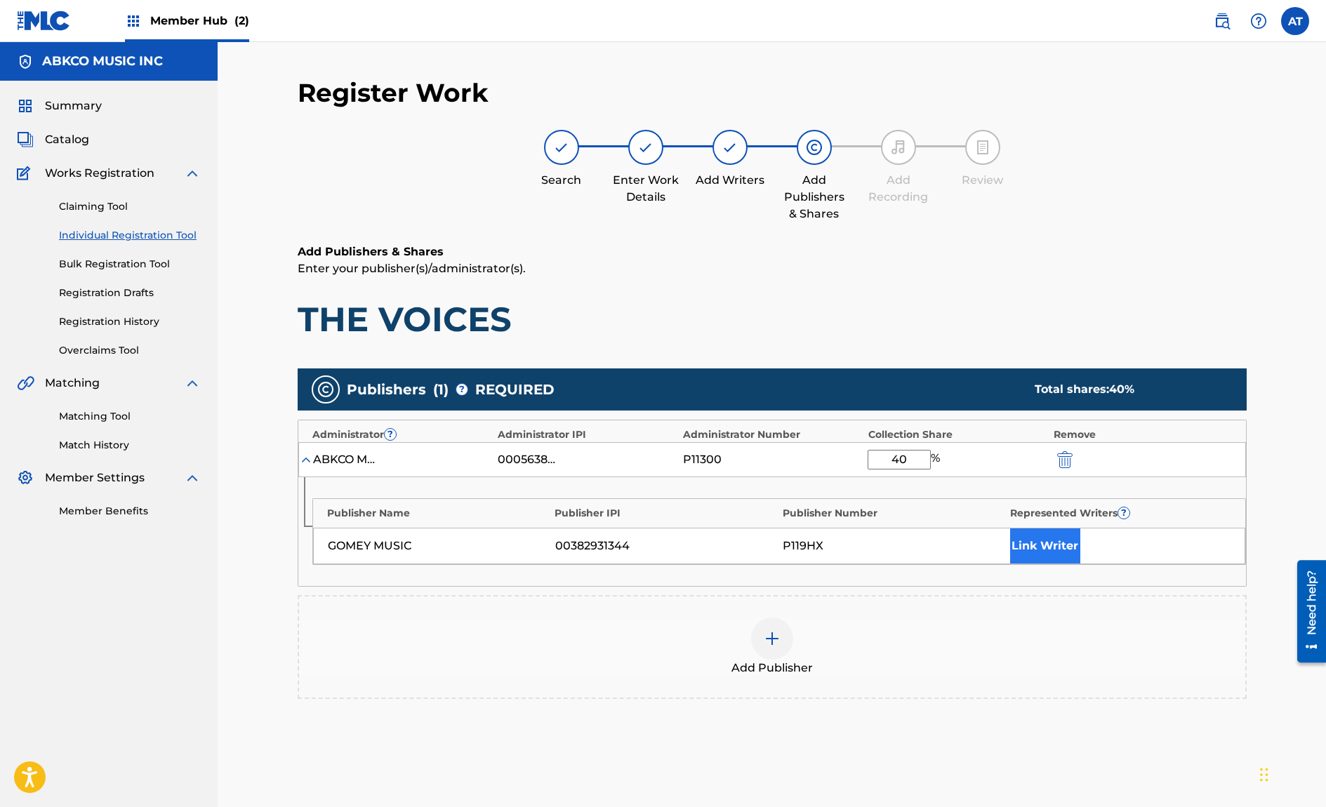
type input "40"
click at [1074, 560] on button "Link Writer" at bounding box center [1045, 545] width 70 height 35
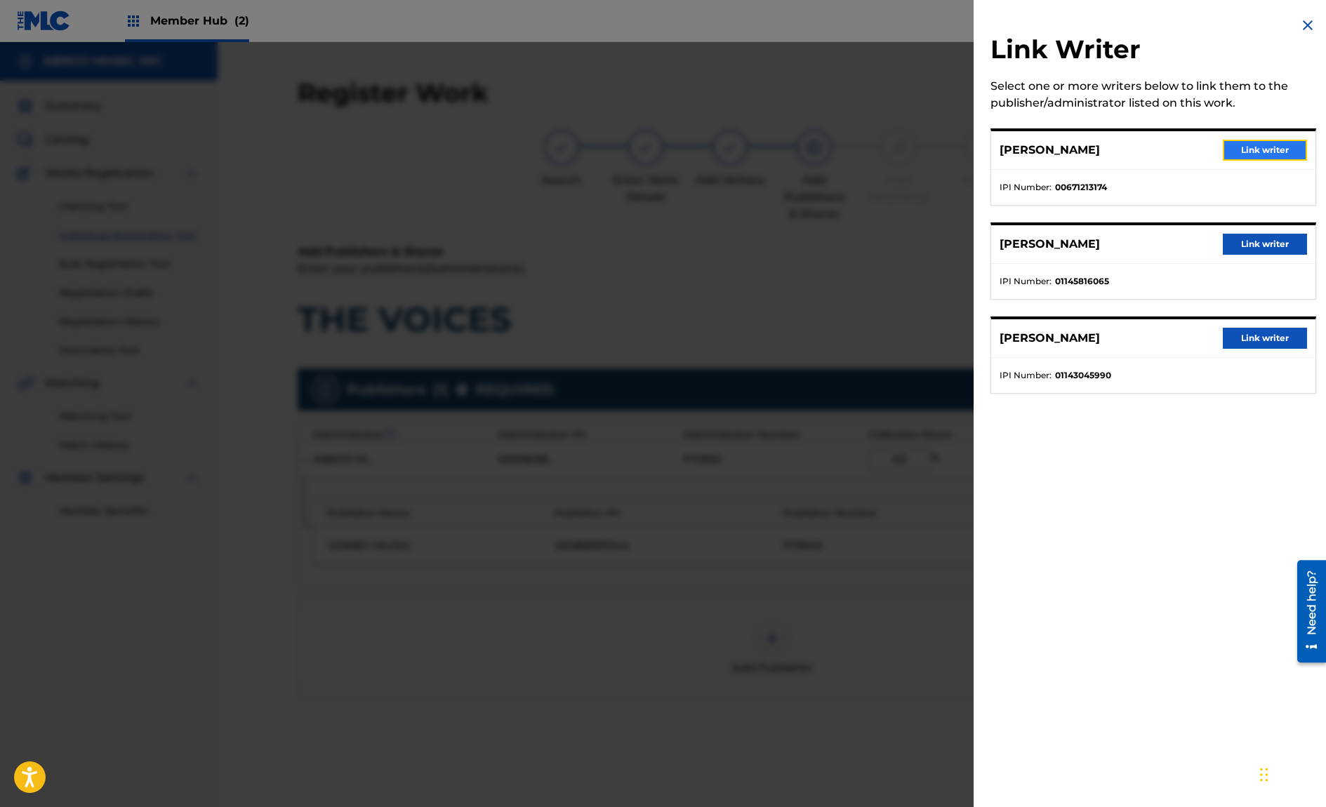
click at [1250, 141] on button "Link writer" at bounding box center [1264, 150] width 84 height 21
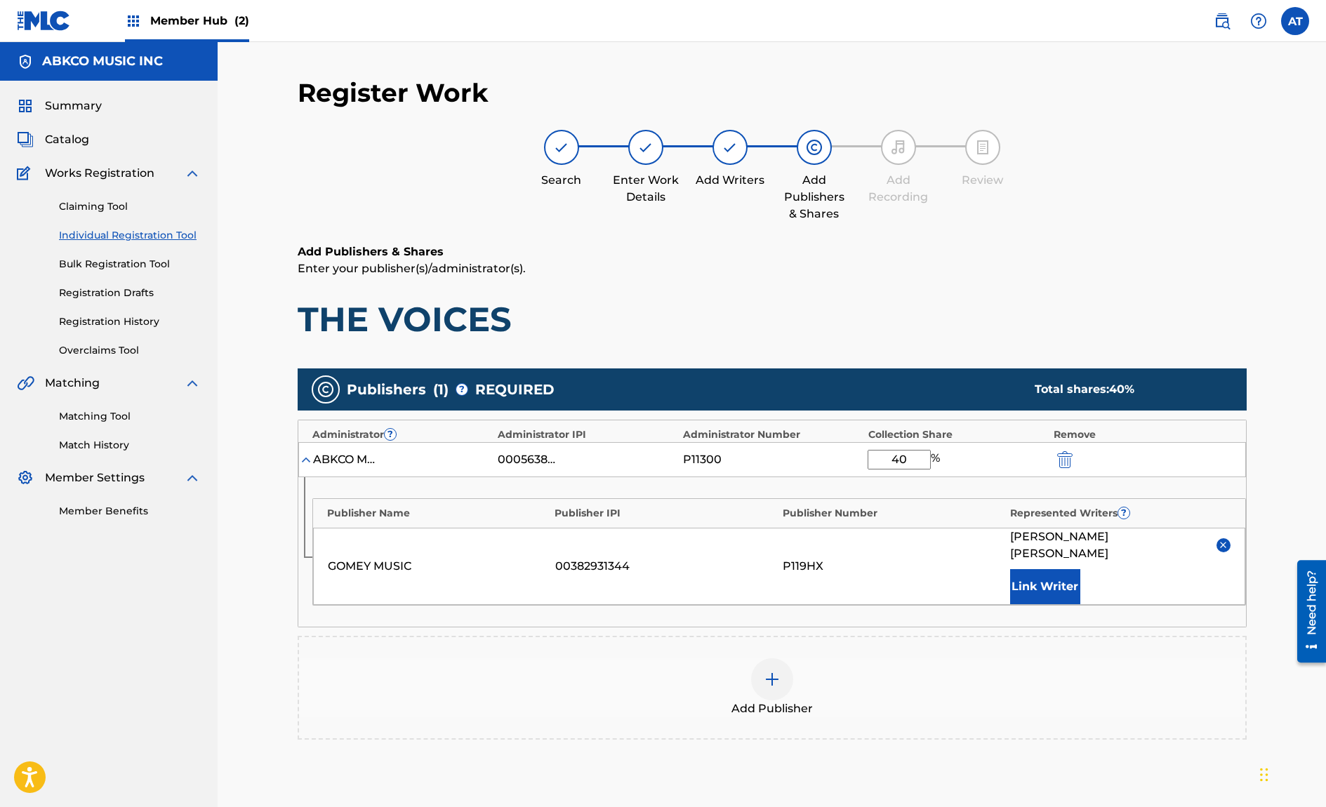
scroll to position [142, 0]
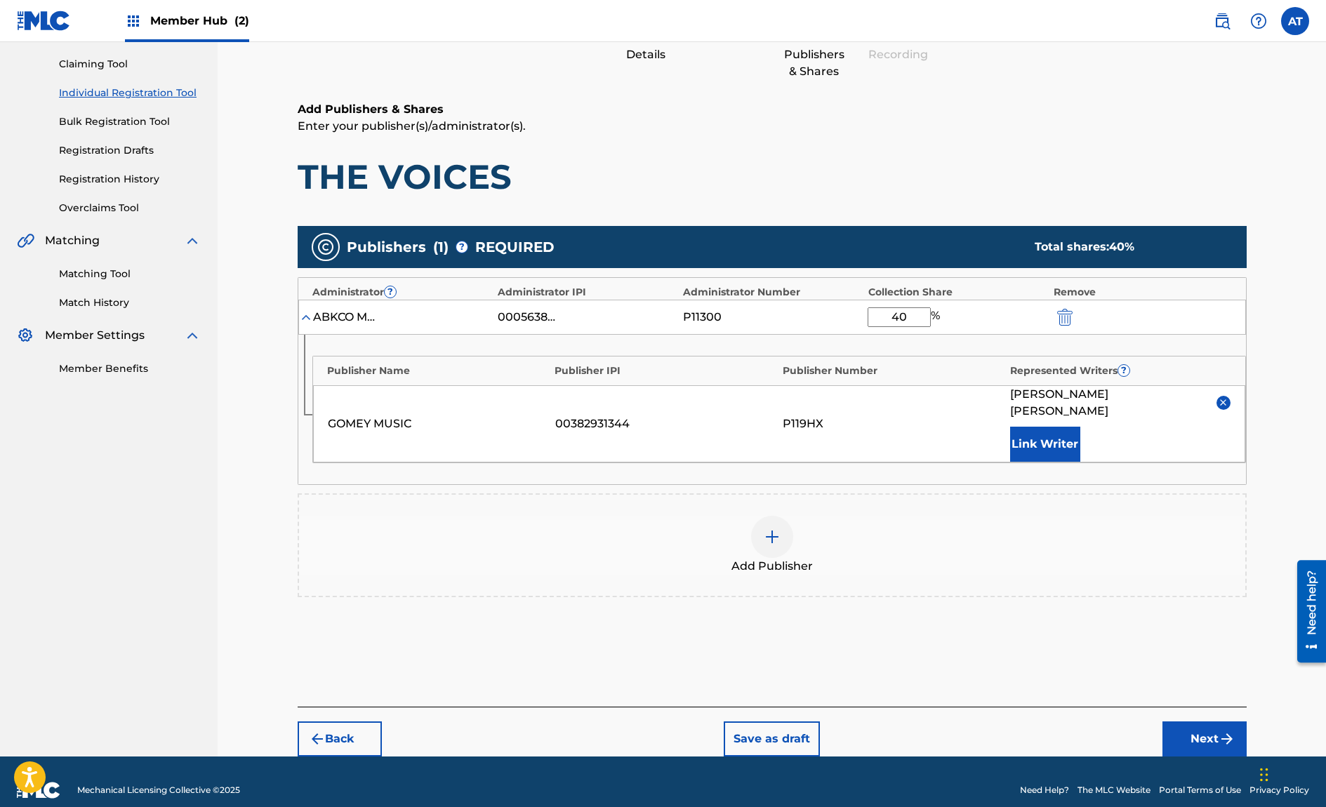
click at [646, 550] on div "Add Publisher" at bounding box center [772, 545] width 946 height 59
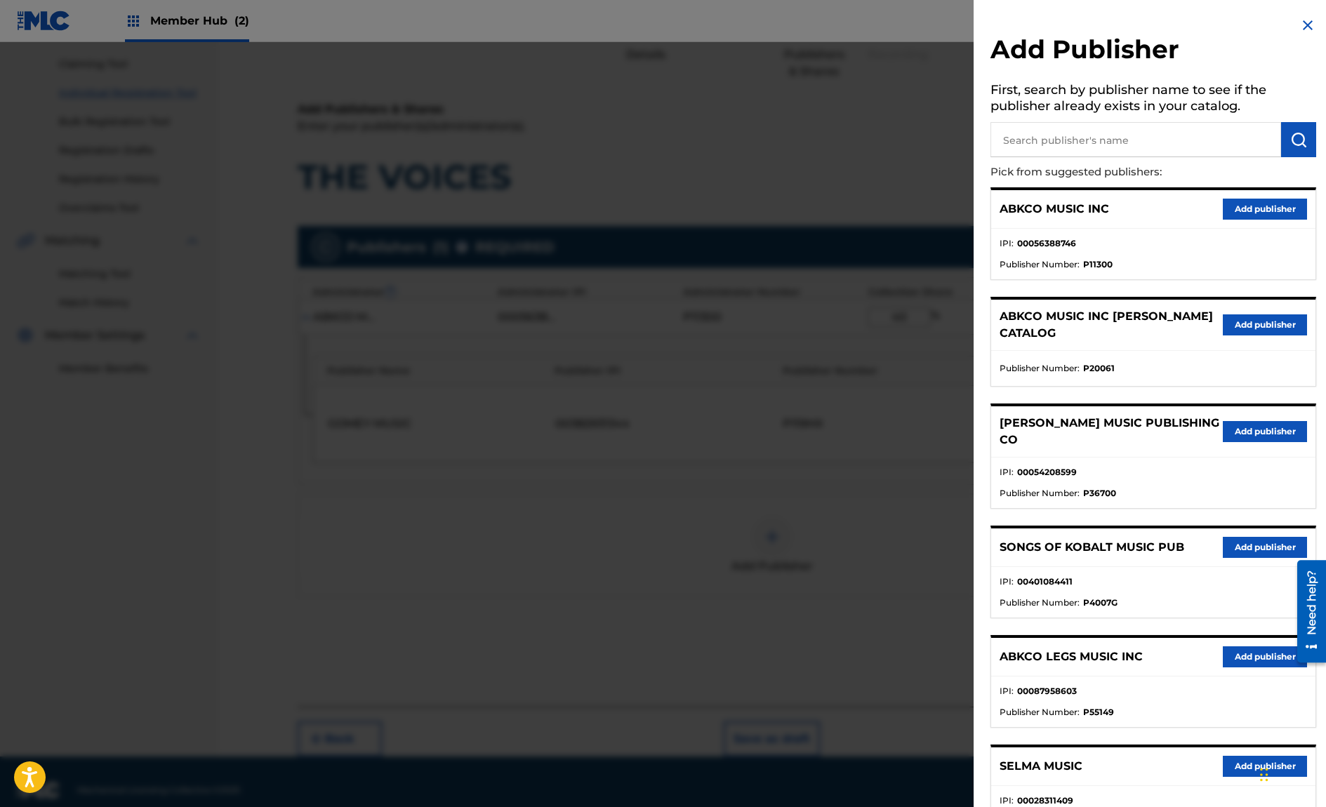
click at [1053, 137] on input "text" at bounding box center [1135, 139] width 291 height 35
type input "songs of"
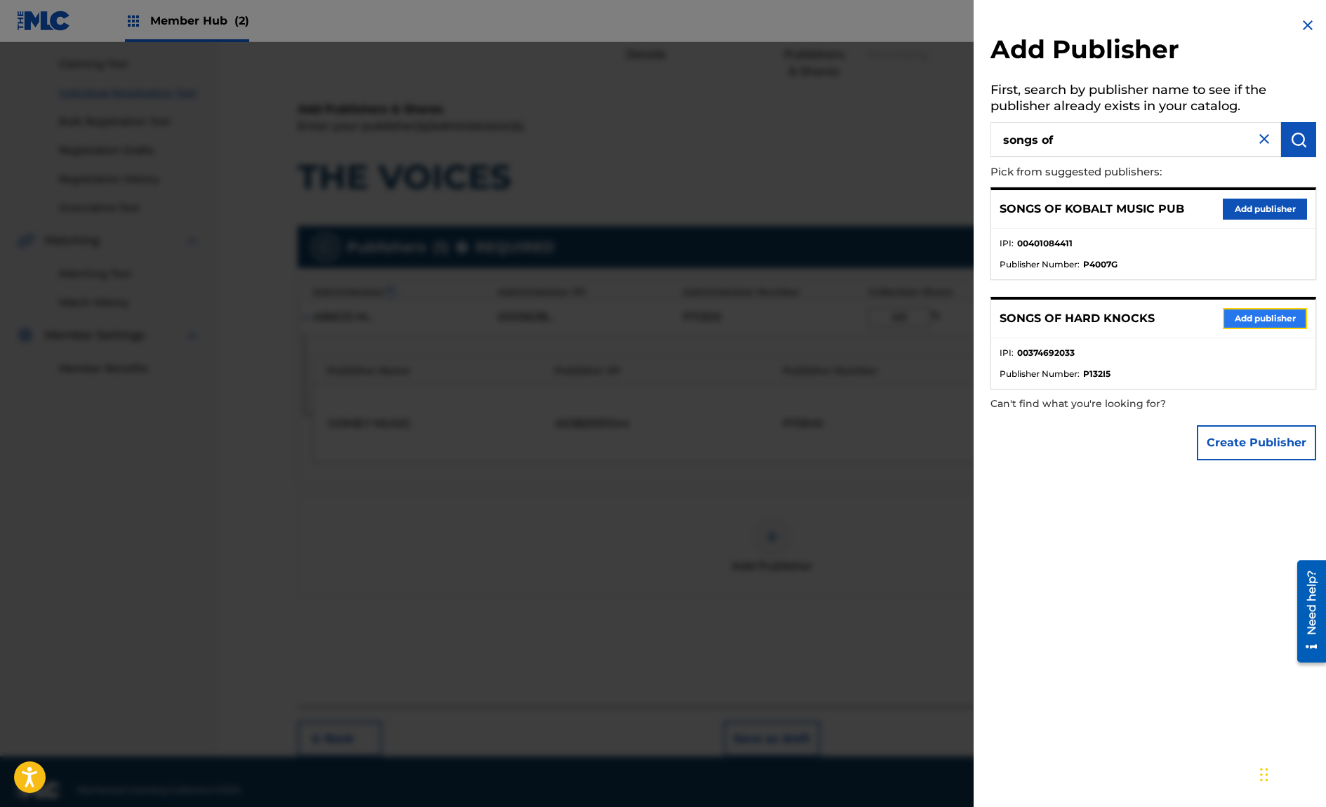
click at [1284, 328] on button "Add publisher" at bounding box center [1264, 318] width 84 height 21
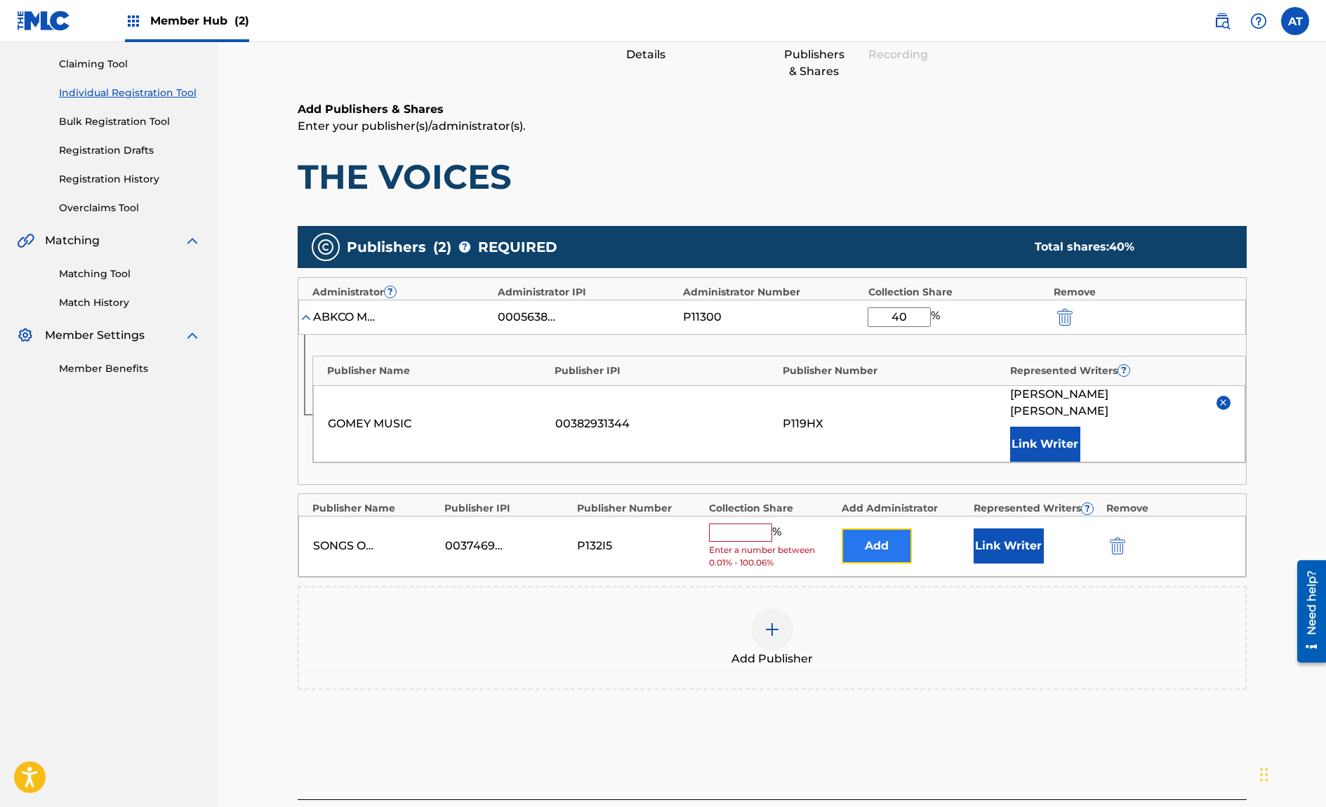
click at [891, 533] on button "Add" at bounding box center [876, 545] width 70 height 35
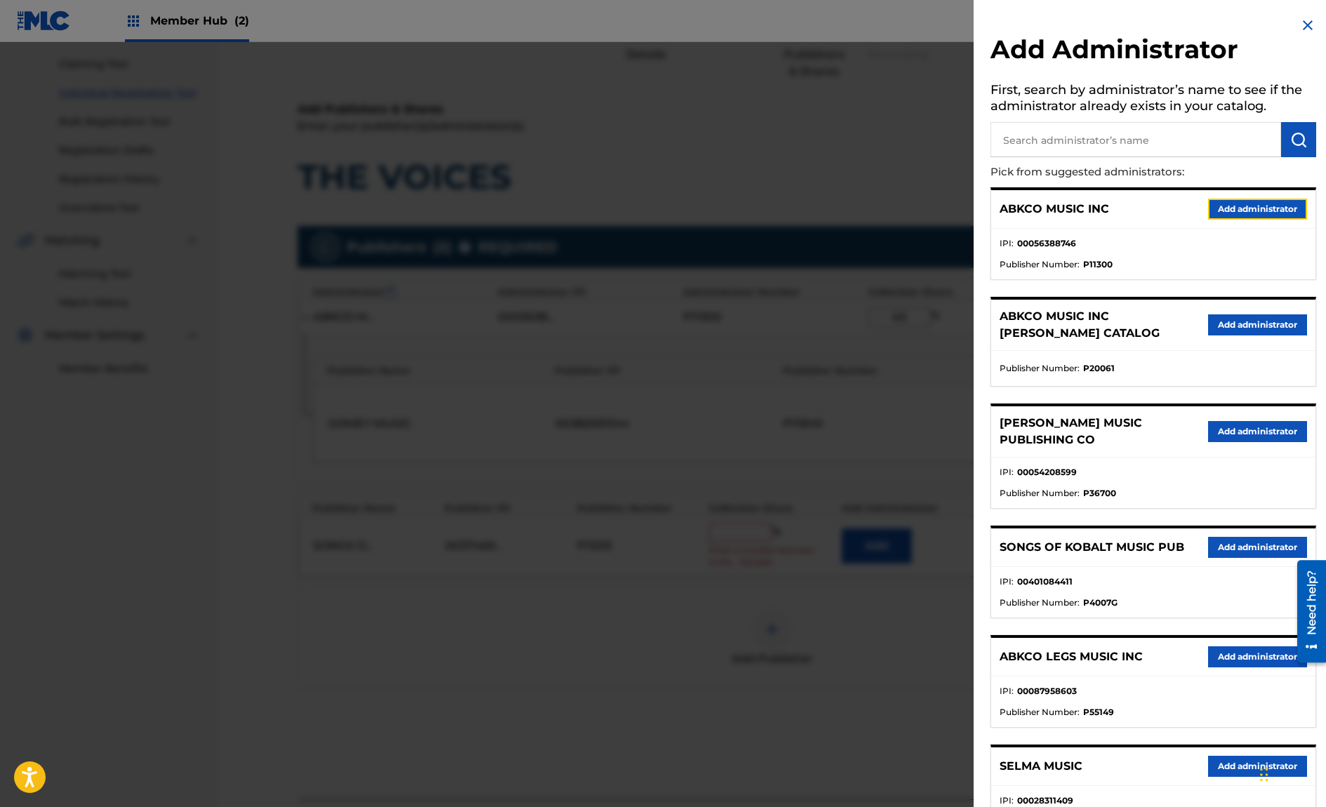
click at [1228, 210] on button "Add administrator" at bounding box center [1257, 209] width 99 height 21
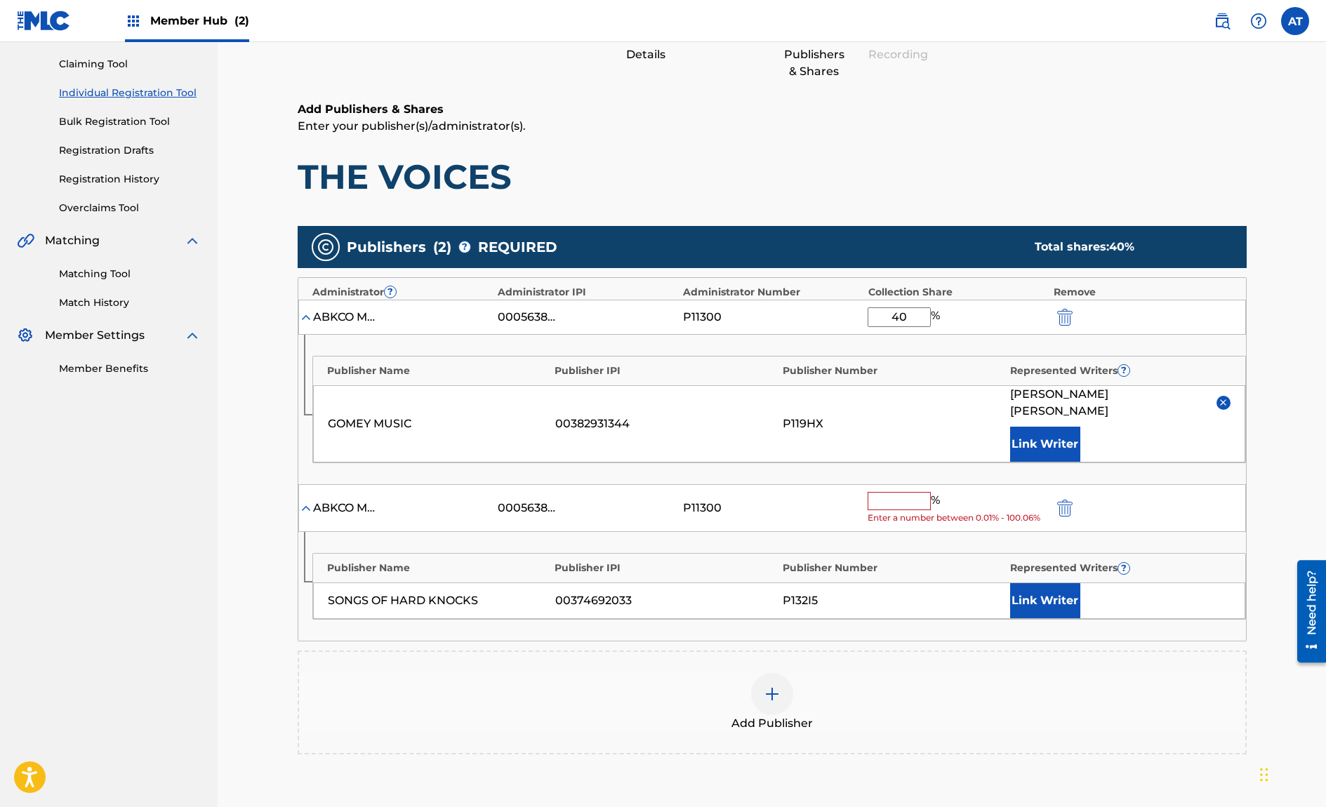
click at [905, 512] on span "Enter a number between 0.01% - 100.06%" at bounding box center [956, 518] width 178 height 13
click at [898, 512] on span "Enter a number between 0.01% - 100.06%" at bounding box center [956, 518] width 178 height 13
click at [898, 492] on input "text" at bounding box center [898, 501] width 63 height 18
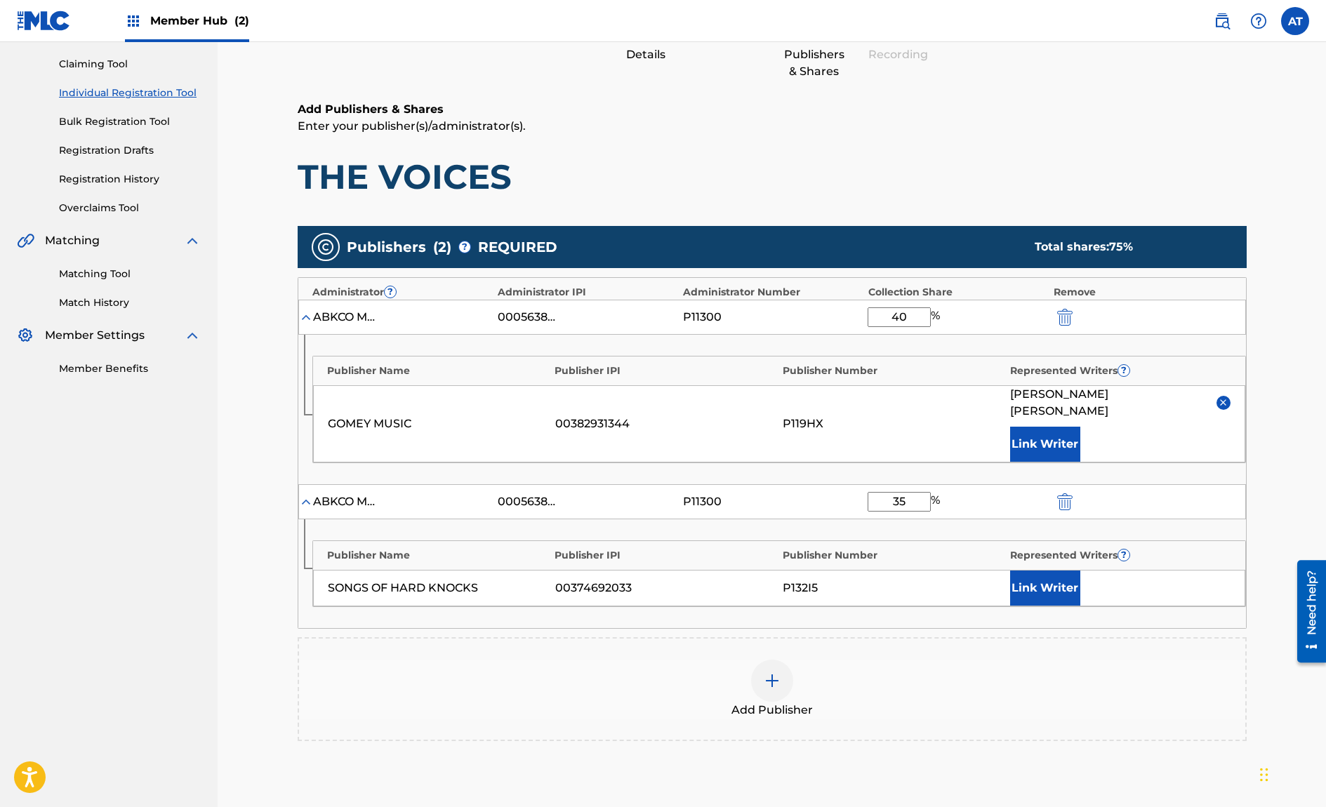
scroll to position [213, 0]
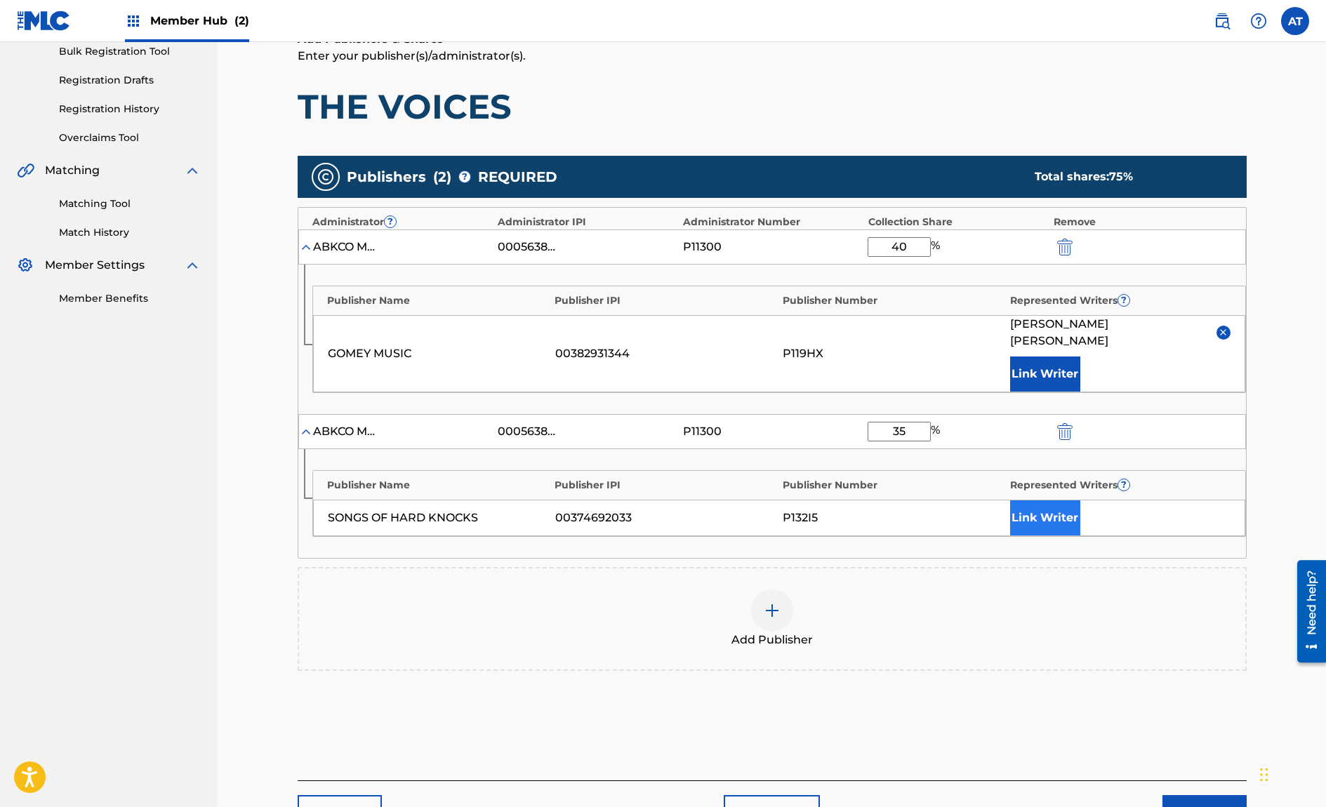
type input "35"
click at [1032, 505] on button "Link Writer" at bounding box center [1045, 517] width 70 height 35
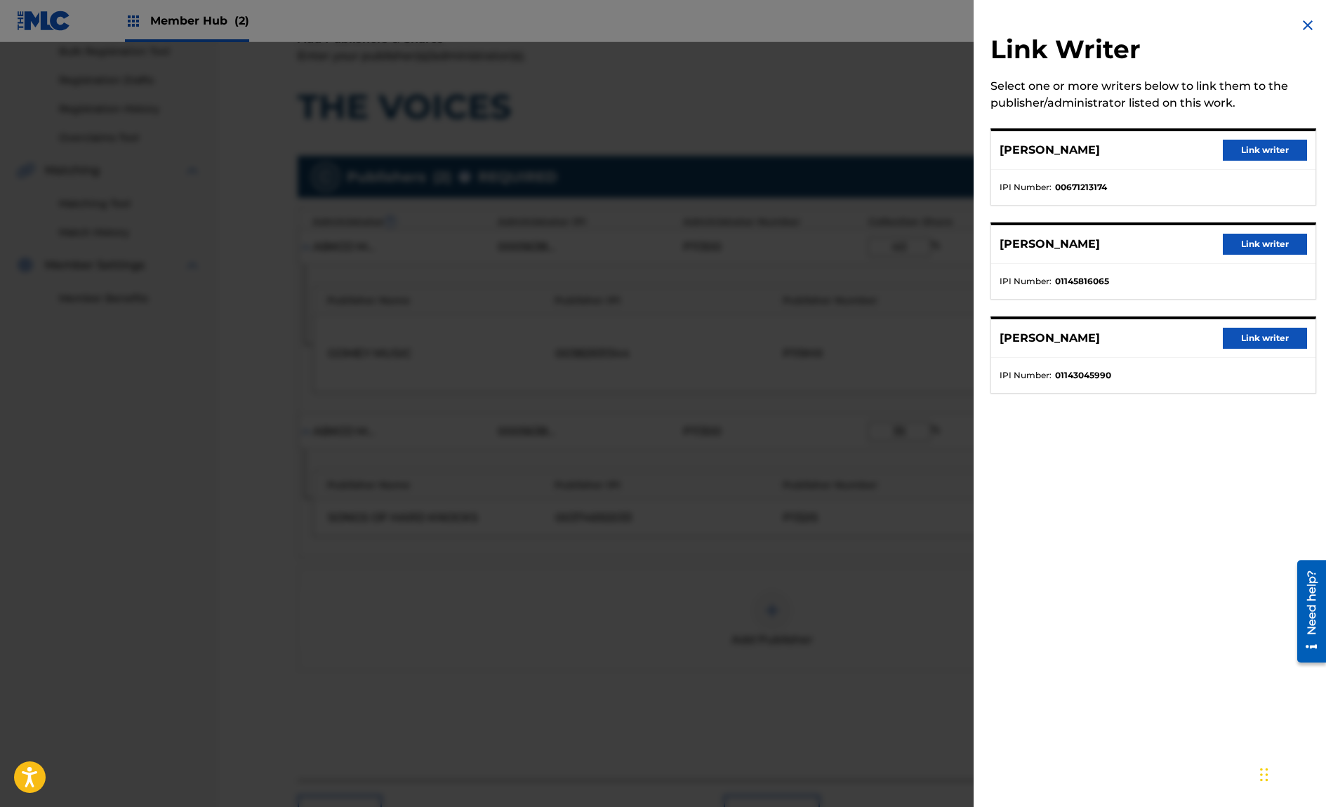
click at [1286, 163] on div "[PERSON_NAME] Link writer" at bounding box center [1153, 150] width 324 height 39
drag, startPoint x: 1286, startPoint y: 161, endPoint x: 1269, endPoint y: 181, distance: 25.9
click at [1281, 166] on div "[PERSON_NAME] Link writer" at bounding box center [1153, 150] width 324 height 39
drag, startPoint x: 1273, startPoint y: 156, endPoint x: 1262, endPoint y: 179, distance: 25.1
click at [1273, 156] on button "Link writer" at bounding box center [1264, 150] width 84 height 21
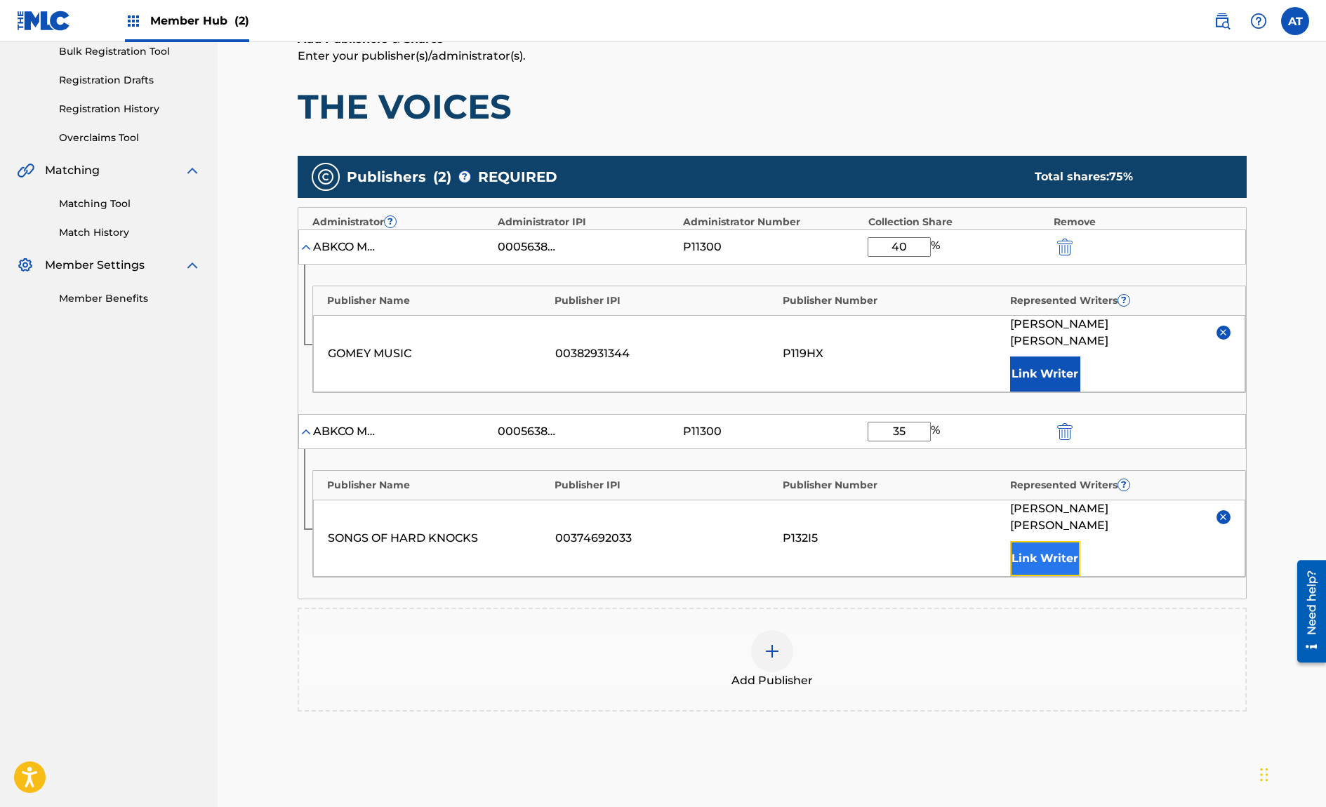
click at [1059, 541] on button "Link Writer" at bounding box center [1045, 558] width 70 height 35
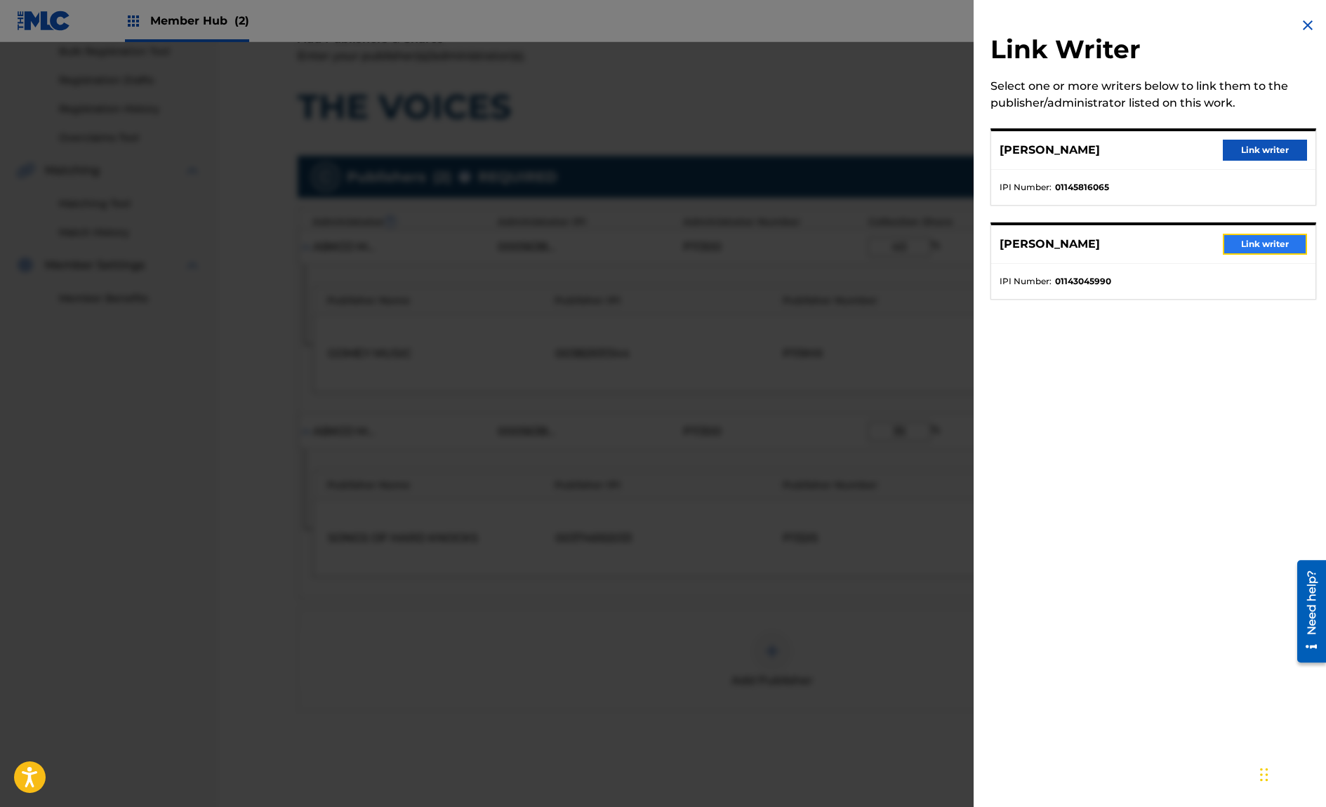
click at [1247, 248] on button "Link writer" at bounding box center [1264, 244] width 84 height 21
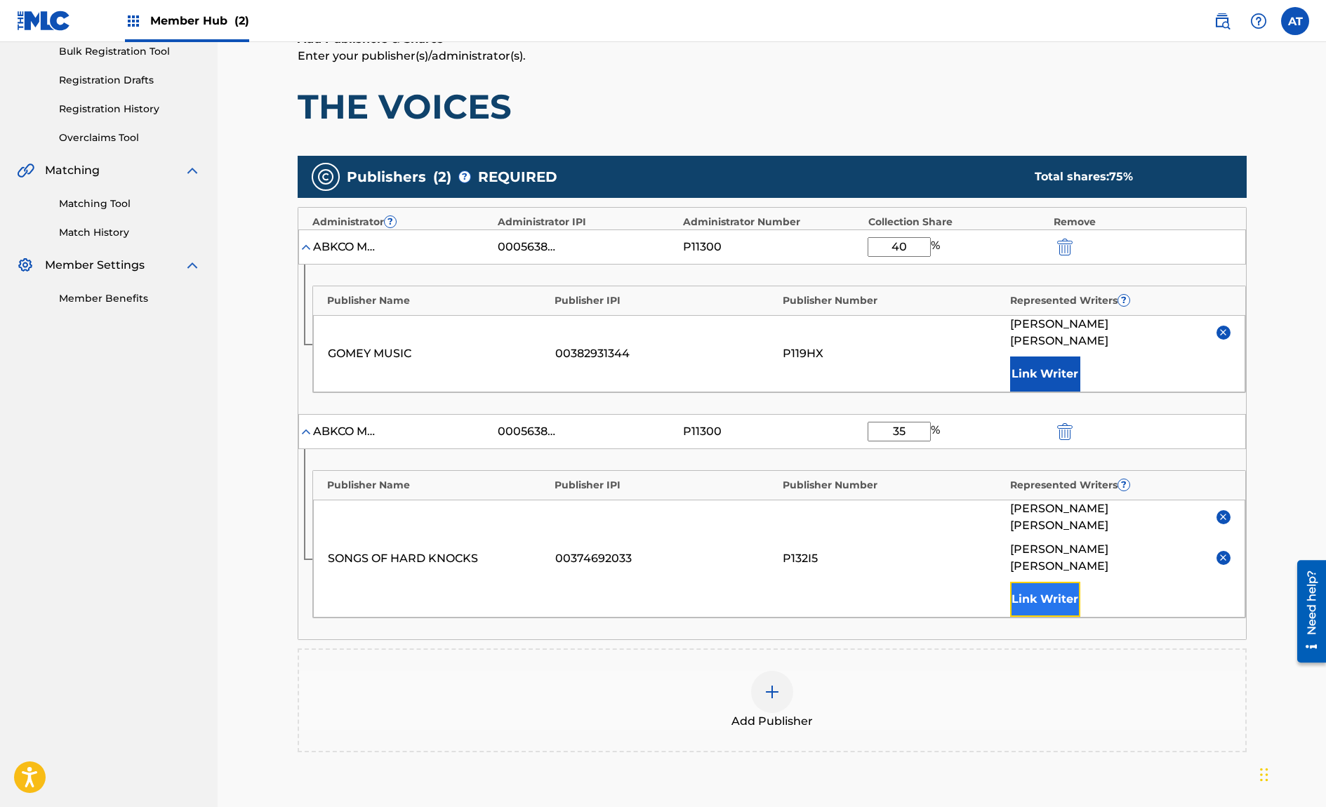
click at [1051, 582] on button "Link Writer" at bounding box center [1045, 599] width 70 height 35
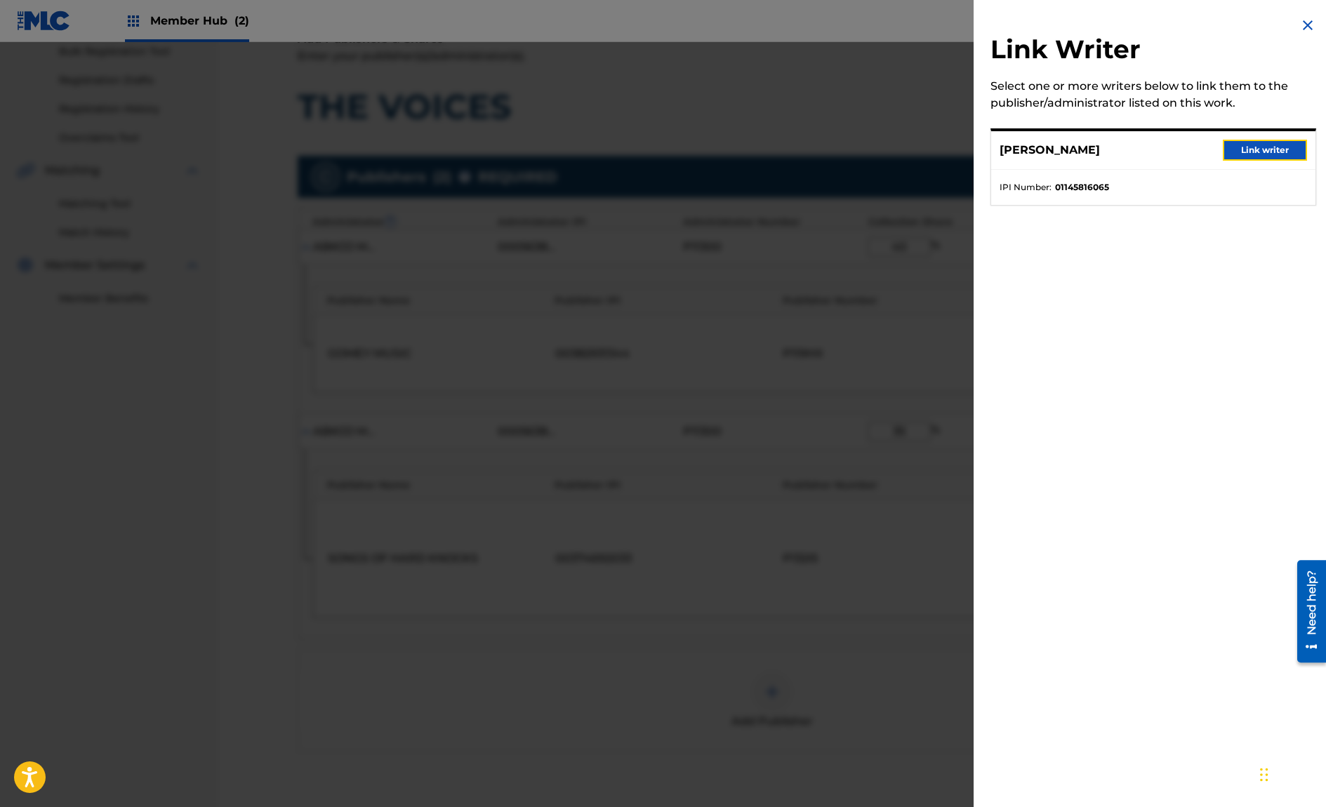
click at [1264, 156] on button "Link writer" at bounding box center [1264, 150] width 84 height 21
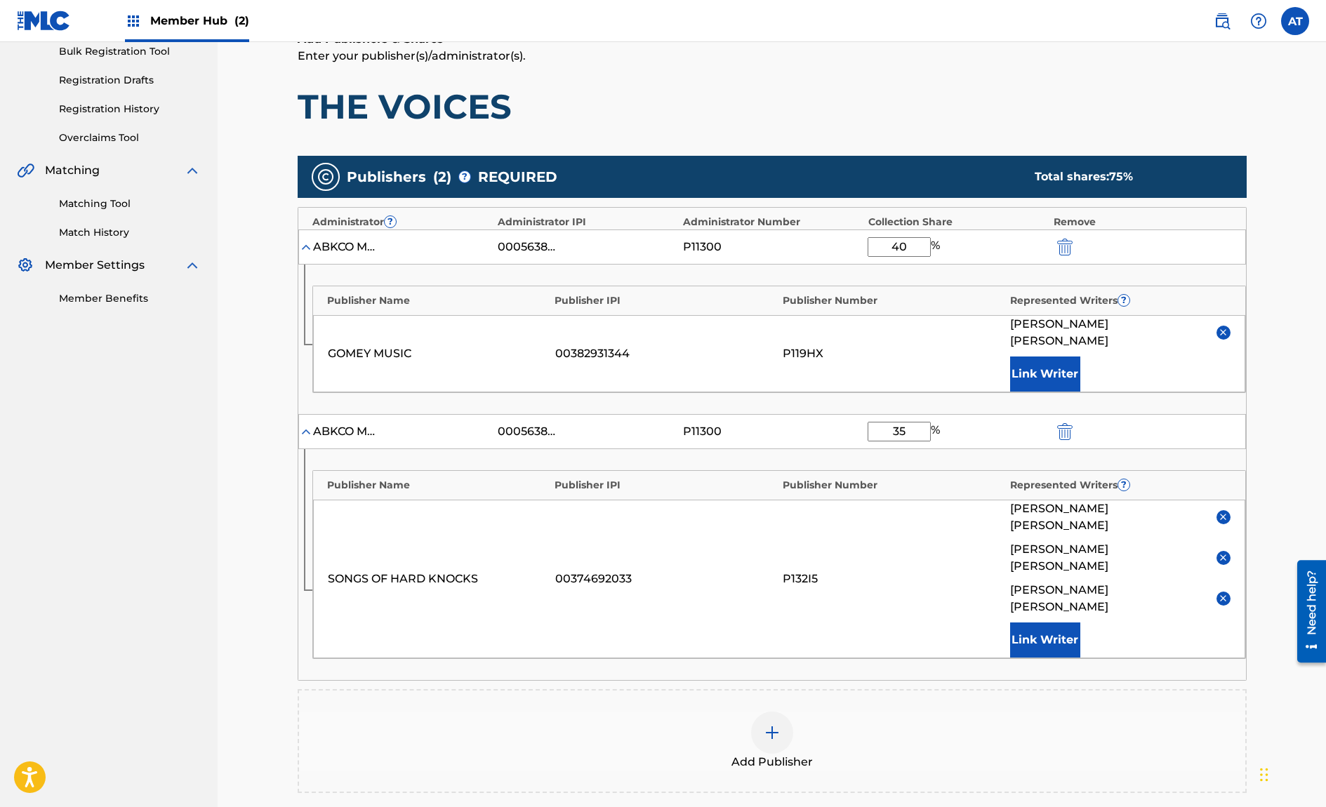
click at [1222, 552] on img at bounding box center [1223, 557] width 11 height 11
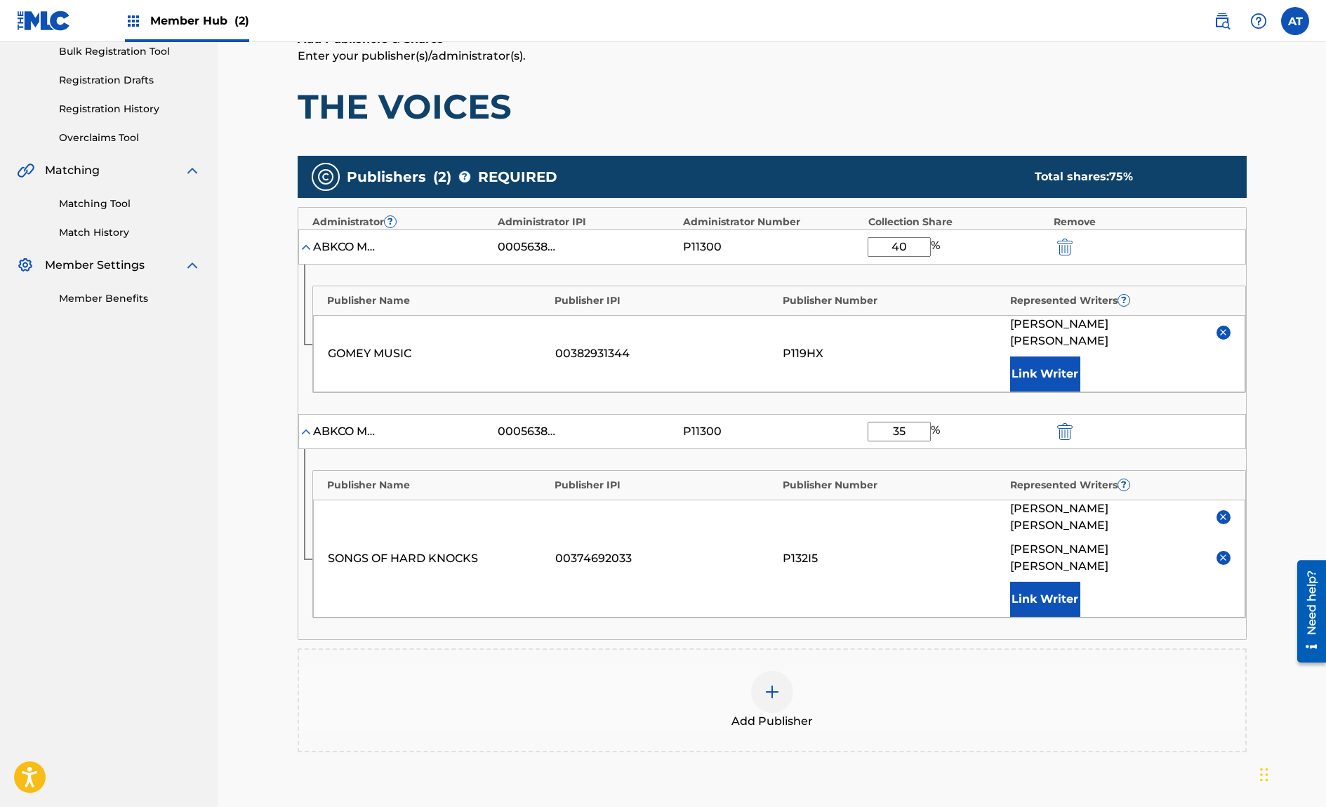
scroll to position [334, 0]
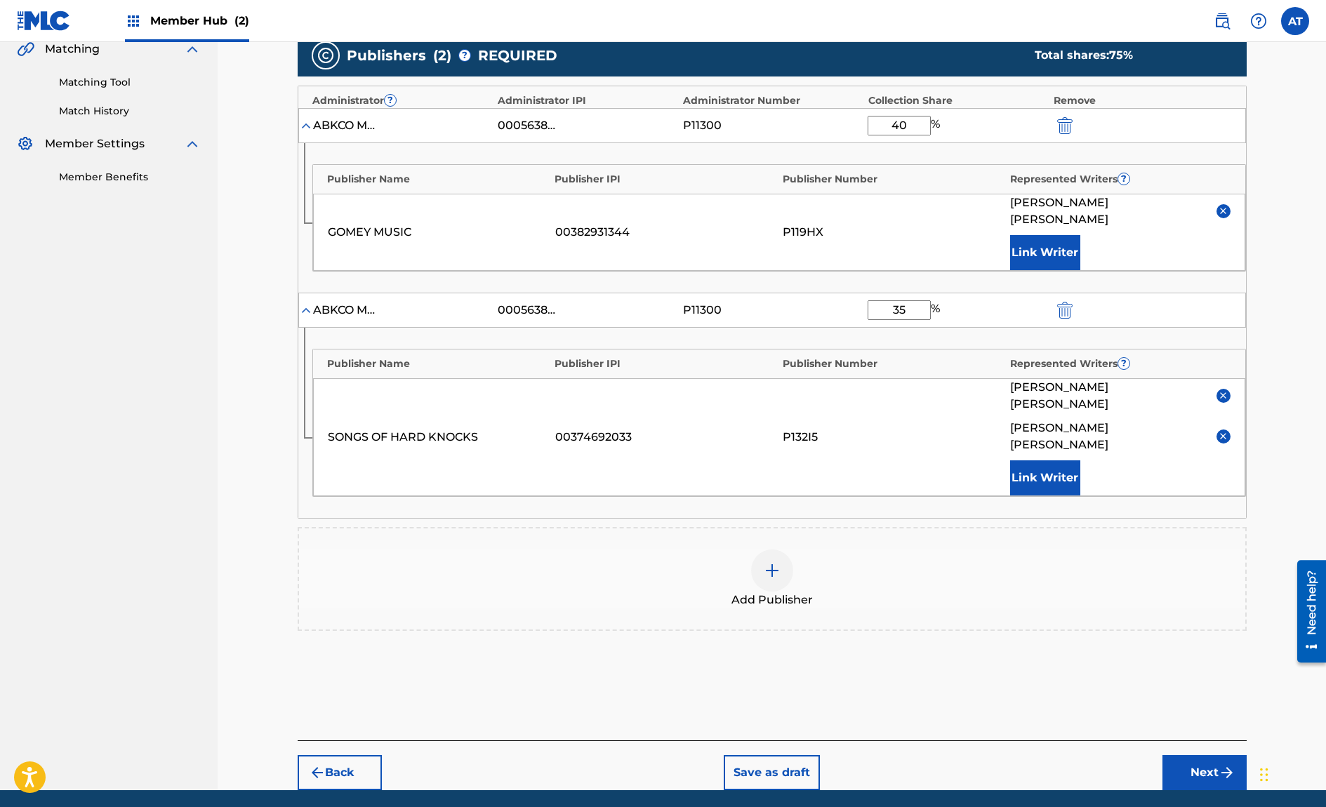
click at [832, 570] on div "Add Publisher" at bounding box center [772, 579] width 949 height 104
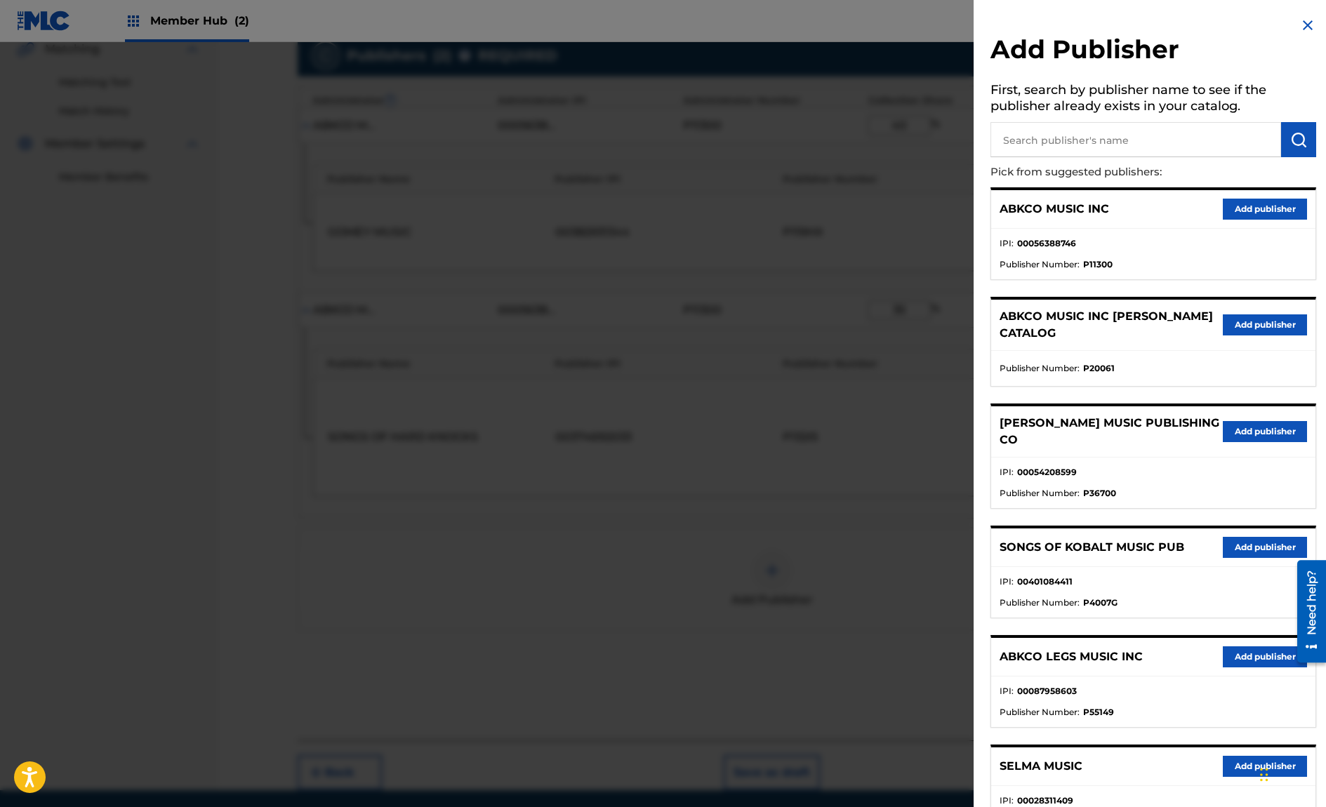
click at [1107, 131] on input "text" at bounding box center [1135, 139] width 291 height 35
type input "[PERSON_NAME]"
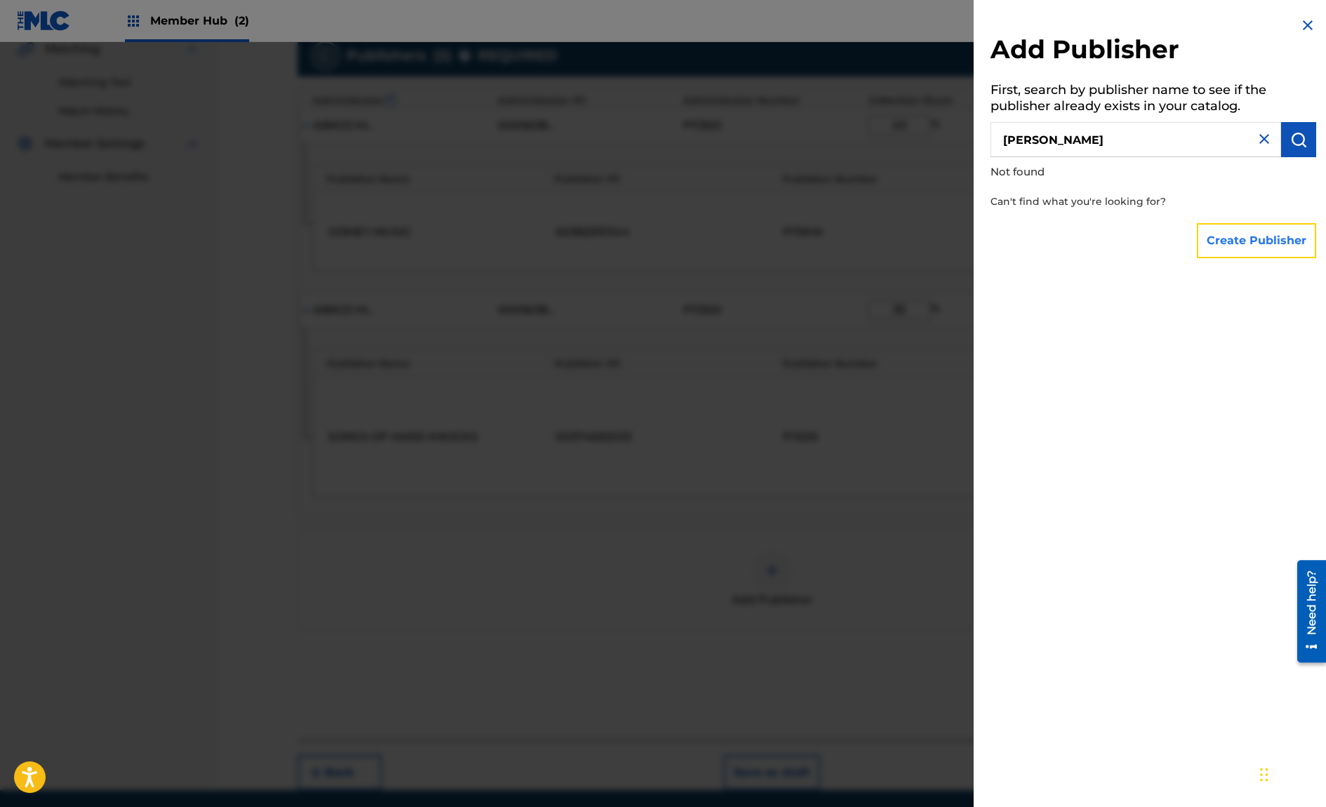
click at [1256, 258] on button "Create Publisher" at bounding box center [1256, 240] width 119 height 35
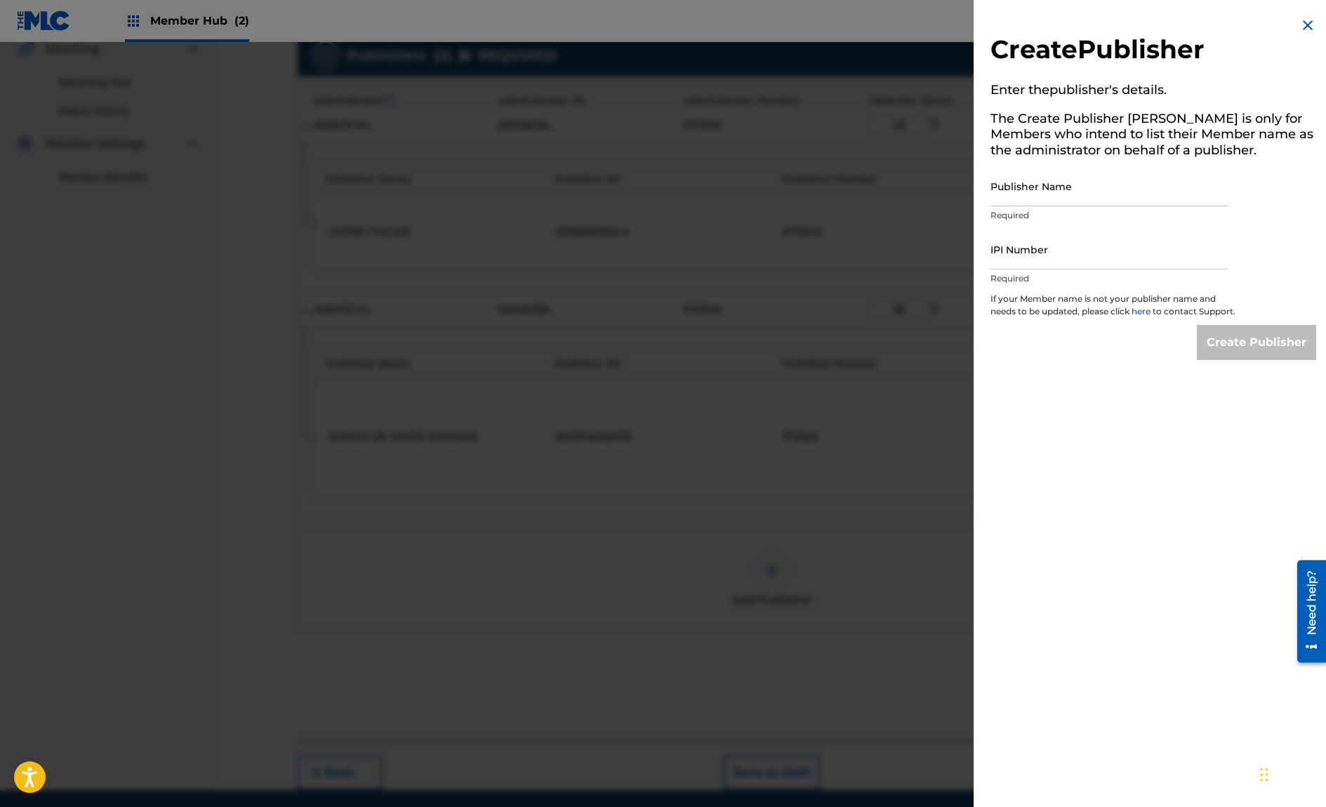
click at [1270, 246] on div "Create Publisher Enter the publisher 's details. The Create Publisher button is…" at bounding box center [1152, 188] width 359 height 377
click at [1134, 196] on input "Publisher Name" at bounding box center [1108, 186] width 237 height 40
drag, startPoint x: 1287, startPoint y: 33, endPoint x: 1316, endPoint y: 20, distance: 31.4
click at [1291, 33] on div "Create Publisher Enter the publisher 's details. The Create Publisher button is…" at bounding box center [1152, 188] width 359 height 377
click at [1321, 18] on div "Create Publisher Enter the publisher 's details. The Create Publisher button is…" at bounding box center [1152, 188] width 359 height 377
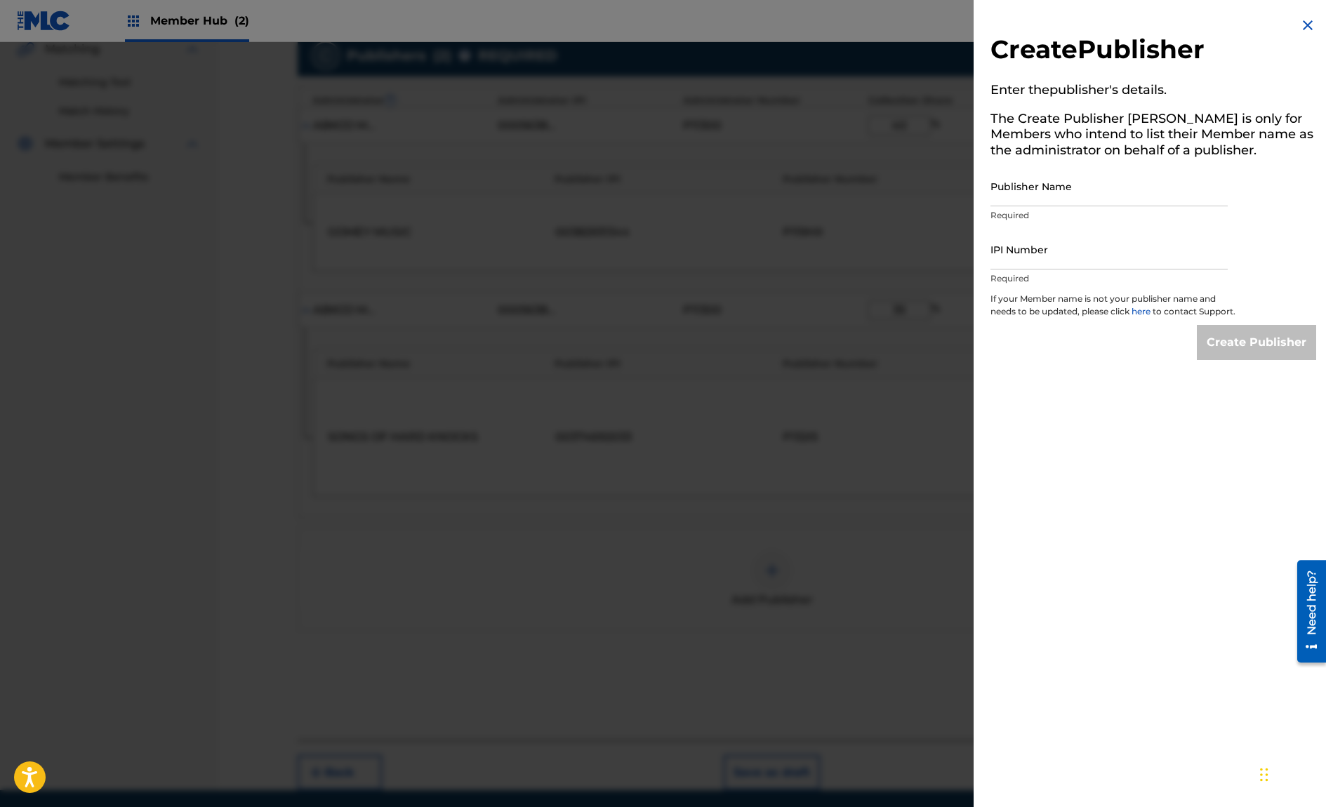
drag, startPoint x: 1314, startPoint y: 18, endPoint x: 1303, endPoint y: 20, distance: 11.4
click at [1312, 18] on div "Create Publisher Enter the publisher 's details. The Create Publisher button is…" at bounding box center [1152, 188] width 359 height 377
click at [1303, 20] on img at bounding box center [1307, 25] width 17 height 17
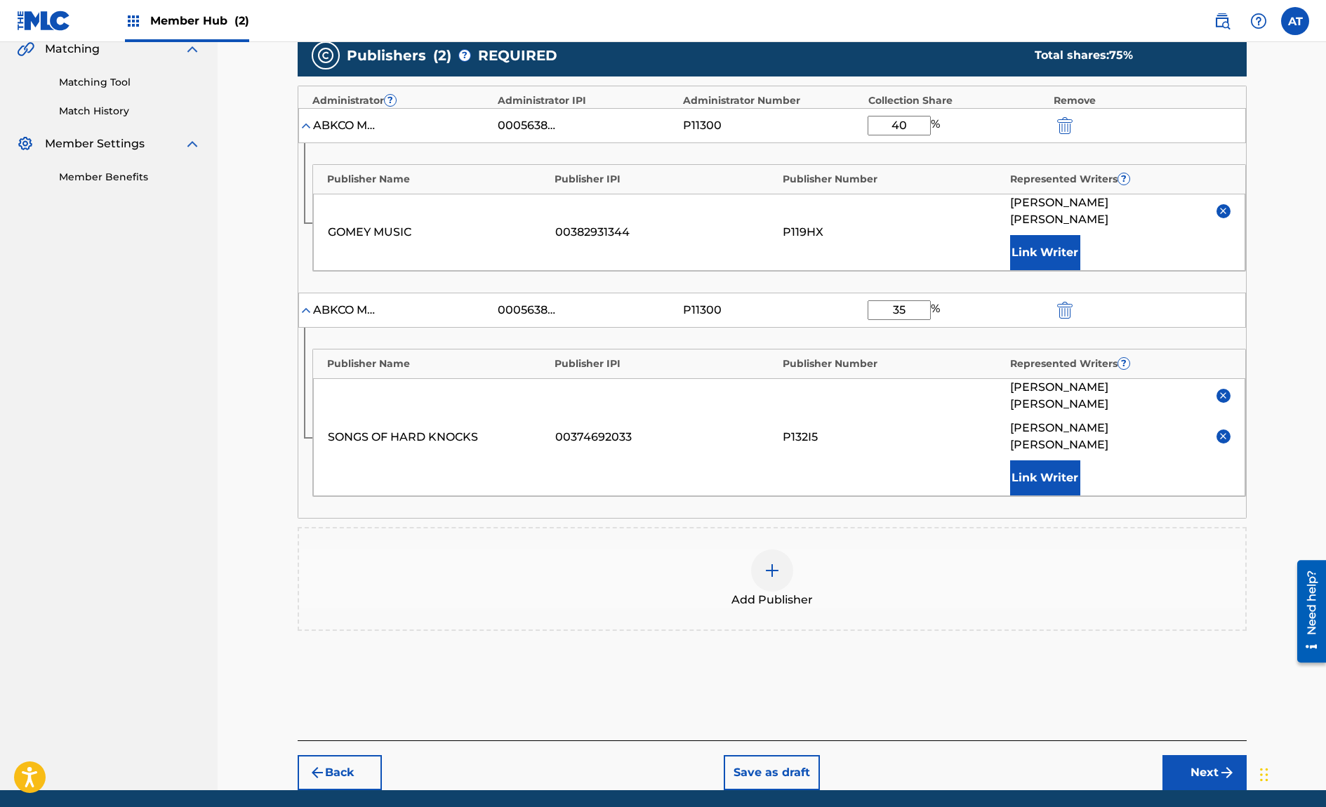
click at [791, 357] on div "Publisher Number" at bounding box center [892, 364] width 221 height 15
click at [1199, 755] on button "Next" at bounding box center [1204, 772] width 84 height 35
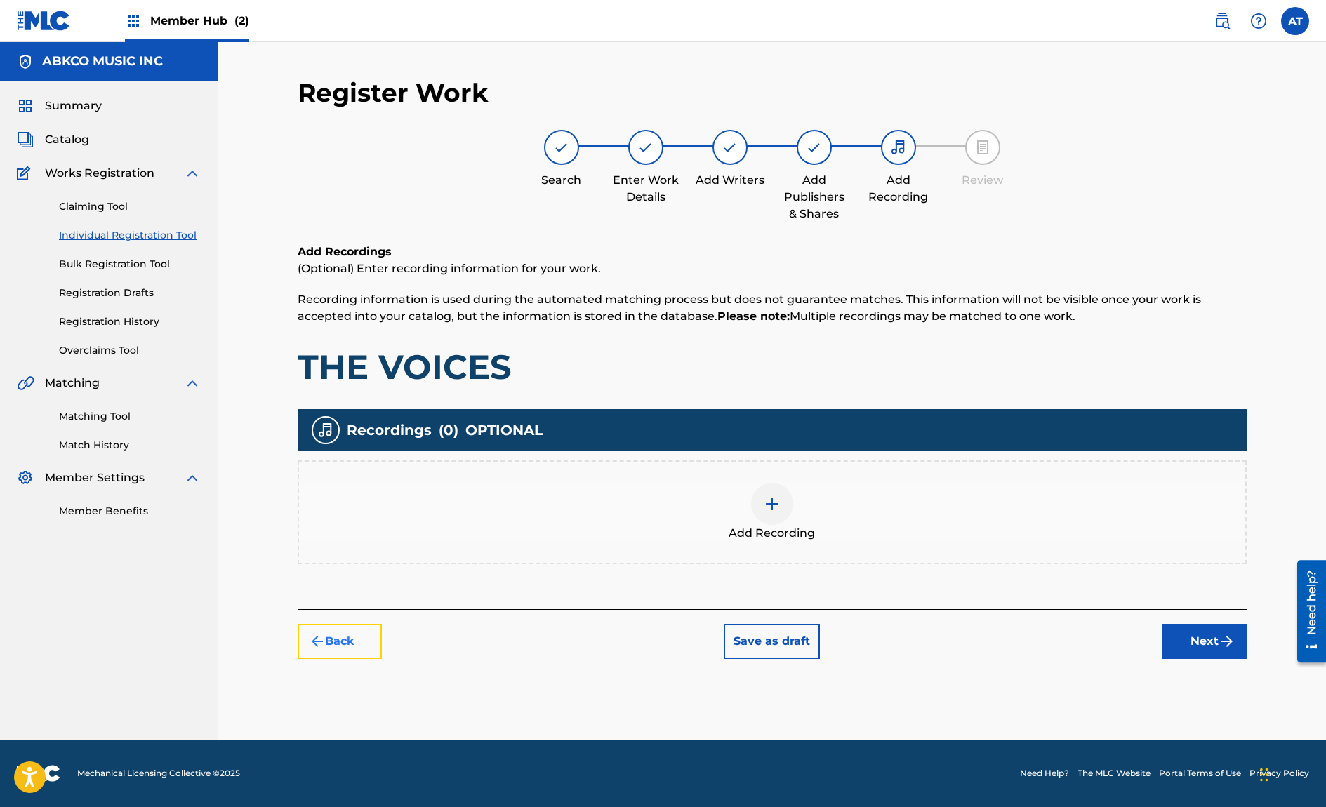
click at [361, 642] on button "Back" at bounding box center [340, 641] width 84 height 35
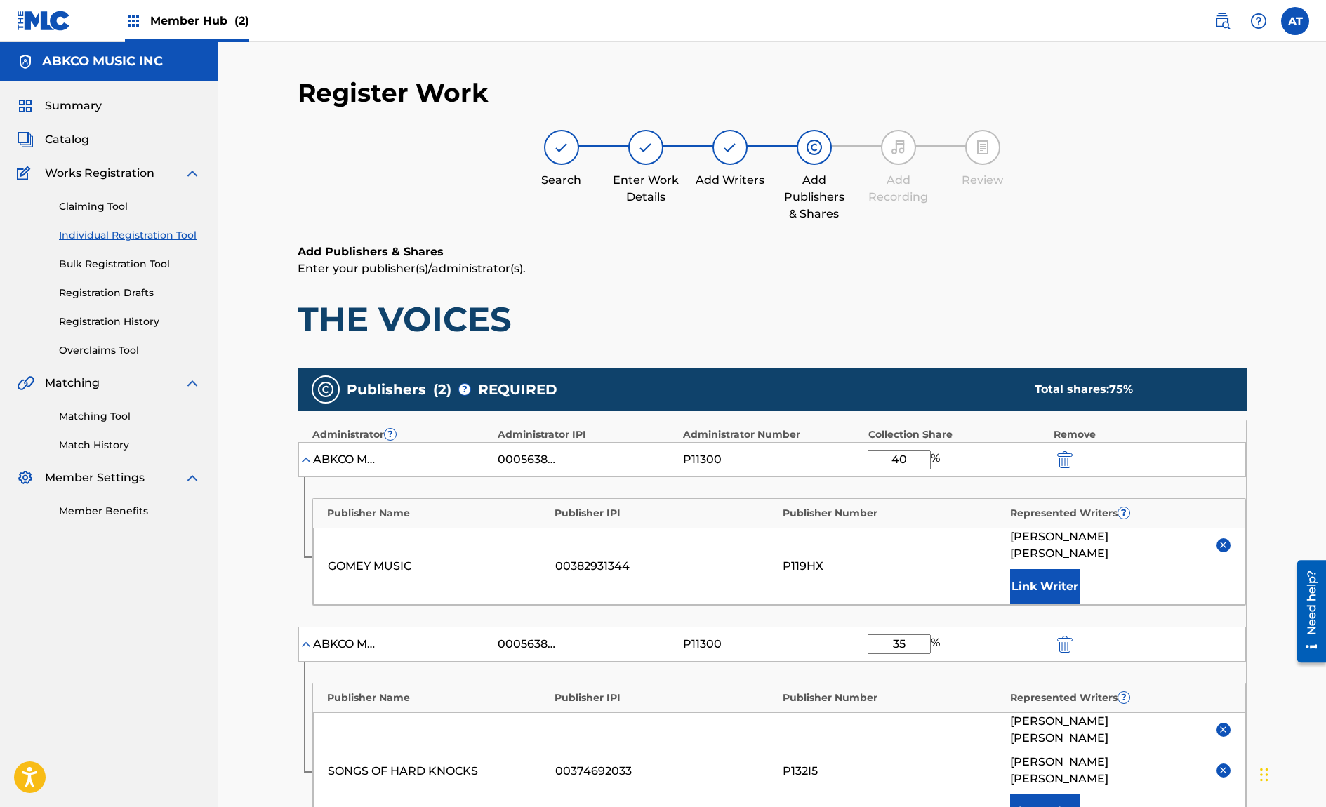
scroll to position [281, 0]
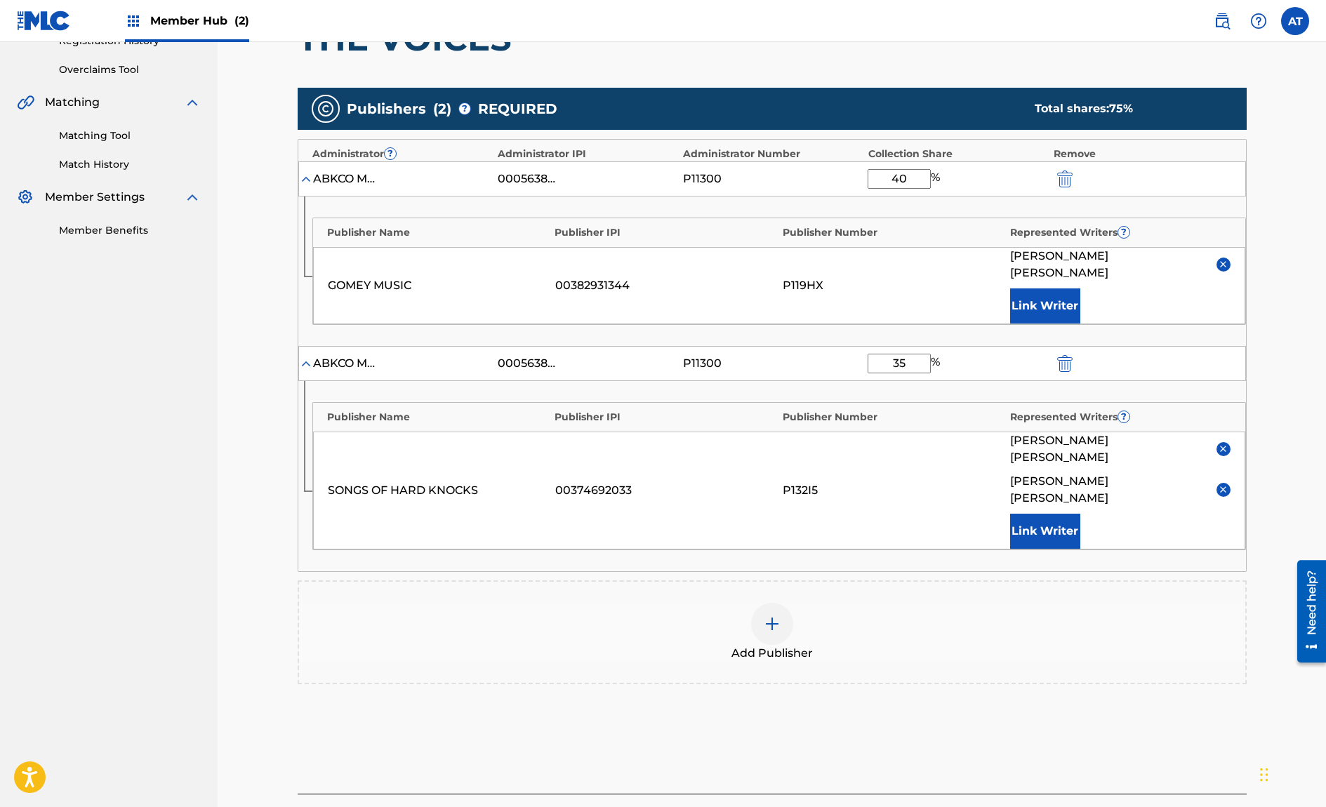
click at [1199, 740] on div "Add Publishers & Shares Enter your publisher(s)/administrator(s). THE VOICES Pu…" at bounding box center [772, 378] width 949 height 831
click at [1198, 794] on div "Back Save as draft Next" at bounding box center [772, 819] width 949 height 50
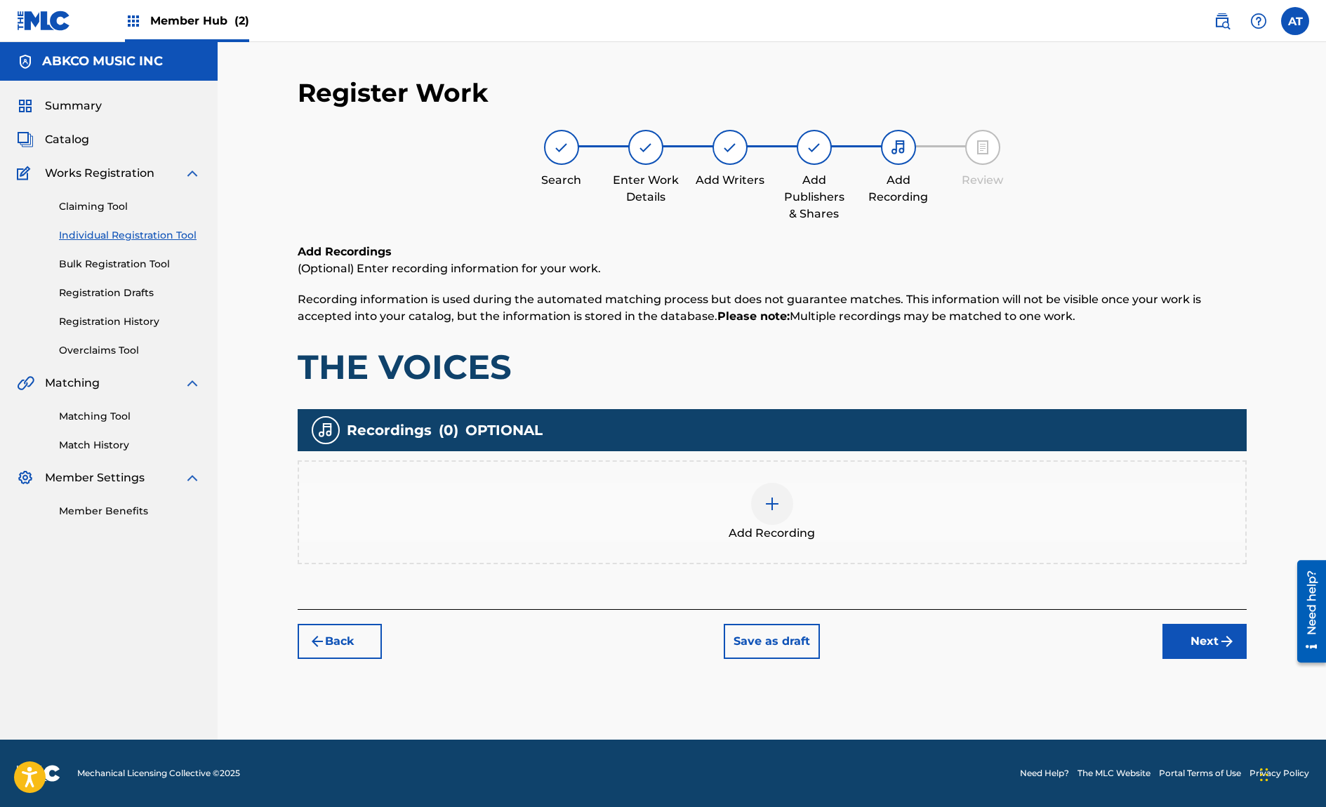
scroll to position [0, 0]
click at [1124, 474] on div "Add Recording" at bounding box center [772, 512] width 949 height 104
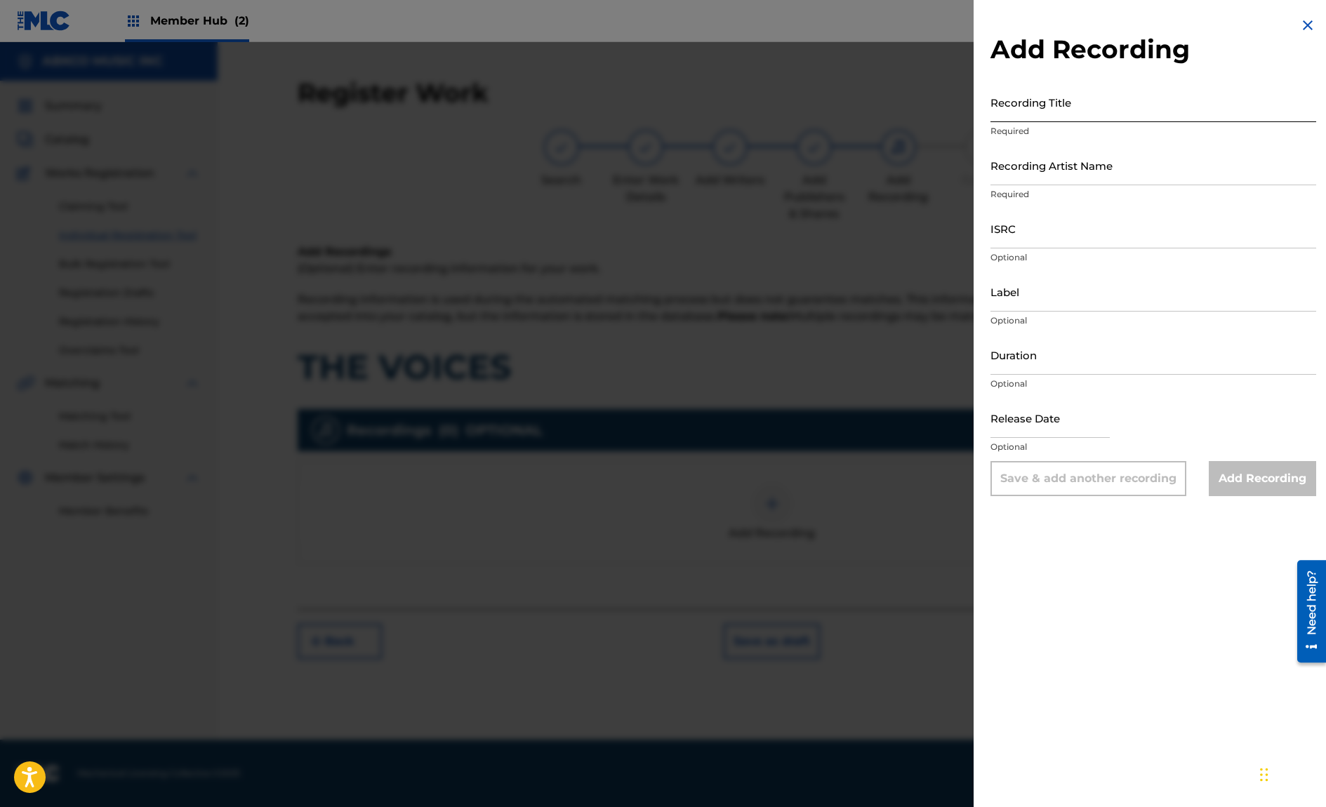
click at [1135, 101] on input "Recording Title" at bounding box center [1153, 102] width 326 height 40
type input "t"
type input "THE VOICES"
click at [1142, 174] on input "Recording Artist Name" at bounding box center [1153, 165] width 326 height 40
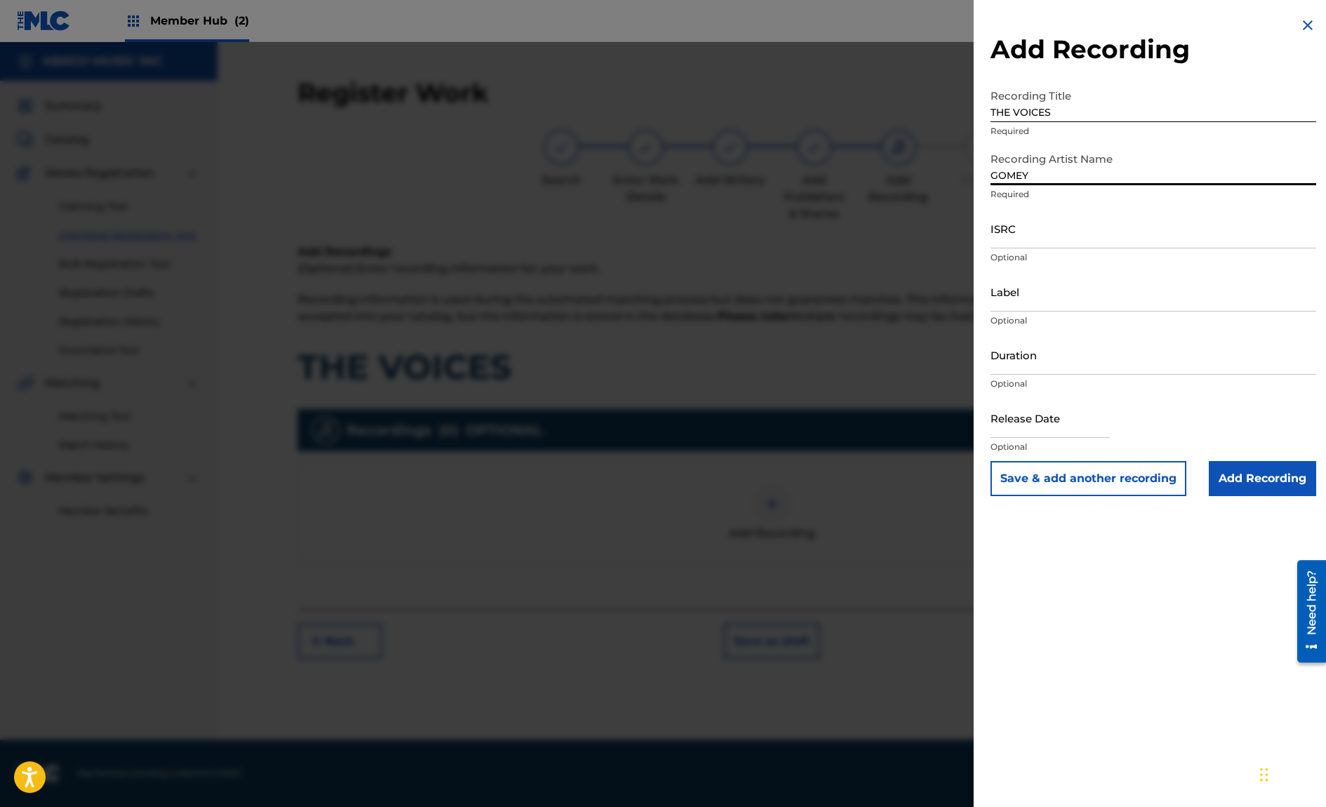
type input "GOMEY"
click at [1159, 227] on input "ISRC" at bounding box center [1153, 228] width 326 height 40
paste input "QZ9ND2505300"
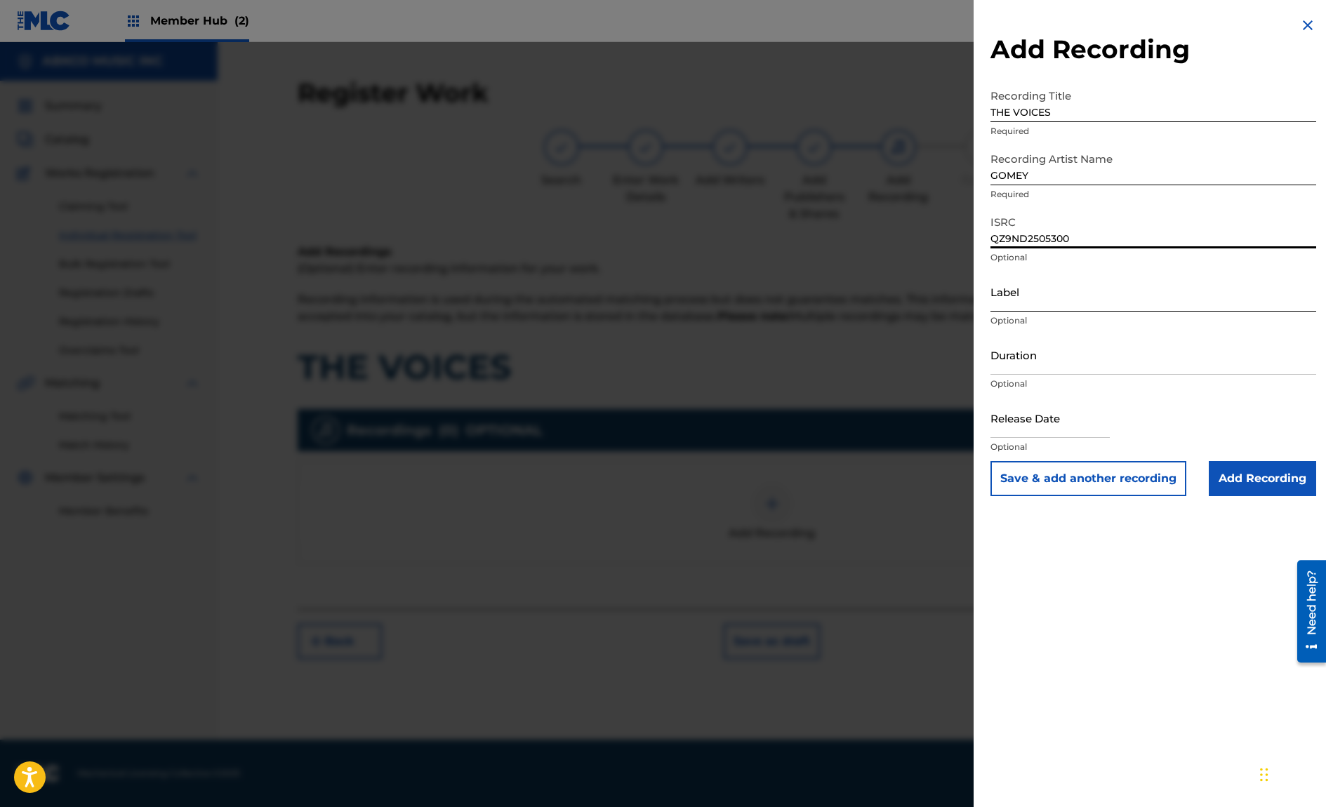
type input "QZ9ND2505300"
click at [1091, 307] on input "Label" at bounding box center [1153, 292] width 326 height 40
click at [1112, 693] on div "Add Recording Recording Title THE VOICES Required Recording Artist Name [PERSON…" at bounding box center [1152, 403] width 359 height 807
click at [1086, 303] on input "Label" at bounding box center [1153, 292] width 326 height 40
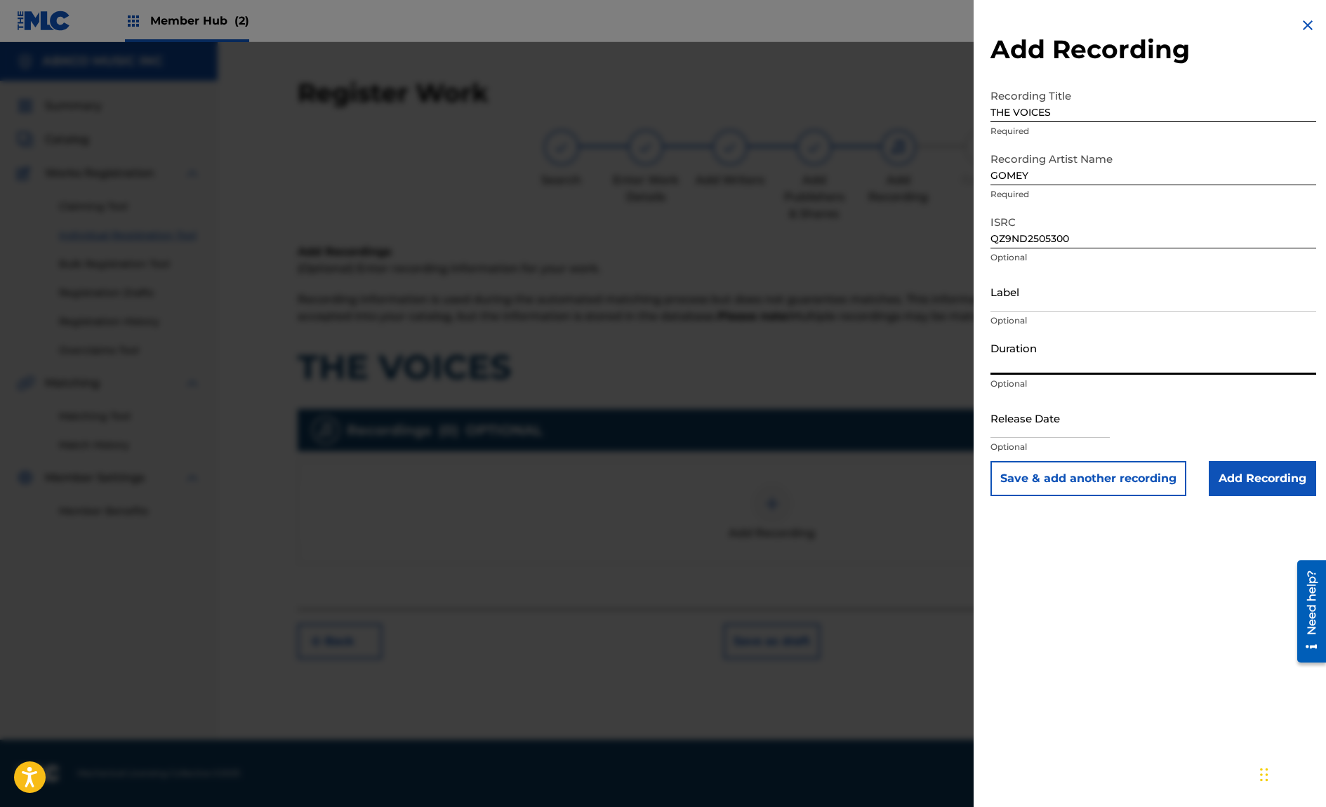
click at [1094, 363] on input "Duration" at bounding box center [1153, 355] width 326 height 40
type input "03:06"
click at [1039, 418] on input "text" at bounding box center [1049, 418] width 119 height 40
select select "8"
select select "2025"
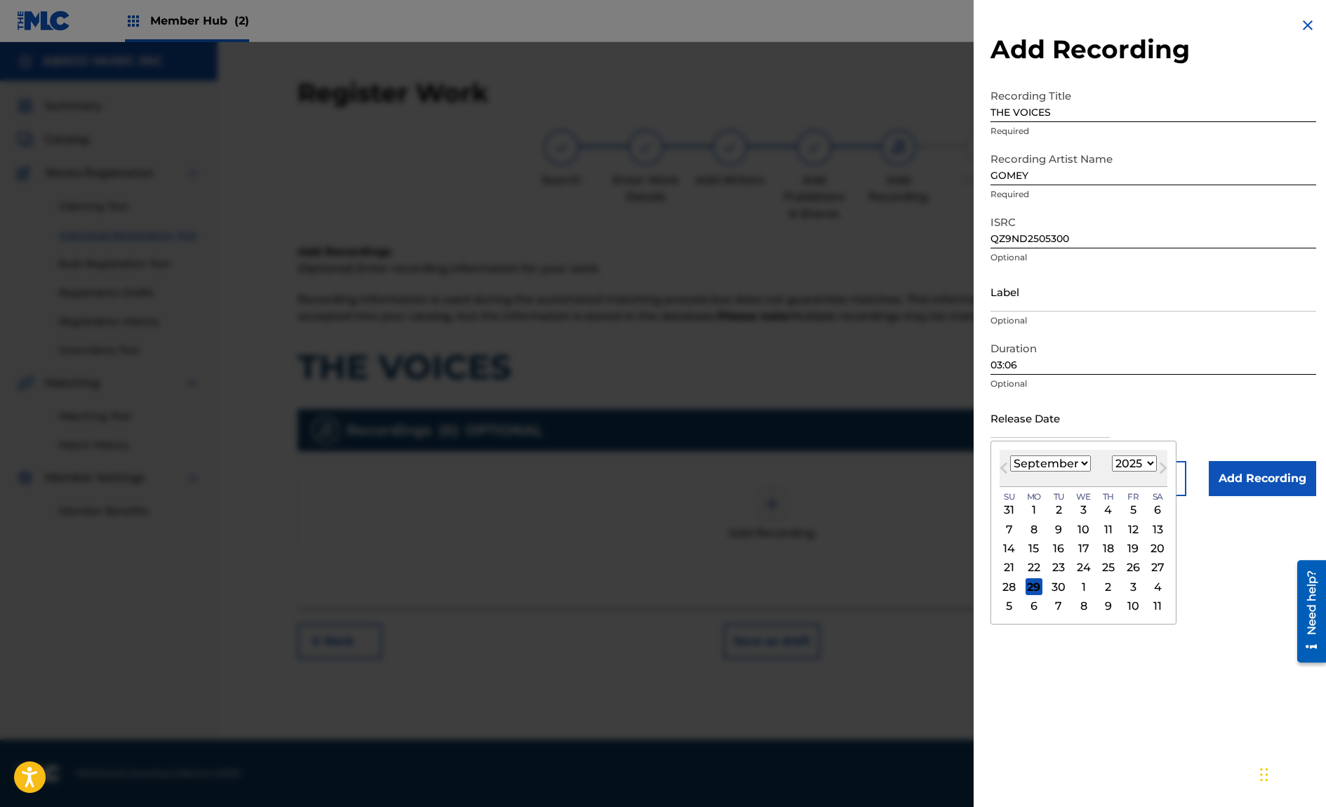
click at [1018, 481] on div "[DATE] January February March April May June July August September October Nove…" at bounding box center [1083, 468] width 168 height 37
click at [1005, 468] on span "Previous Month" at bounding box center [1005, 470] width 0 height 21
click at [1005, 469] on span "Previous Month" at bounding box center [1005, 470] width 0 height 21
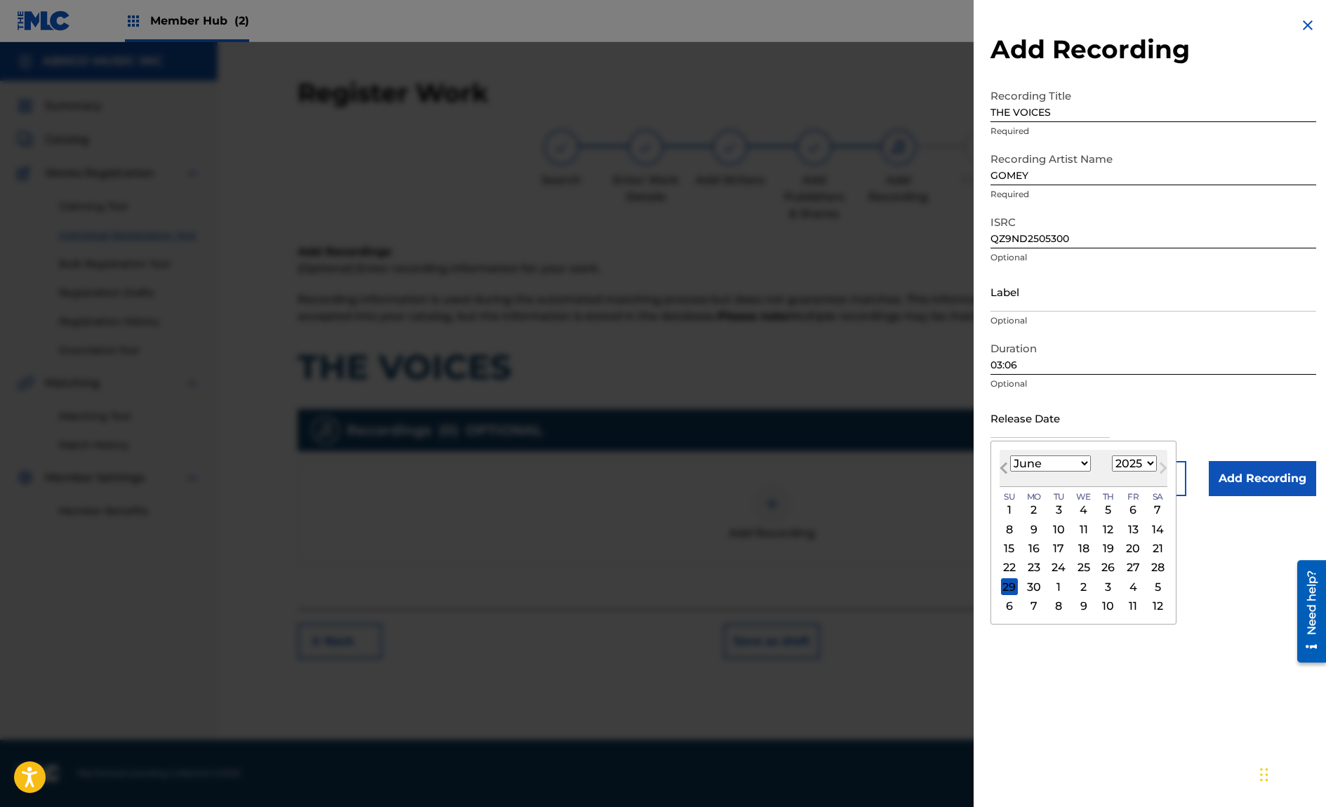
select select "4"
click at [1131, 587] on div "30" at bounding box center [1132, 586] width 17 height 17
type input "[DATE]"
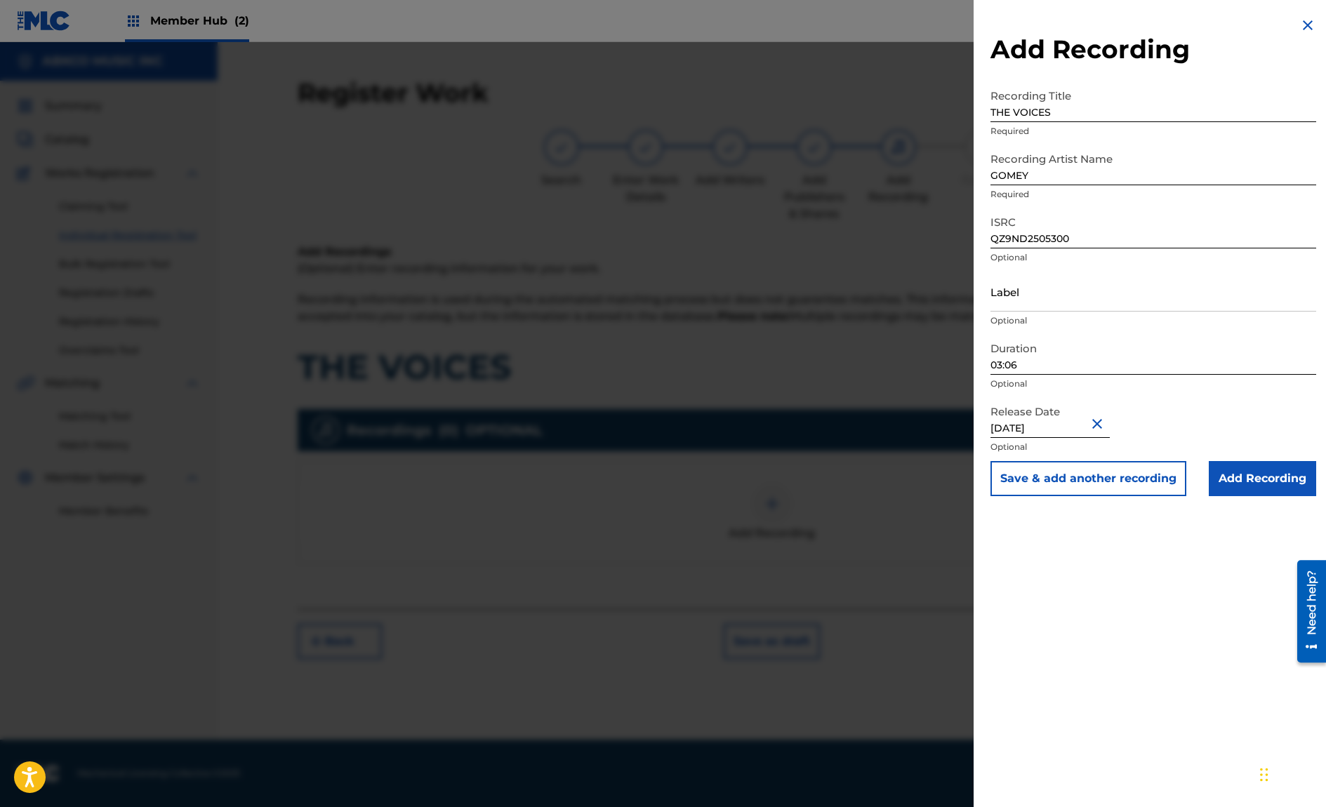
click at [1216, 563] on div "Add Recording Recording Title THE VOICES Required Recording Artist Name [PERSON…" at bounding box center [1152, 403] width 359 height 807
click at [1293, 481] on input "Add Recording" at bounding box center [1261, 478] width 107 height 35
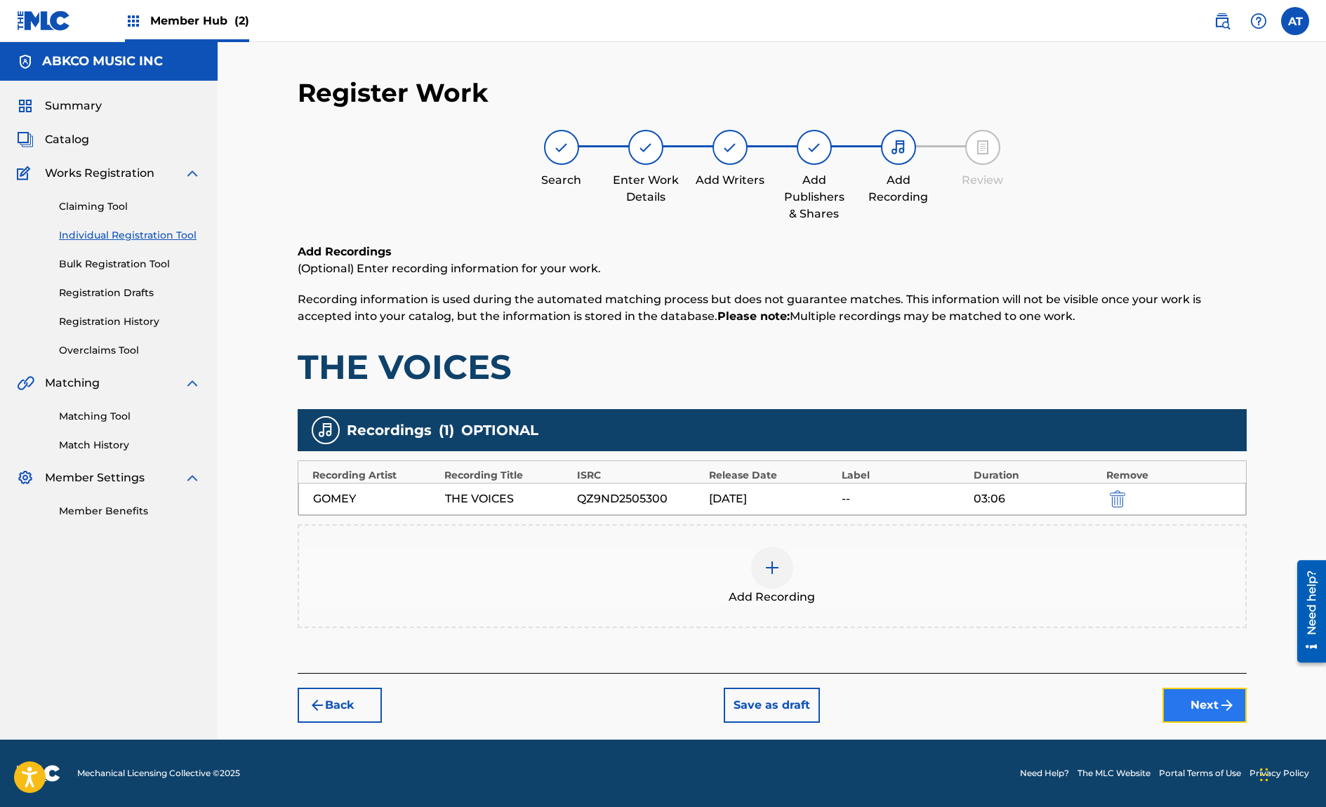
click at [1198, 694] on button "Next" at bounding box center [1204, 705] width 84 height 35
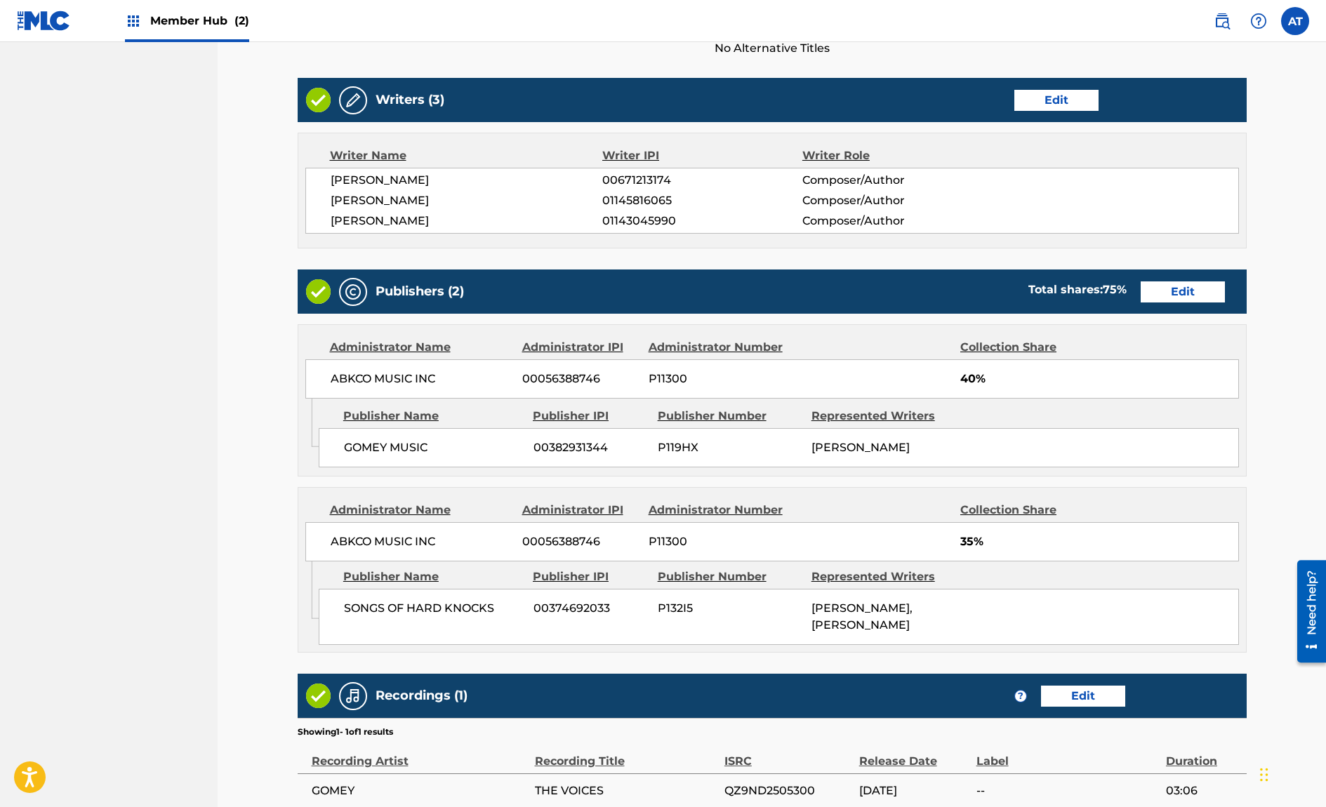
scroll to position [650, 0]
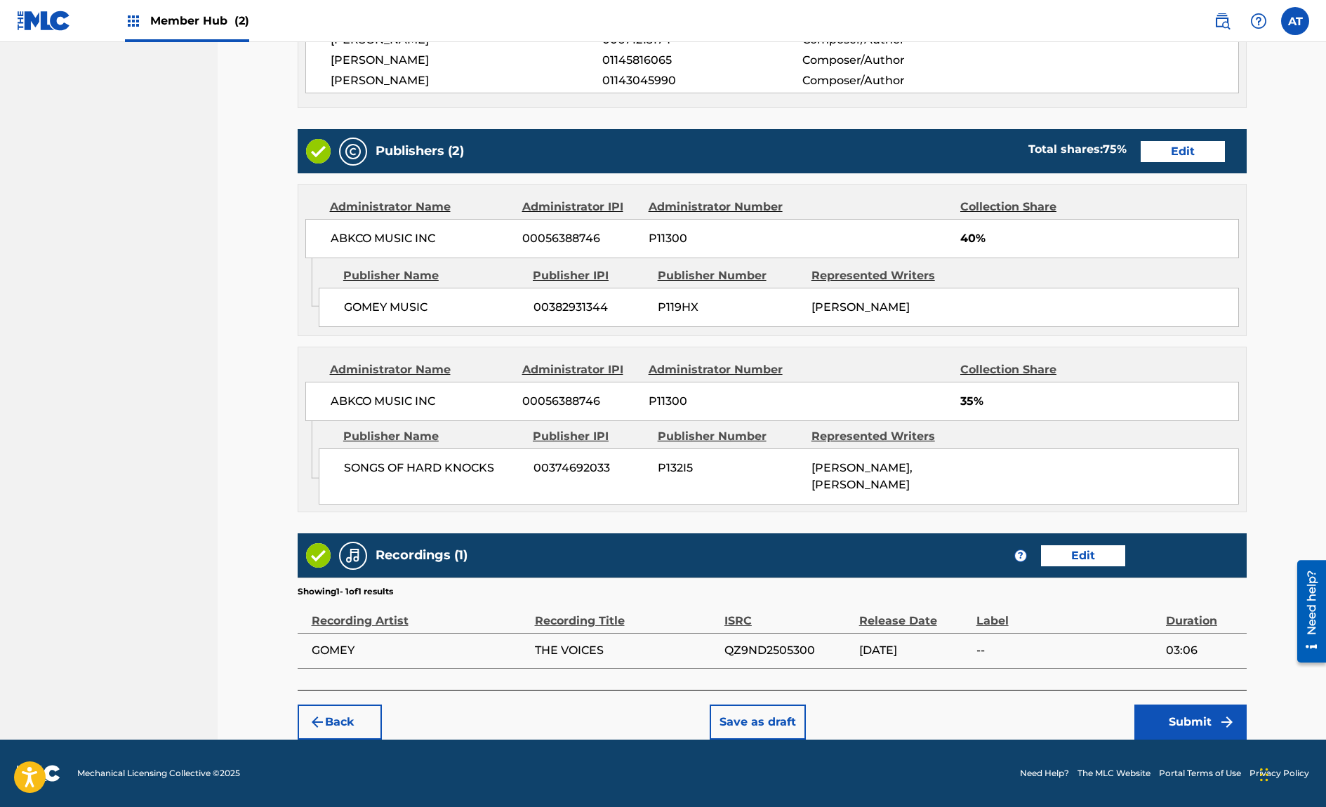
click at [1218, 694] on div "Back Save as draft Submit" at bounding box center [772, 715] width 949 height 50
click at [1209, 712] on button "Submit" at bounding box center [1190, 722] width 112 height 35
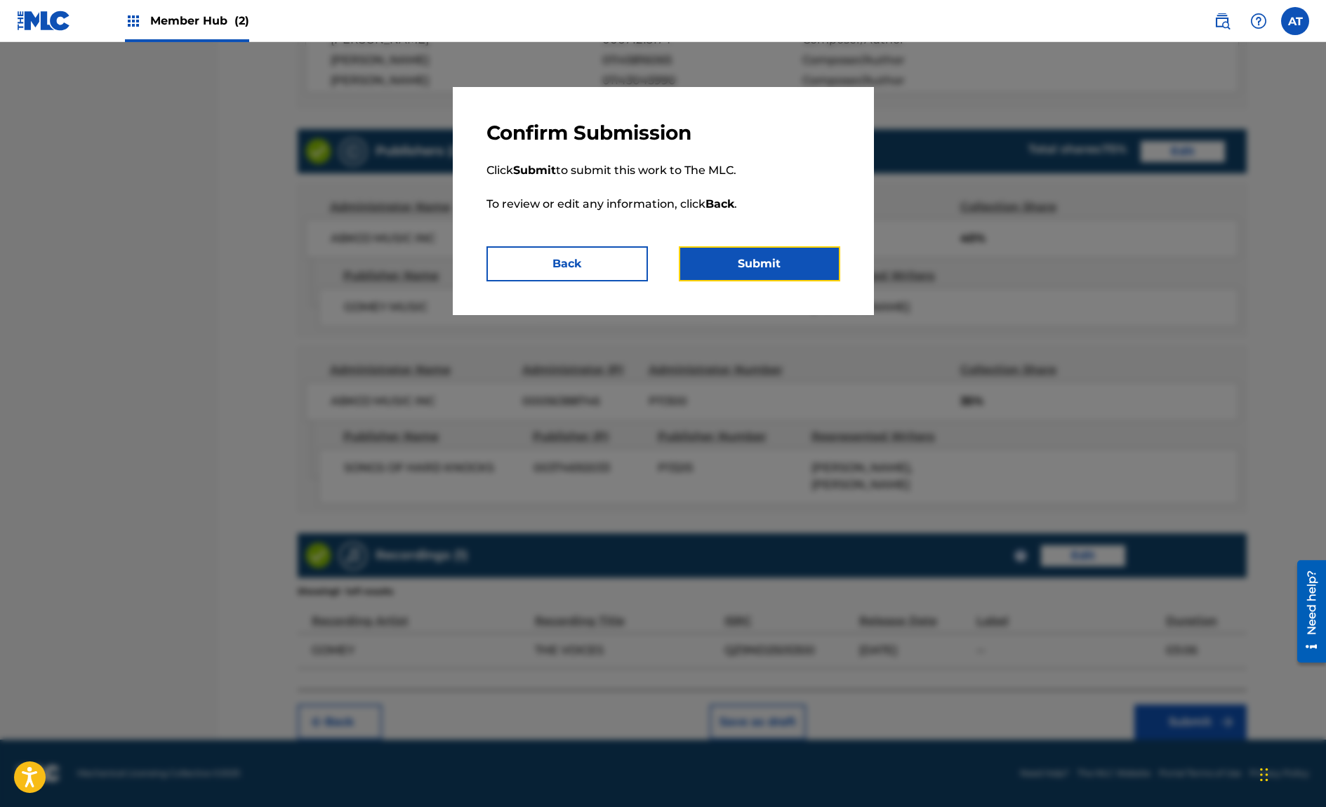
click at [763, 251] on button "Submit" at bounding box center [759, 263] width 161 height 35
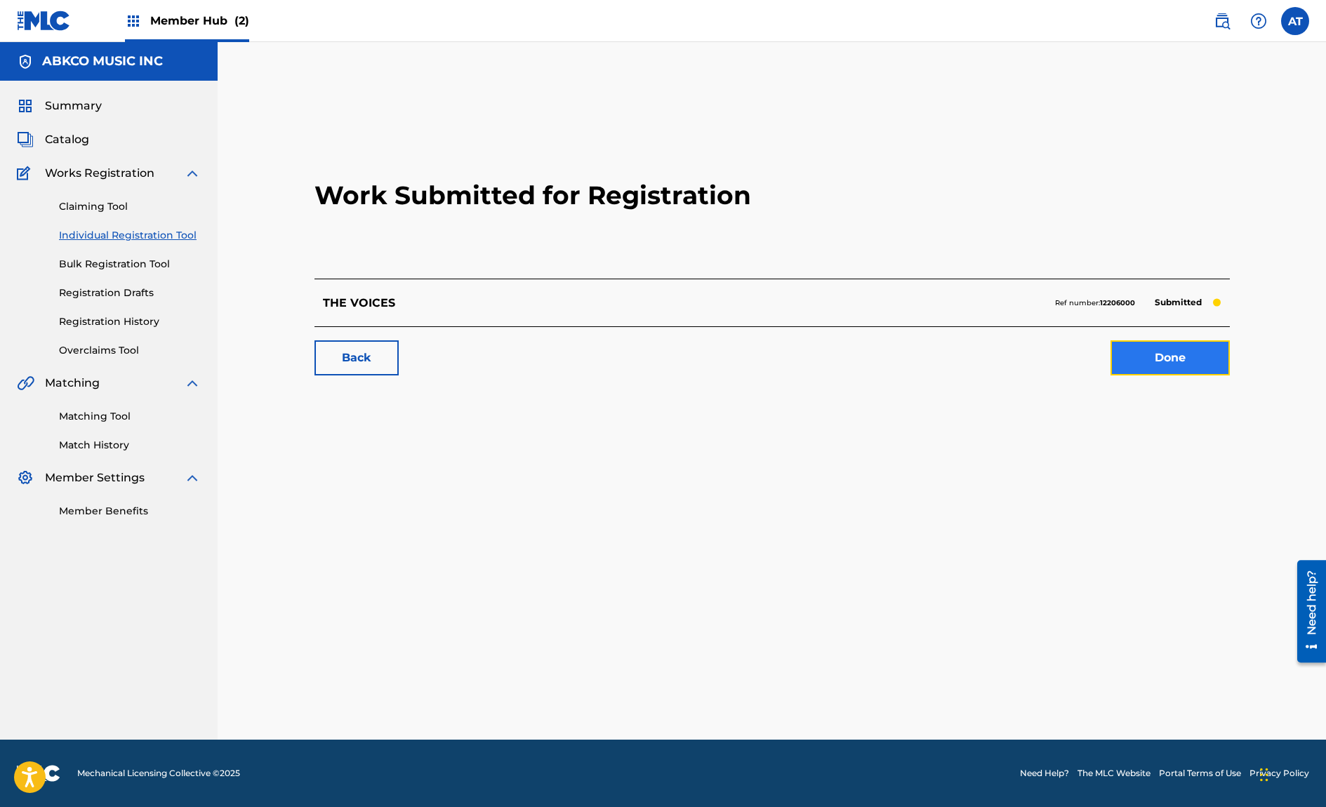
click at [1194, 368] on link "Done" at bounding box center [1169, 357] width 119 height 35
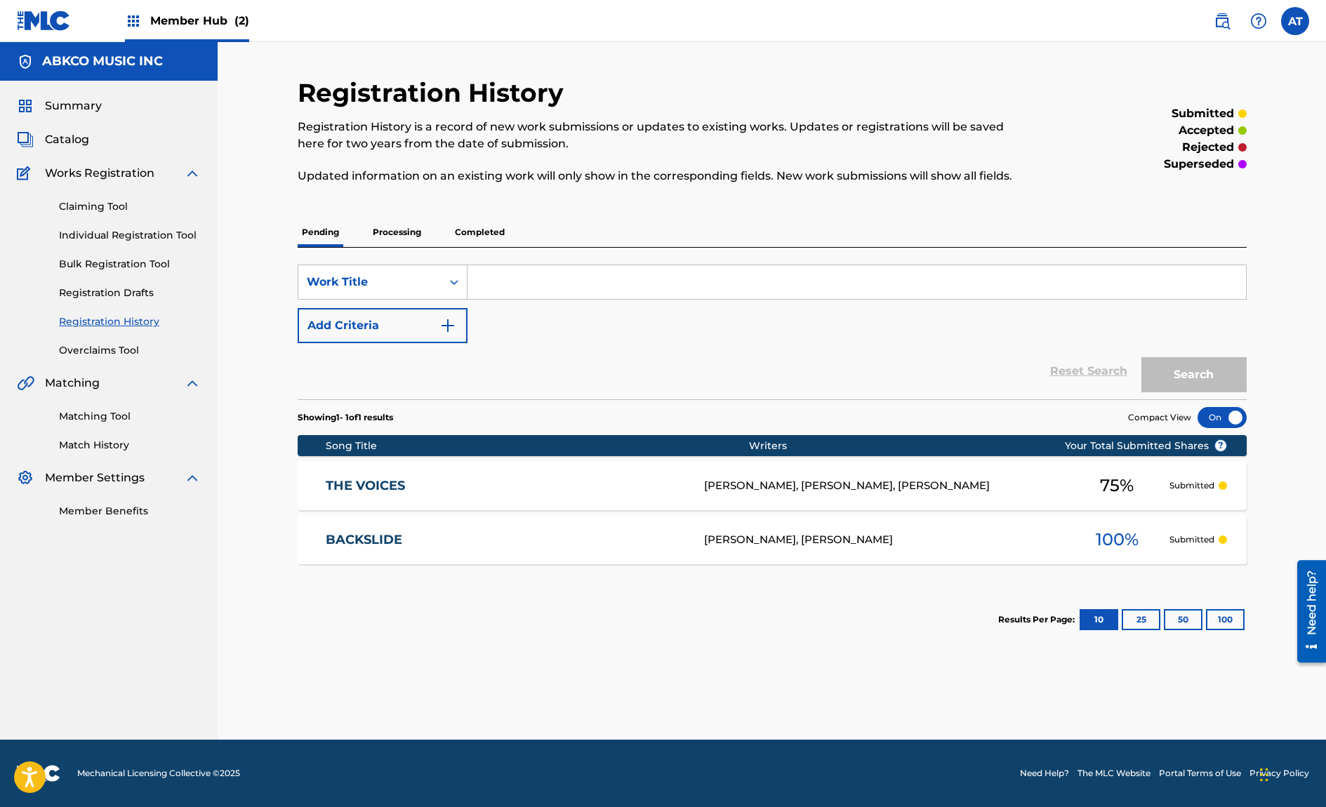
click at [142, 229] on link "Individual Registration Tool" at bounding box center [130, 235] width 142 height 15
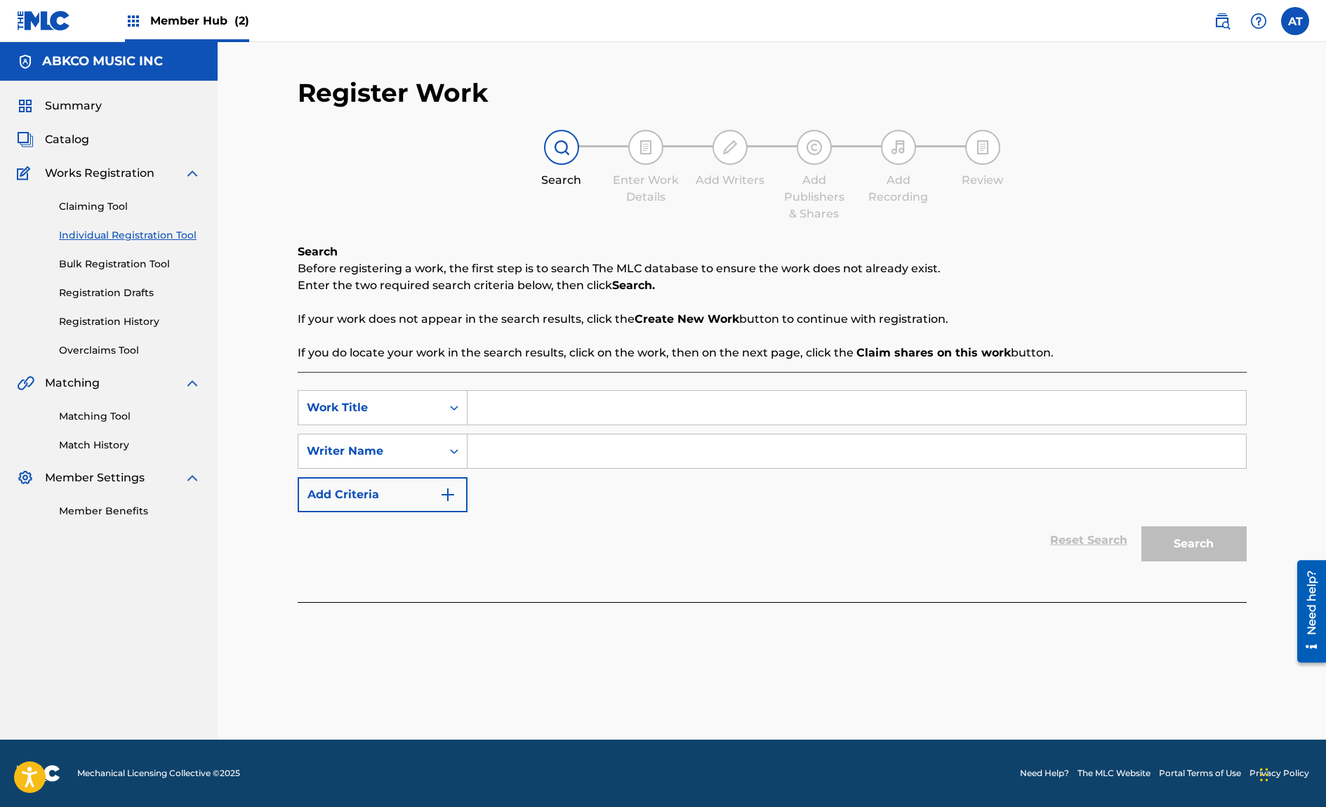
click at [588, 407] on input "Search Form" at bounding box center [856, 408] width 778 height 34
type input "something left for me"
type input "[PERSON_NAME]"
click at [1141, 526] on button "Search" at bounding box center [1193, 543] width 105 height 35
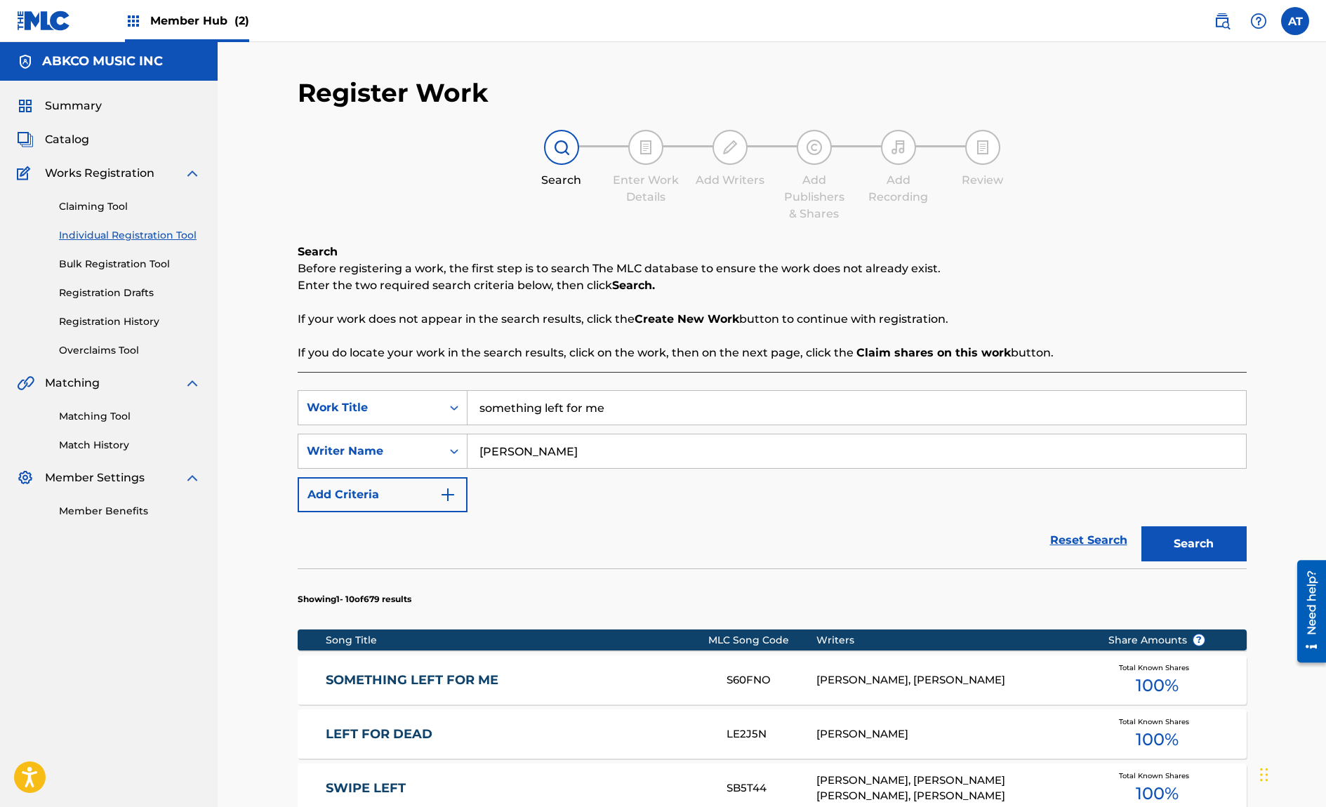
click at [578, 434] on input "[PERSON_NAME]" at bounding box center [856, 451] width 778 height 34
drag, startPoint x: 613, startPoint y: 416, endPoint x: 204, endPoint y: 386, distance: 410.2
click at [204, 386] on main "ABKCO MUSIC INC Summary Catalog Works Registration Claiming Tool Individual Reg…" at bounding box center [663, 705] width 1326 height 1327
type input "y"
type input "too close to the sun"
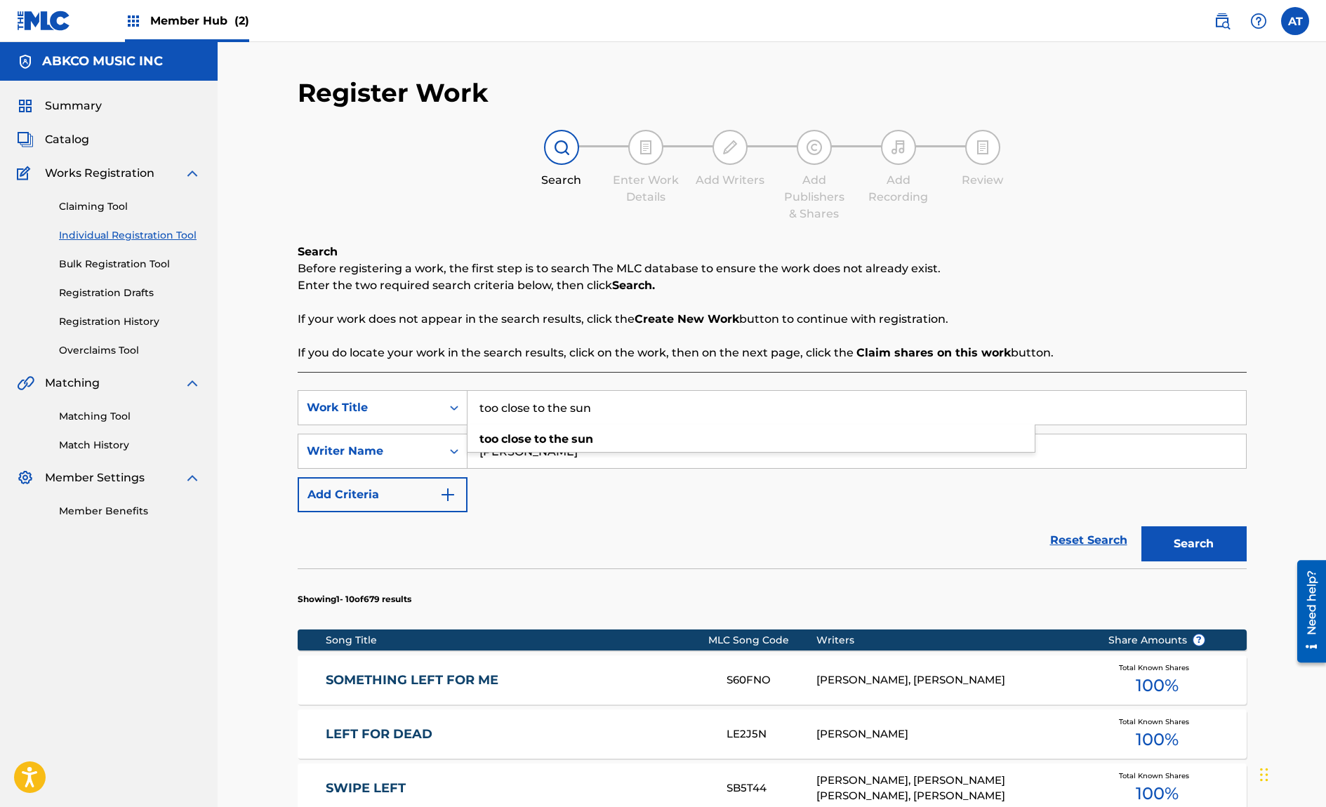
click at [1141, 526] on button "Search" at bounding box center [1193, 543] width 105 height 35
